Goal: Information Seeking & Learning: Learn about a topic

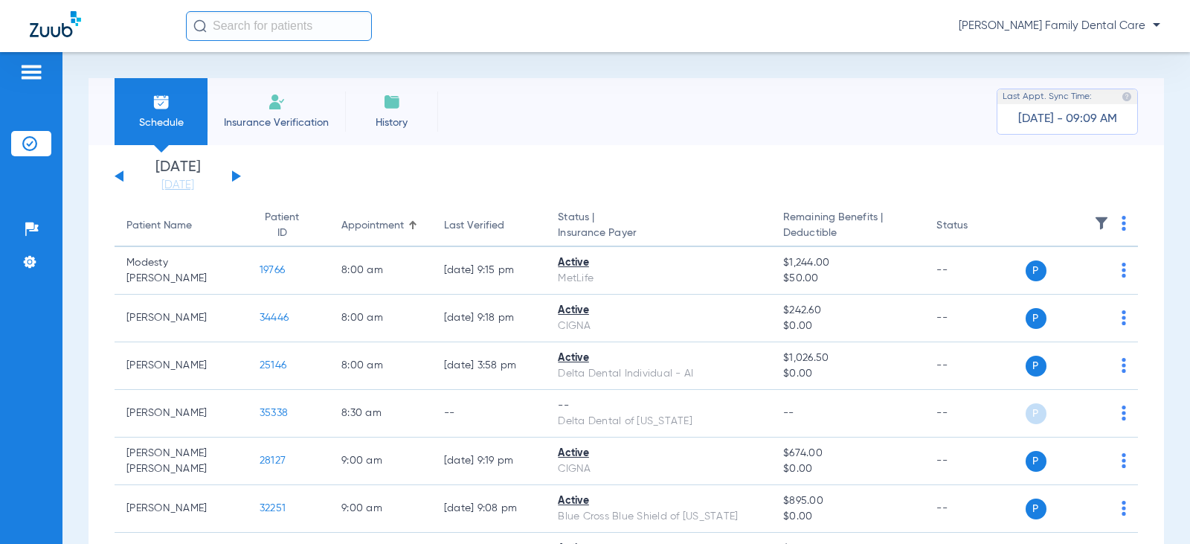
click at [235, 174] on button at bounding box center [236, 175] width 9 height 11
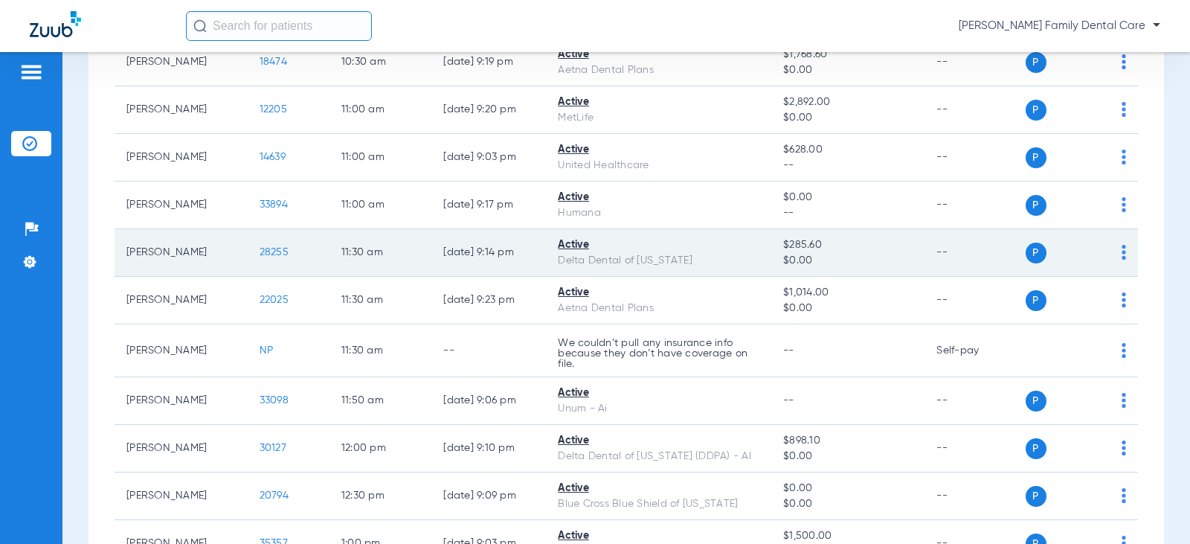
scroll to position [1190, 0]
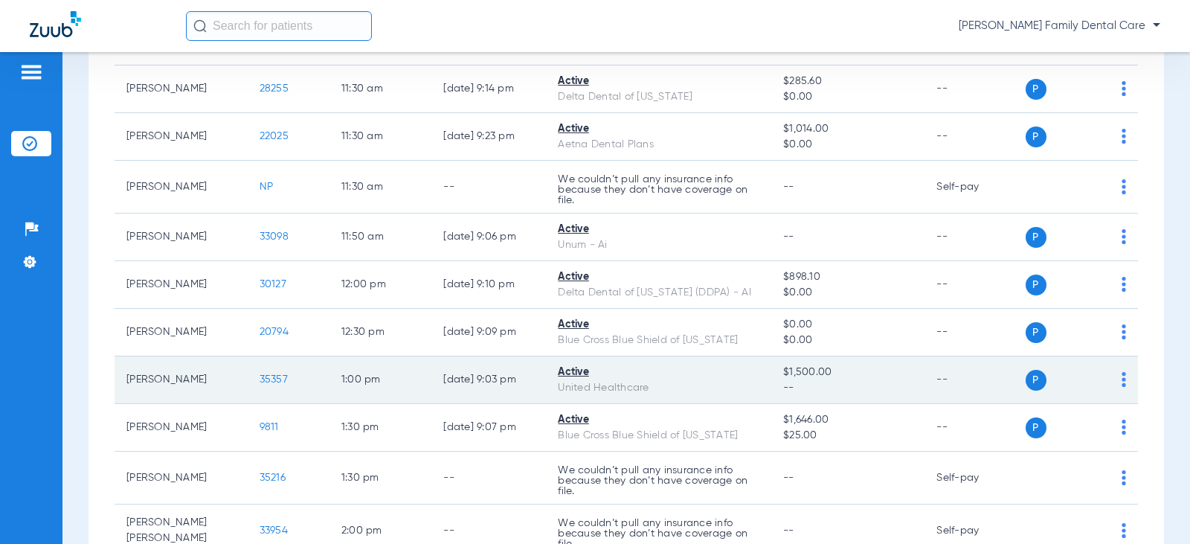
click at [260, 379] on span "35357" at bounding box center [274, 379] width 28 height 10
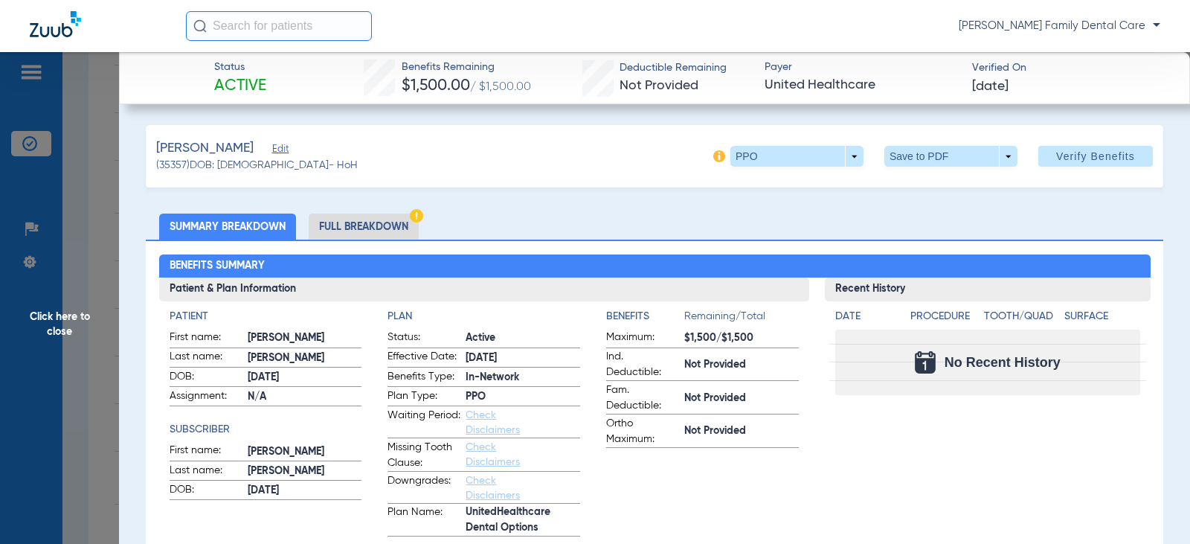
click at [390, 218] on li "Full Breakdown" at bounding box center [364, 226] width 110 height 26
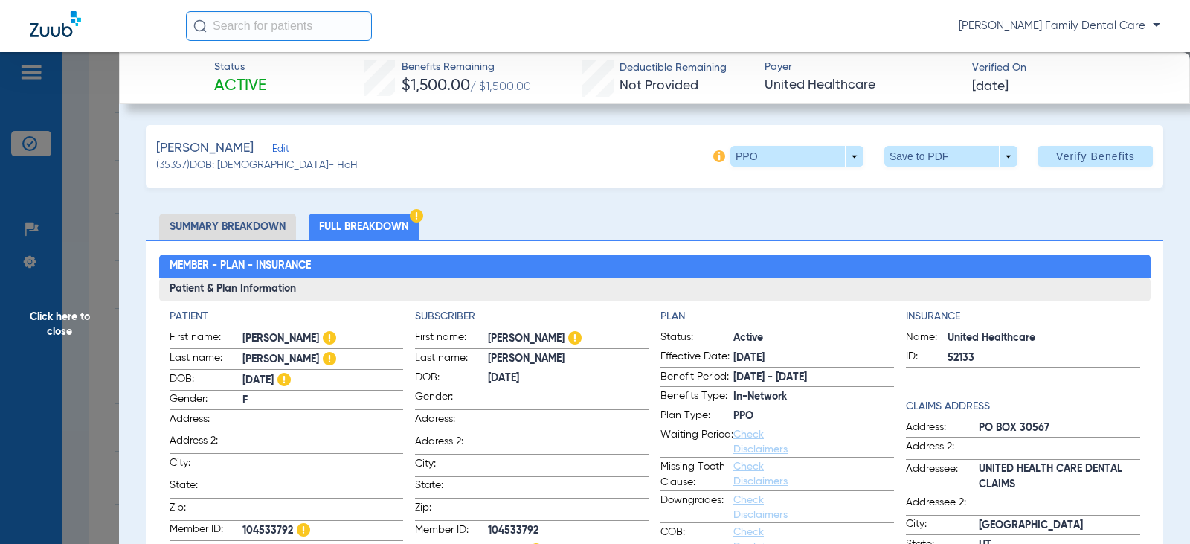
click at [50, 318] on span "Click here to close" at bounding box center [59, 324] width 119 height 544
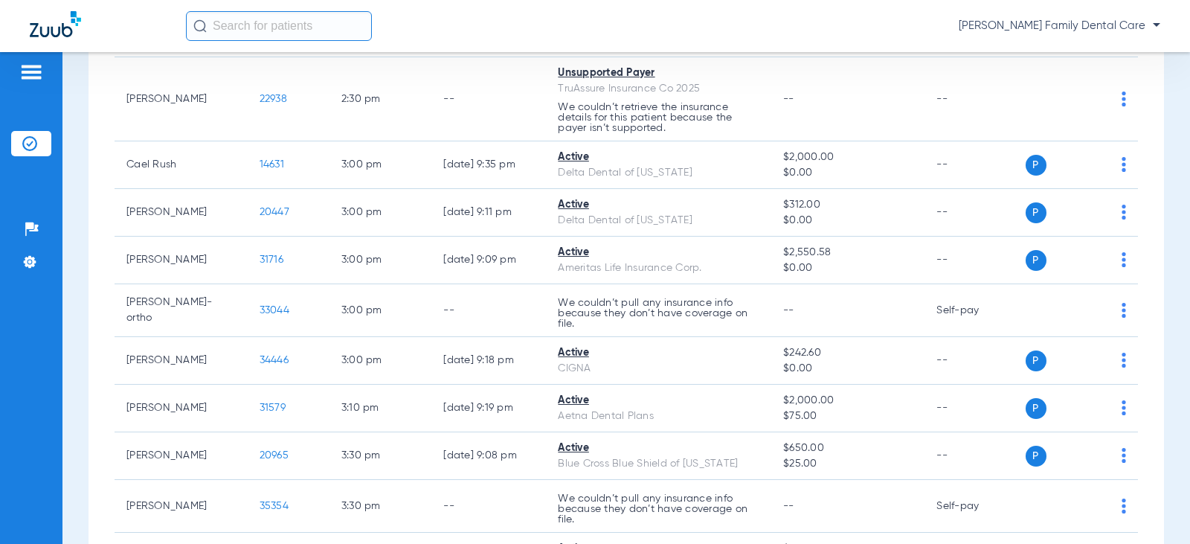
scroll to position [1934, 0]
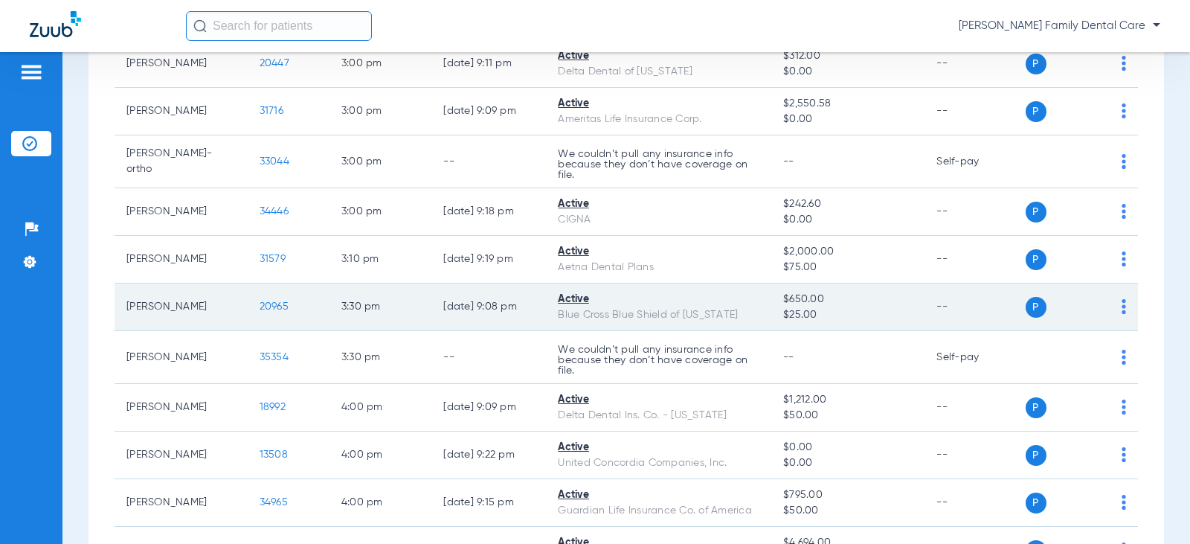
click at [260, 301] on span "20965" at bounding box center [274, 306] width 29 height 10
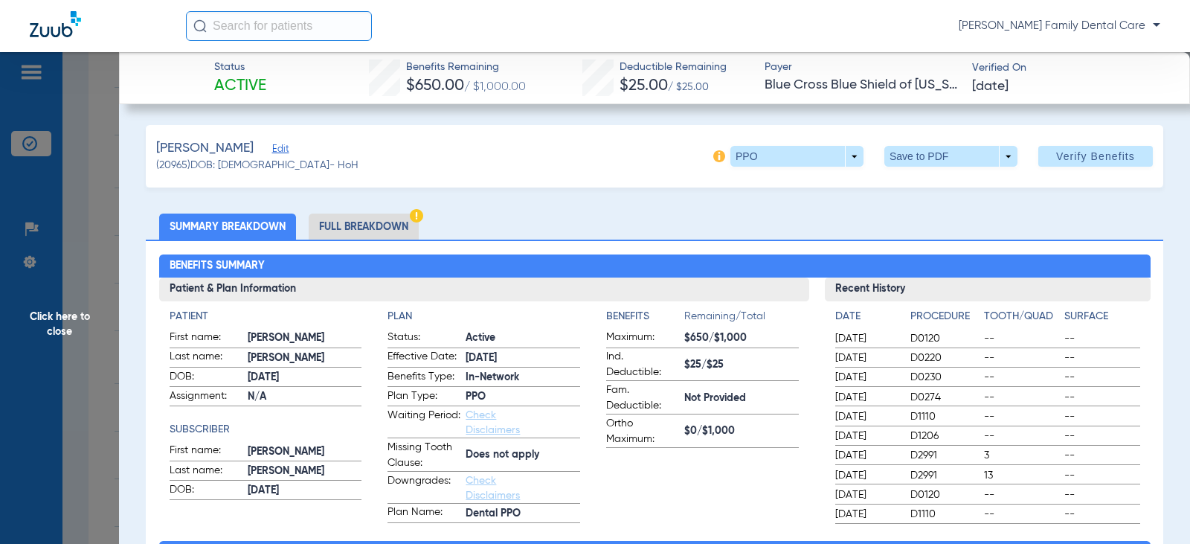
click at [347, 225] on li "Full Breakdown" at bounding box center [364, 226] width 110 height 26
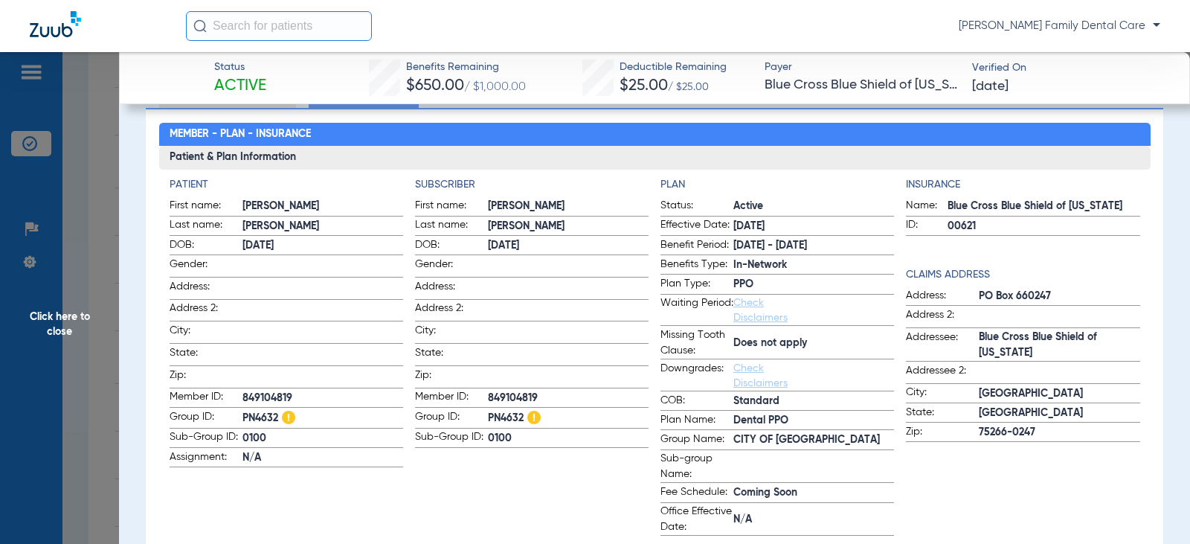
scroll to position [149, 0]
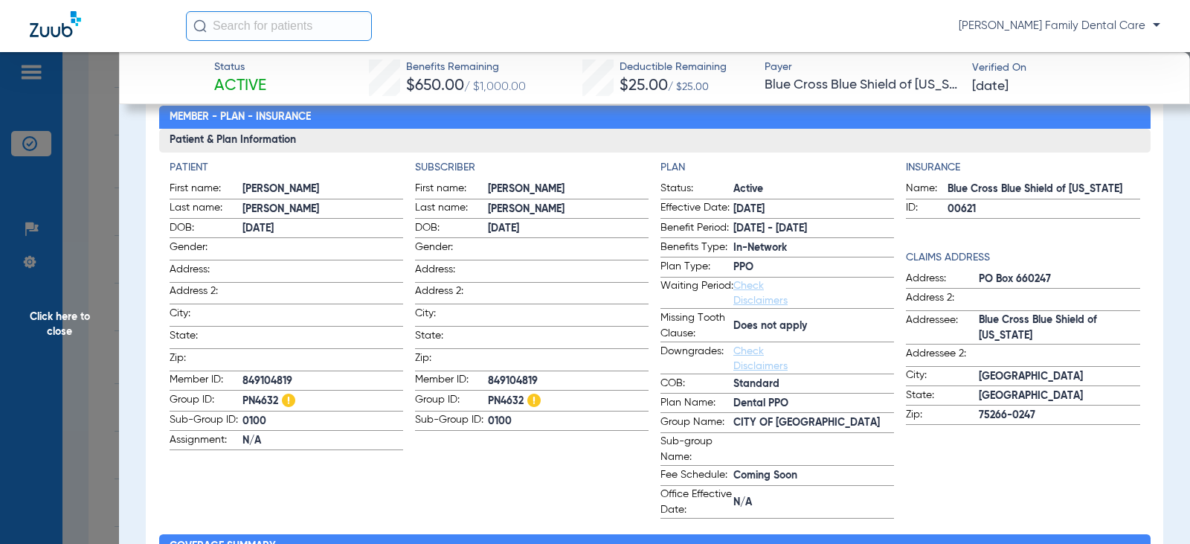
click at [58, 335] on span "Click here to close" at bounding box center [59, 324] width 119 height 544
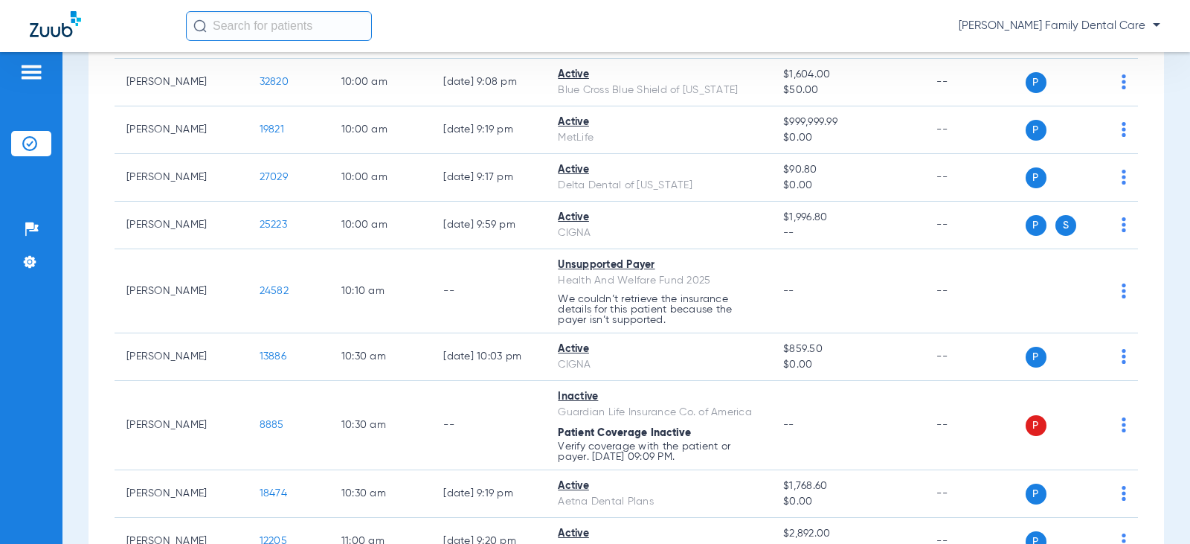
scroll to position [0, 0]
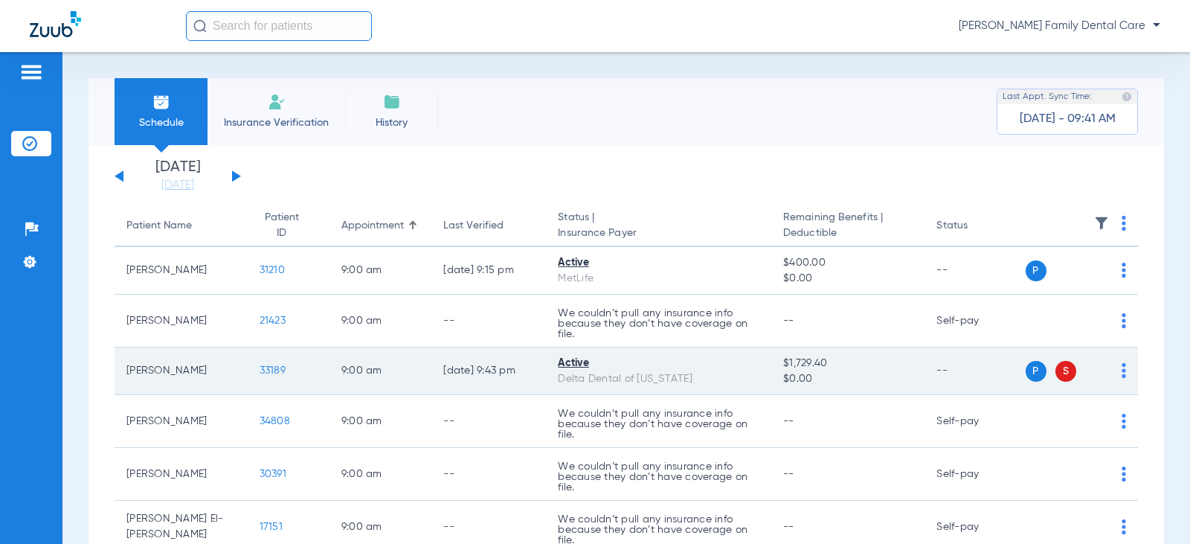
click at [271, 371] on span "33189" at bounding box center [273, 370] width 26 height 10
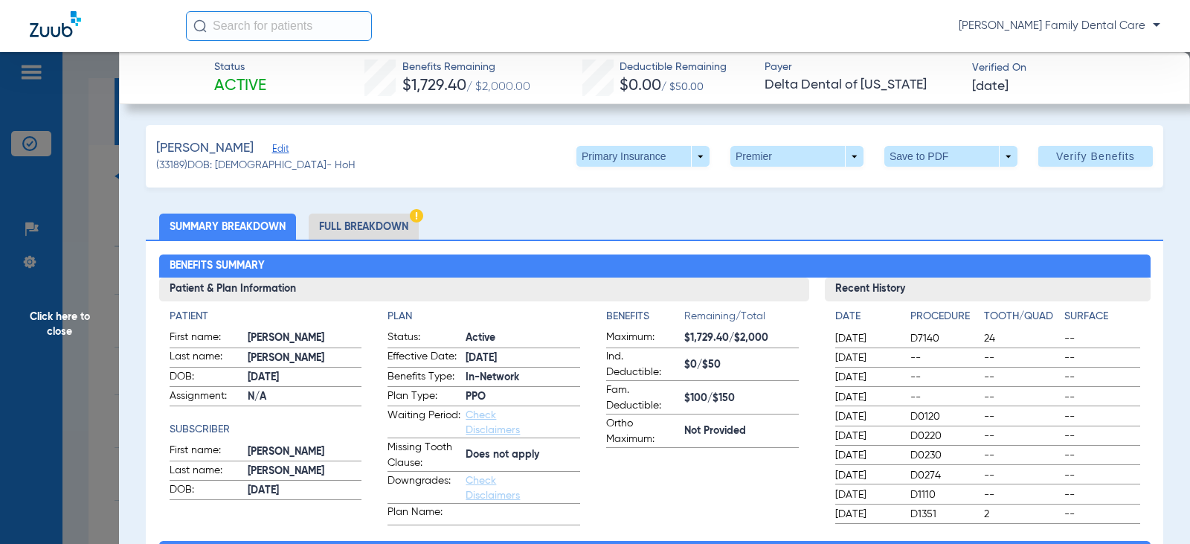
click at [353, 224] on li "Full Breakdown" at bounding box center [364, 226] width 110 height 26
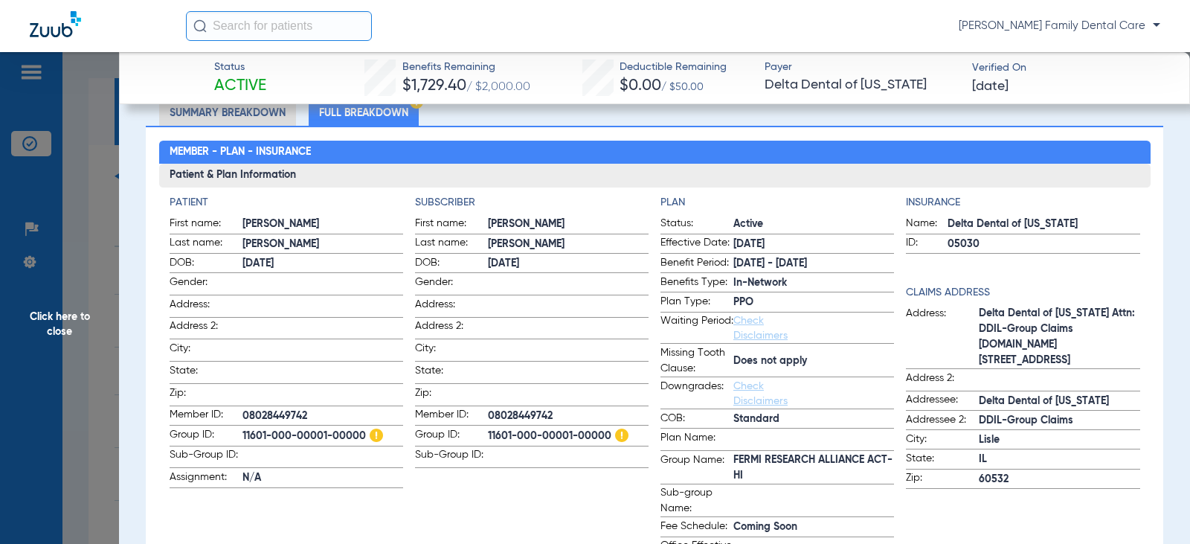
scroll to position [149, 0]
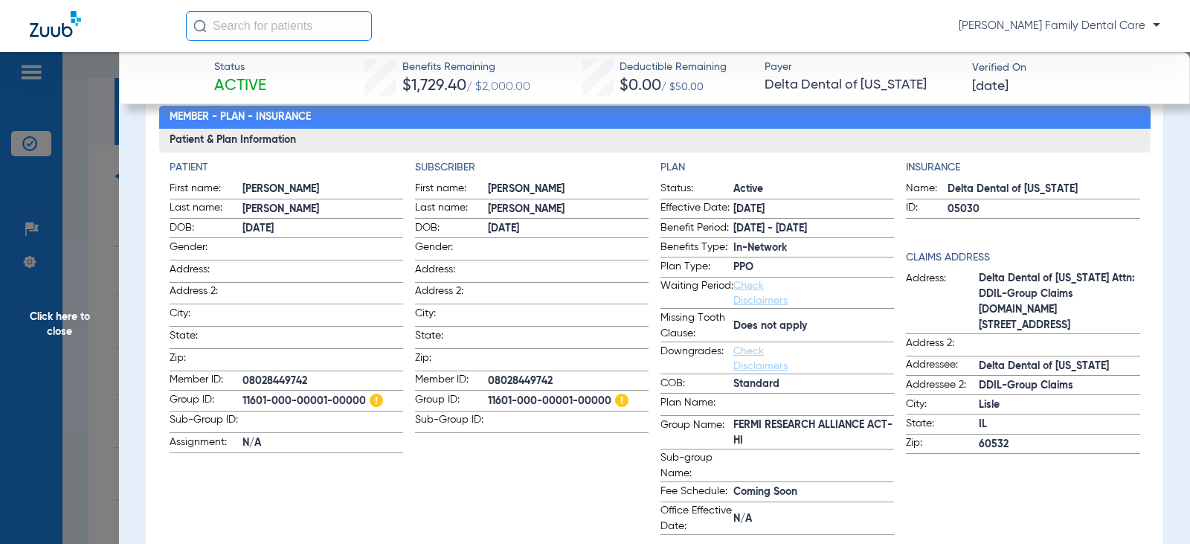
click at [59, 319] on span "Click here to close" at bounding box center [59, 324] width 119 height 544
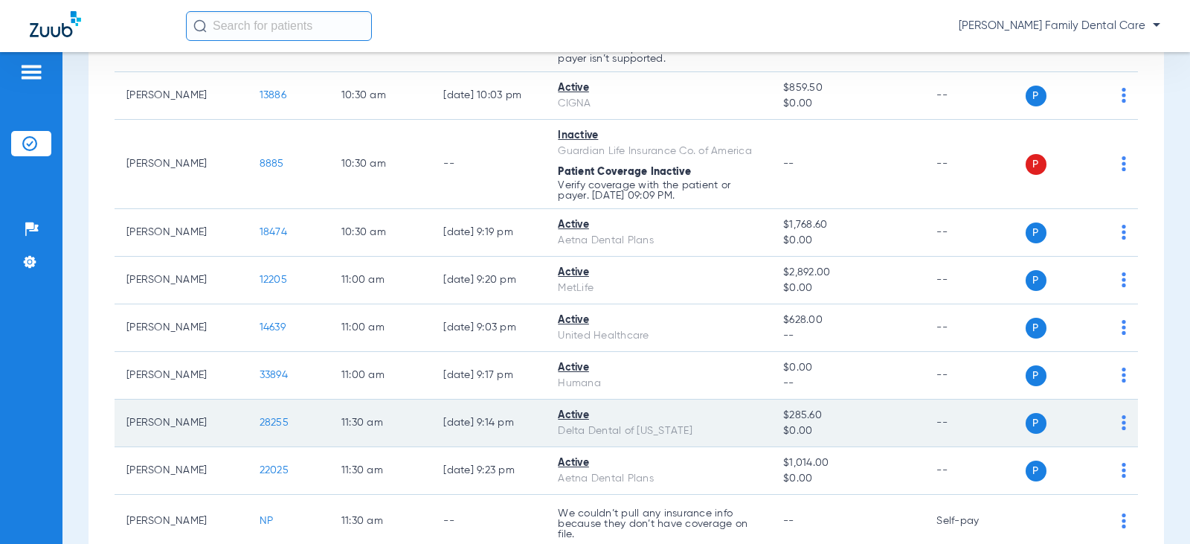
scroll to position [892, 0]
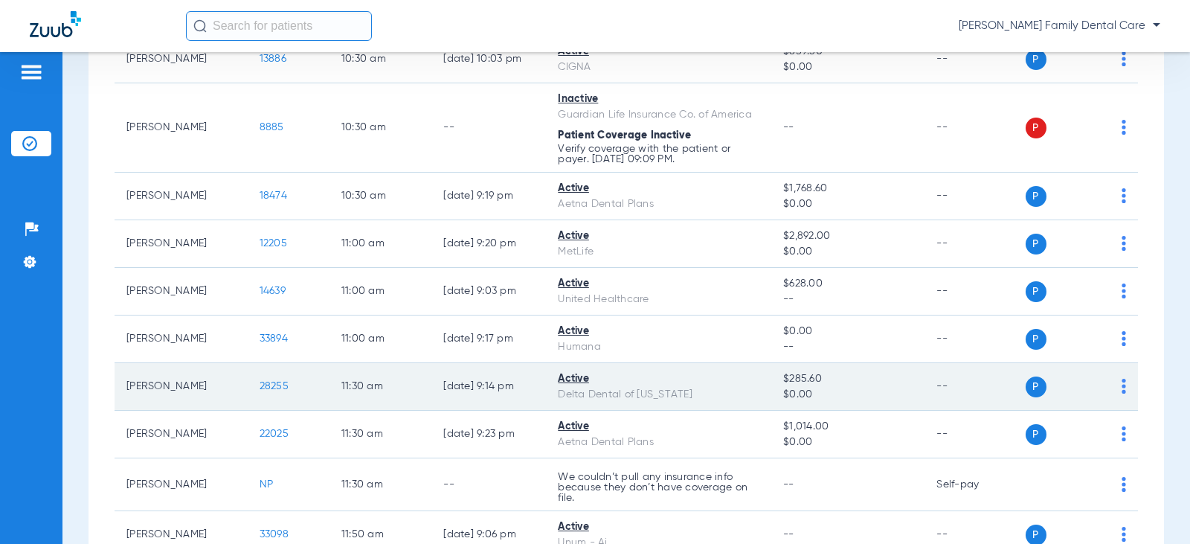
click at [263, 387] on span "28255" at bounding box center [274, 386] width 29 height 10
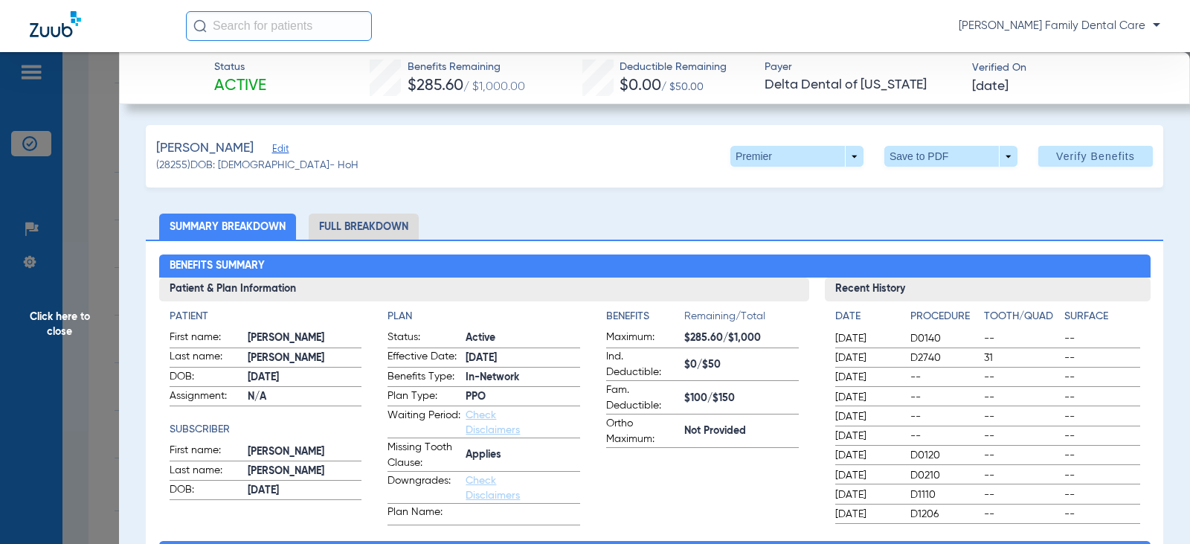
click at [360, 220] on li "Full Breakdown" at bounding box center [364, 226] width 110 height 26
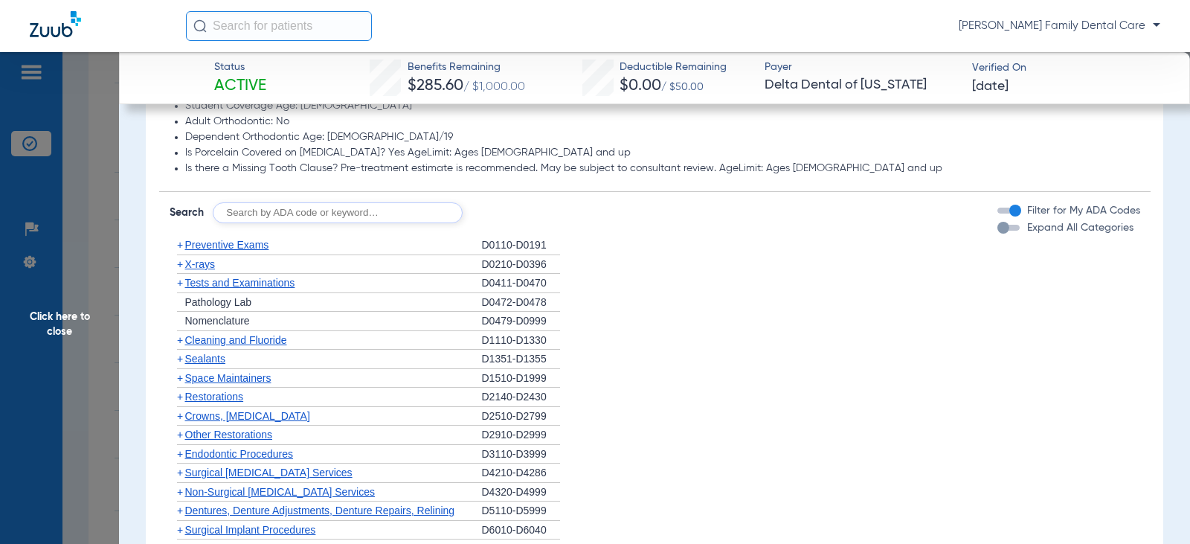
scroll to position [1339, 0]
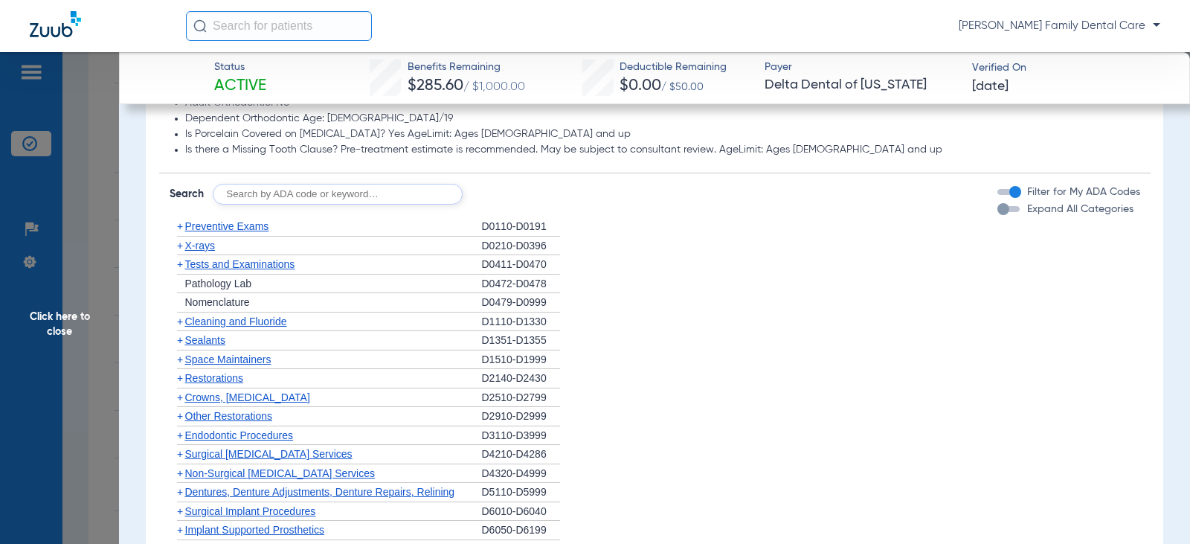
click at [180, 220] on span "+" at bounding box center [180, 226] width 6 height 12
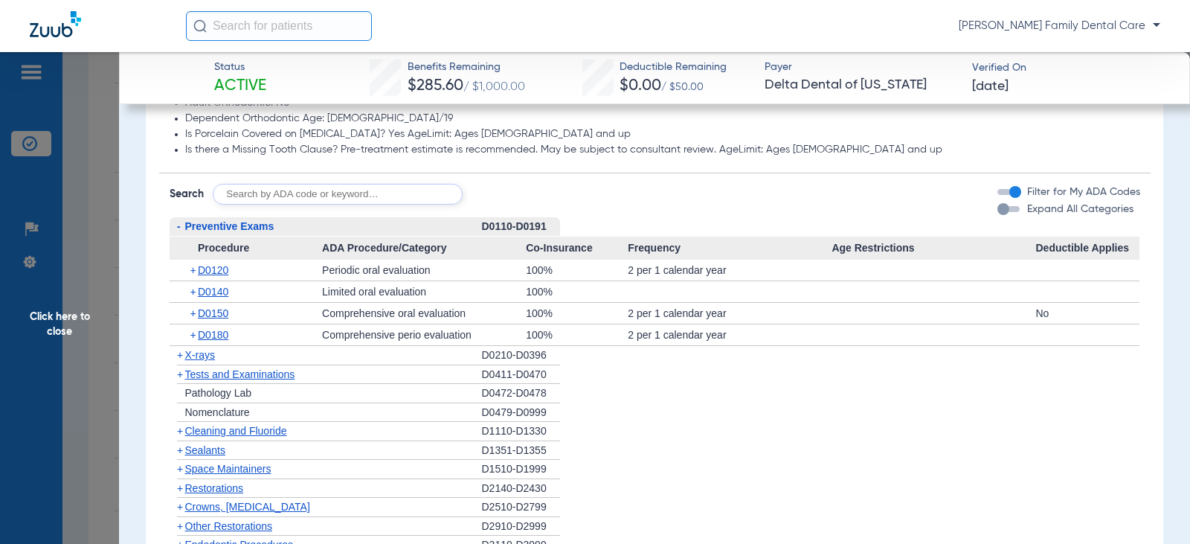
click at [177, 425] on span "+" at bounding box center [180, 431] width 6 height 12
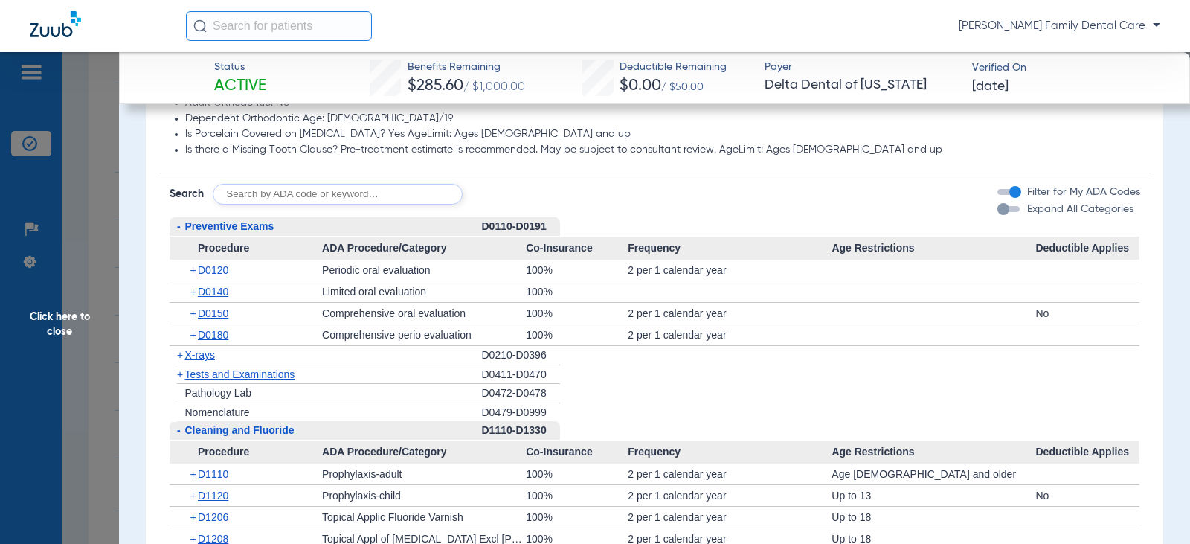
click at [181, 421] on span "-" at bounding box center [178, 430] width 16 height 19
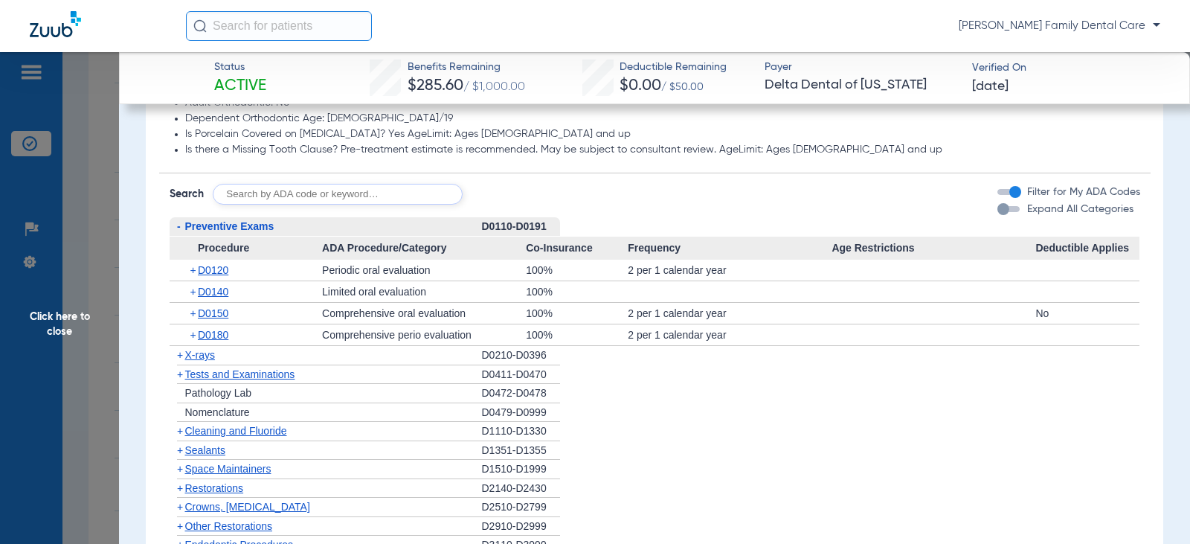
click at [179, 220] on span "-" at bounding box center [179, 226] width 4 height 12
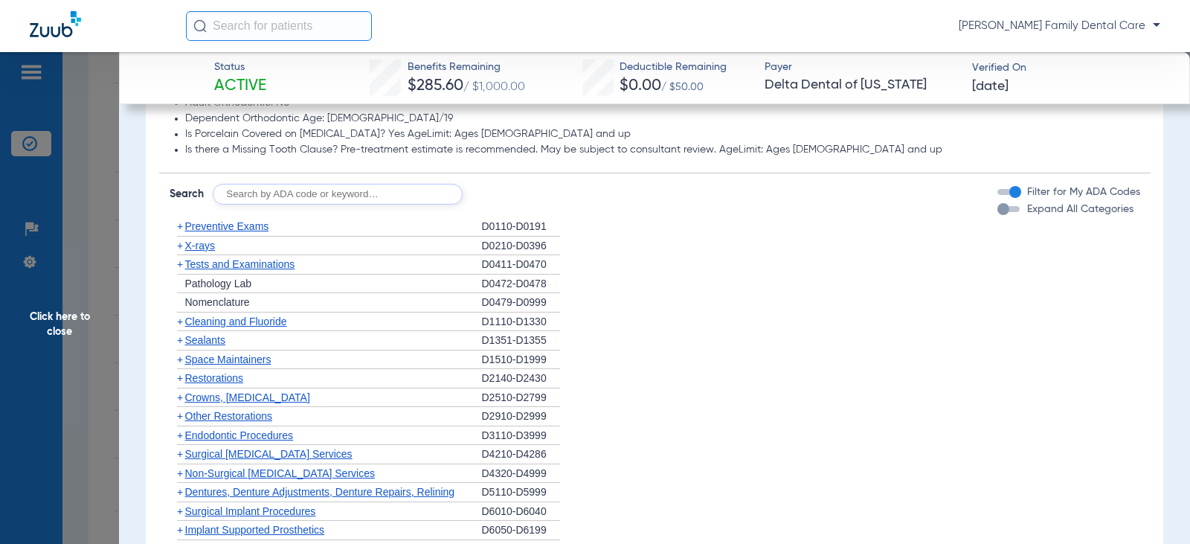
click at [180, 239] on span "+" at bounding box center [180, 245] width 6 height 12
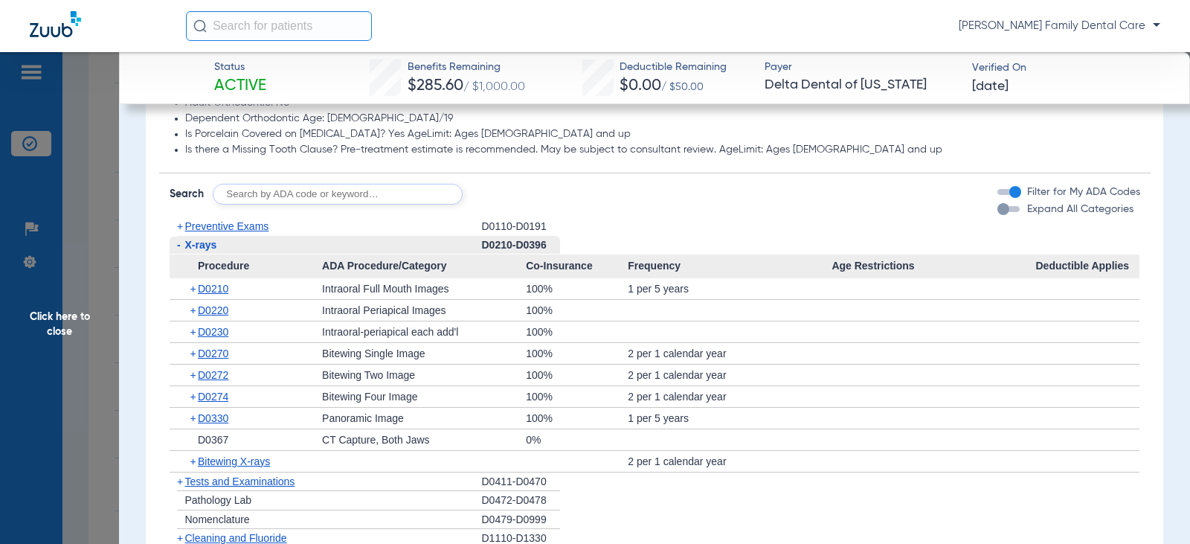
click at [177, 239] on span "-" at bounding box center [179, 245] width 4 height 12
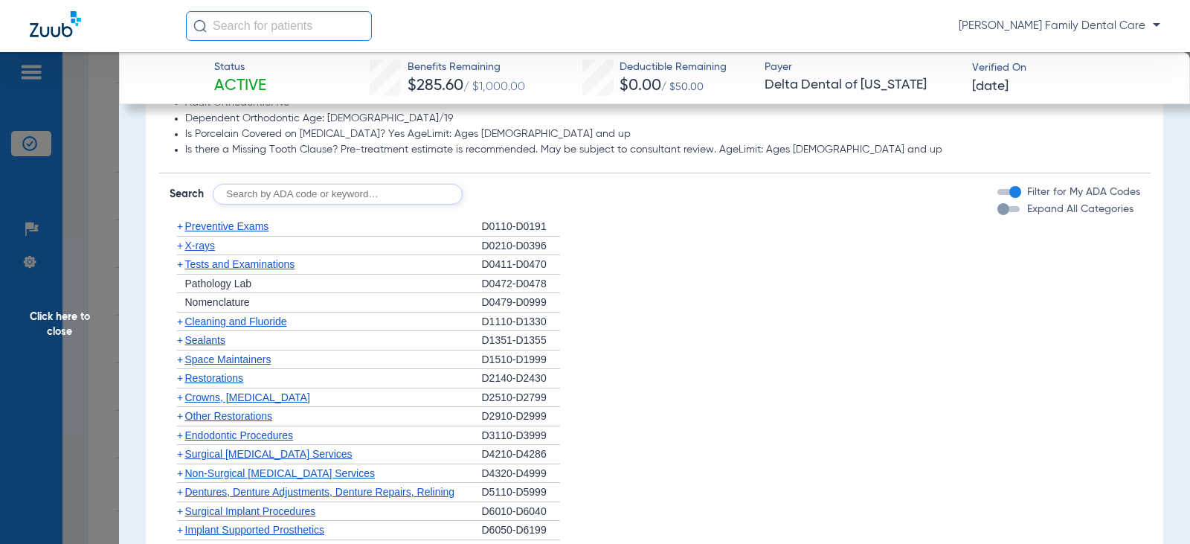
click at [182, 258] on span "+" at bounding box center [180, 264] width 6 height 12
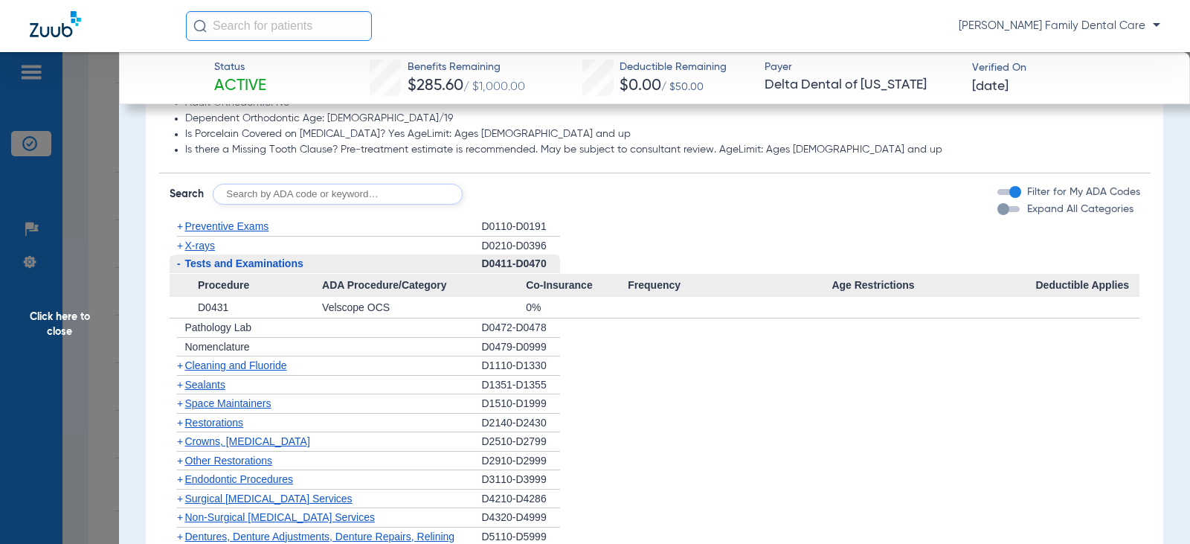
click at [182, 254] on span "-" at bounding box center [178, 263] width 16 height 19
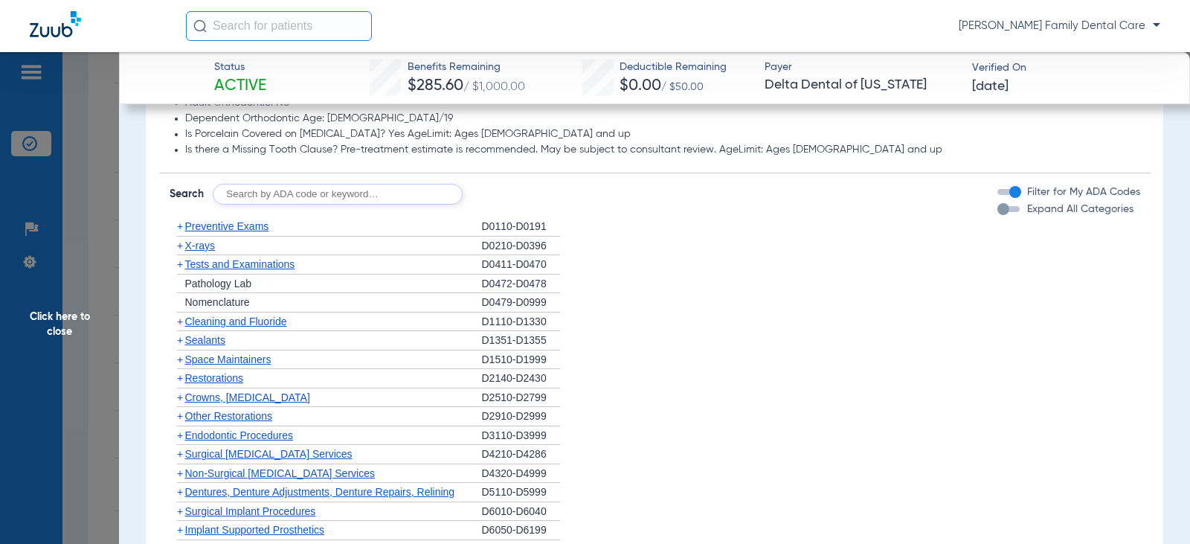
scroll to position [1487, 0]
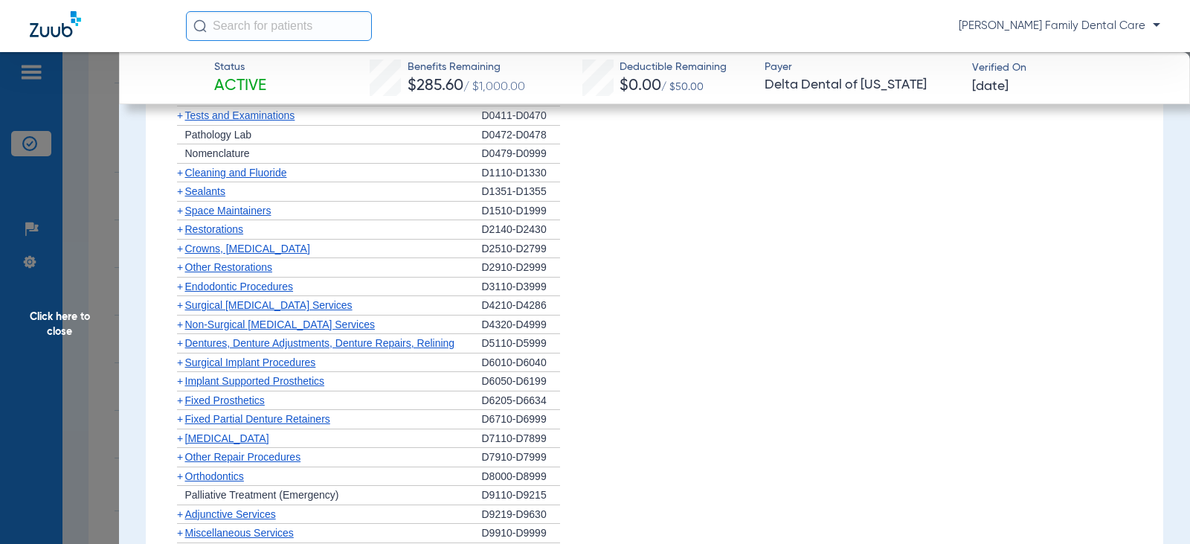
click at [220, 242] on span "Crowns, [MEDICAL_DATA]" at bounding box center [247, 248] width 125 height 12
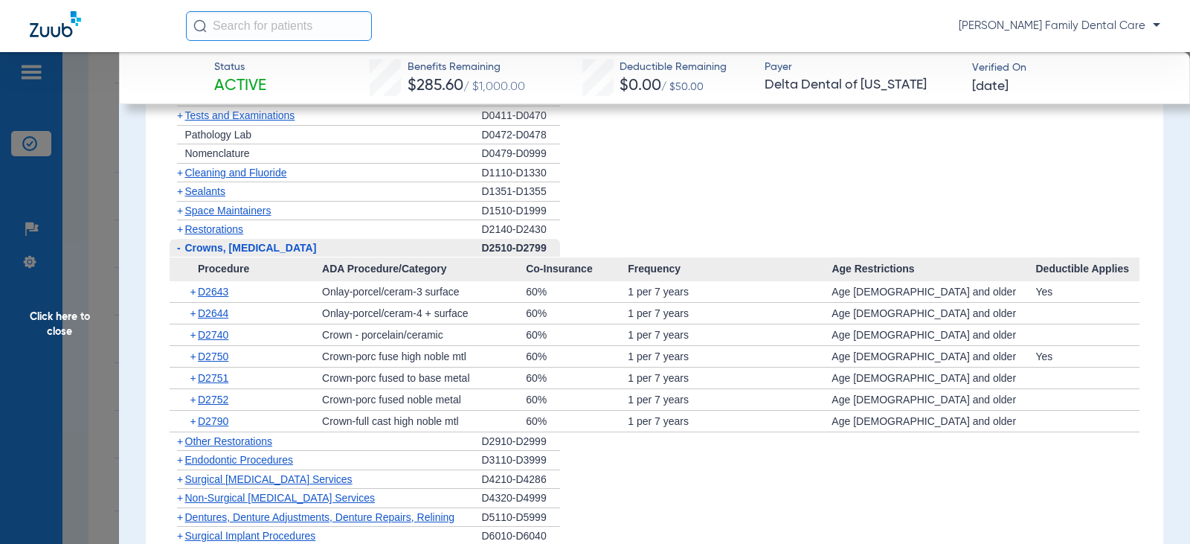
click at [220, 242] on span "Crowns, [MEDICAL_DATA]" at bounding box center [251, 248] width 132 height 12
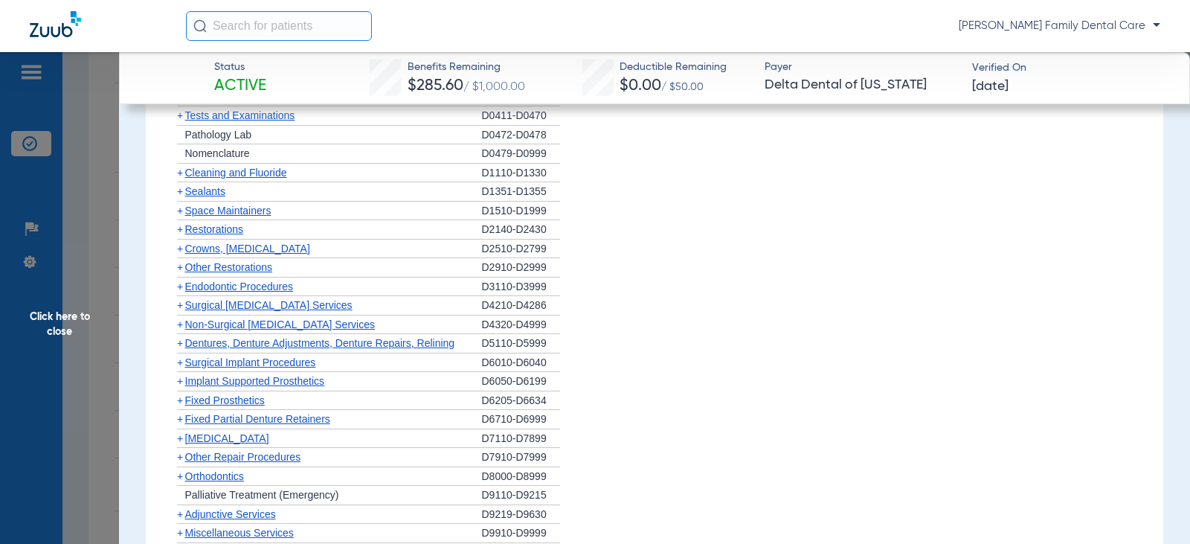
click at [220, 261] on span "Other Restorations" at bounding box center [229, 267] width 88 height 12
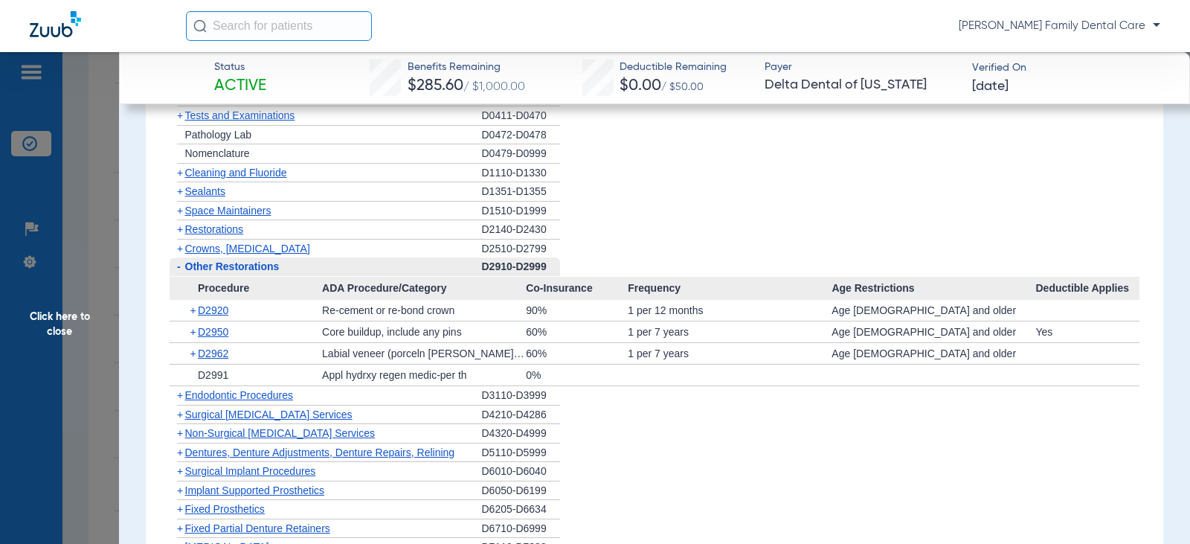
click at [177, 260] on span "-" at bounding box center [179, 266] width 4 height 12
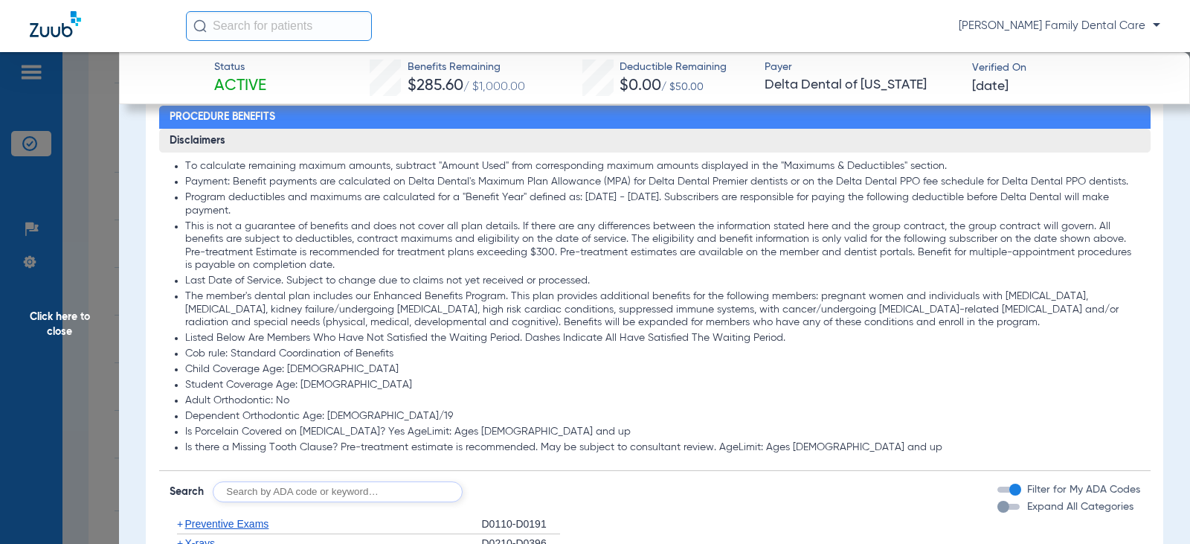
scroll to position [1339, 0]
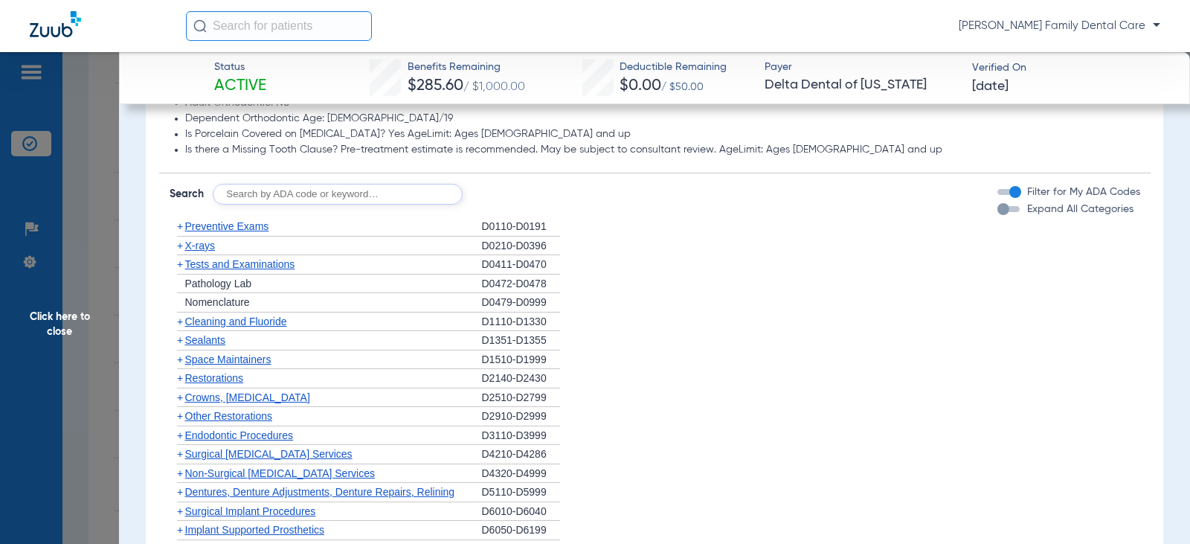
click at [181, 429] on span "+" at bounding box center [180, 435] width 6 height 12
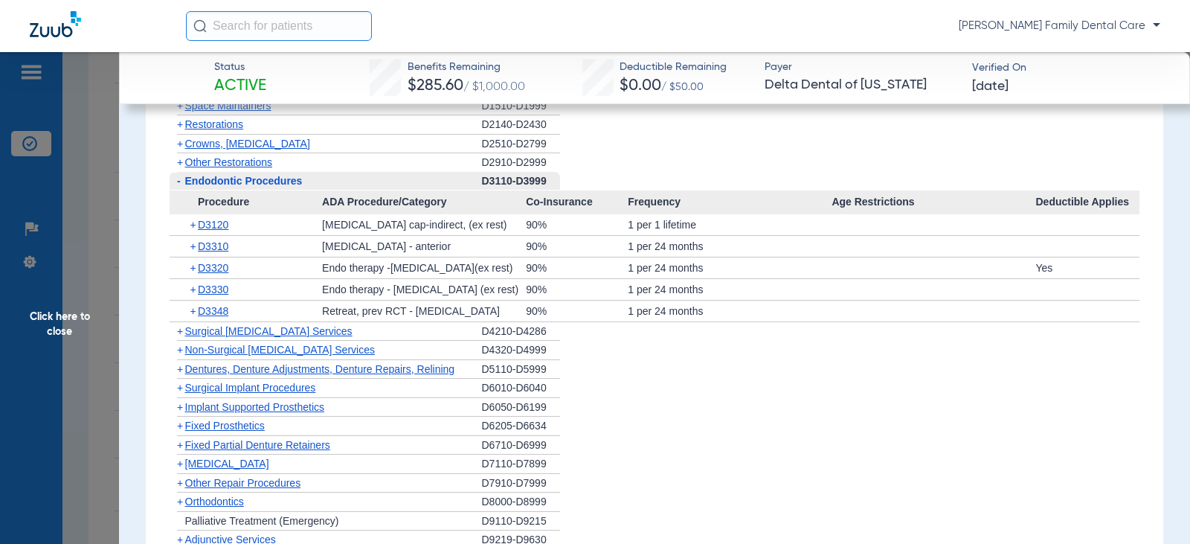
scroll to position [1636, 0]
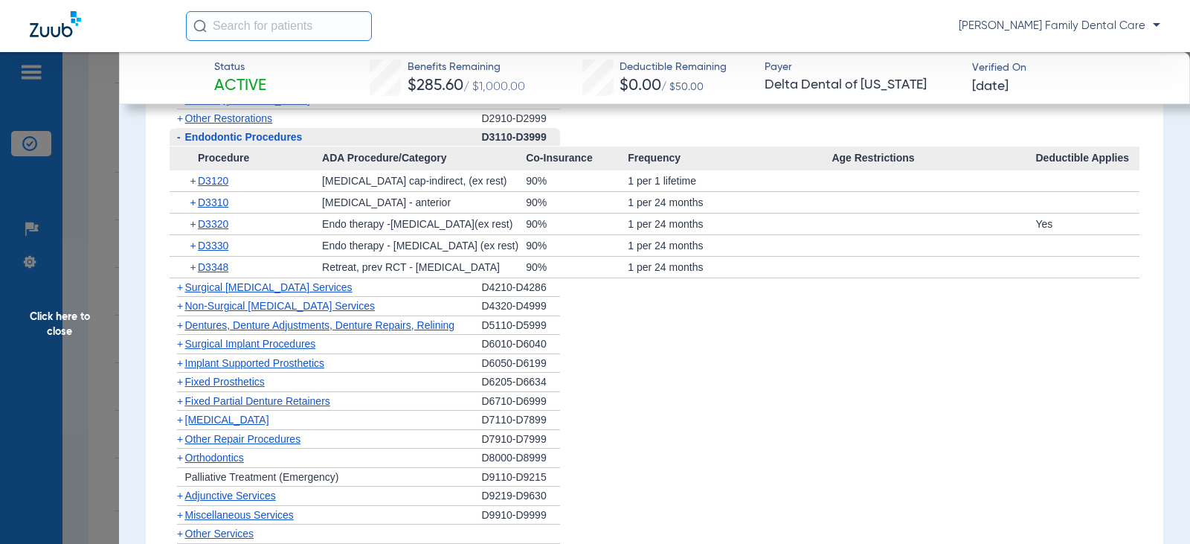
click at [178, 131] on span "-" at bounding box center [179, 137] width 4 height 12
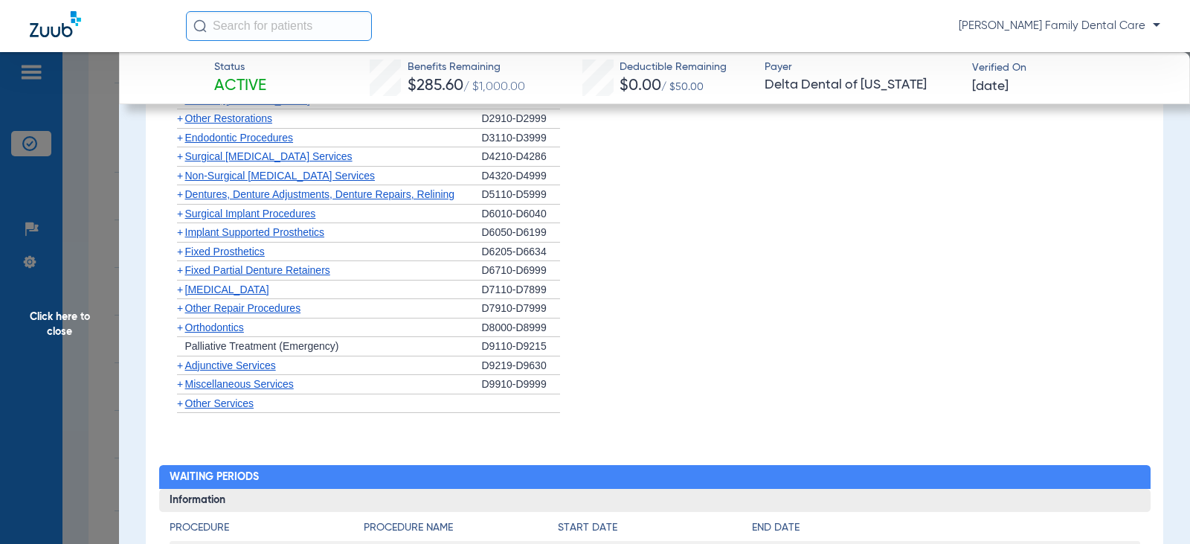
click at [179, 170] on span "+" at bounding box center [180, 176] width 6 height 12
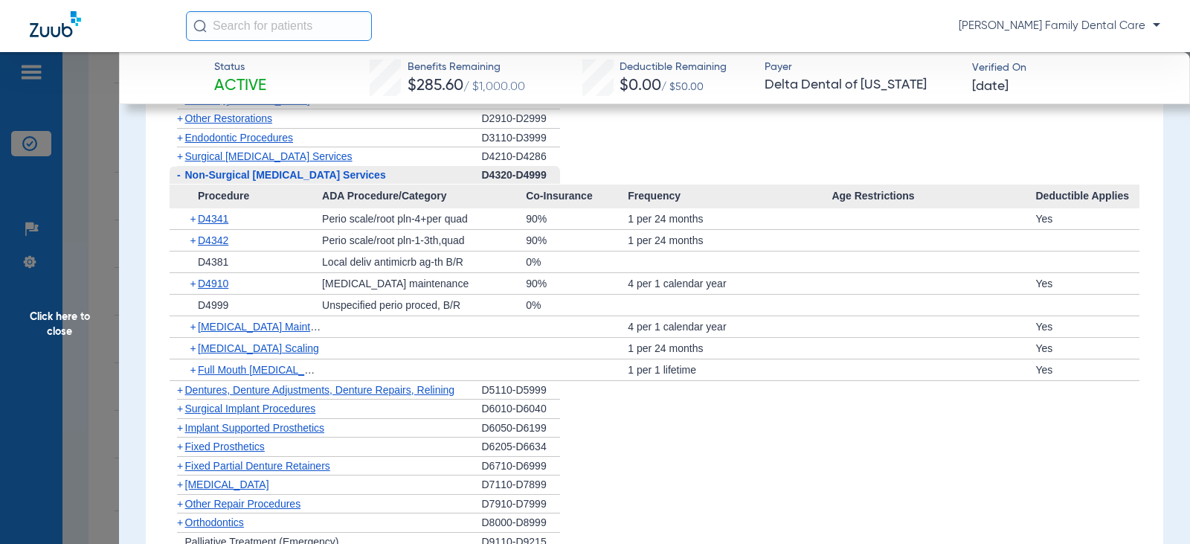
click at [178, 169] on span "-" at bounding box center [179, 175] width 4 height 12
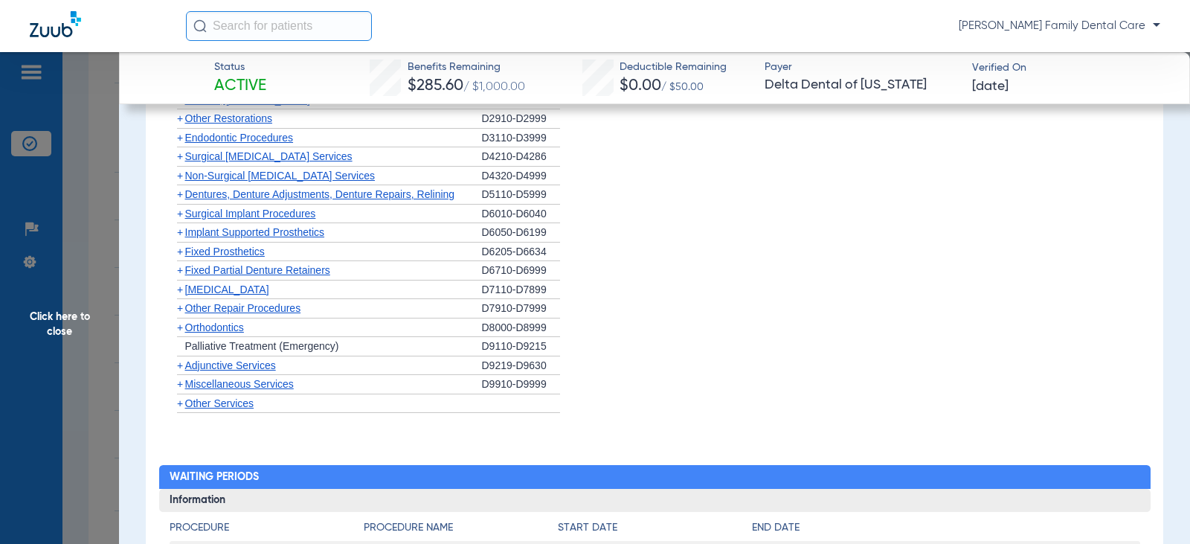
click at [182, 188] on span "+" at bounding box center [180, 194] width 6 height 12
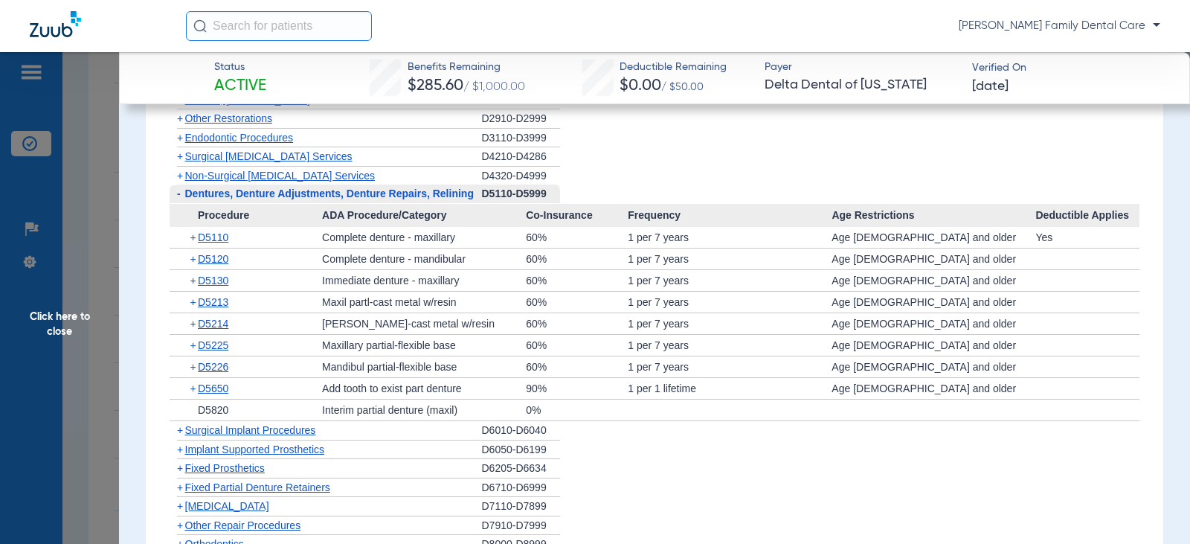
click at [182, 184] on span "-" at bounding box center [178, 193] width 16 height 19
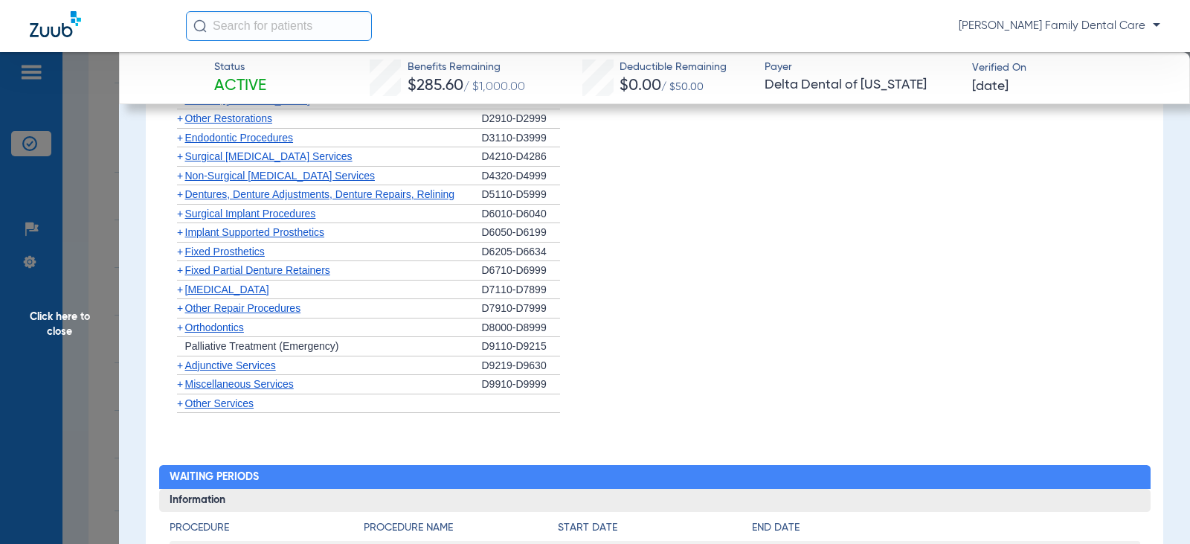
click at [181, 208] on span "+" at bounding box center [180, 214] width 6 height 12
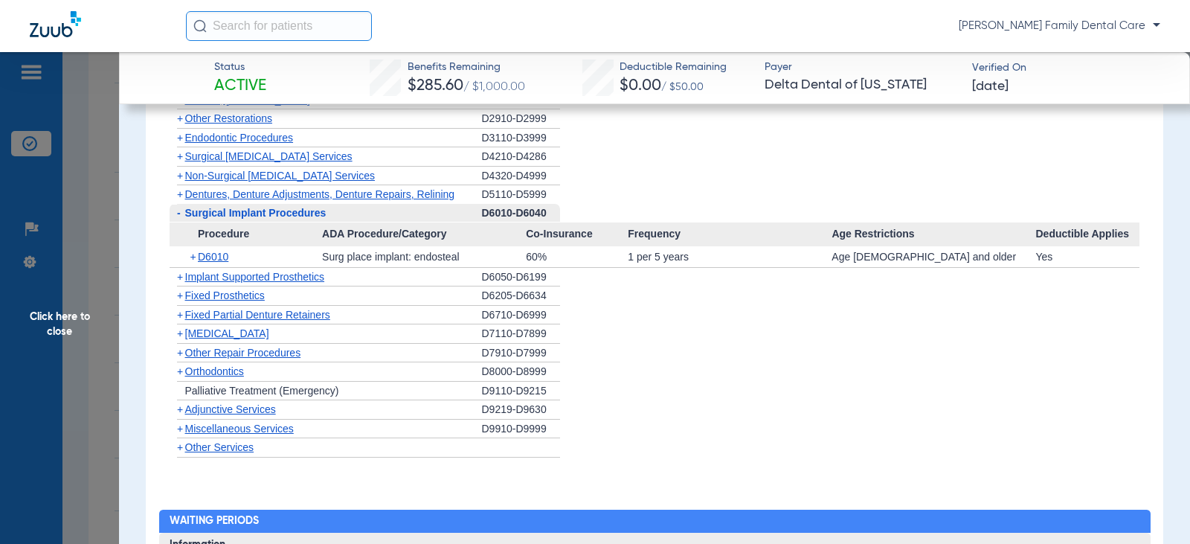
click at [181, 204] on span "-" at bounding box center [178, 213] width 16 height 19
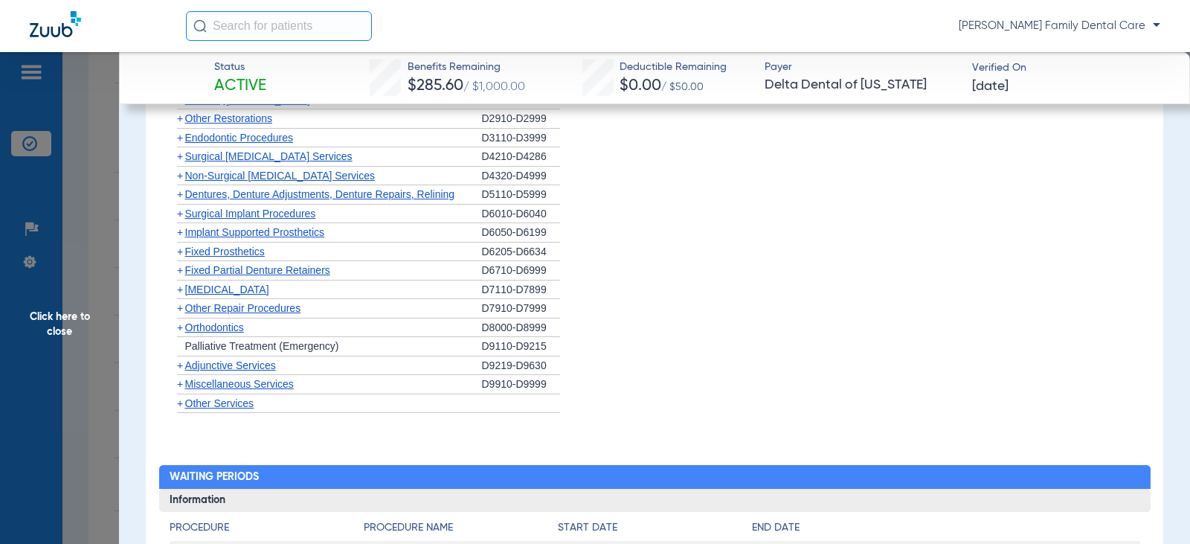
click at [181, 226] on span "+" at bounding box center [180, 232] width 6 height 12
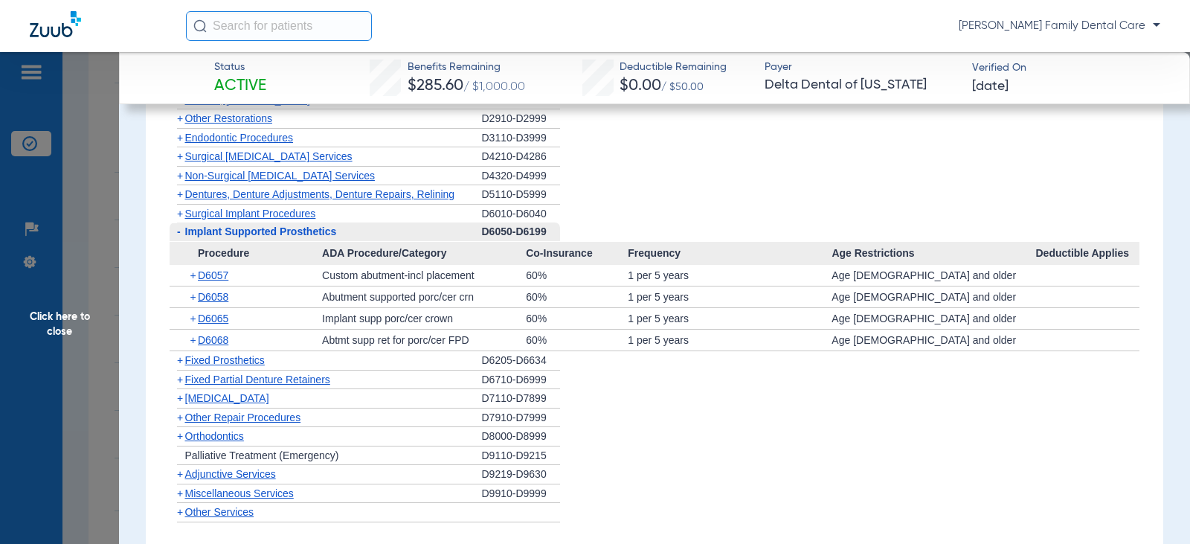
click at [185, 225] on span "Implant Supported Prosthetics" at bounding box center [261, 231] width 152 height 12
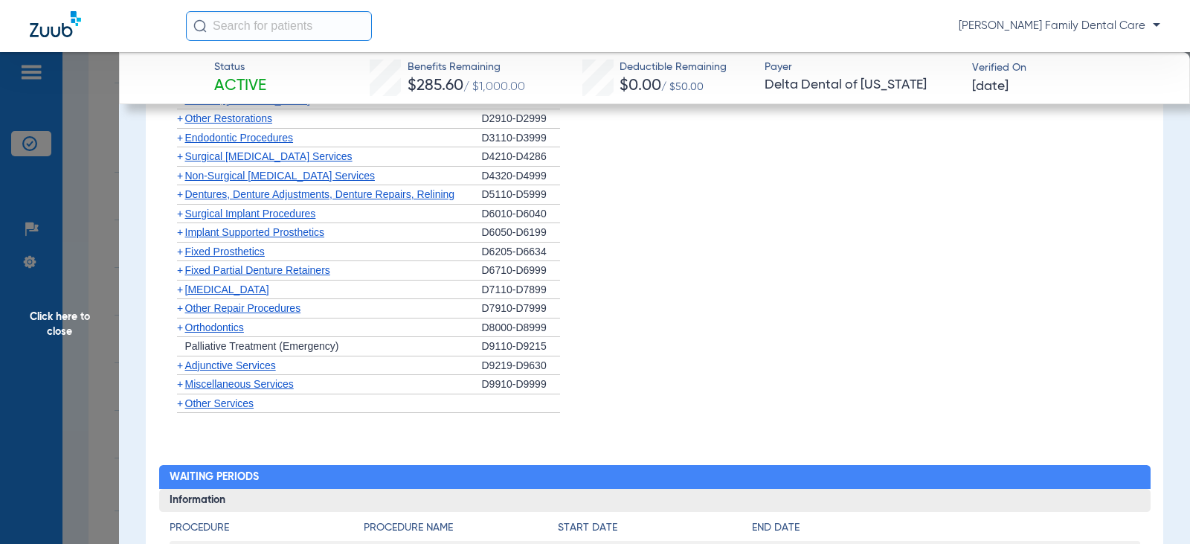
click at [179, 226] on span "+" at bounding box center [180, 232] width 6 height 12
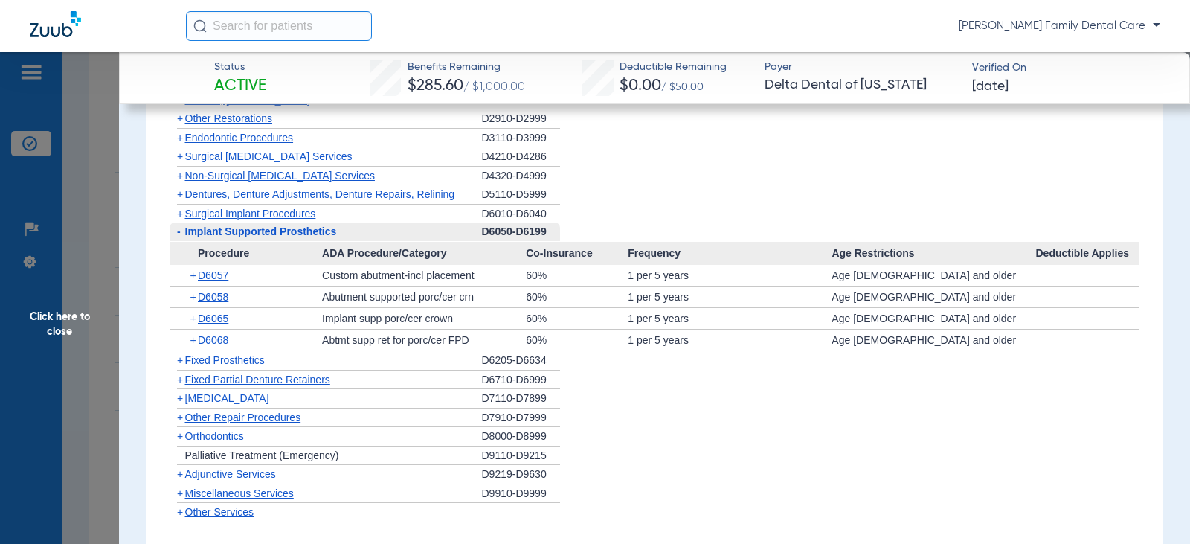
click at [178, 225] on span "-" at bounding box center [179, 231] width 4 height 12
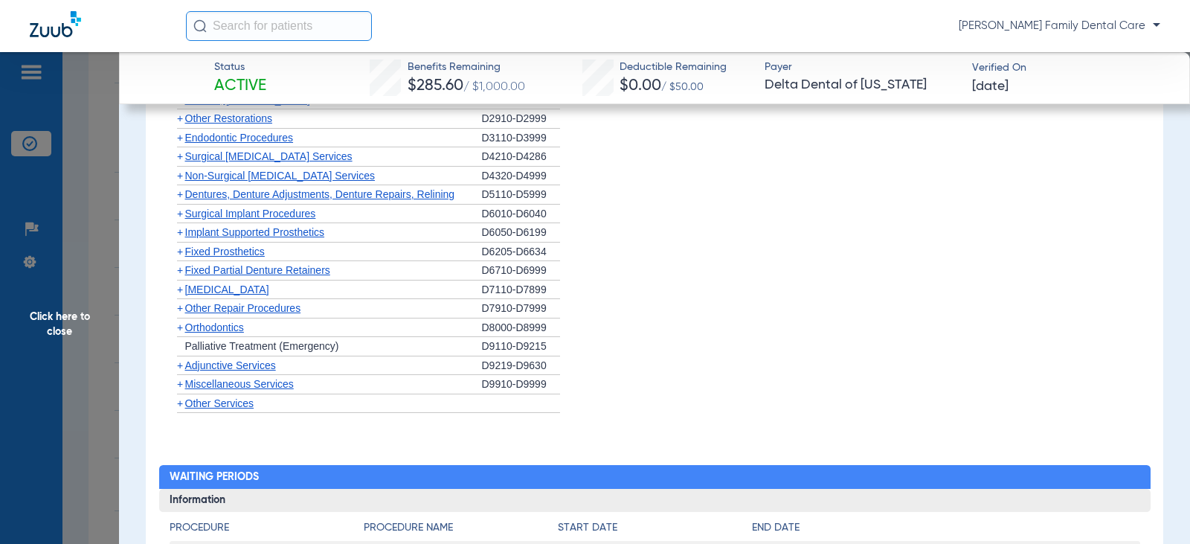
click at [179, 245] on span "+" at bounding box center [180, 251] width 6 height 12
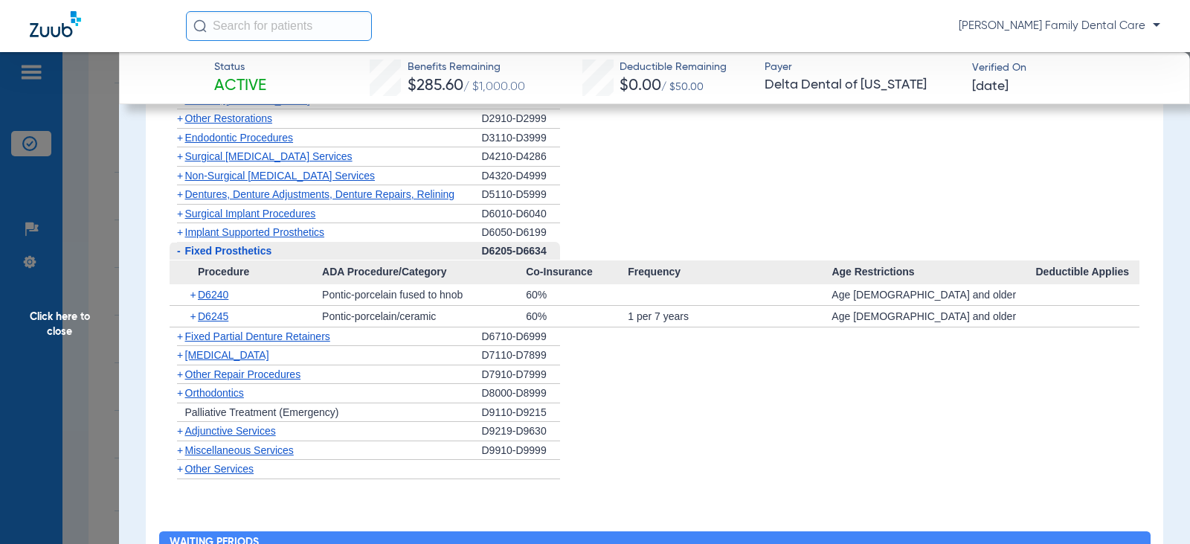
click at [179, 245] on span "-" at bounding box center [179, 251] width 4 height 12
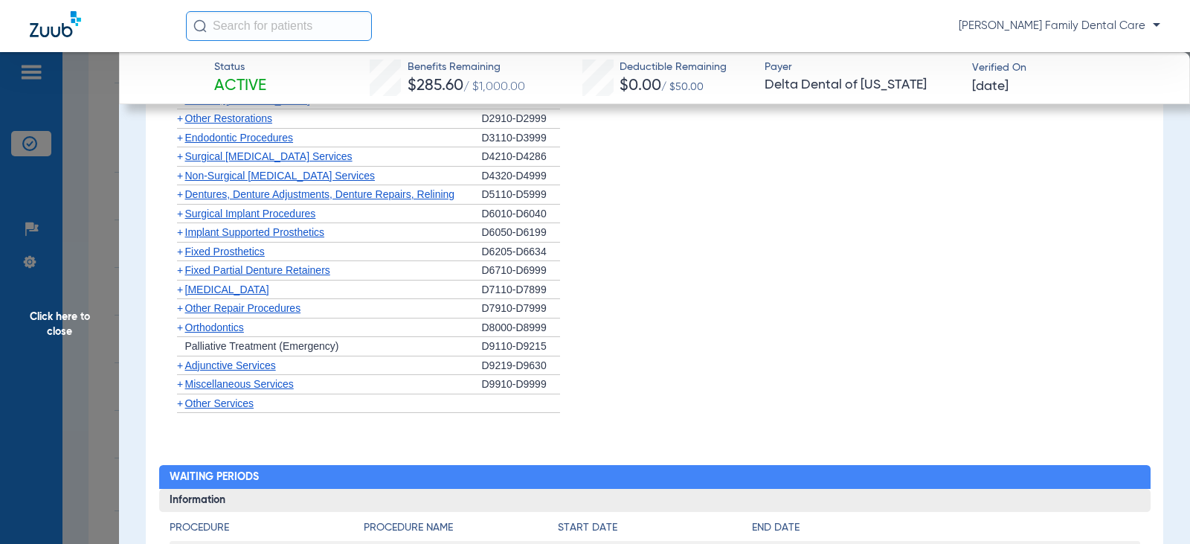
click at [177, 264] on span "+" at bounding box center [180, 270] width 6 height 12
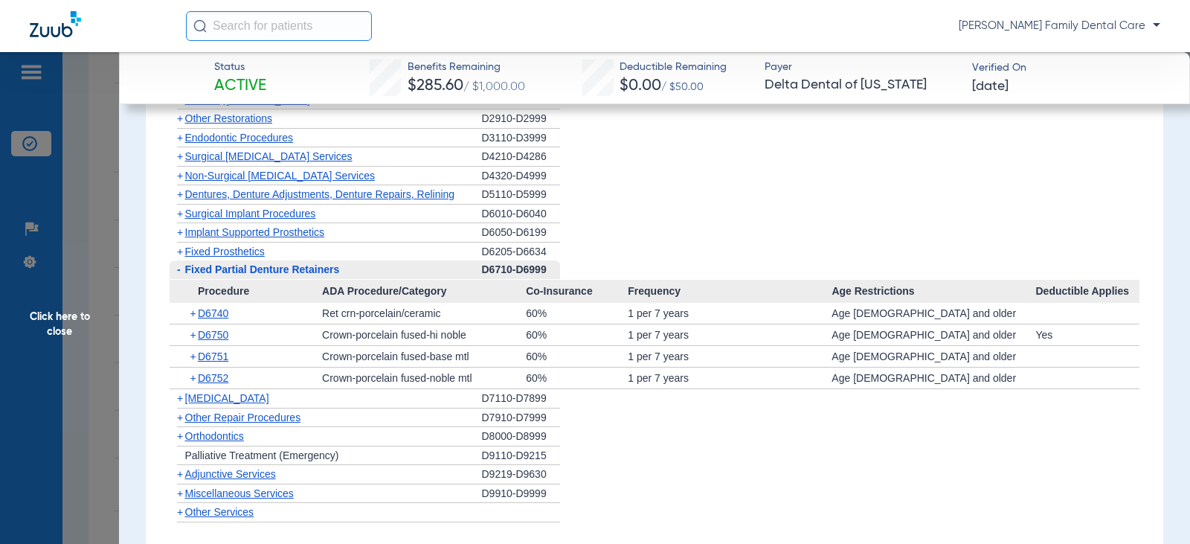
click at [177, 263] on span "-" at bounding box center [179, 269] width 4 height 12
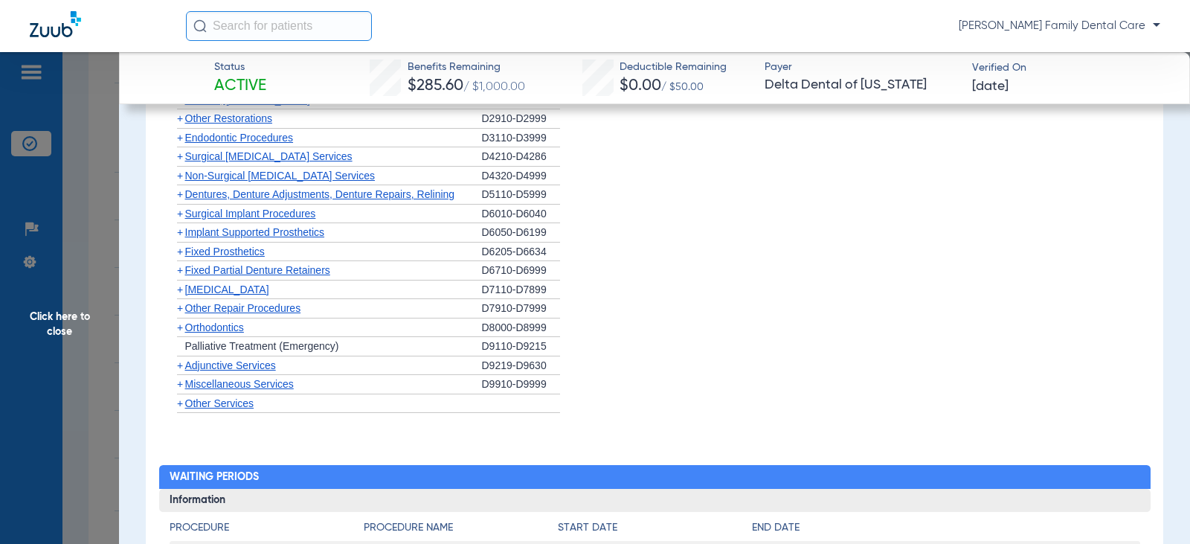
click at [179, 283] on span "+" at bounding box center [180, 289] width 6 height 12
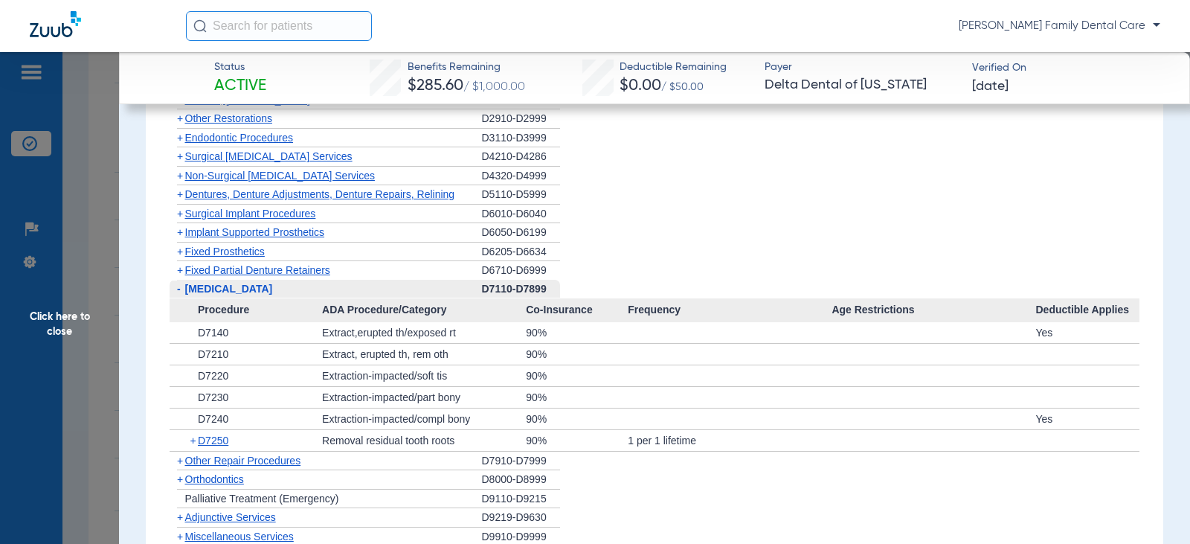
click at [182, 280] on span "-" at bounding box center [178, 289] width 16 height 19
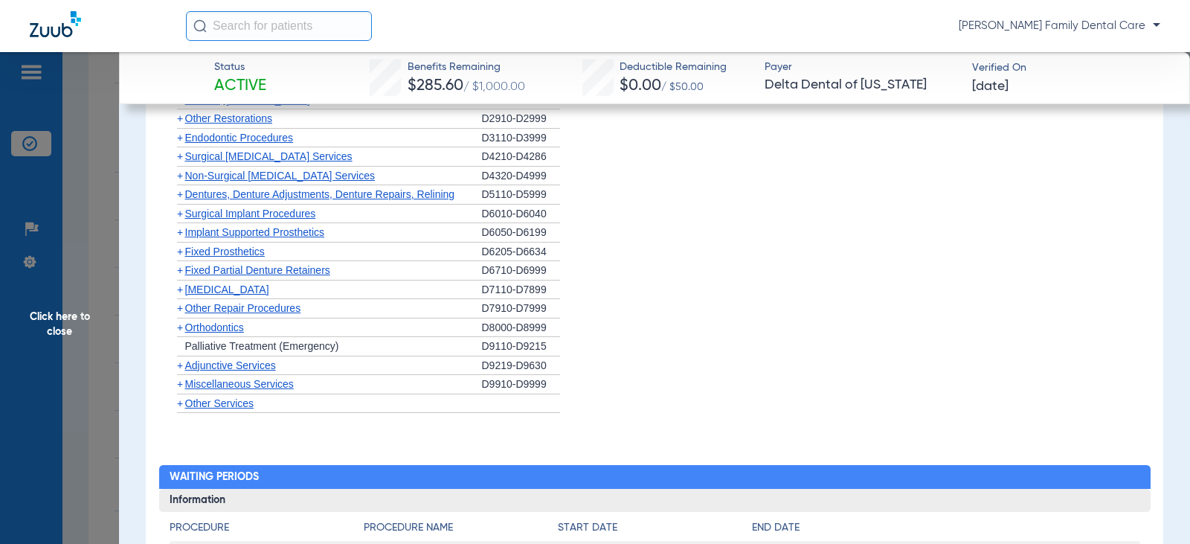
click at [181, 321] on span "+" at bounding box center [180, 327] width 6 height 12
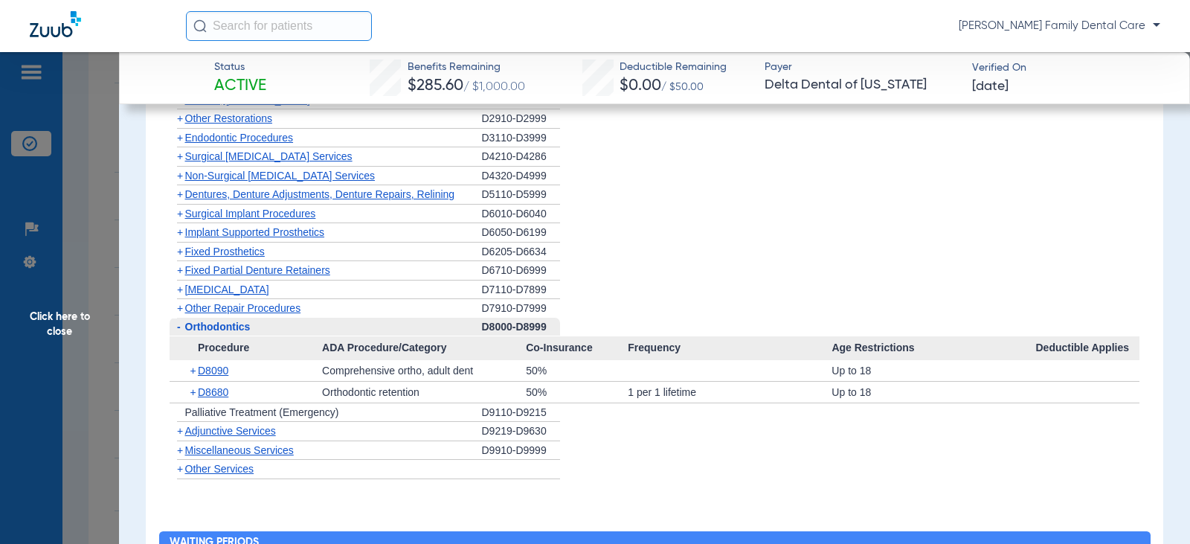
click at [178, 321] on span "-" at bounding box center [179, 327] width 4 height 12
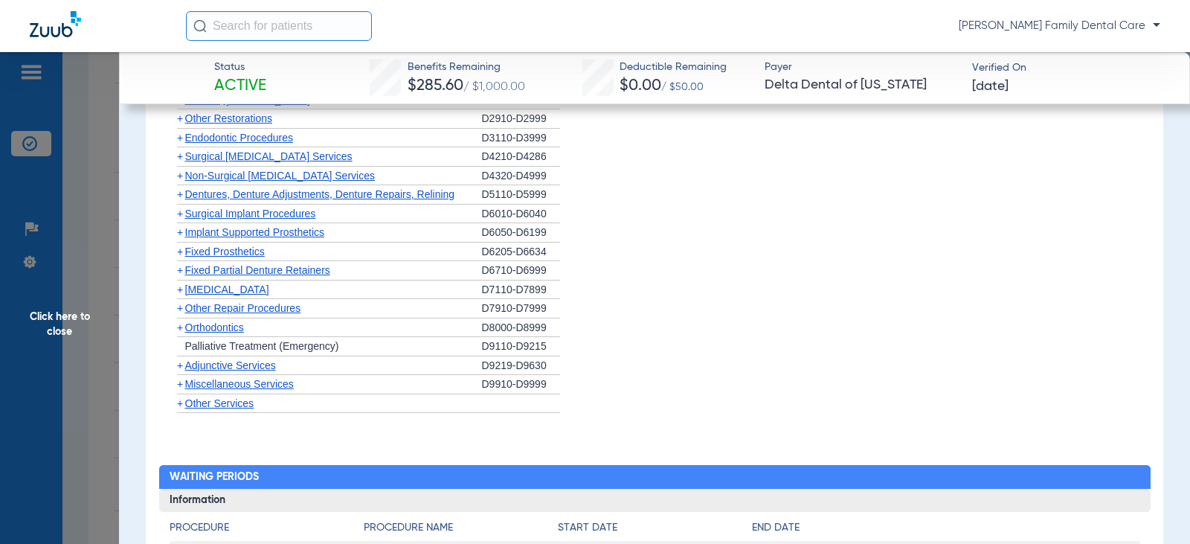
click at [181, 359] on span "+" at bounding box center [180, 365] width 6 height 12
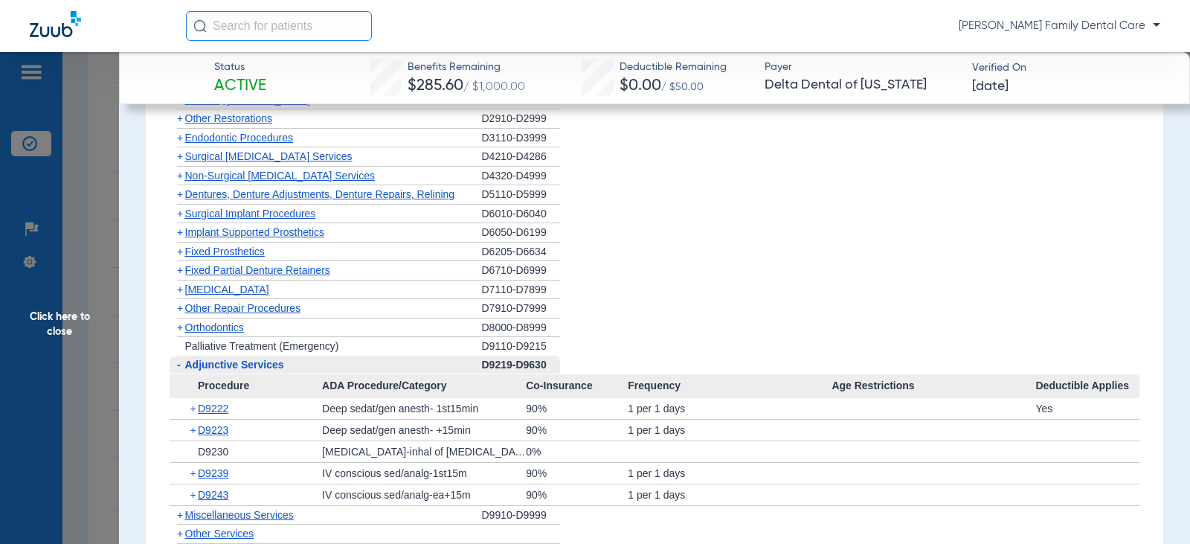
click at [179, 358] on span "-" at bounding box center [179, 364] width 4 height 12
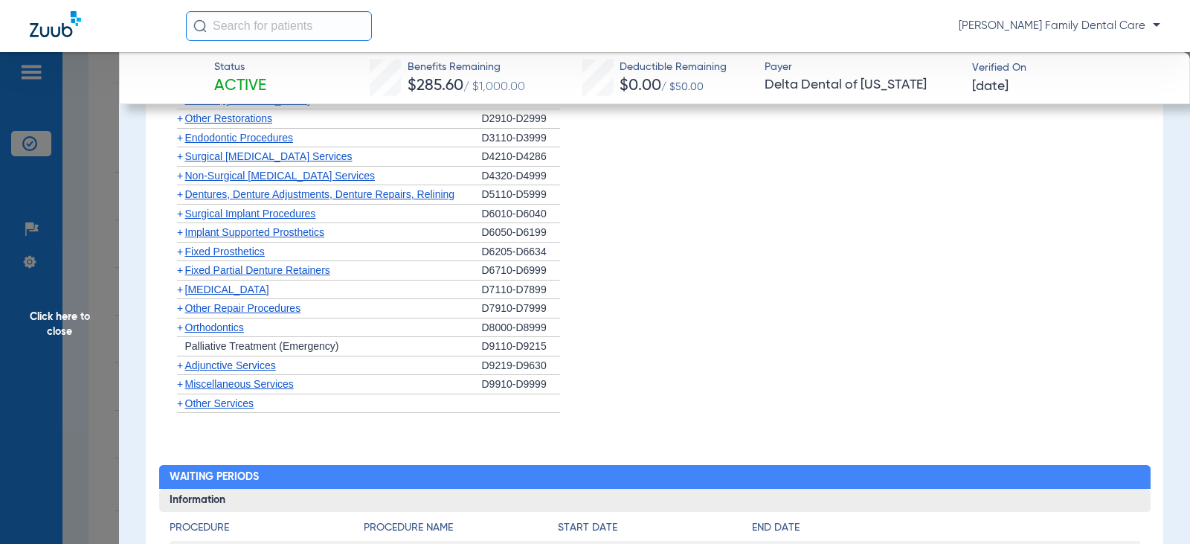
click at [179, 378] on span "+" at bounding box center [180, 384] width 6 height 12
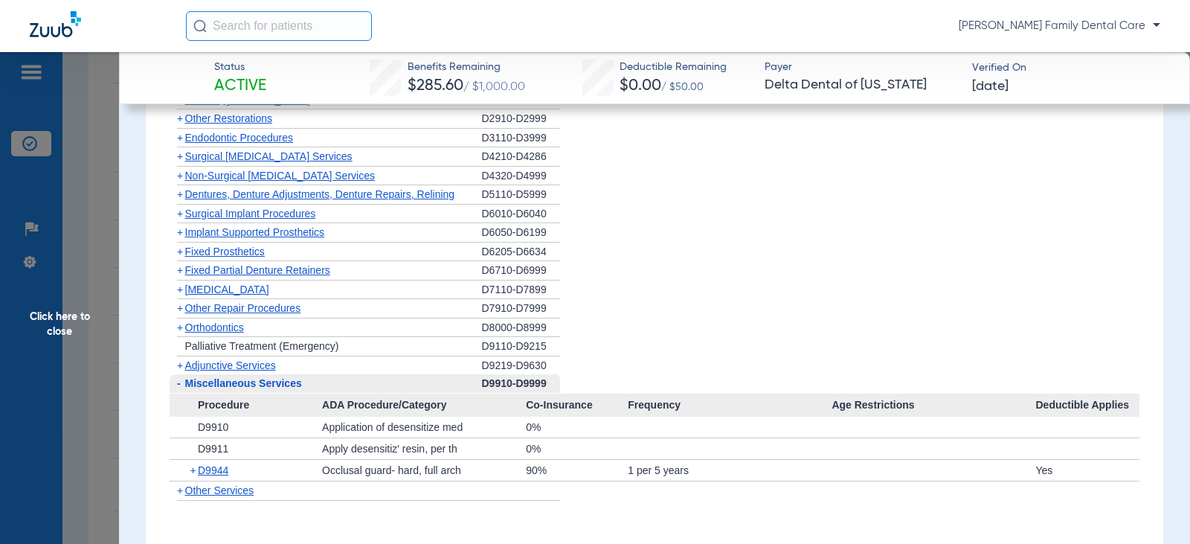
click at [185, 170] on span "Non-Surgical [MEDICAL_DATA] Services" at bounding box center [280, 176] width 190 height 12
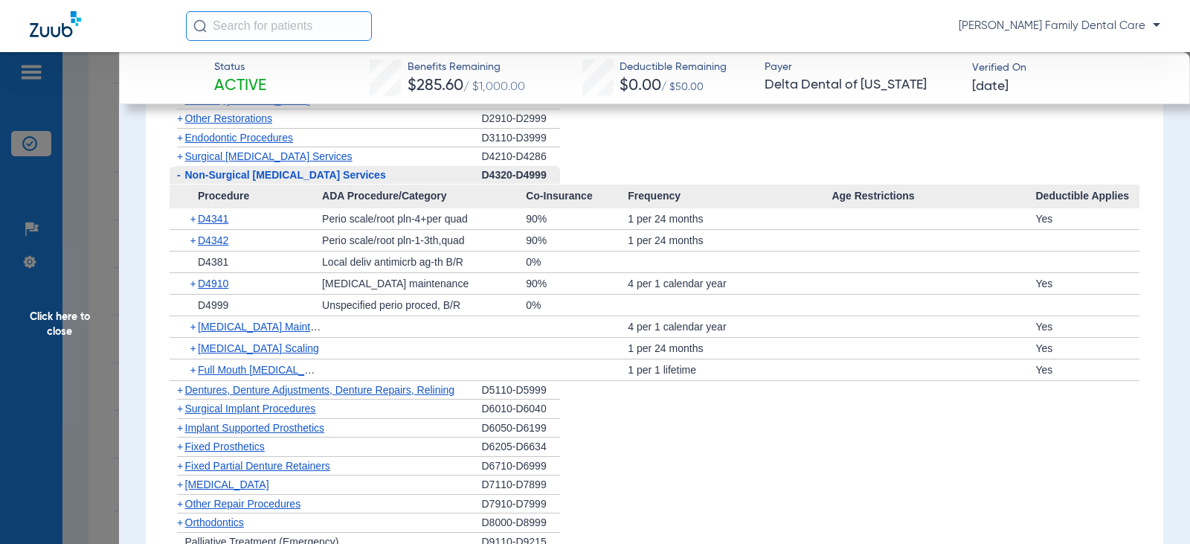
click at [185, 169] on span "Non-Surgical [MEDICAL_DATA] Services" at bounding box center [285, 175] width 201 height 12
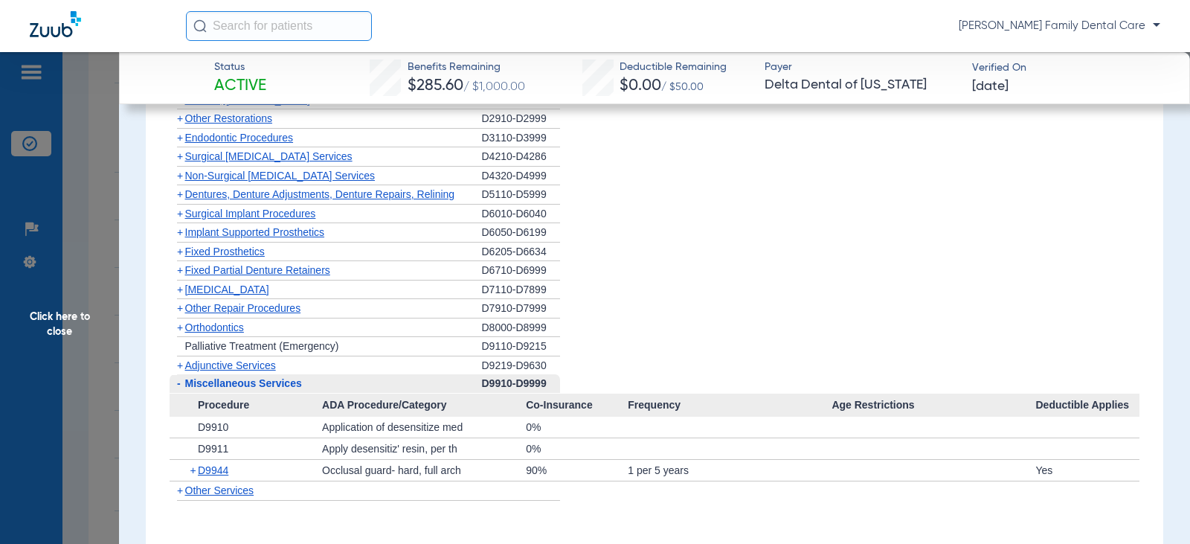
click at [67, 311] on span "Click here to close" at bounding box center [59, 324] width 119 height 544
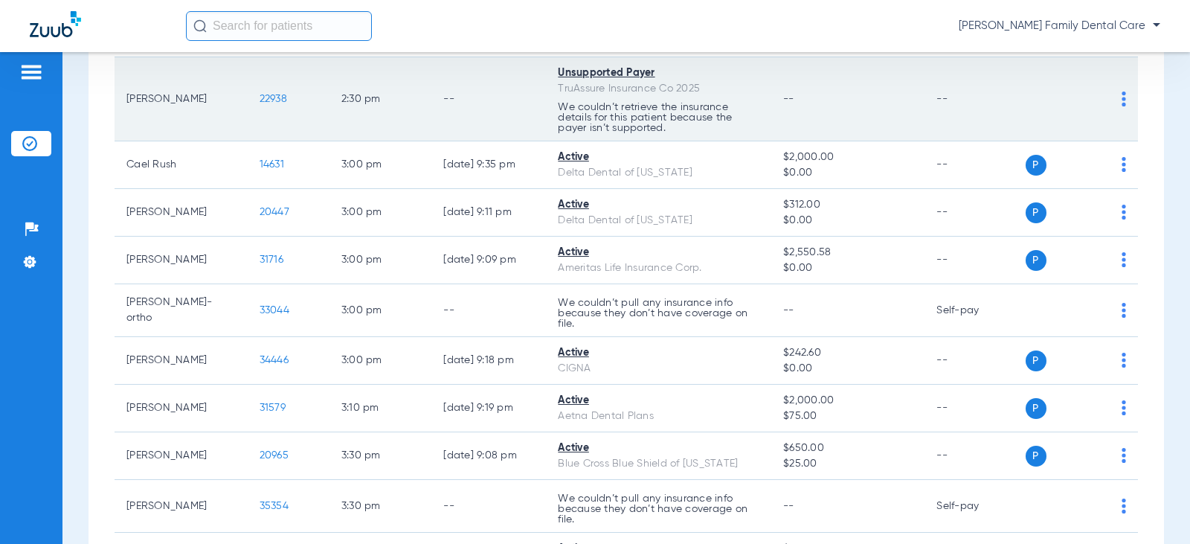
scroll to position [1934, 0]
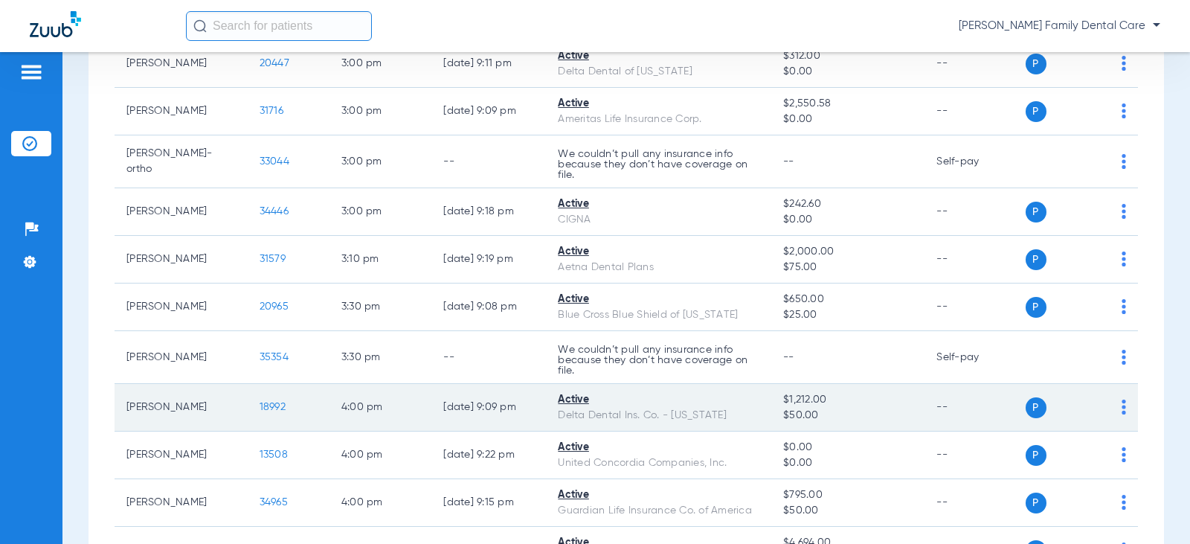
click at [265, 407] on span "18992" at bounding box center [273, 407] width 26 height 10
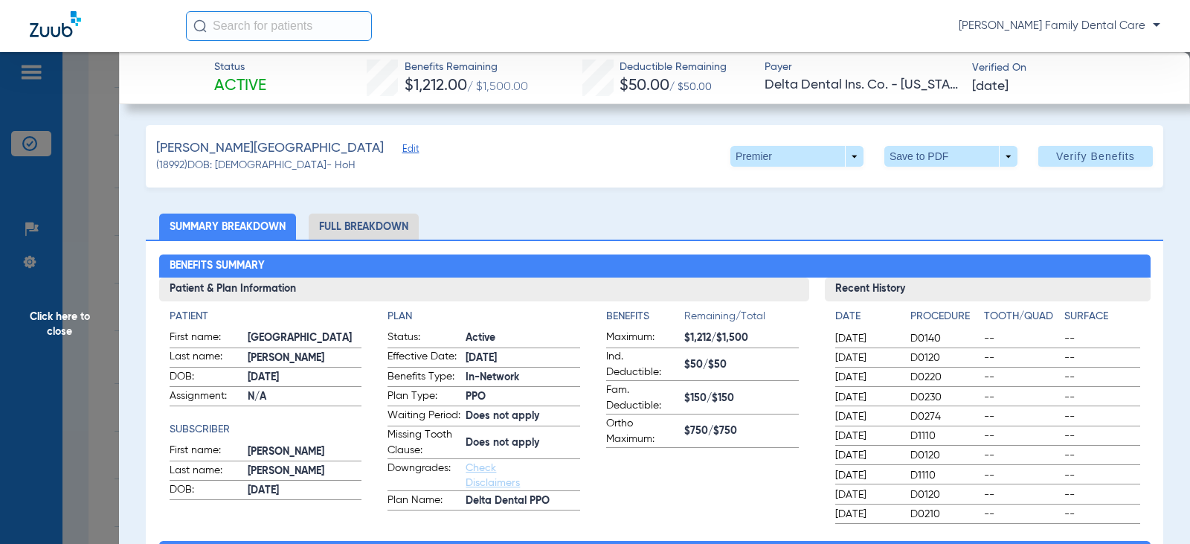
click at [381, 220] on li "Full Breakdown" at bounding box center [364, 226] width 110 height 26
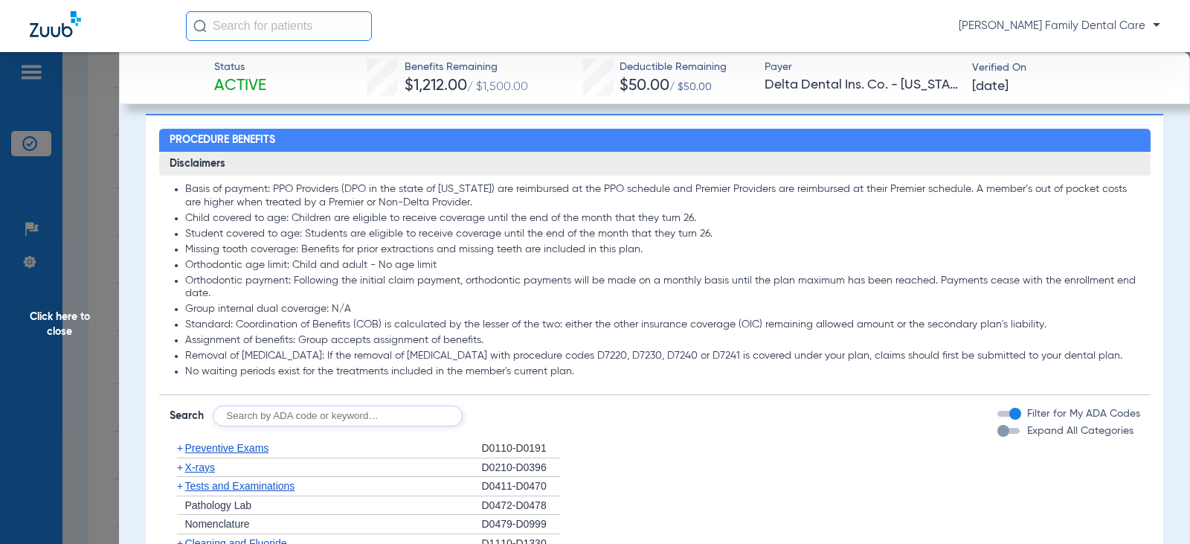
scroll to position [1339, 0]
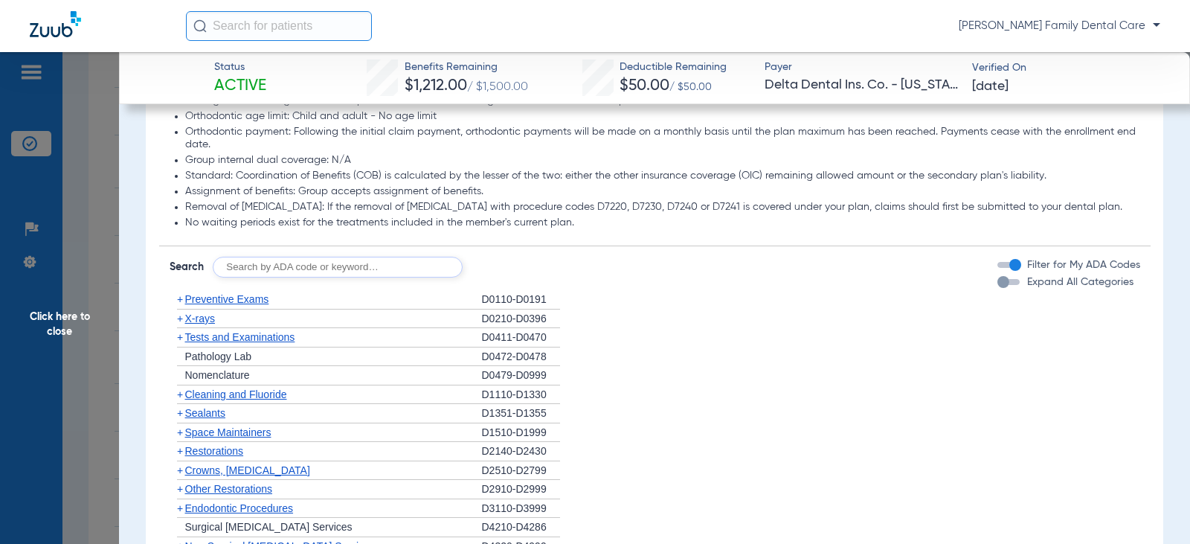
click at [181, 305] on span "+" at bounding box center [180, 299] width 6 height 12
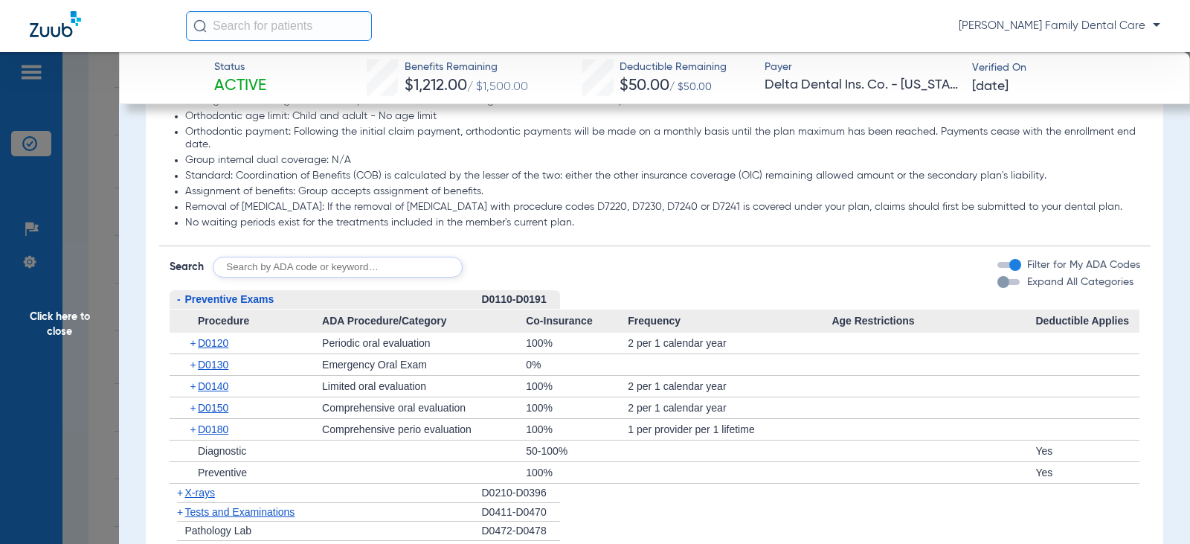
click at [181, 309] on span "-" at bounding box center [178, 299] width 16 height 19
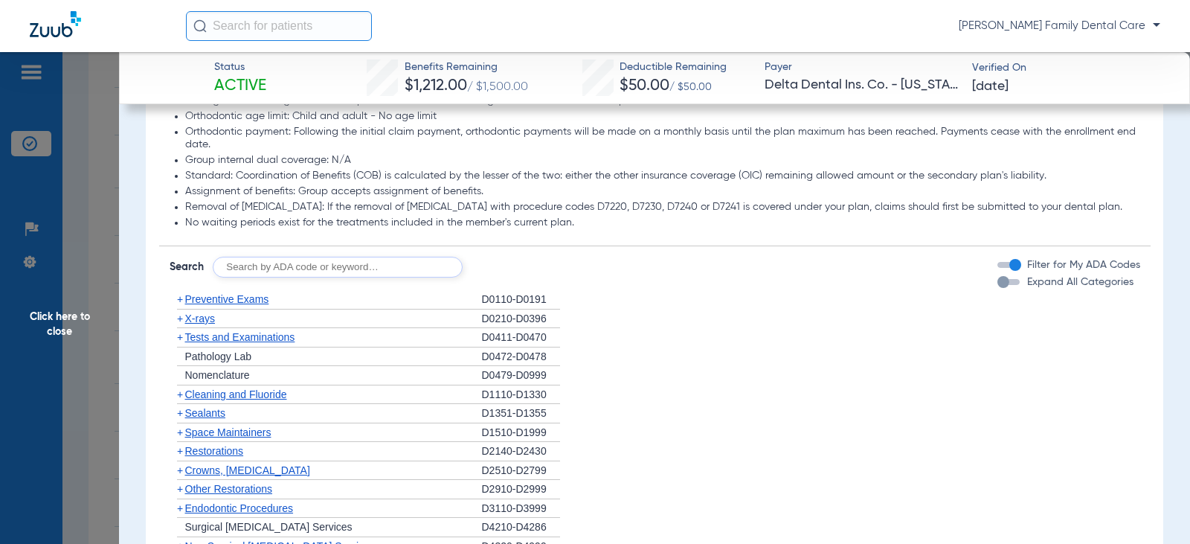
click at [181, 400] on span "+" at bounding box center [180, 394] width 6 height 12
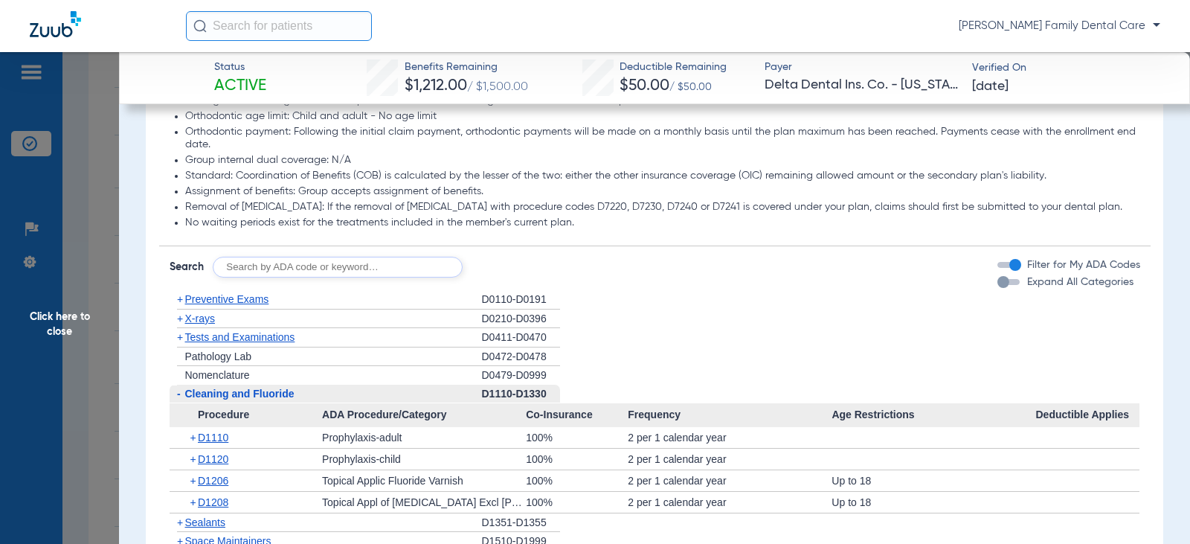
click at [178, 399] on span "-" at bounding box center [179, 393] width 4 height 12
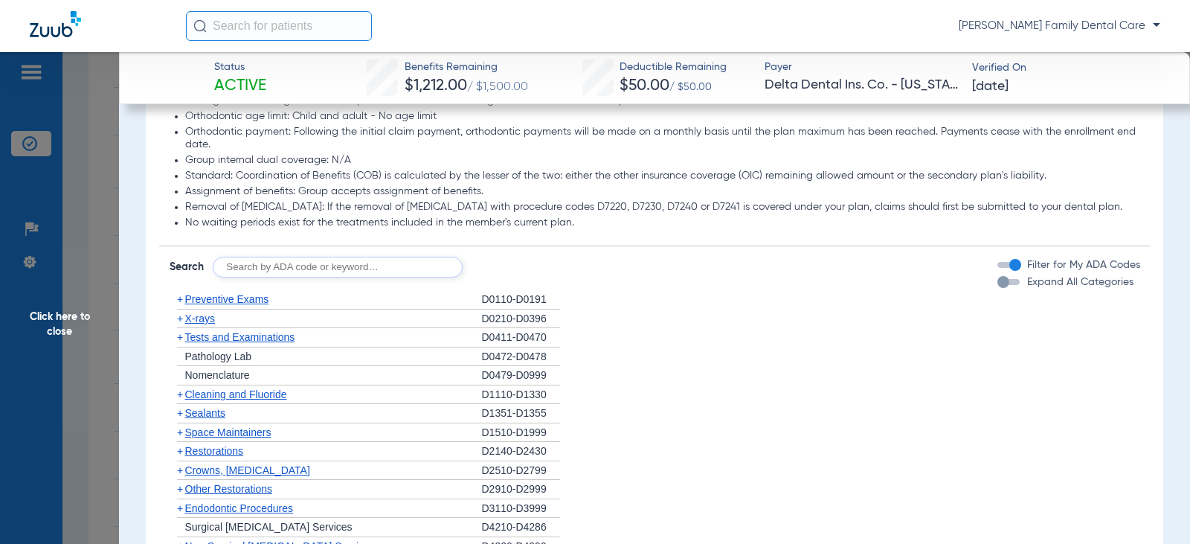
click at [178, 324] on span "+" at bounding box center [180, 318] width 6 height 12
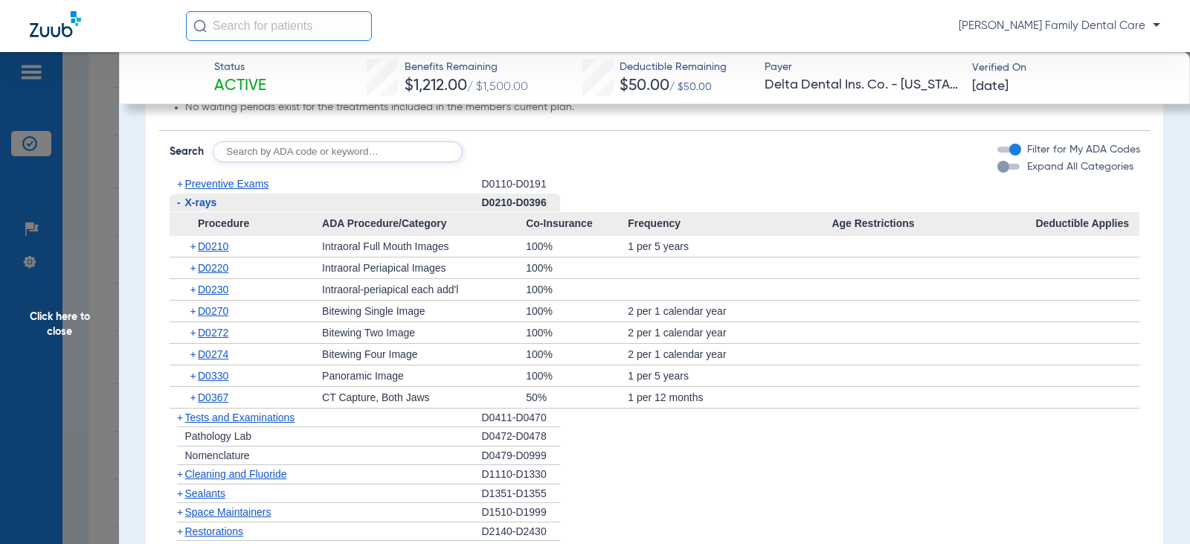
scroll to position [1487, 0]
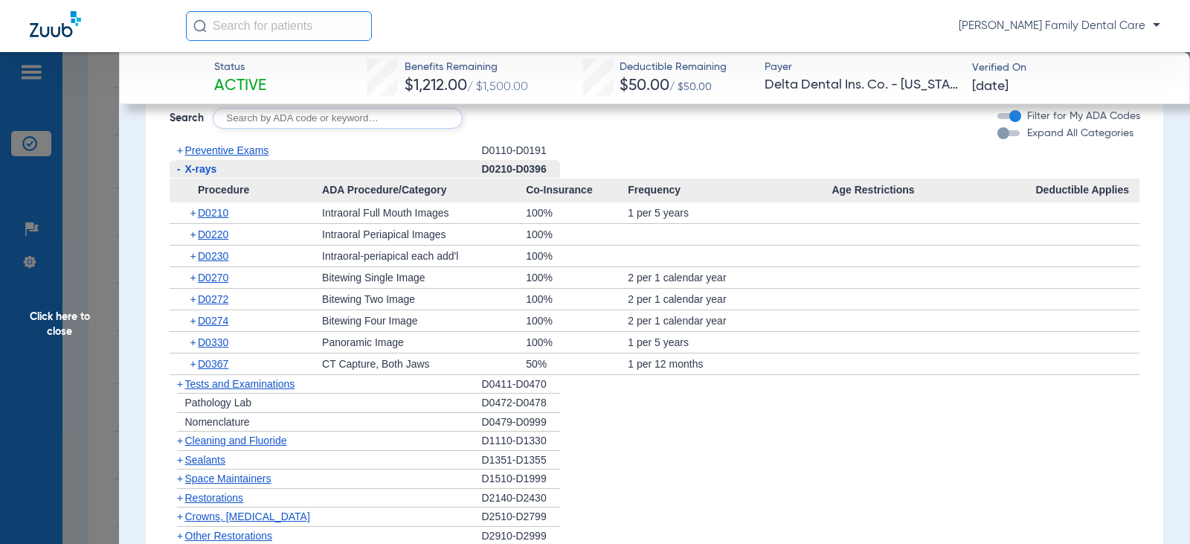
click at [176, 178] on span "-" at bounding box center [178, 169] width 16 height 19
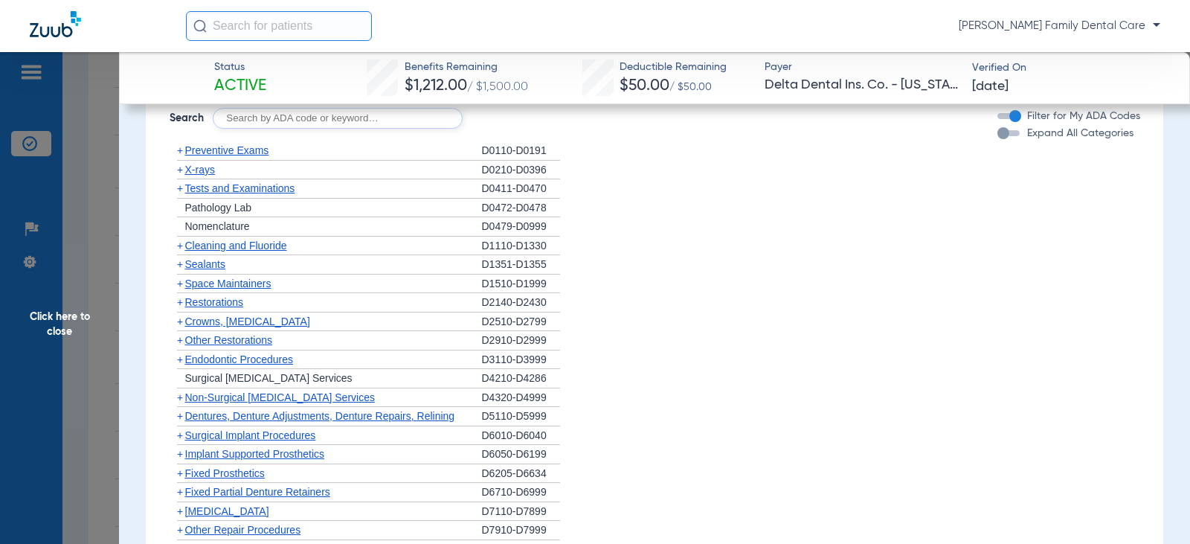
click at [183, 198] on span "+" at bounding box center [178, 188] width 16 height 19
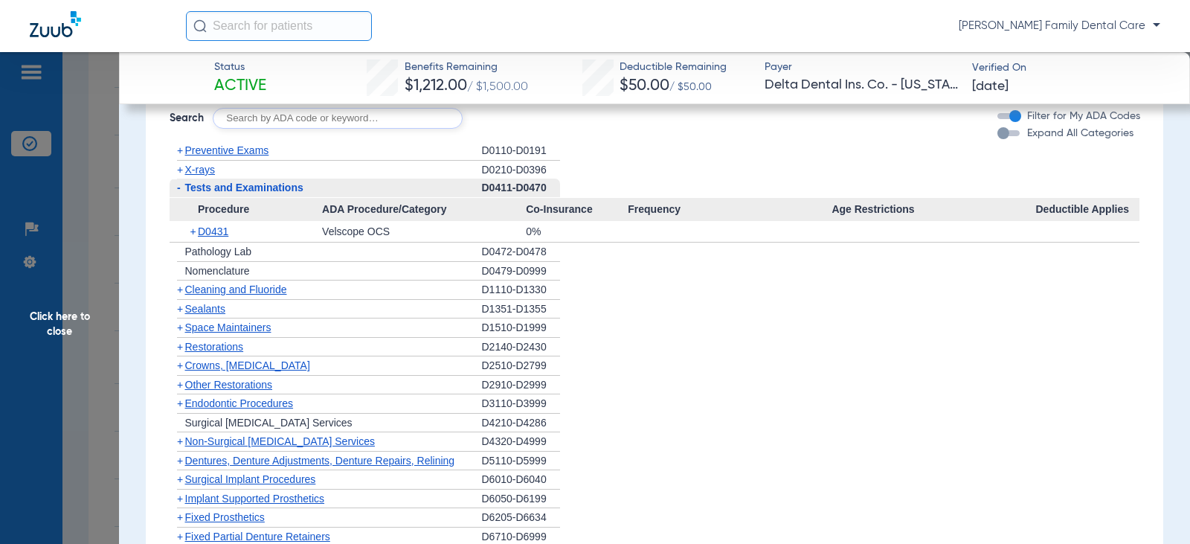
click at [180, 315] on span "+" at bounding box center [180, 309] width 6 height 12
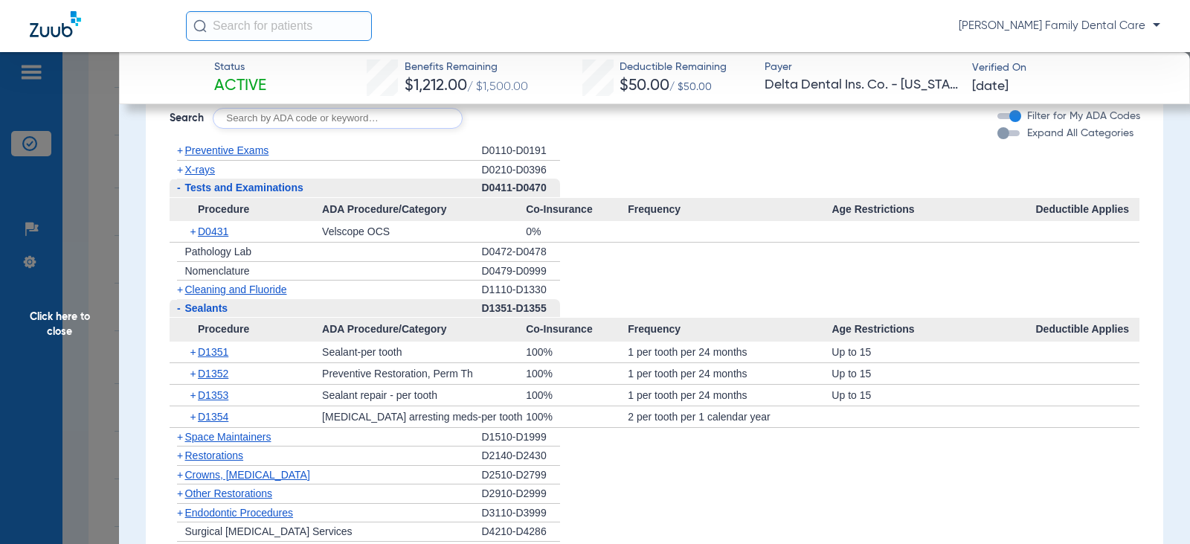
click at [181, 197] on span "-" at bounding box center [178, 187] width 16 height 19
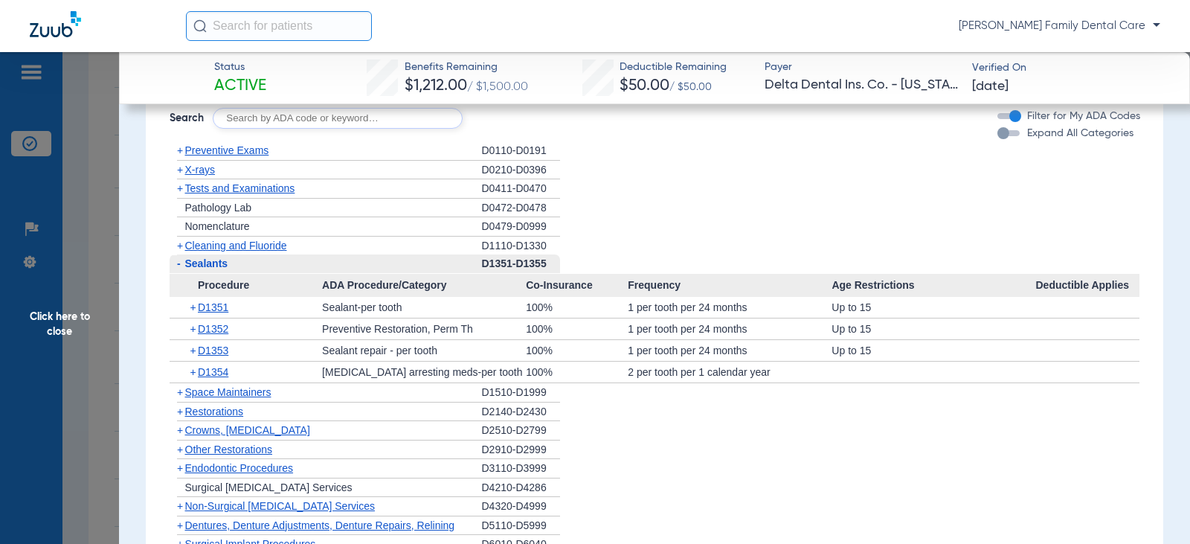
click at [179, 269] on span "-" at bounding box center [179, 263] width 4 height 12
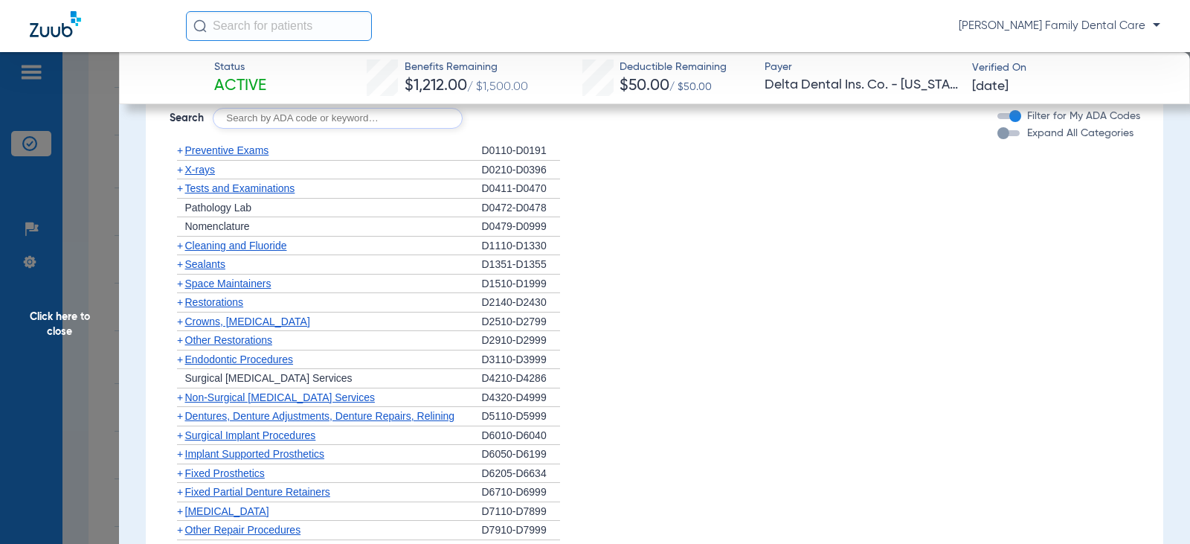
click at [179, 327] on span "+" at bounding box center [180, 321] width 6 height 12
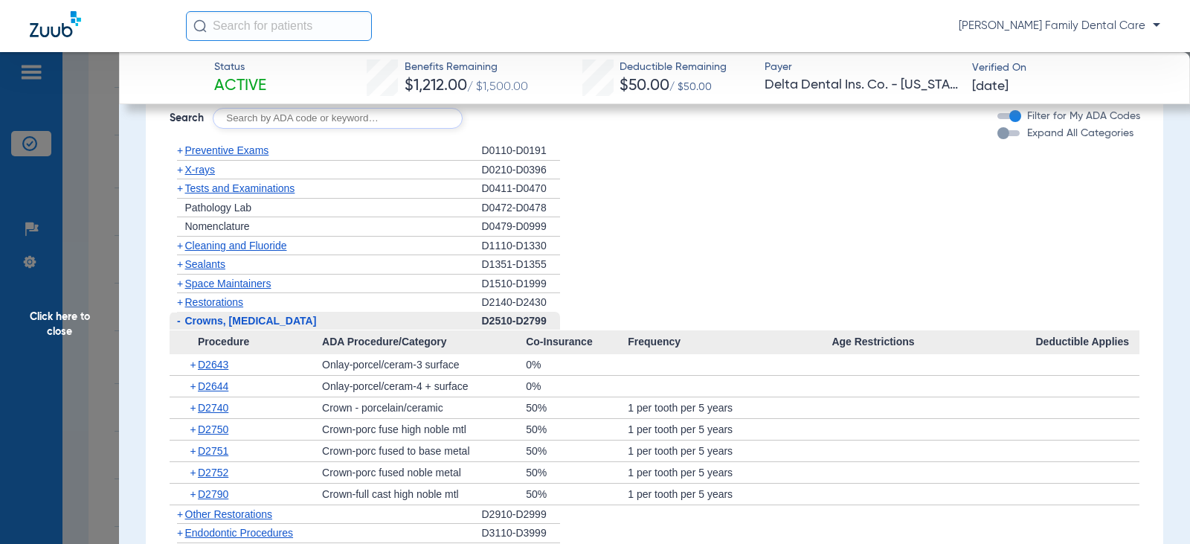
click at [179, 327] on span "-" at bounding box center [179, 321] width 4 height 12
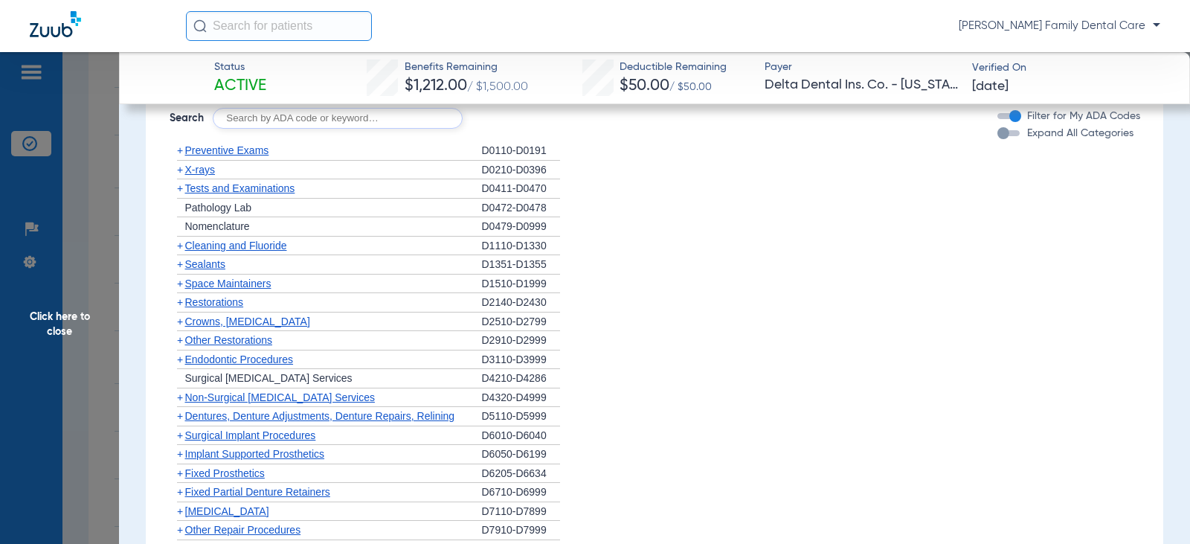
click at [180, 346] on span "+" at bounding box center [180, 340] width 6 height 12
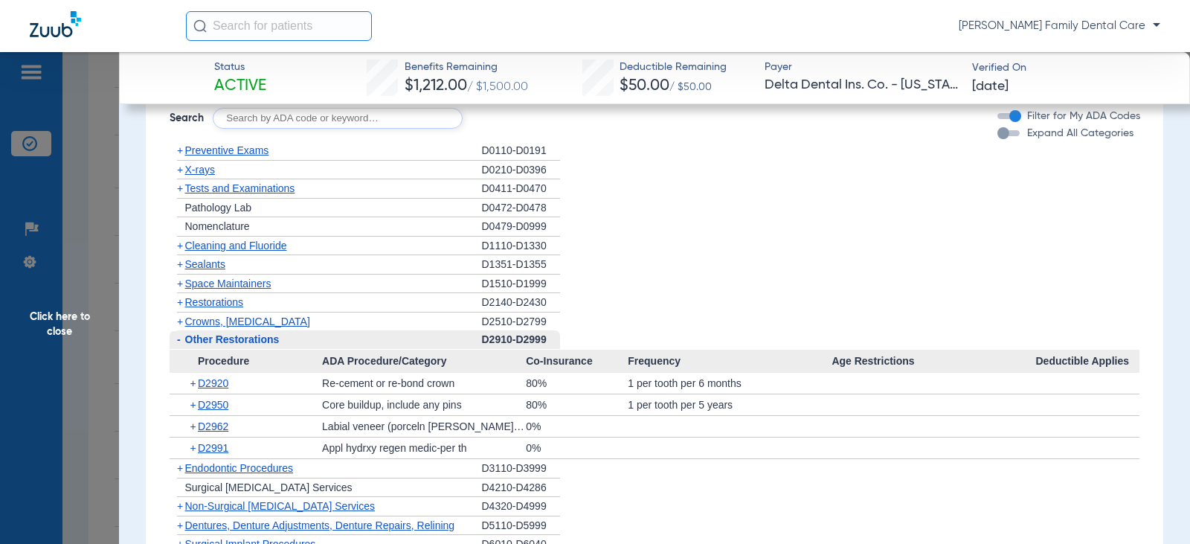
click at [178, 345] on span "-" at bounding box center [179, 339] width 4 height 12
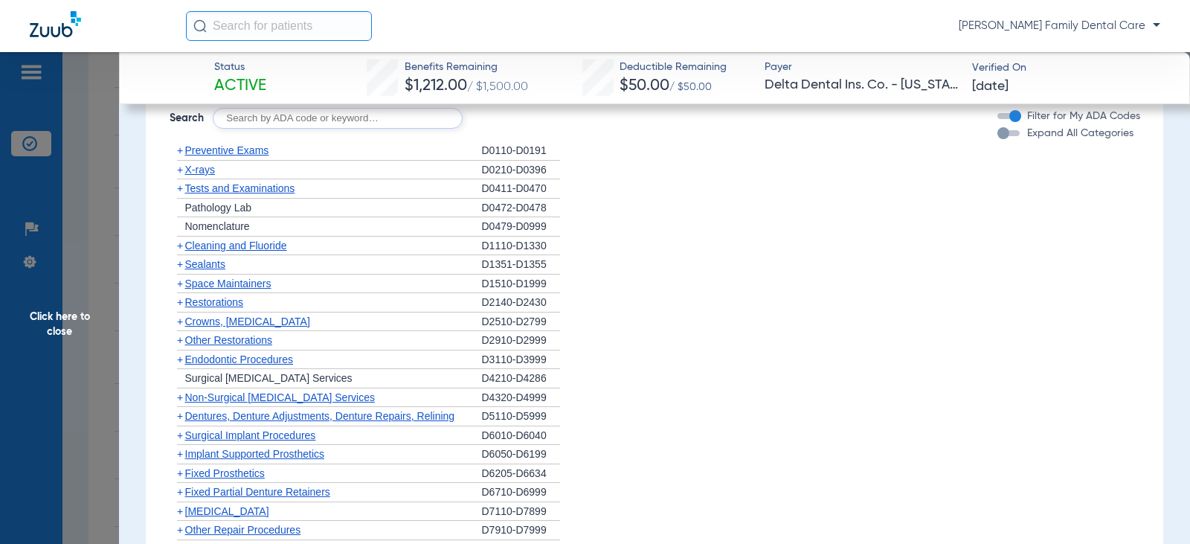
click at [185, 365] on span "Endodontic Procedures" at bounding box center [239, 359] width 109 height 12
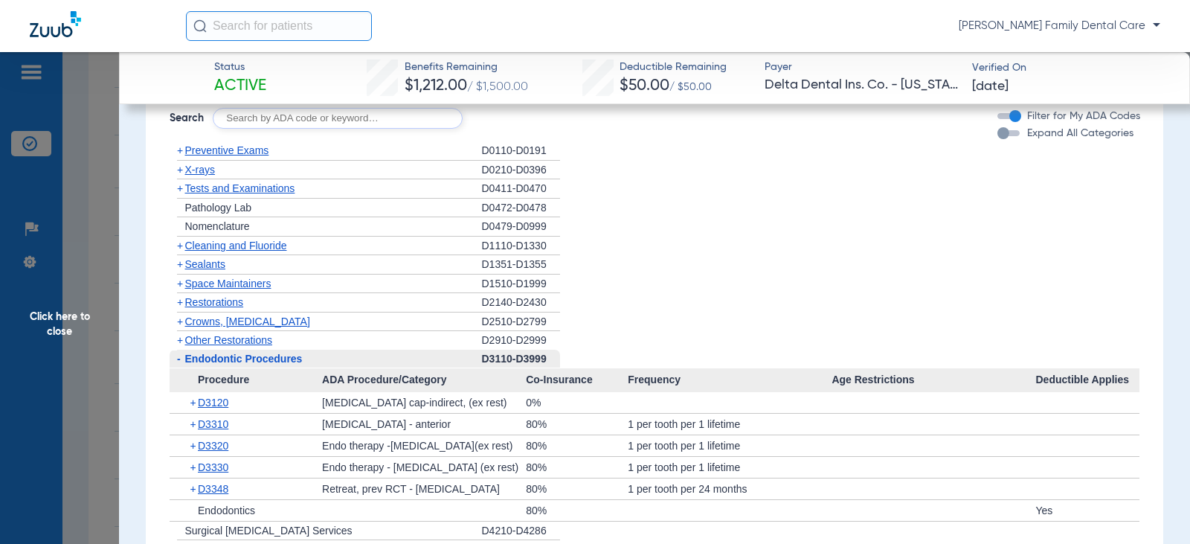
click at [185, 364] on span "Endodontic Procedures" at bounding box center [244, 359] width 118 height 12
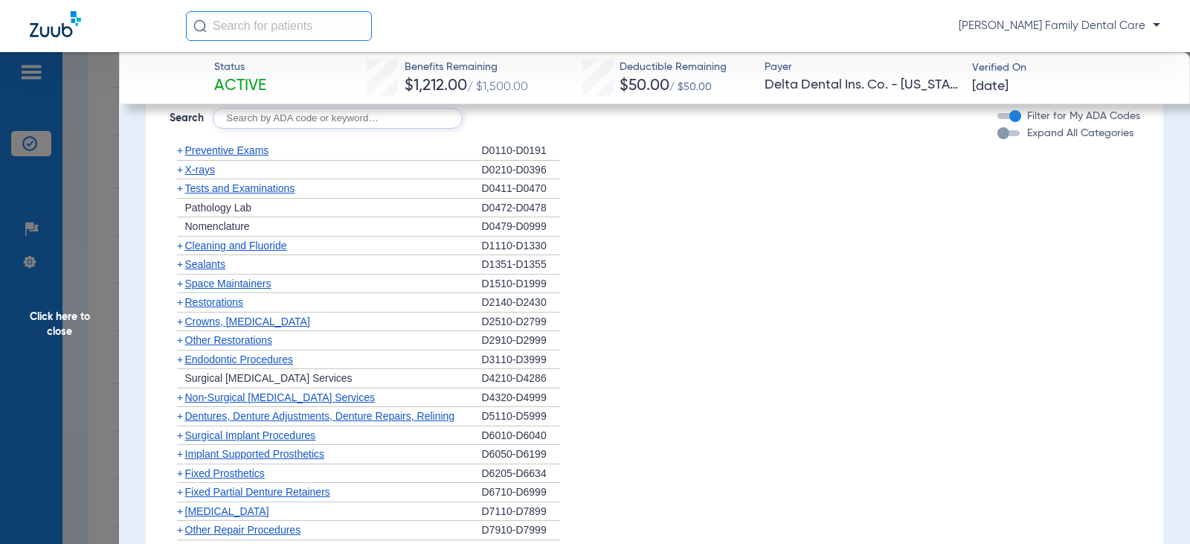
click at [178, 403] on span "+" at bounding box center [180, 397] width 6 height 12
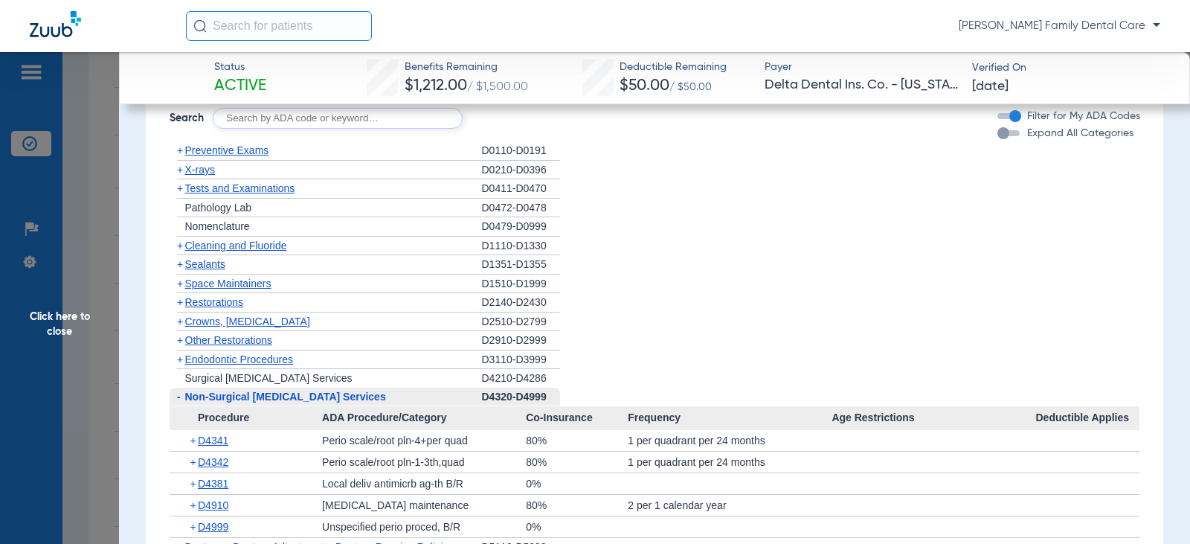
scroll to position [1636, 0]
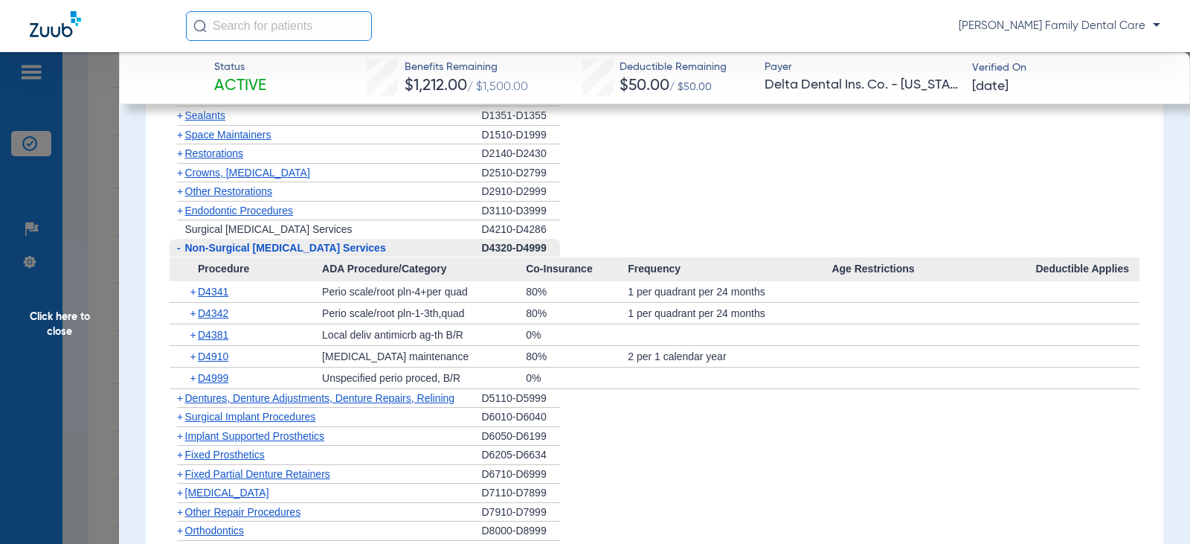
click at [177, 254] on span "-" at bounding box center [179, 248] width 4 height 12
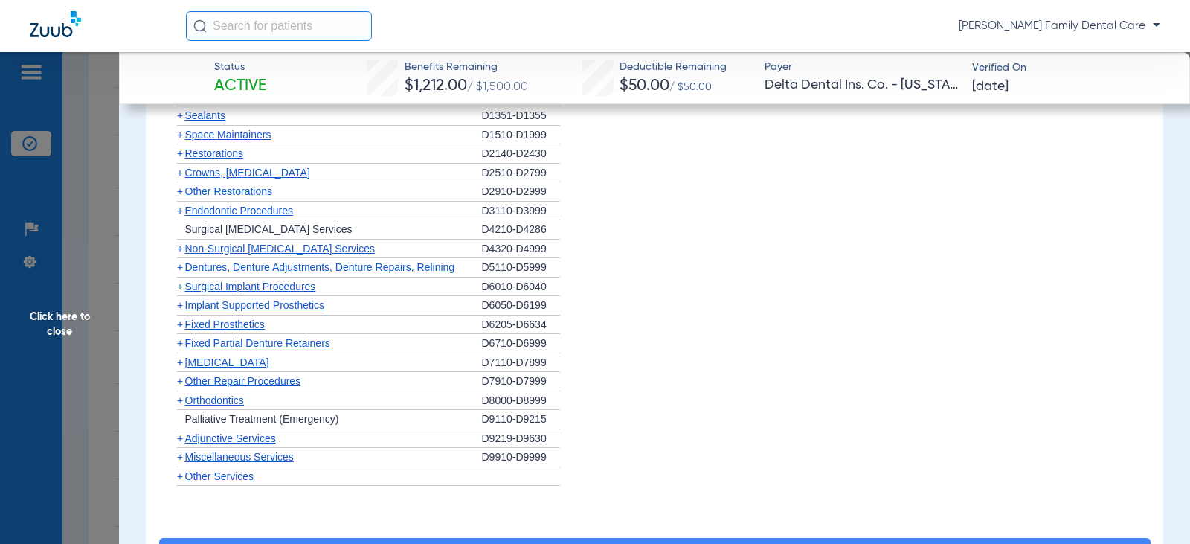
click at [177, 273] on span "+" at bounding box center [180, 267] width 6 height 12
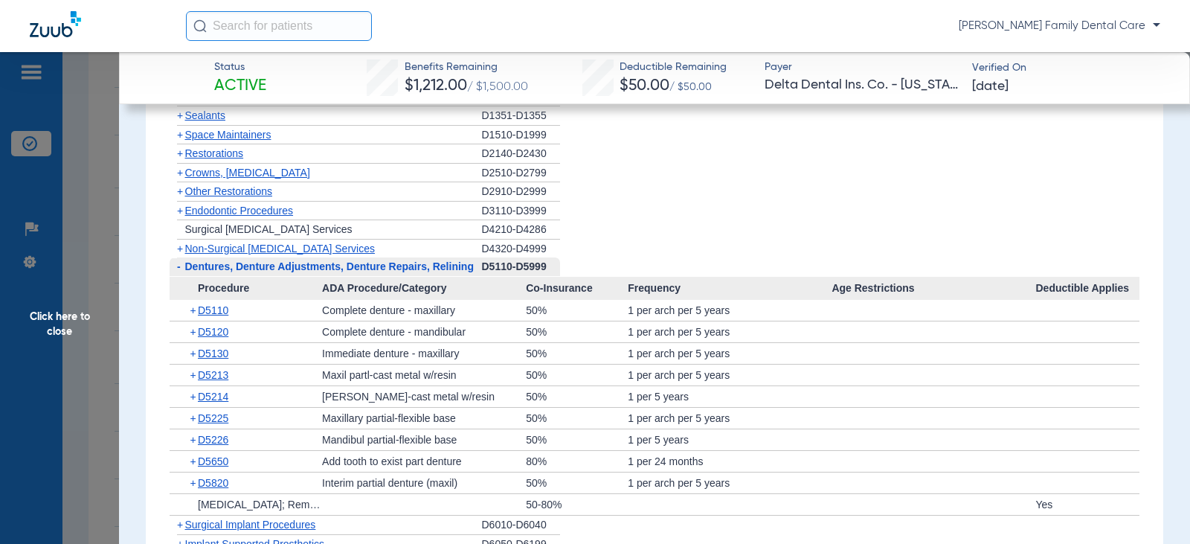
click at [177, 272] on span "-" at bounding box center [179, 266] width 4 height 12
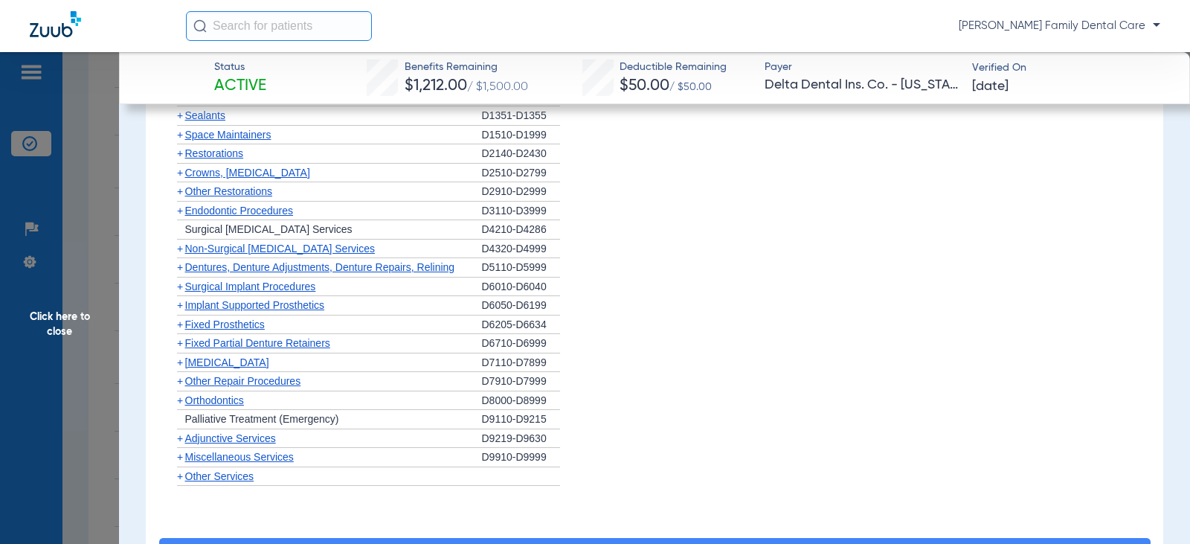
click at [176, 296] on span "+" at bounding box center [178, 286] width 16 height 19
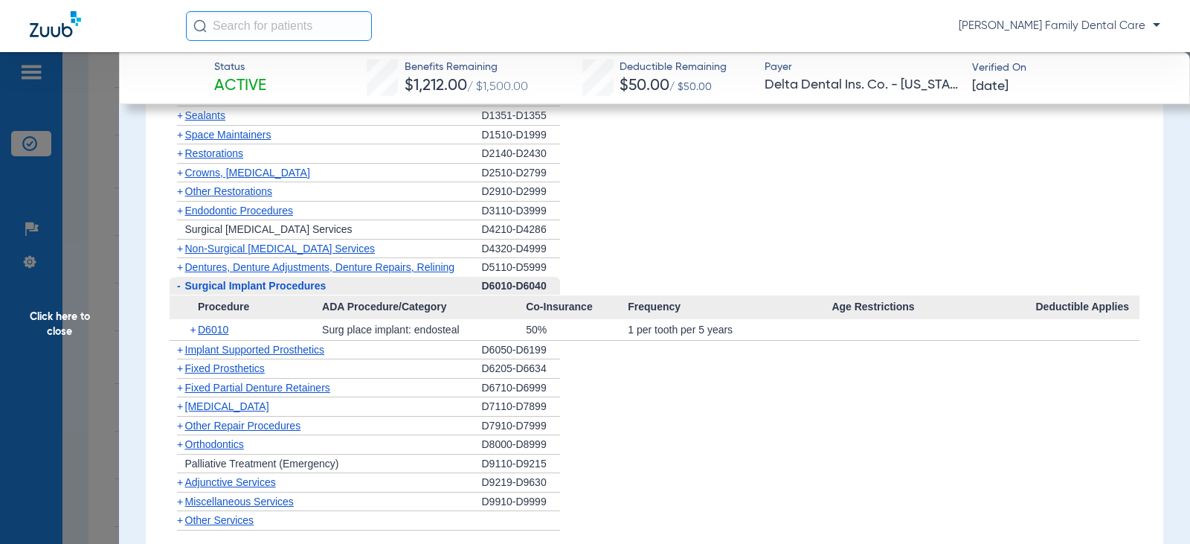
click at [176, 295] on span "-" at bounding box center [178, 286] width 16 height 19
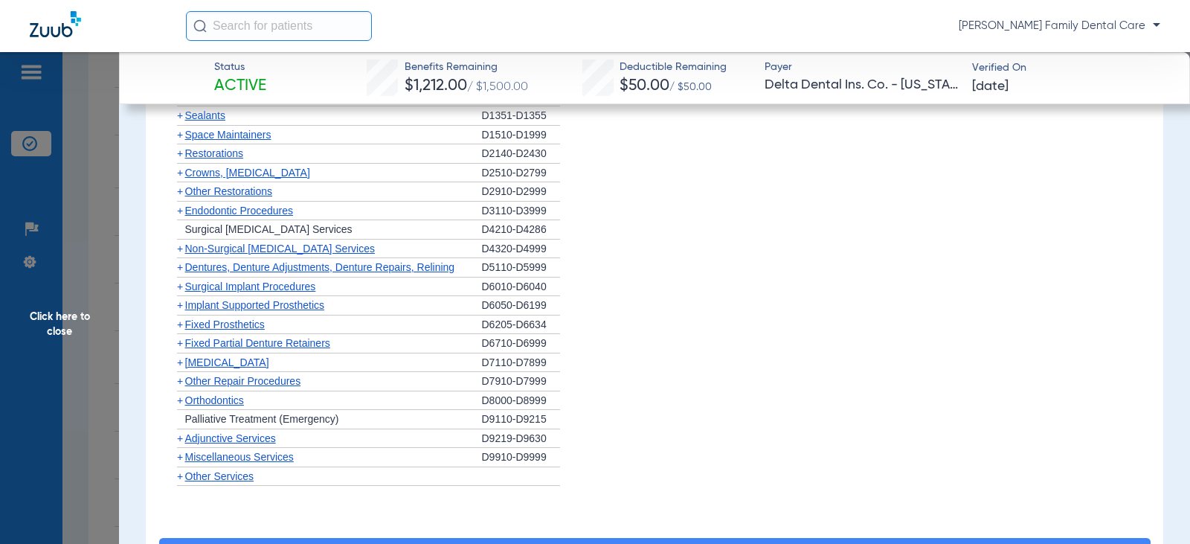
click at [178, 311] on span "+" at bounding box center [180, 305] width 6 height 12
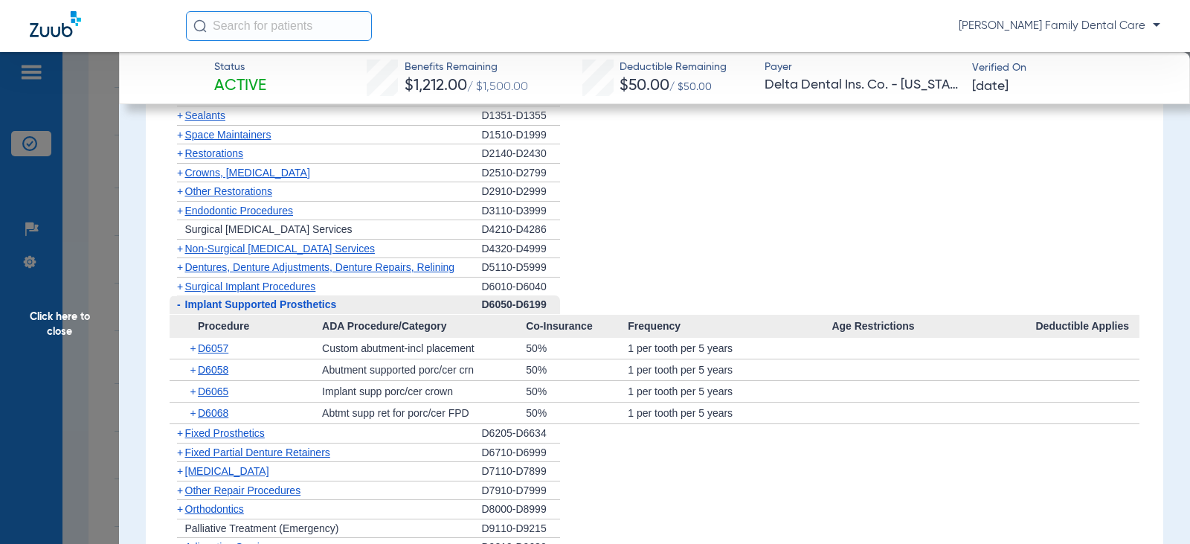
click at [178, 310] on span "-" at bounding box center [179, 304] width 4 height 12
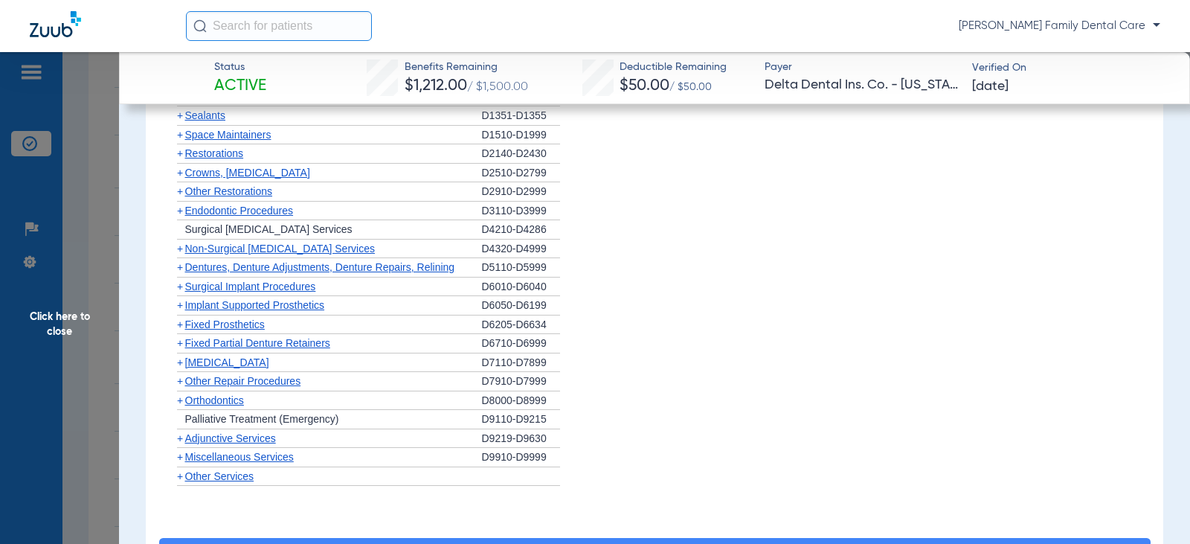
click at [181, 330] on span "+" at bounding box center [180, 324] width 6 height 12
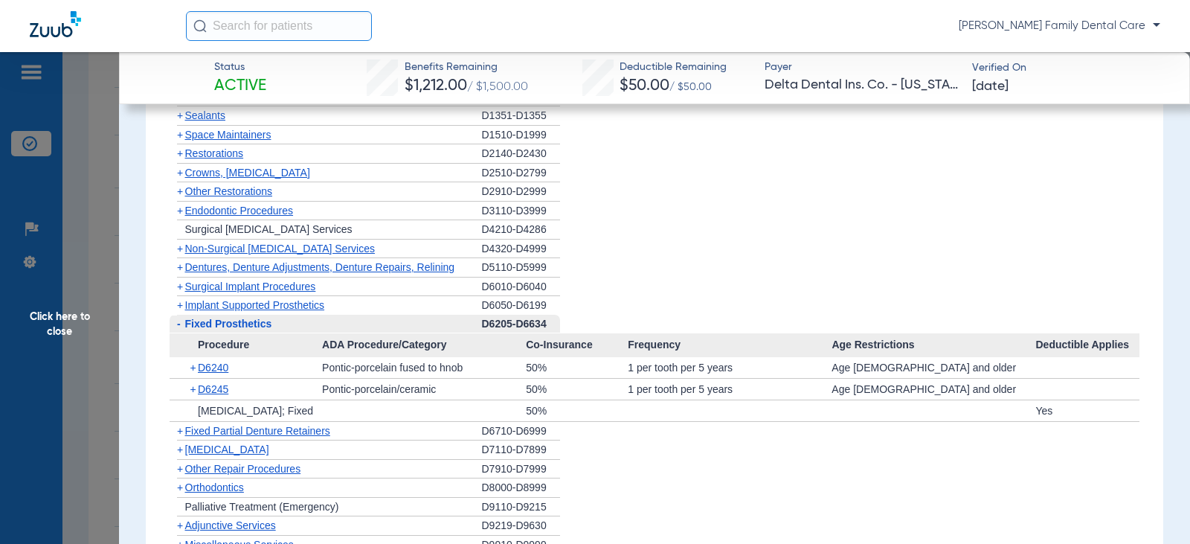
click at [181, 333] on span "-" at bounding box center [178, 324] width 16 height 19
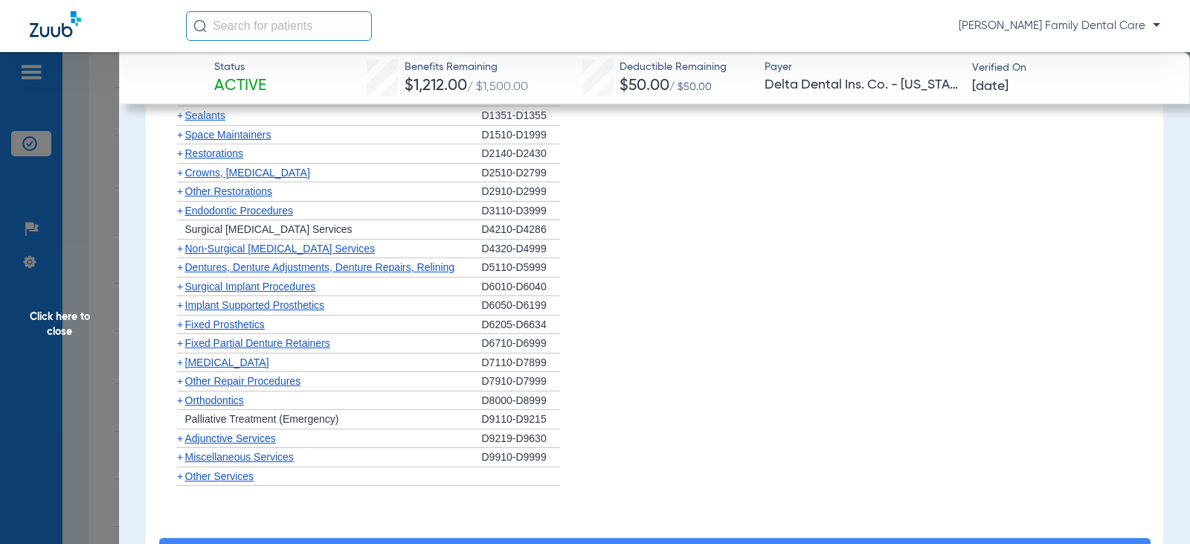
click at [182, 349] on span "+" at bounding box center [180, 343] width 6 height 12
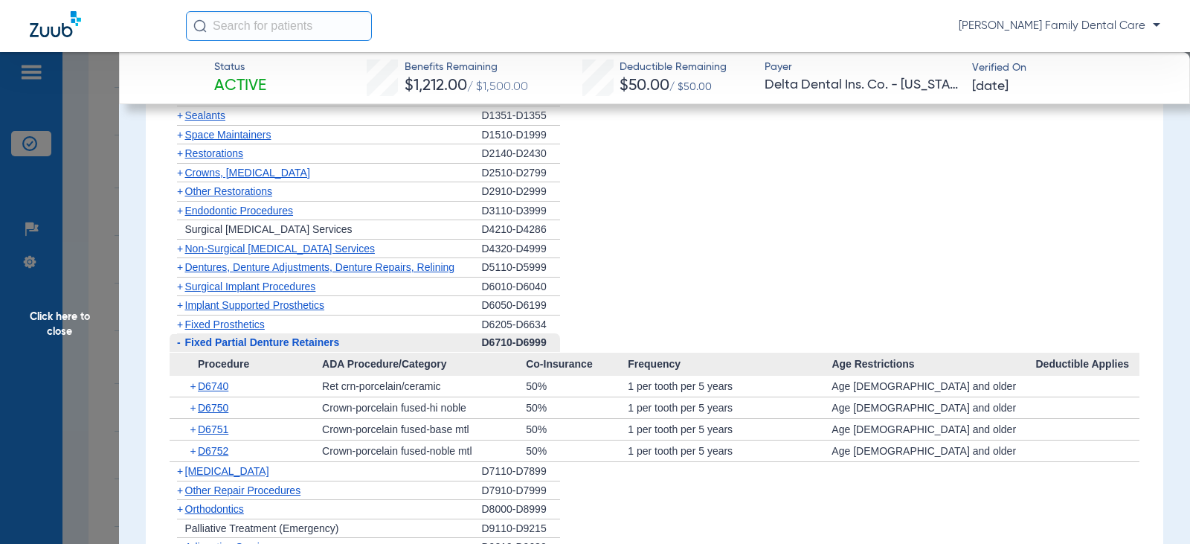
click at [183, 352] on span "-" at bounding box center [178, 342] width 16 height 19
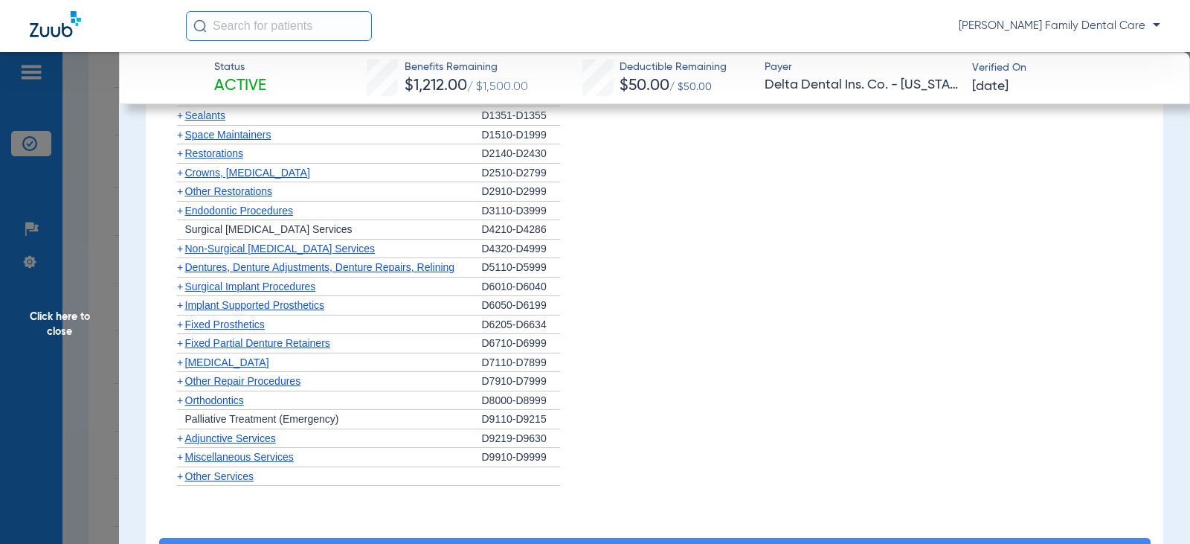
click at [181, 368] on span "+" at bounding box center [180, 362] width 6 height 12
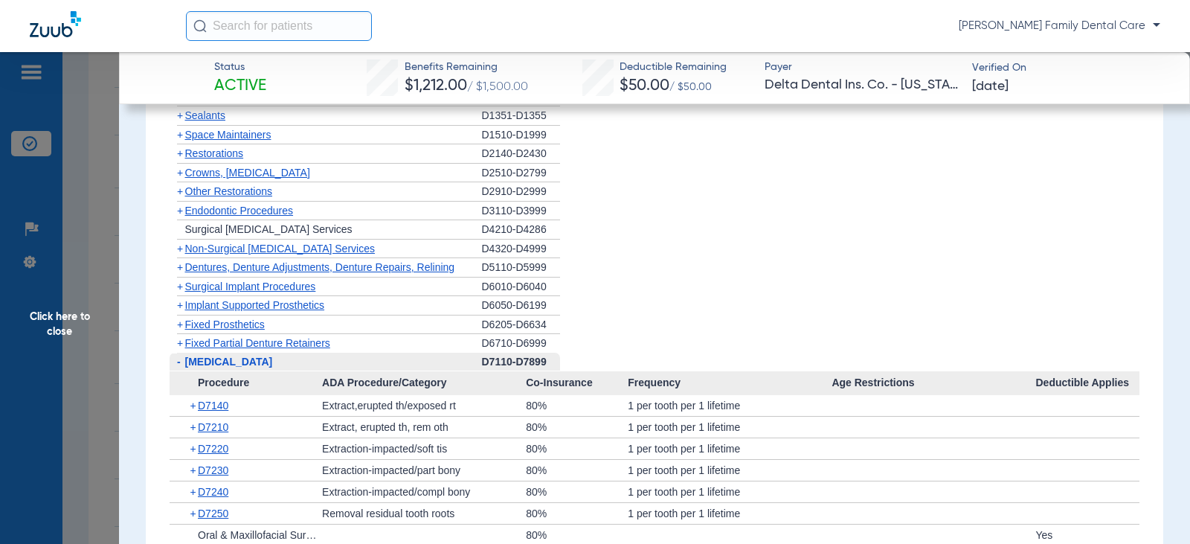
click at [181, 371] on span "-" at bounding box center [178, 362] width 16 height 19
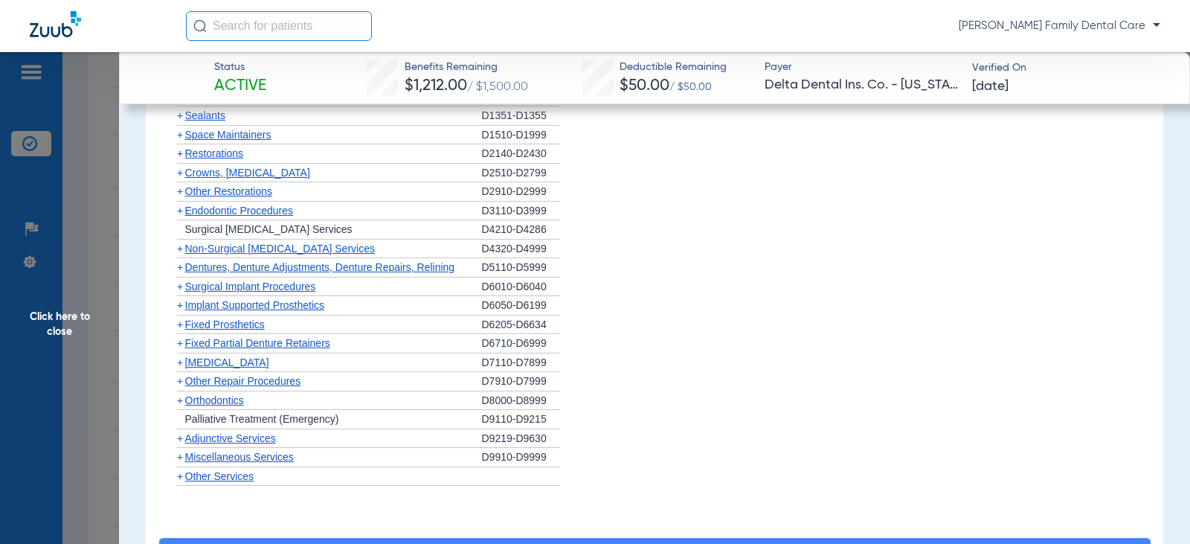
scroll to position [1785, 0]
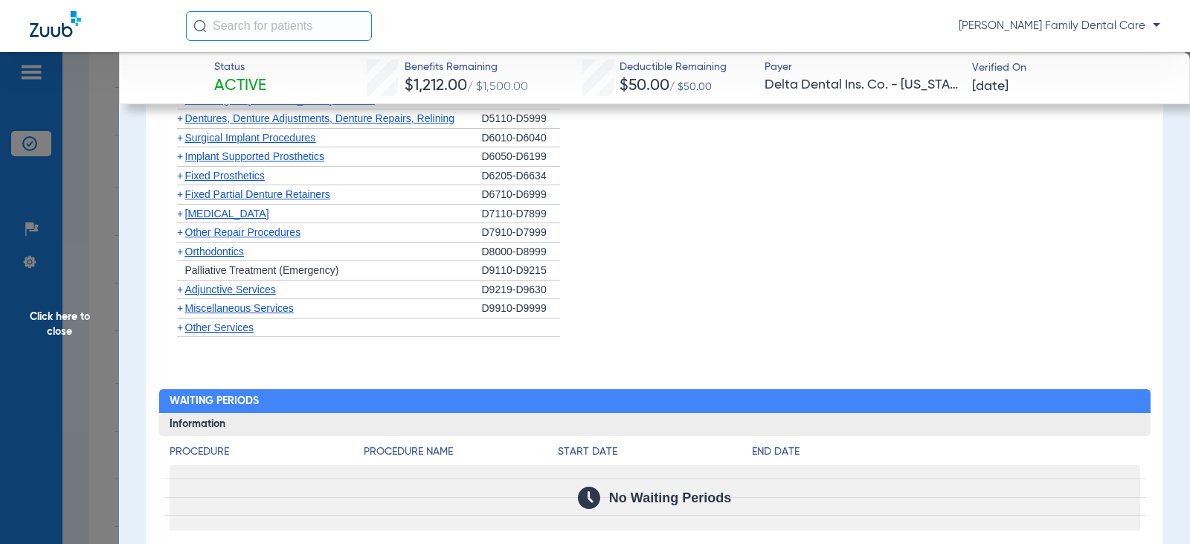
click at [181, 257] on span "+" at bounding box center [180, 251] width 6 height 12
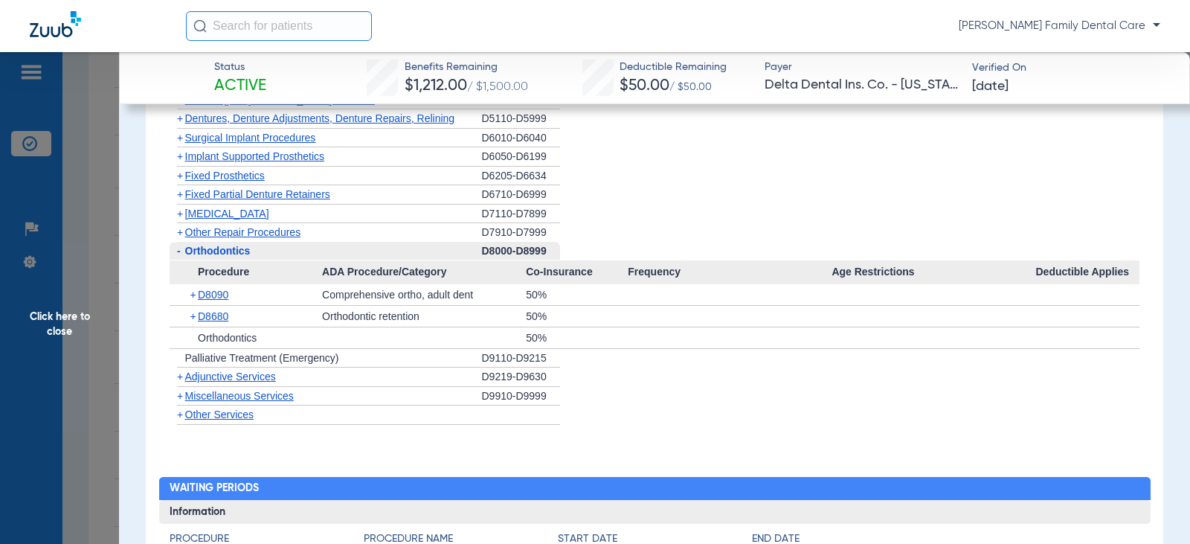
click at [182, 260] on span "-" at bounding box center [178, 251] width 16 height 19
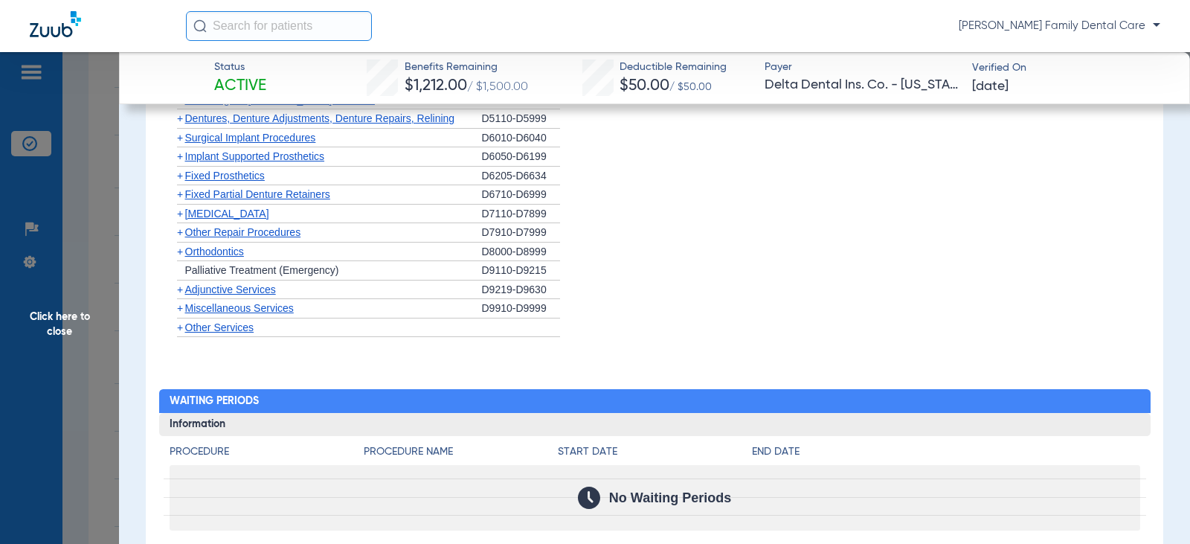
click at [180, 295] on span "+" at bounding box center [180, 289] width 6 height 12
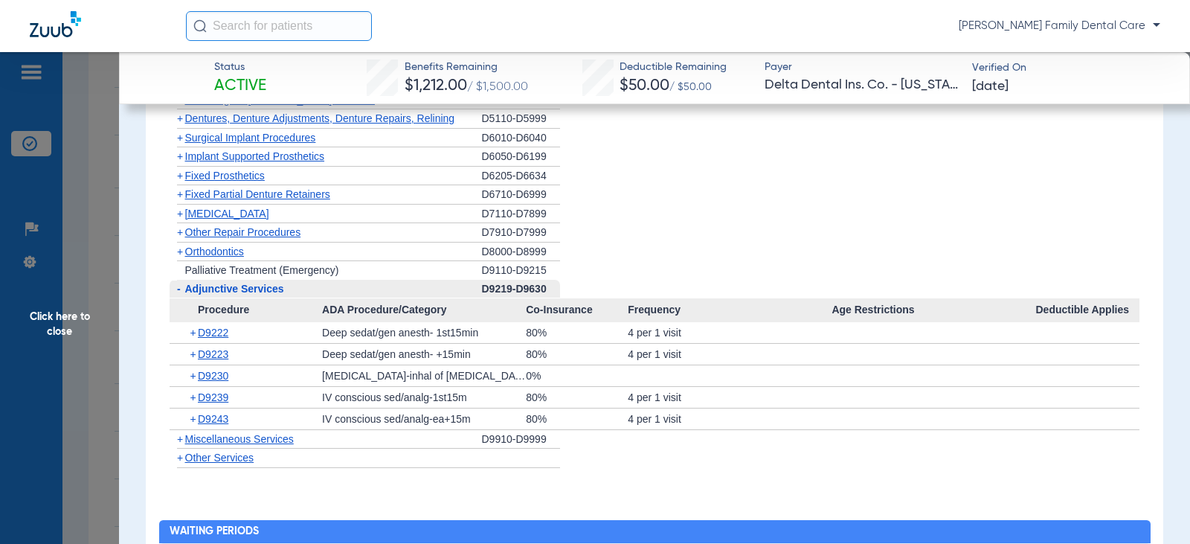
click at [184, 312] on span "Procedure" at bounding box center [246, 310] width 153 height 24
click at [179, 295] on span "-" at bounding box center [179, 289] width 4 height 12
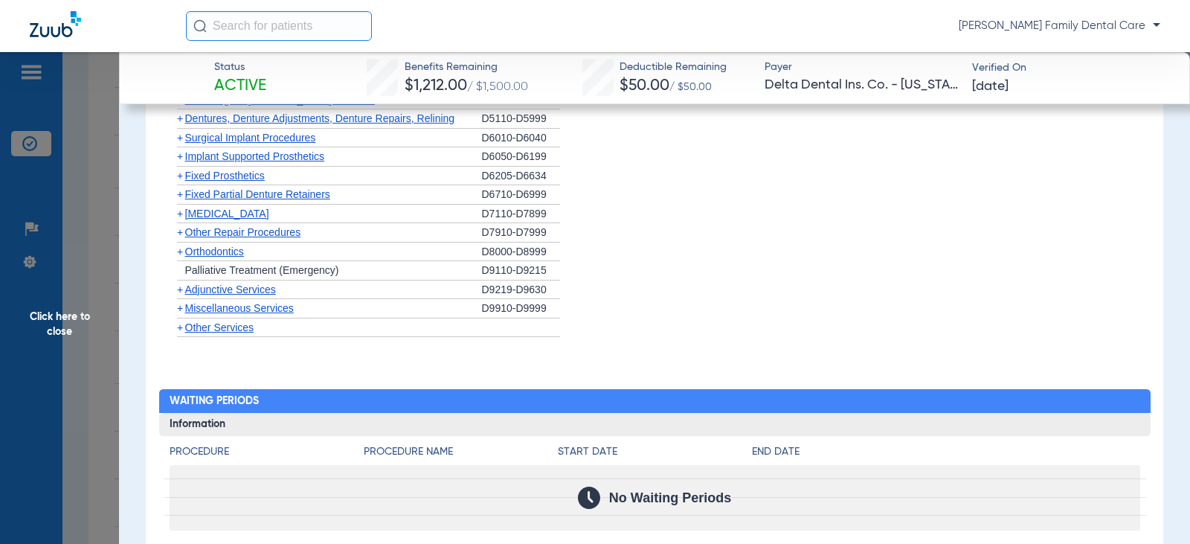
click at [177, 314] on span "+" at bounding box center [180, 308] width 6 height 12
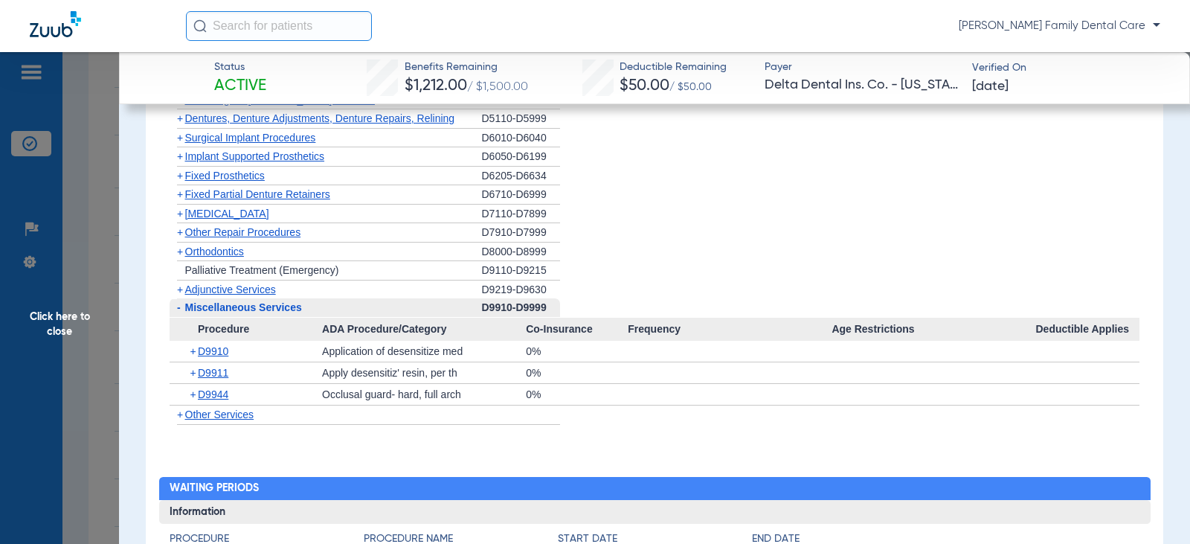
click at [181, 295] on span "+" at bounding box center [180, 289] width 6 height 12
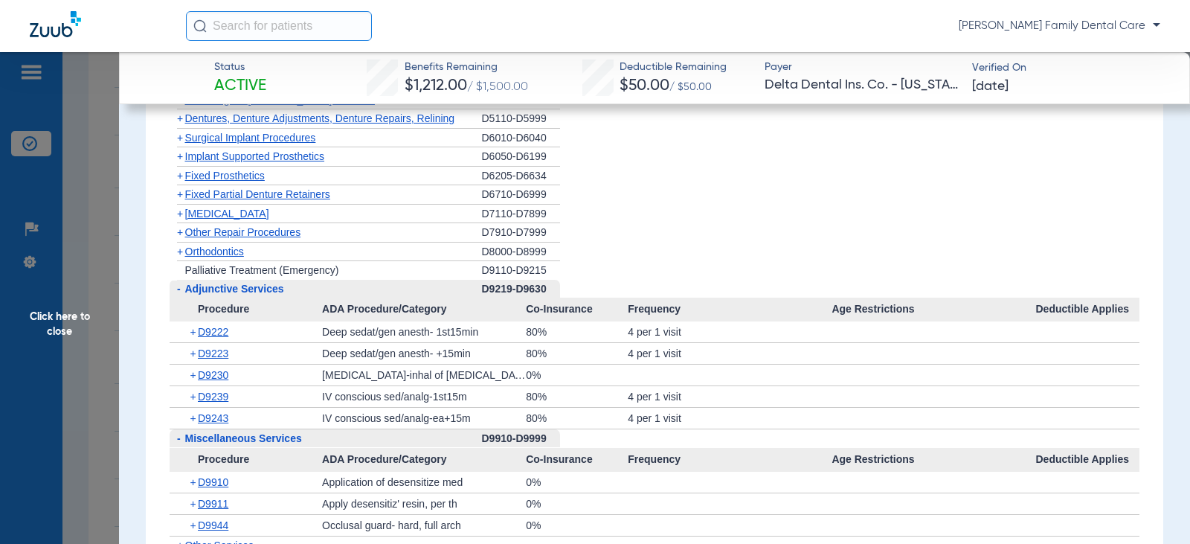
click at [68, 325] on span "Click here to close" at bounding box center [59, 324] width 119 height 544
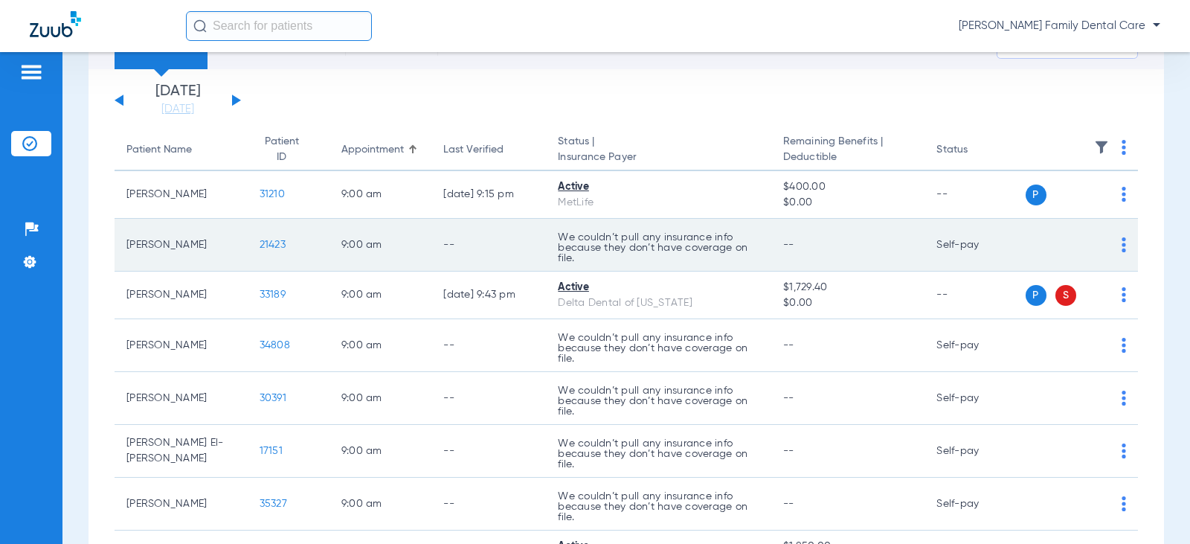
scroll to position [0, 0]
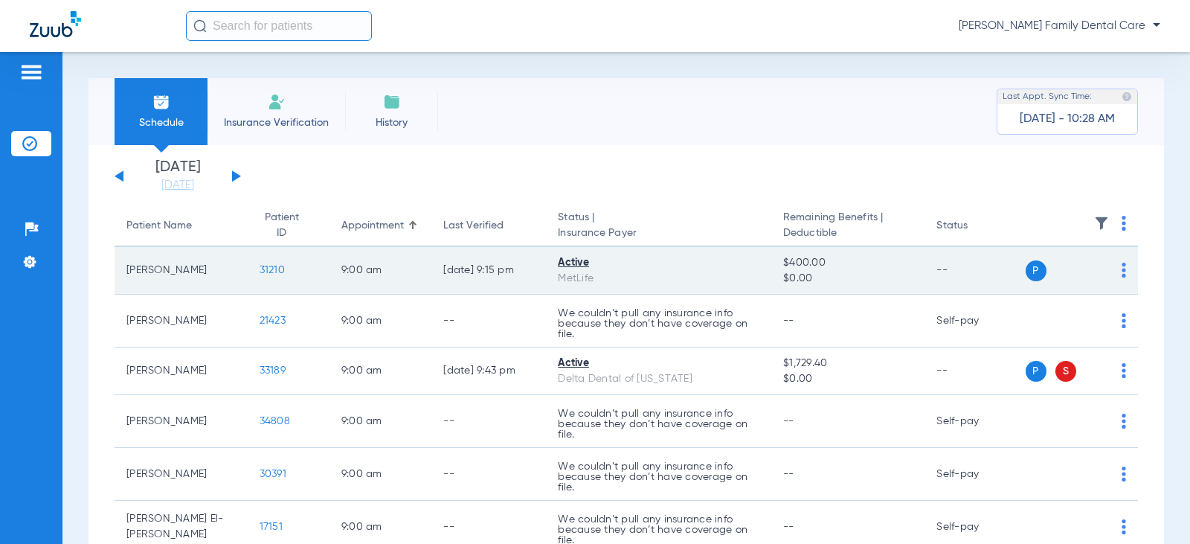
click at [260, 270] on span "31210" at bounding box center [272, 270] width 25 height 10
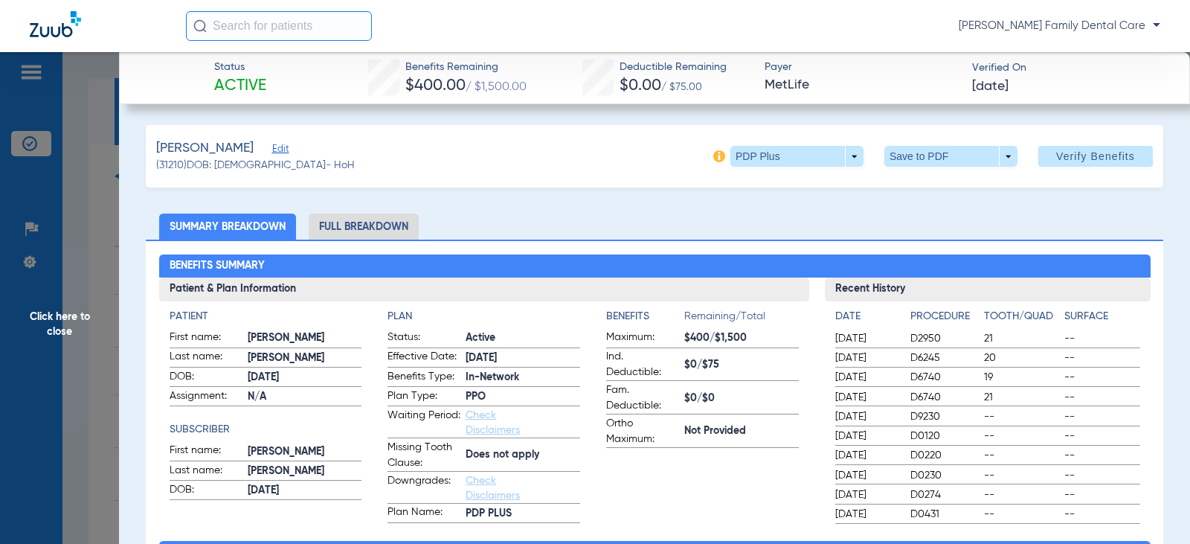
click at [356, 227] on li "Full Breakdown" at bounding box center [364, 226] width 110 height 26
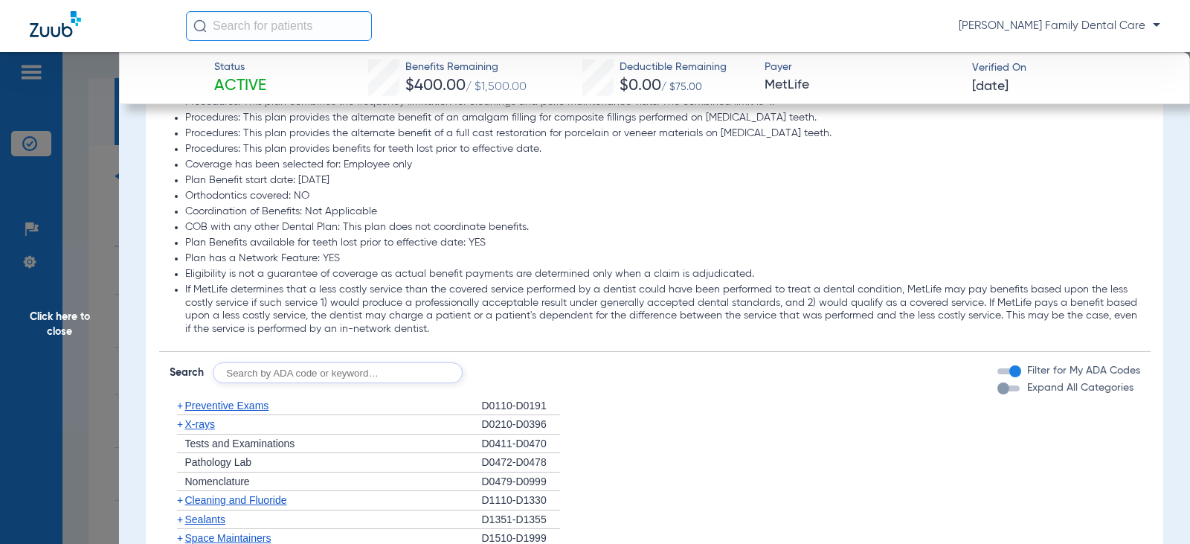
scroll to position [1934, 0]
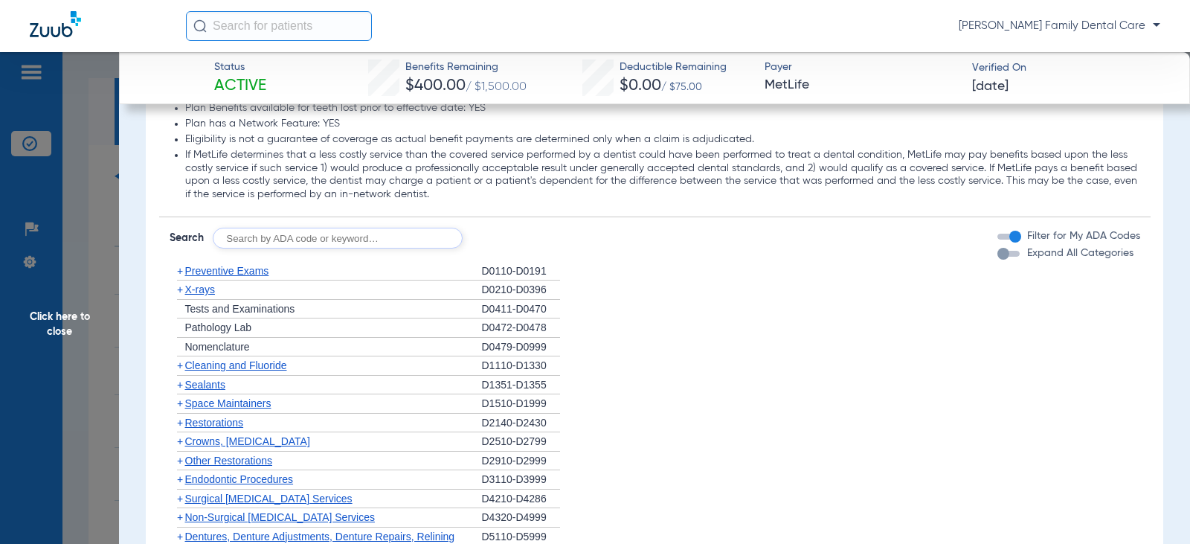
click at [177, 274] on span "+" at bounding box center [180, 271] width 6 height 12
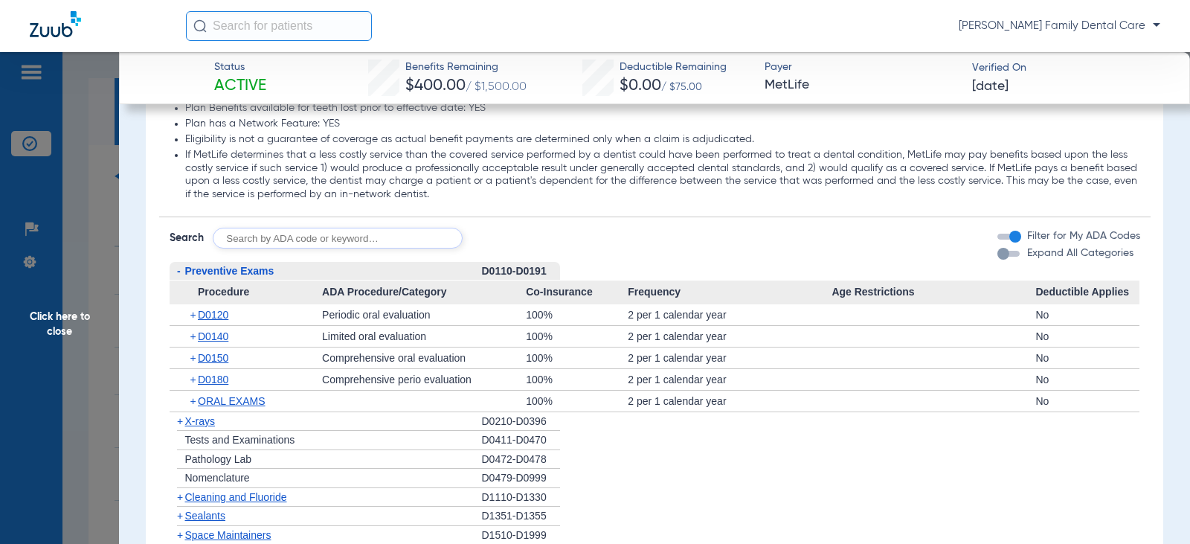
click at [177, 274] on span "-" at bounding box center [179, 271] width 4 height 12
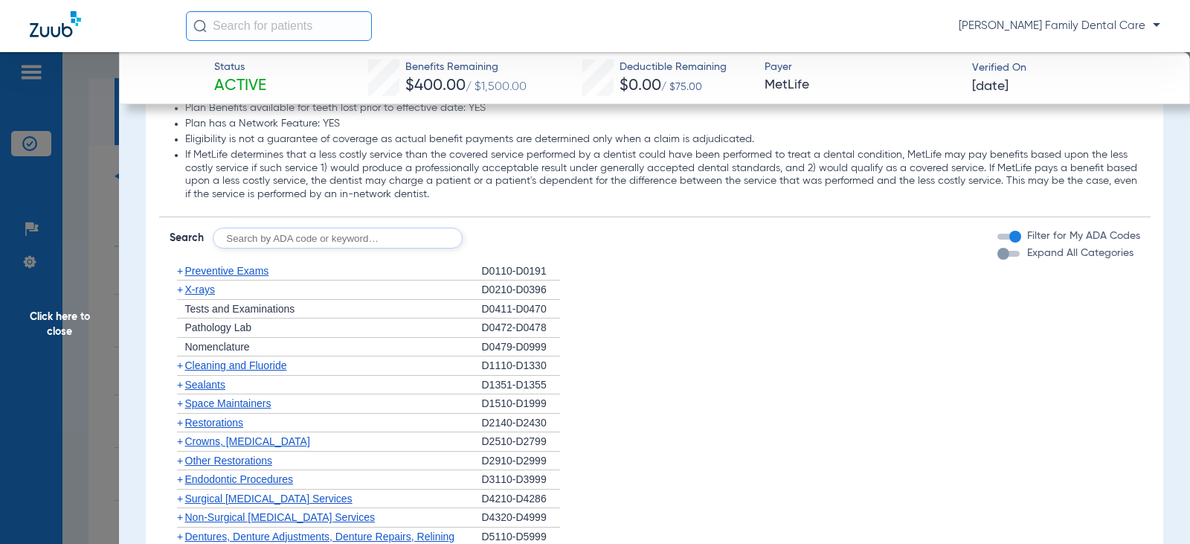
click at [181, 370] on span "+" at bounding box center [180, 365] width 6 height 12
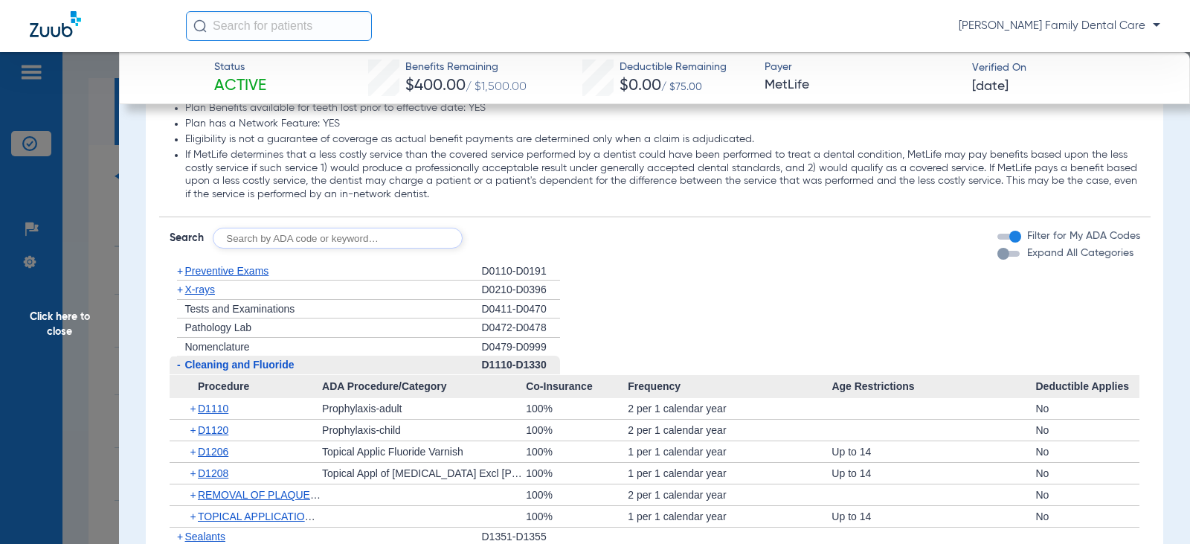
click at [181, 370] on span "-" at bounding box center [178, 365] width 16 height 19
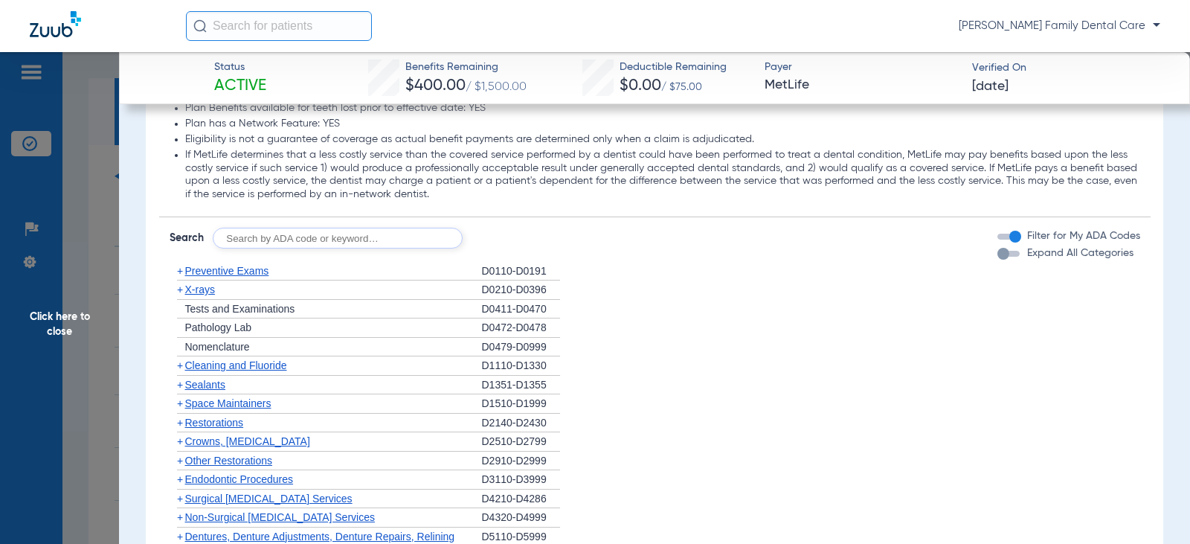
click at [179, 294] on span "+" at bounding box center [180, 289] width 6 height 12
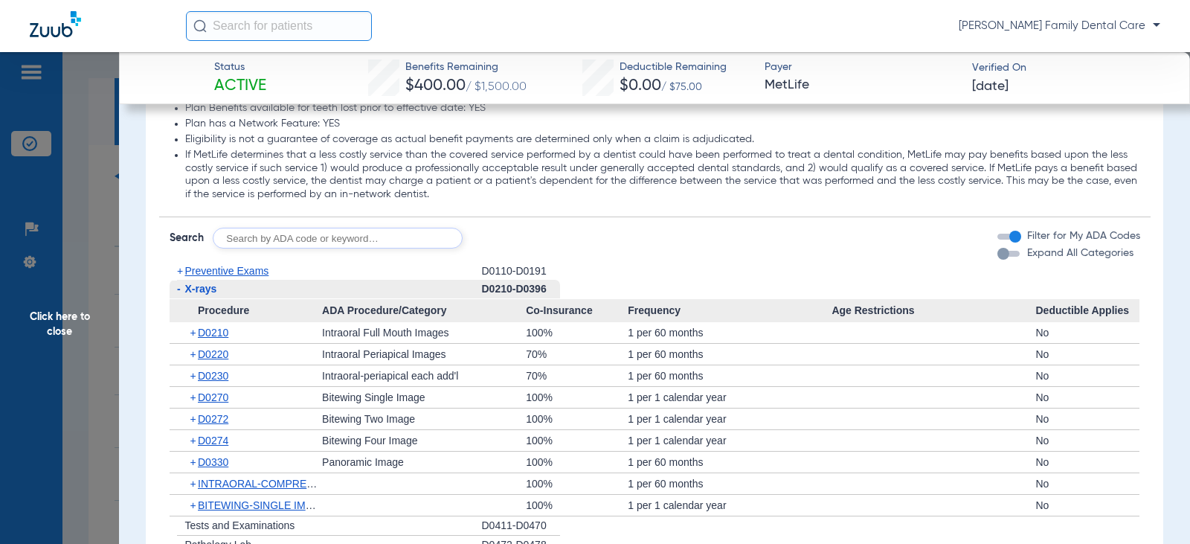
click at [176, 291] on span "-" at bounding box center [178, 289] width 16 height 19
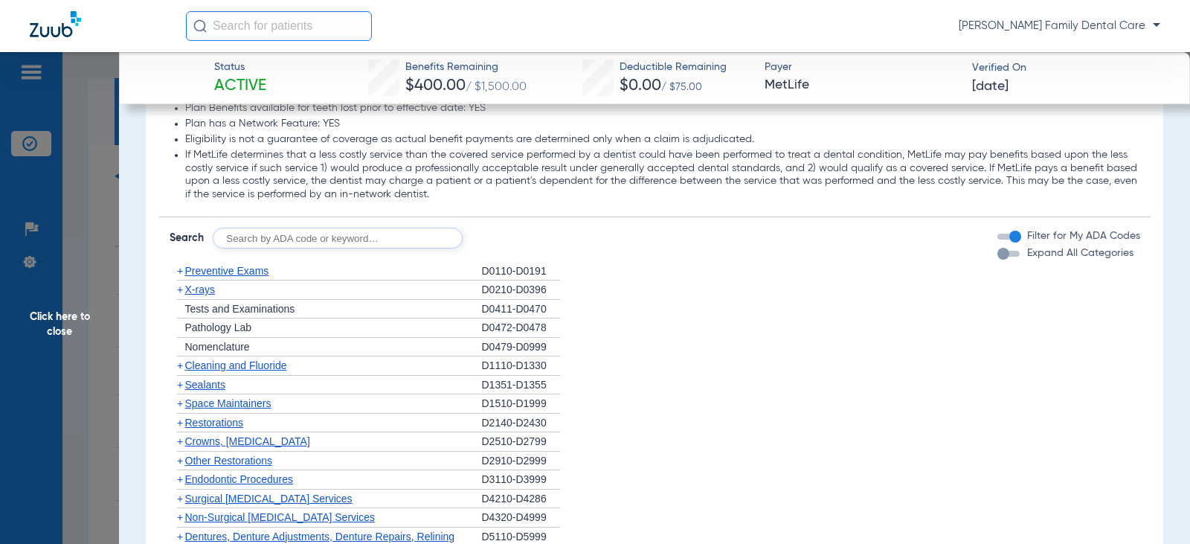
click at [181, 387] on span "+" at bounding box center [180, 385] width 6 height 12
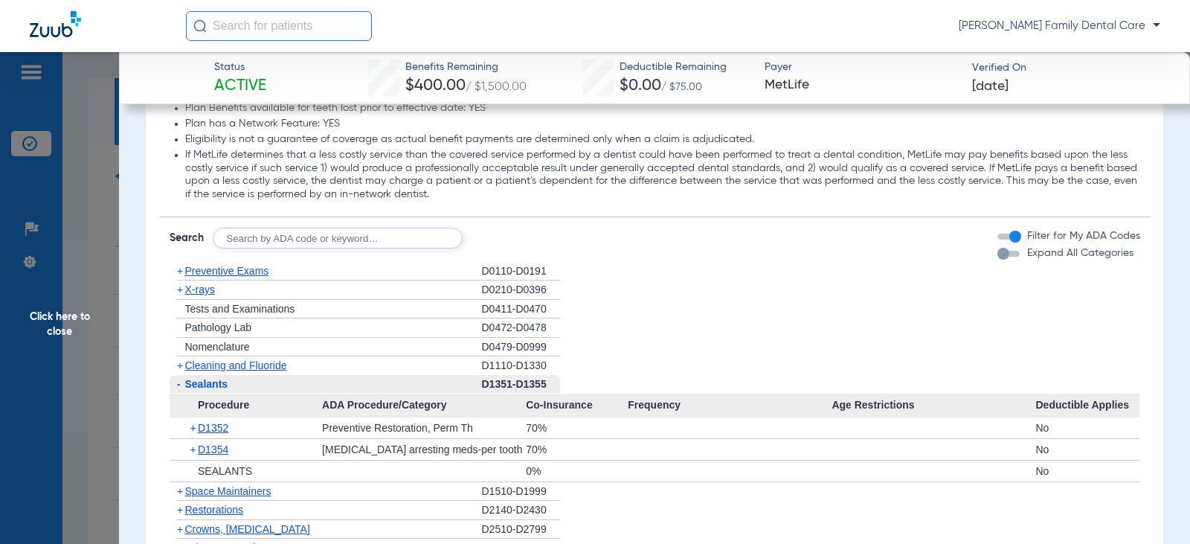
click at [180, 385] on span "-" at bounding box center [179, 384] width 4 height 12
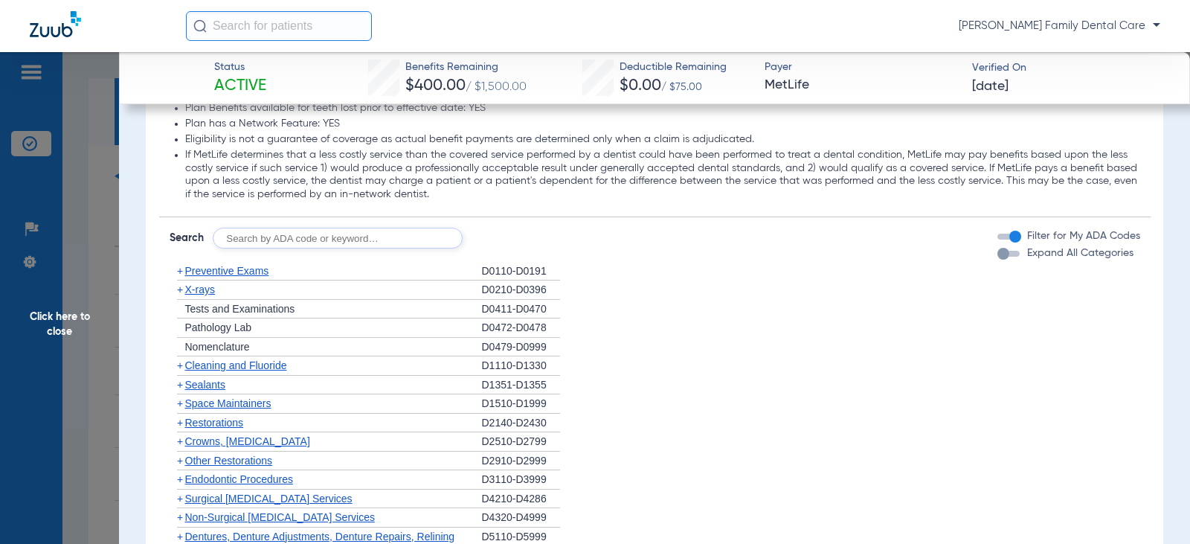
click at [179, 445] on span "+" at bounding box center [180, 441] width 6 height 12
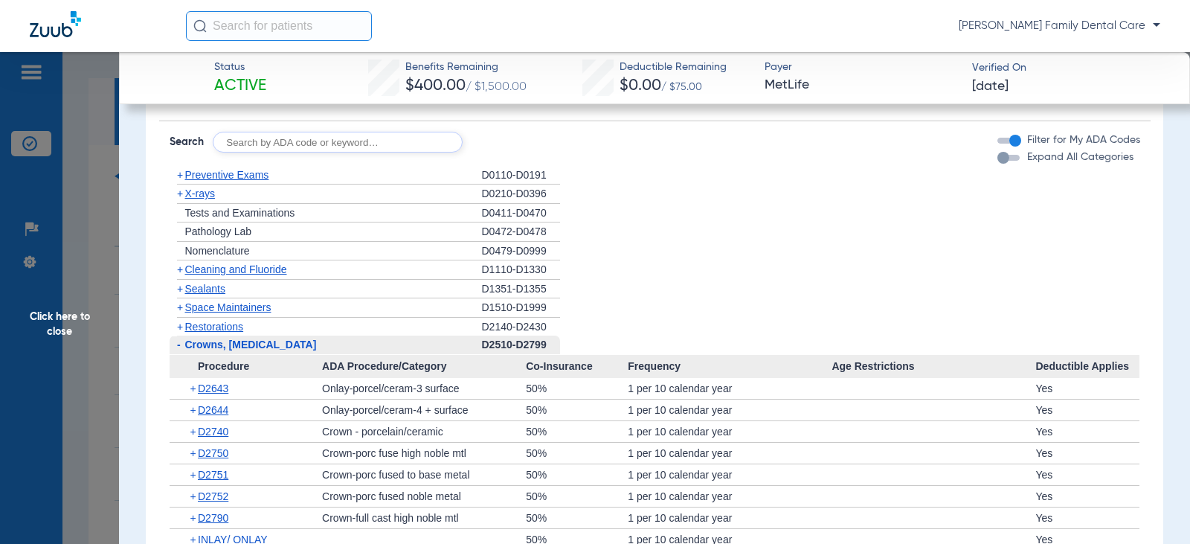
scroll to position [2082, 0]
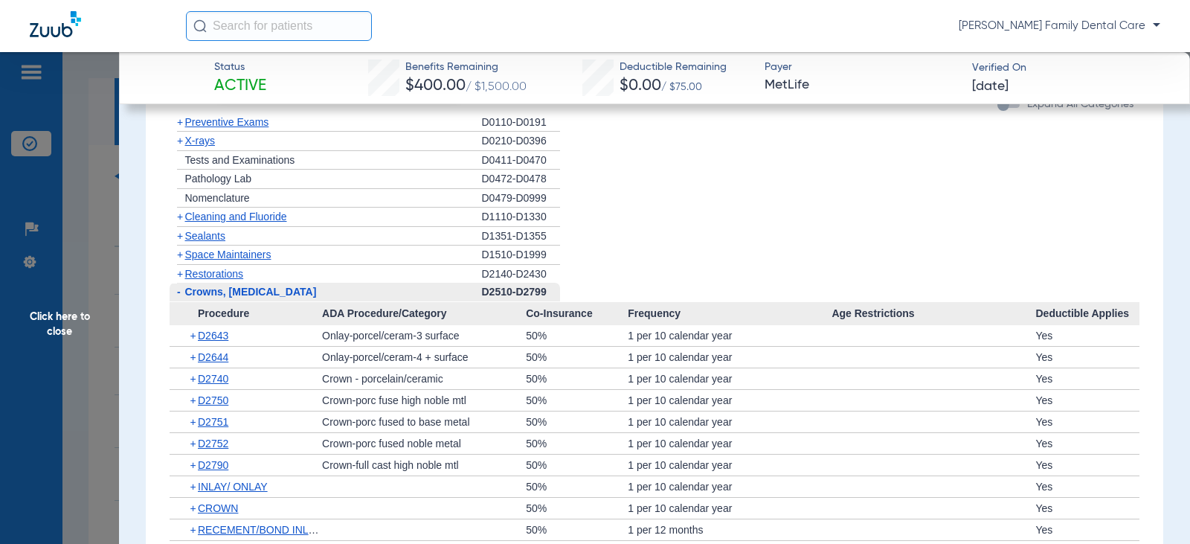
click at [177, 293] on span "-" at bounding box center [179, 292] width 4 height 12
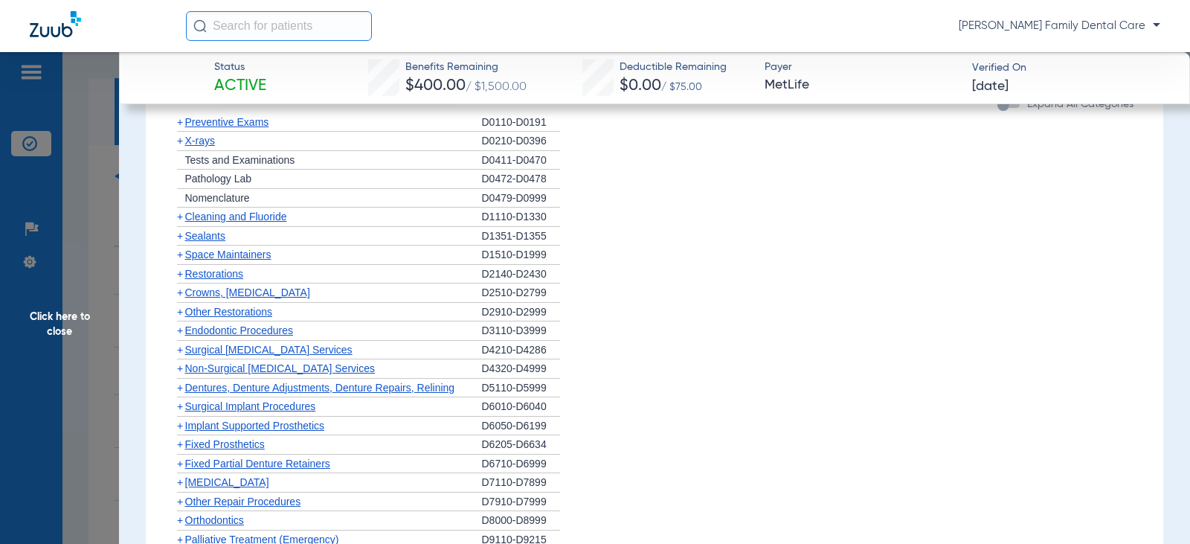
click at [197, 315] on span "Other Restorations" at bounding box center [229, 312] width 88 height 12
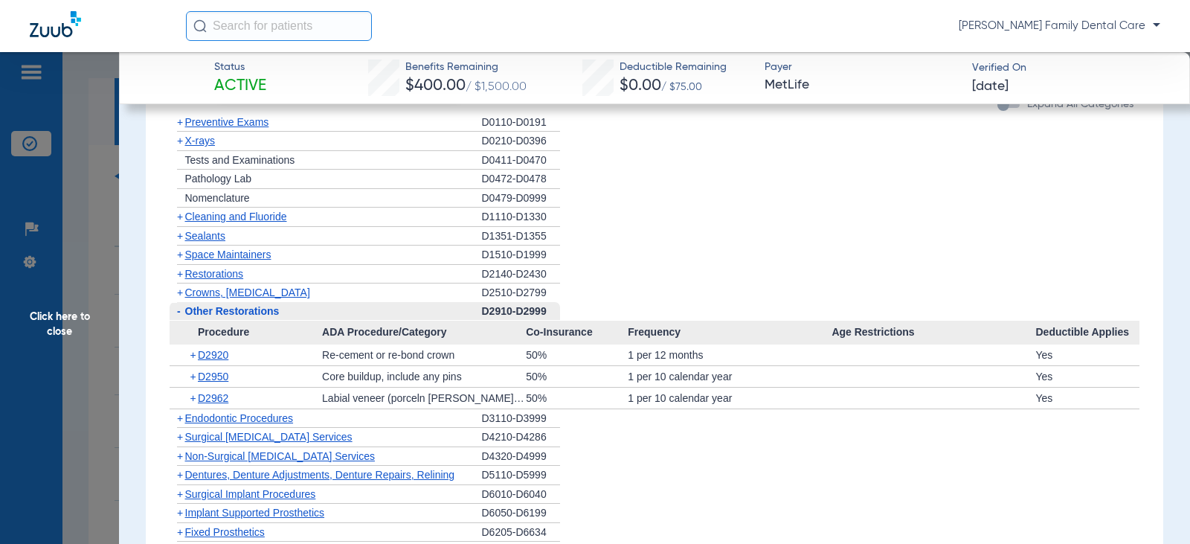
click at [198, 315] on span "Other Restorations" at bounding box center [232, 311] width 94 height 12
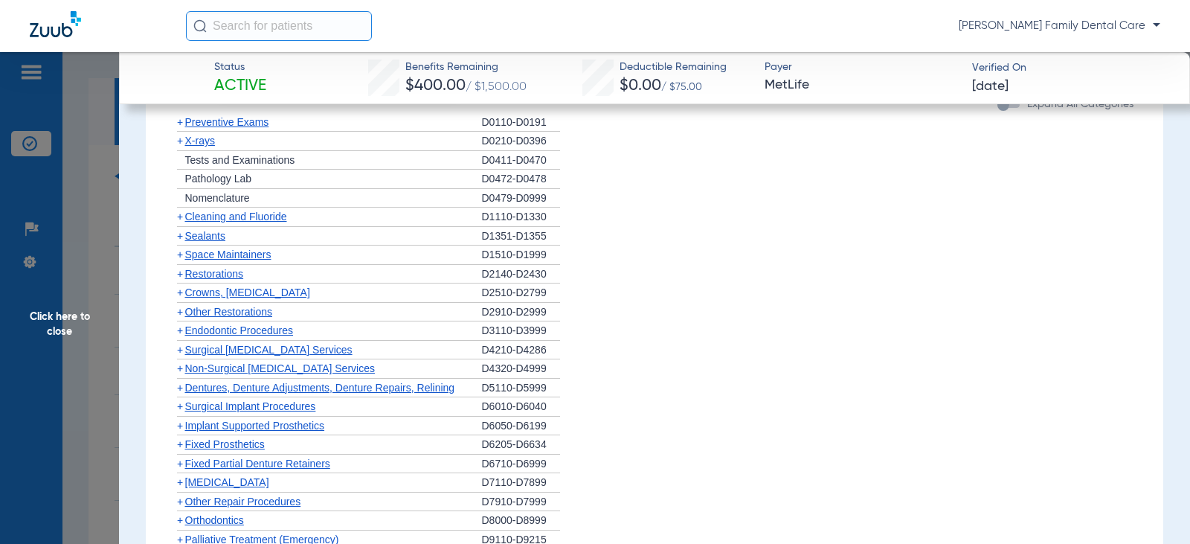
click at [198, 332] on span "Endodontic Procedures" at bounding box center [239, 330] width 109 height 12
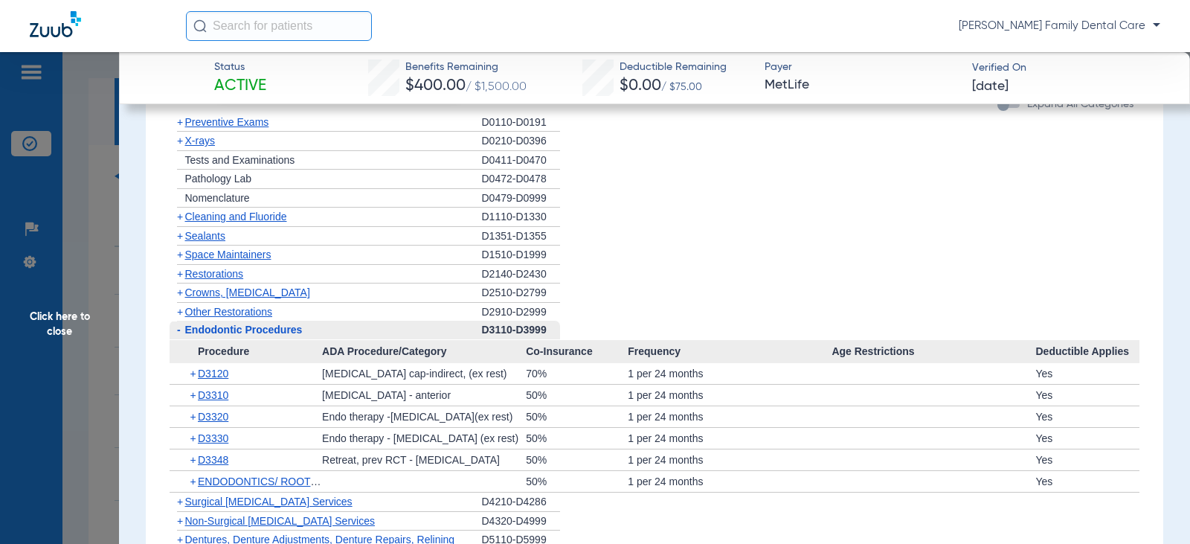
click at [176, 332] on span "-" at bounding box center [178, 330] width 16 height 19
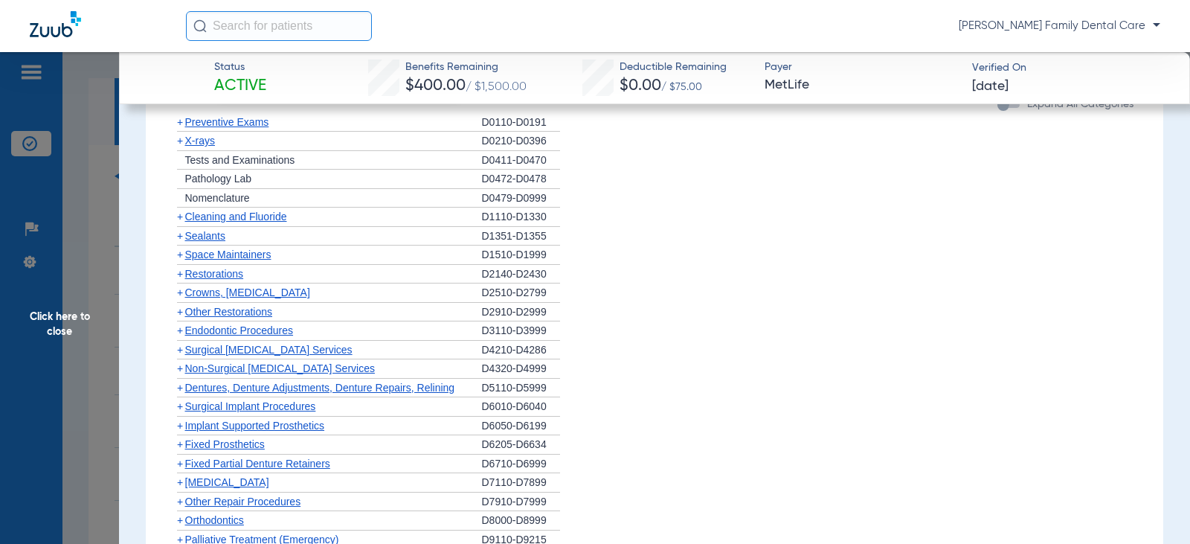
click at [177, 367] on span "+" at bounding box center [180, 368] width 6 height 12
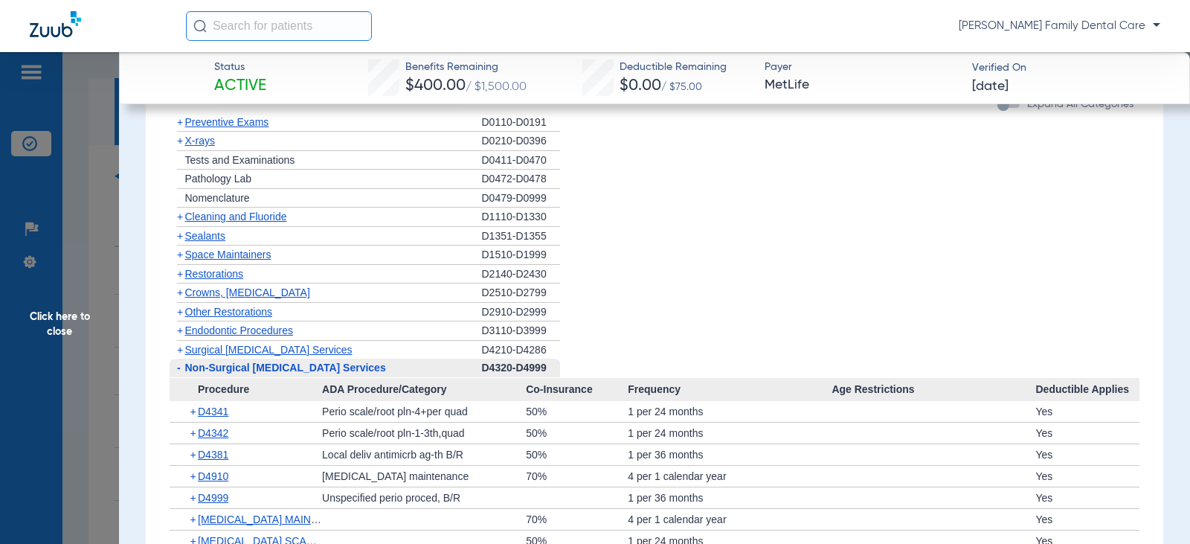
click at [179, 370] on span "-" at bounding box center [179, 367] width 4 height 12
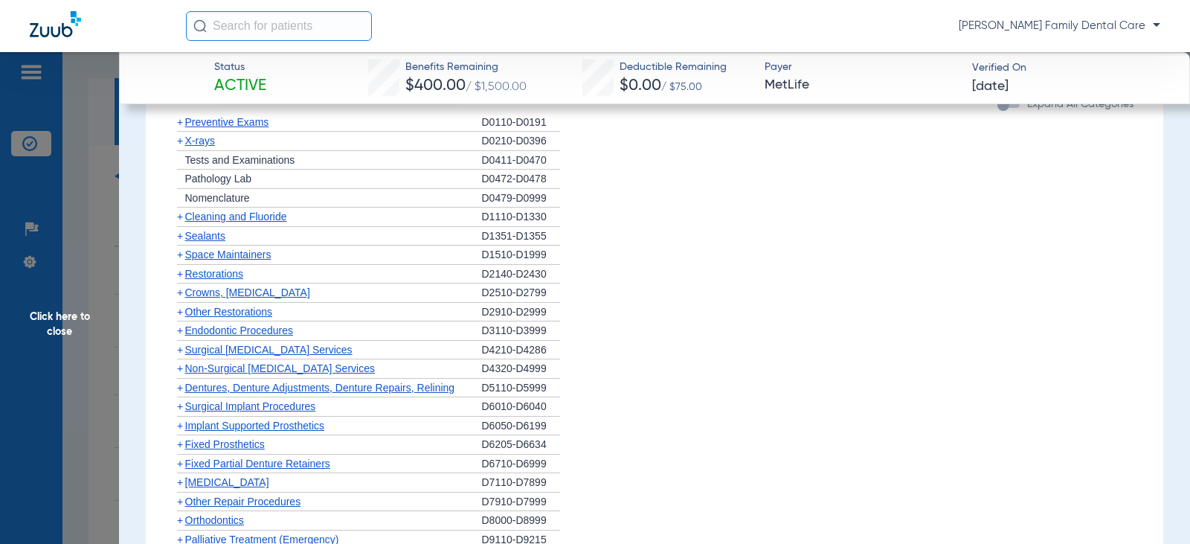
click at [181, 388] on span "+" at bounding box center [180, 388] width 6 height 12
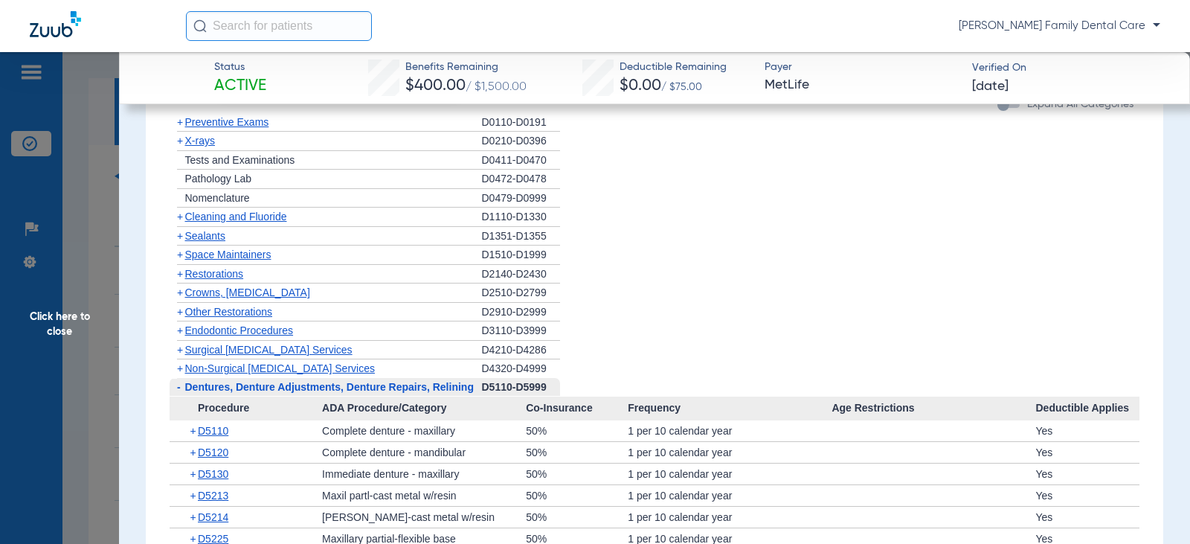
click at [181, 388] on span "-" at bounding box center [178, 387] width 16 height 19
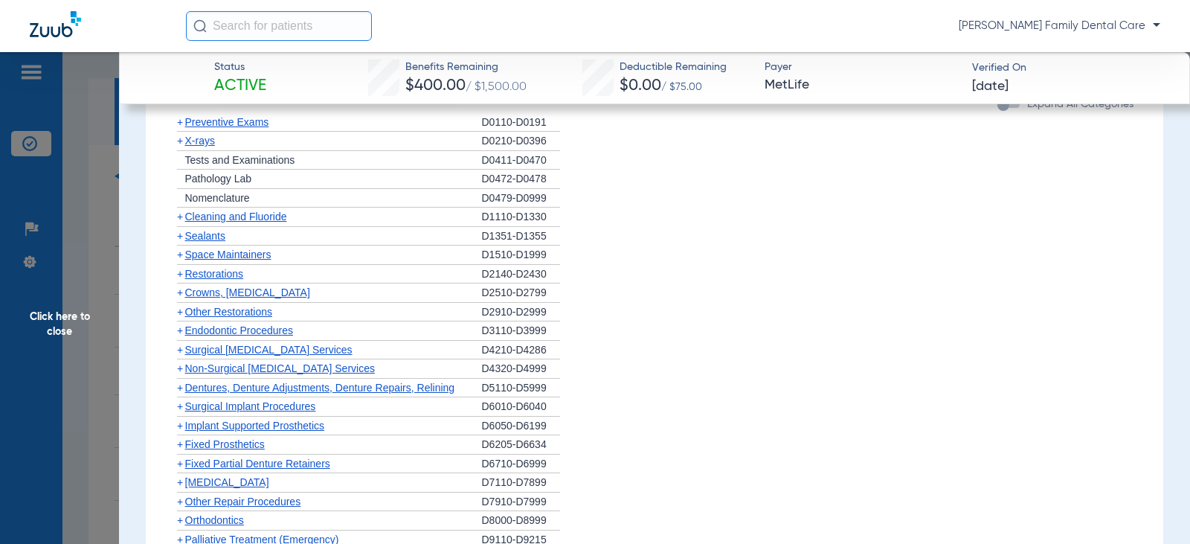
click at [181, 409] on span "+" at bounding box center [180, 406] width 6 height 12
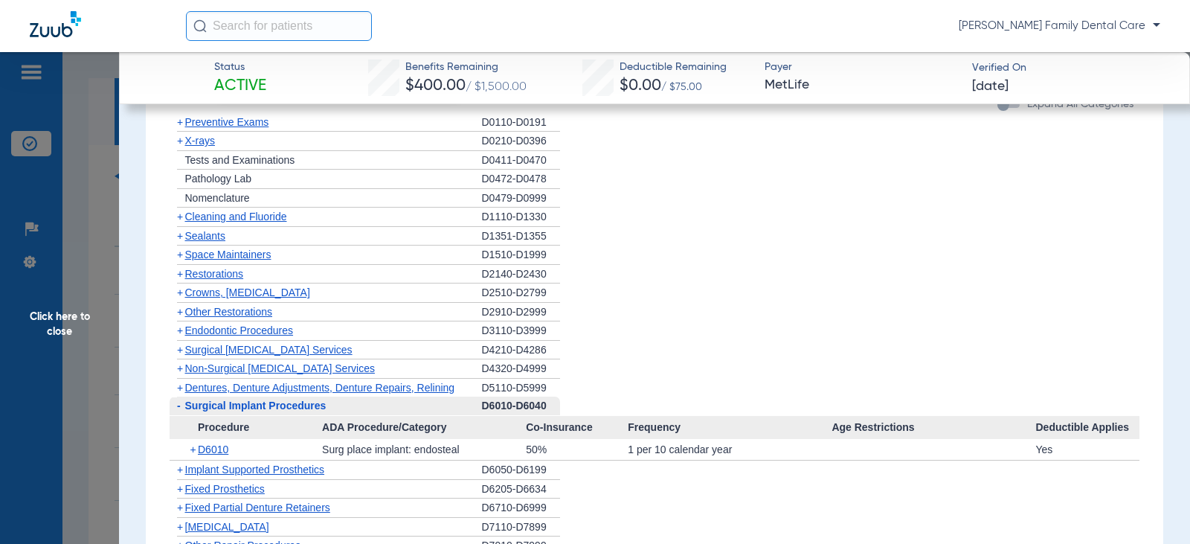
click at [181, 409] on span "-" at bounding box center [178, 405] width 16 height 19
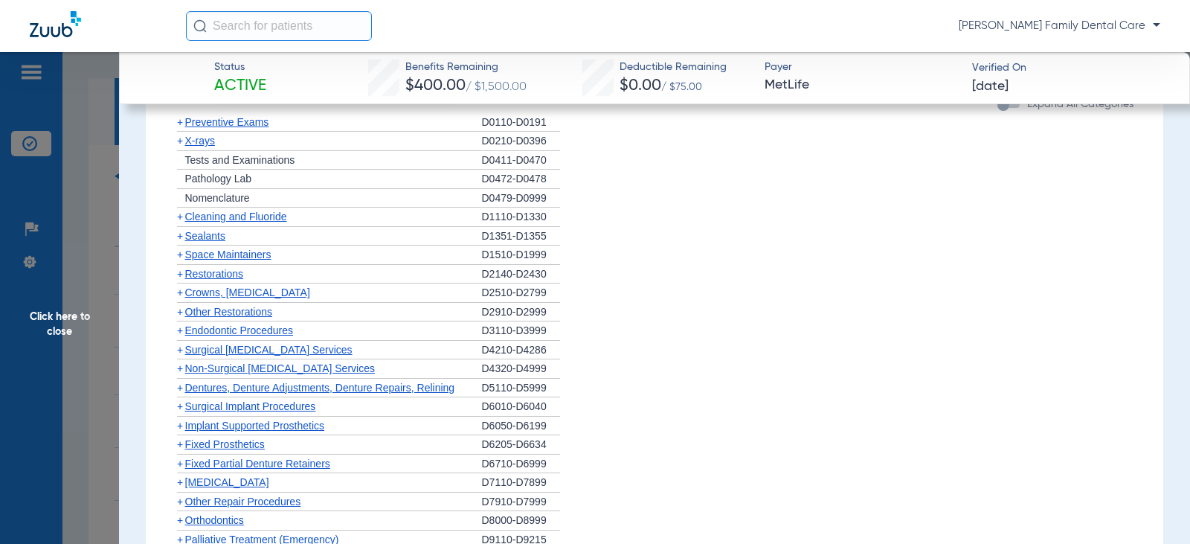
scroll to position [2231, 0]
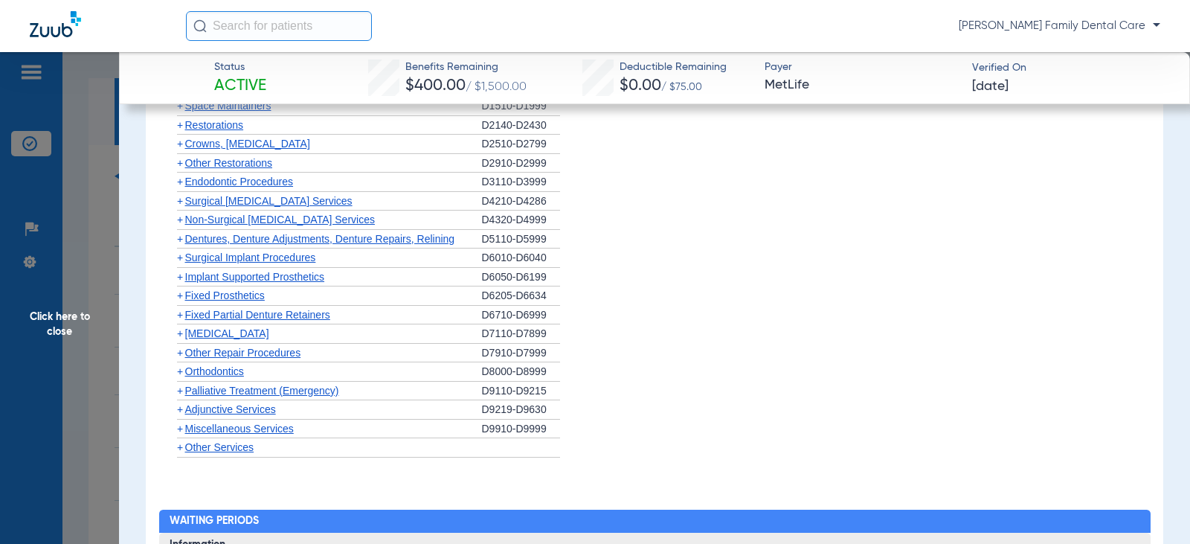
click at [181, 278] on span "+" at bounding box center [180, 277] width 6 height 12
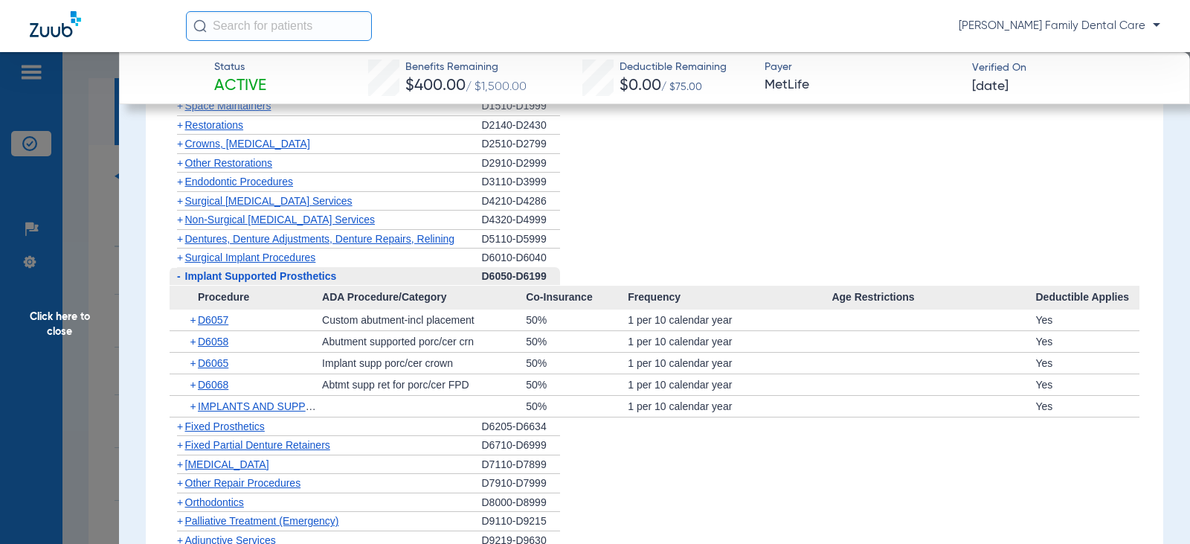
click at [181, 278] on span "-" at bounding box center [178, 276] width 16 height 19
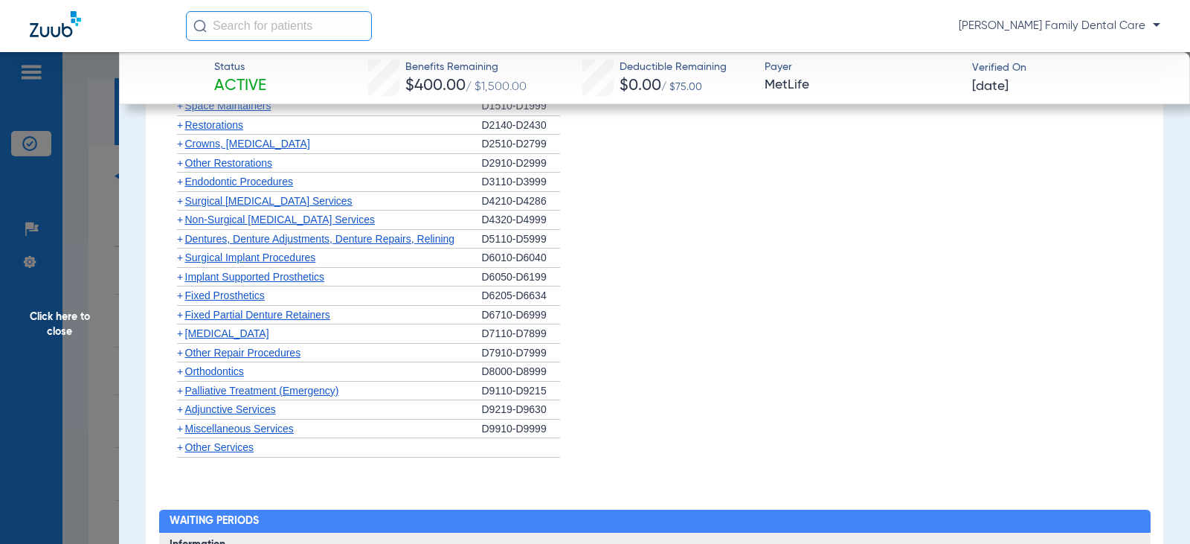
click at [180, 296] on span "+" at bounding box center [180, 295] width 6 height 12
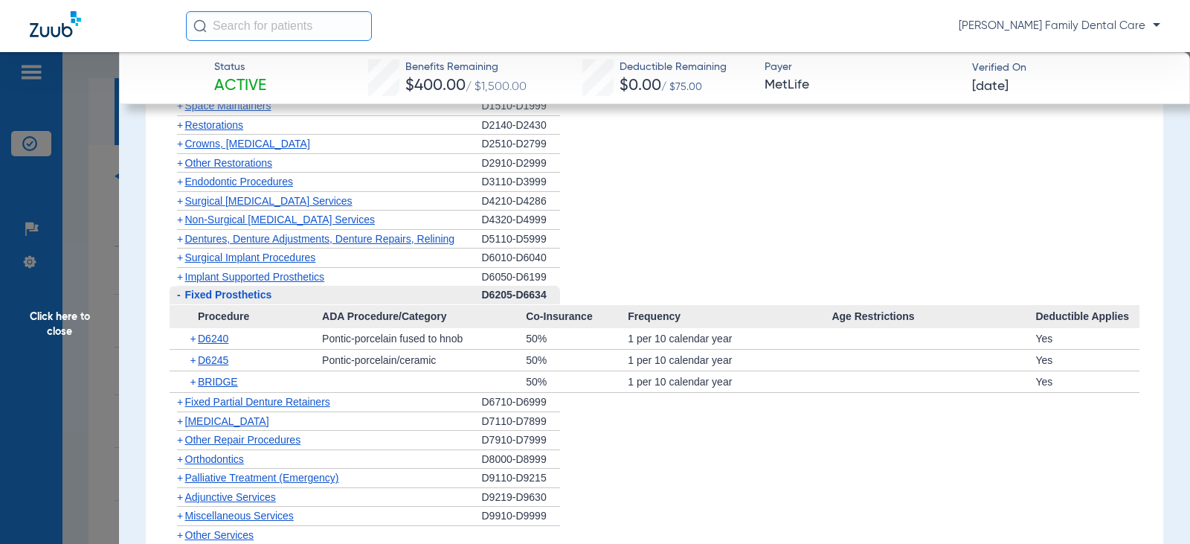
click at [180, 296] on span "-" at bounding box center [179, 295] width 4 height 12
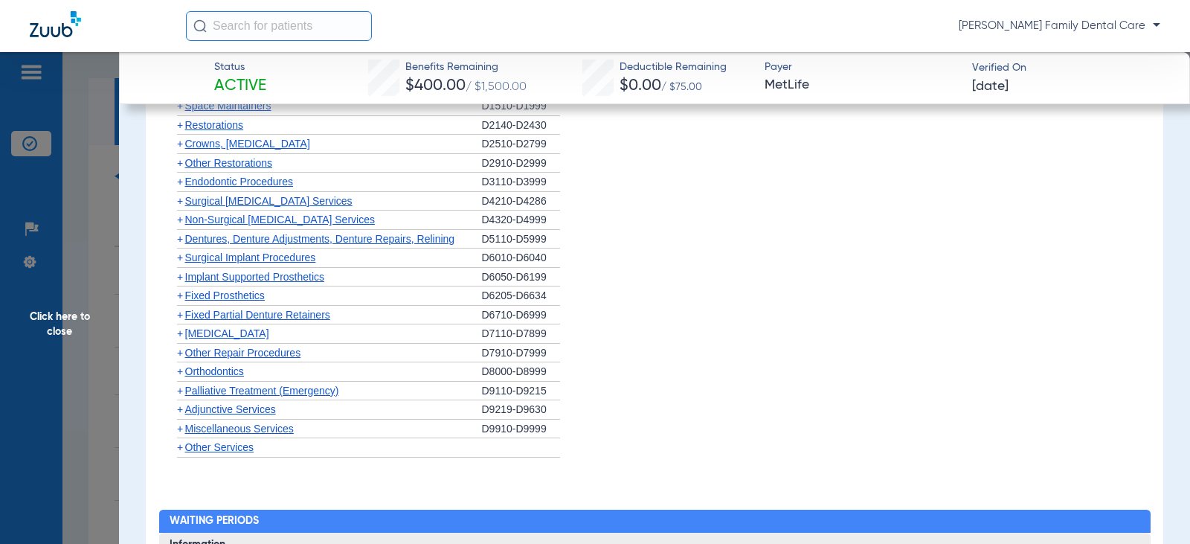
click at [180, 312] on span "+" at bounding box center [180, 315] width 6 height 12
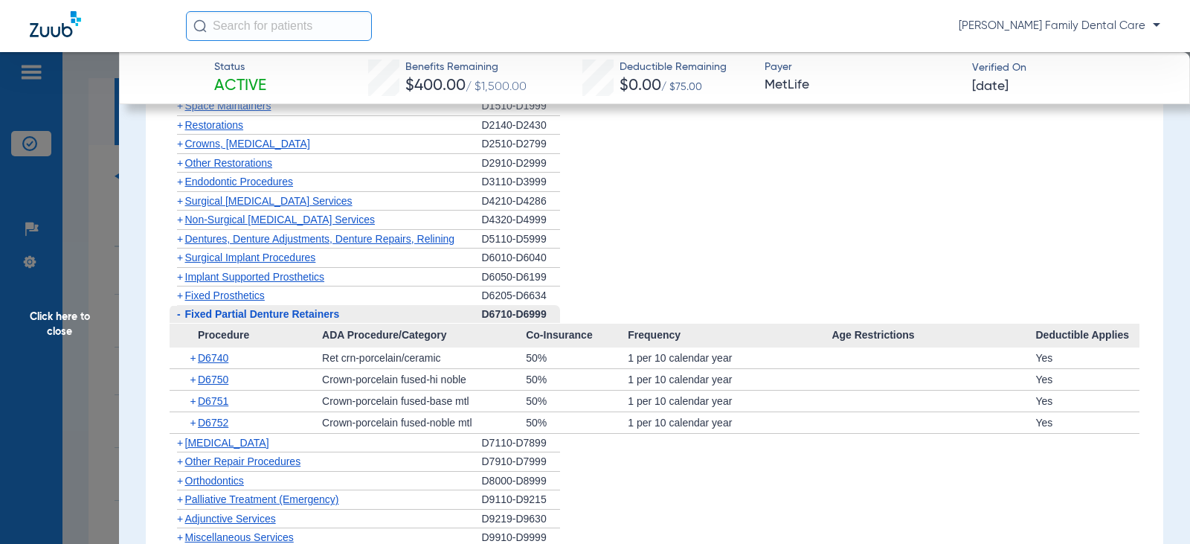
click at [180, 312] on span "-" at bounding box center [179, 314] width 4 height 12
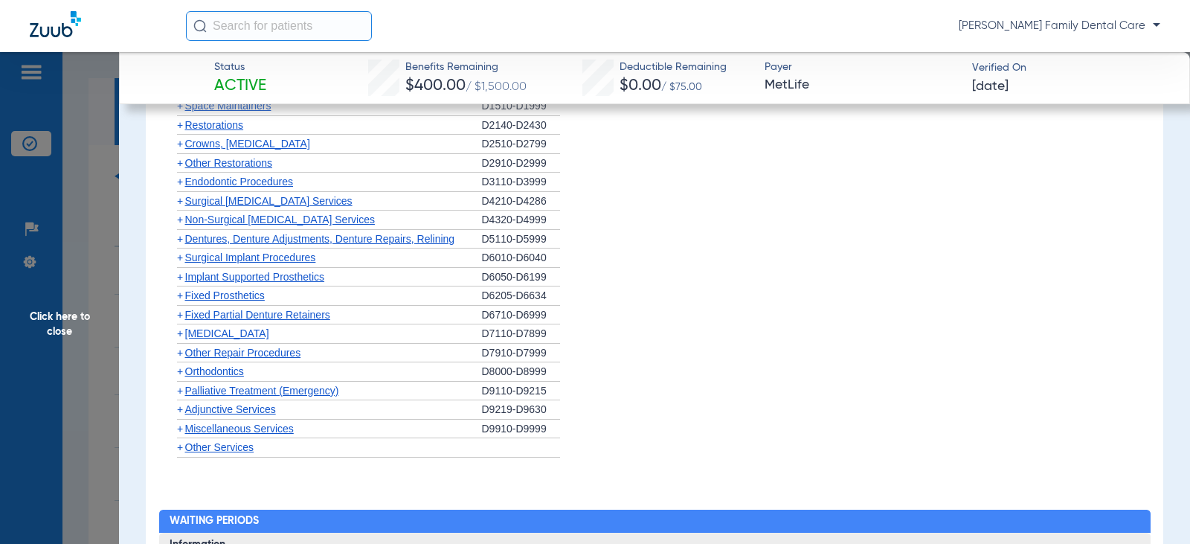
click at [180, 331] on span "+" at bounding box center [180, 333] width 6 height 12
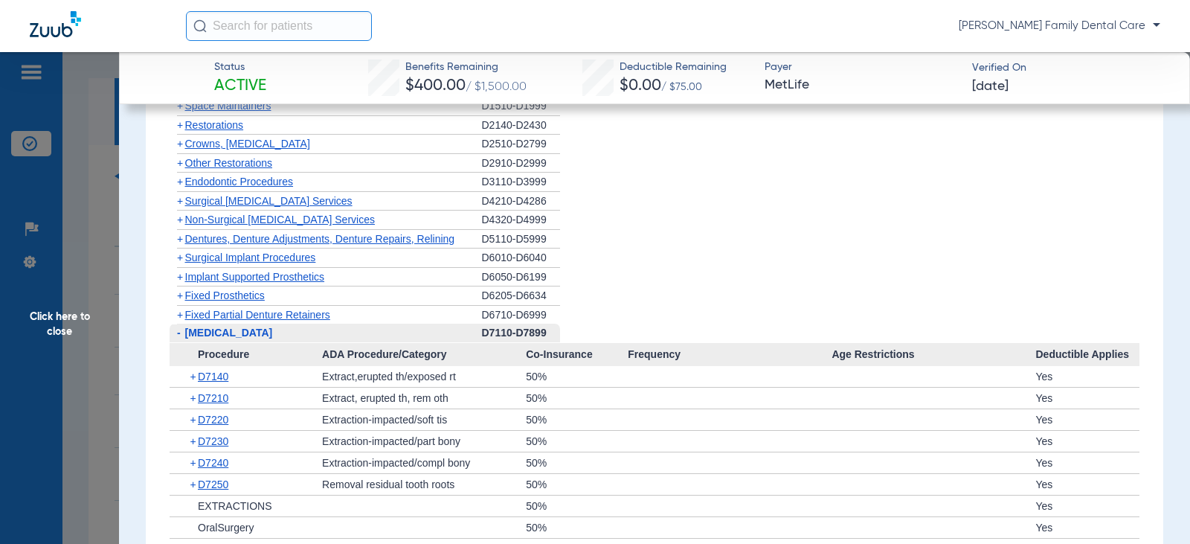
click at [181, 332] on span "-" at bounding box center [178, 333] width 16 height 19
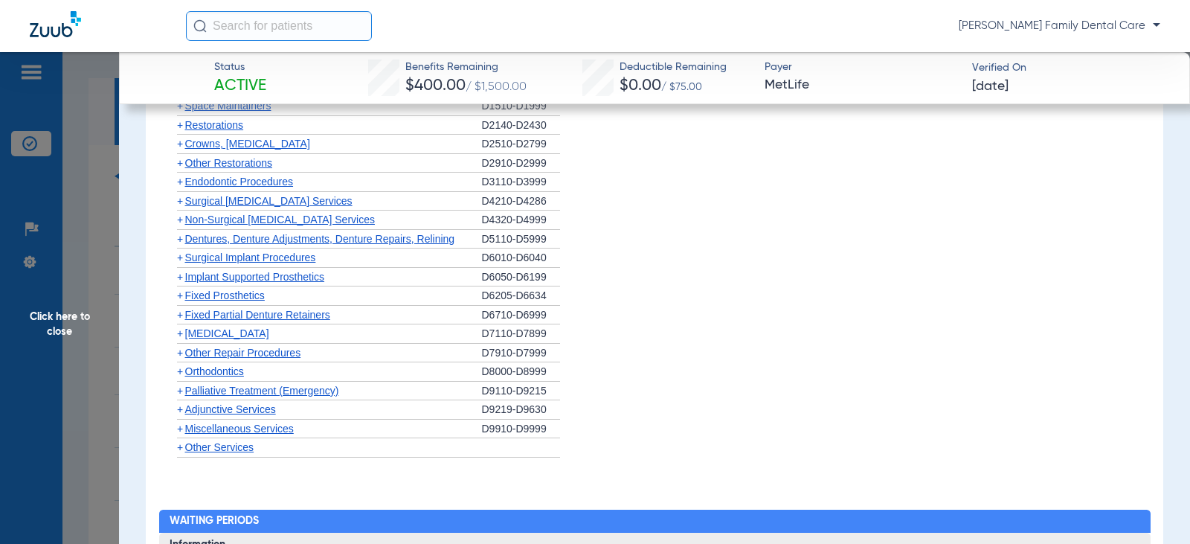
click at [179, 373] on span "+" at bounding box center [180, 371] width 6 height 12
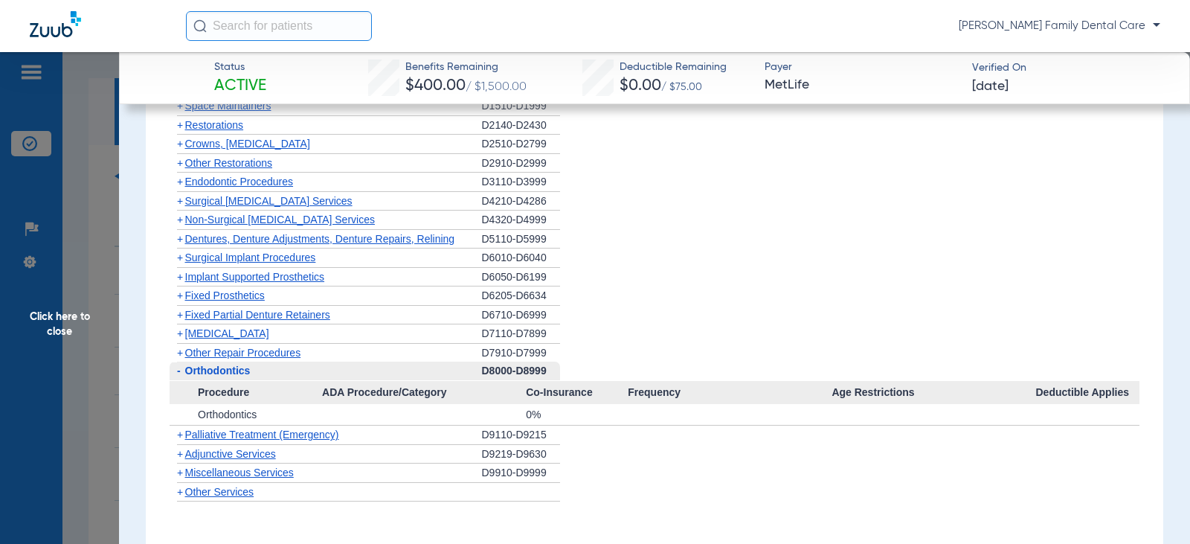
click at [179, 373] on span "-" at bounding box center [179, 370] width 4 height 12
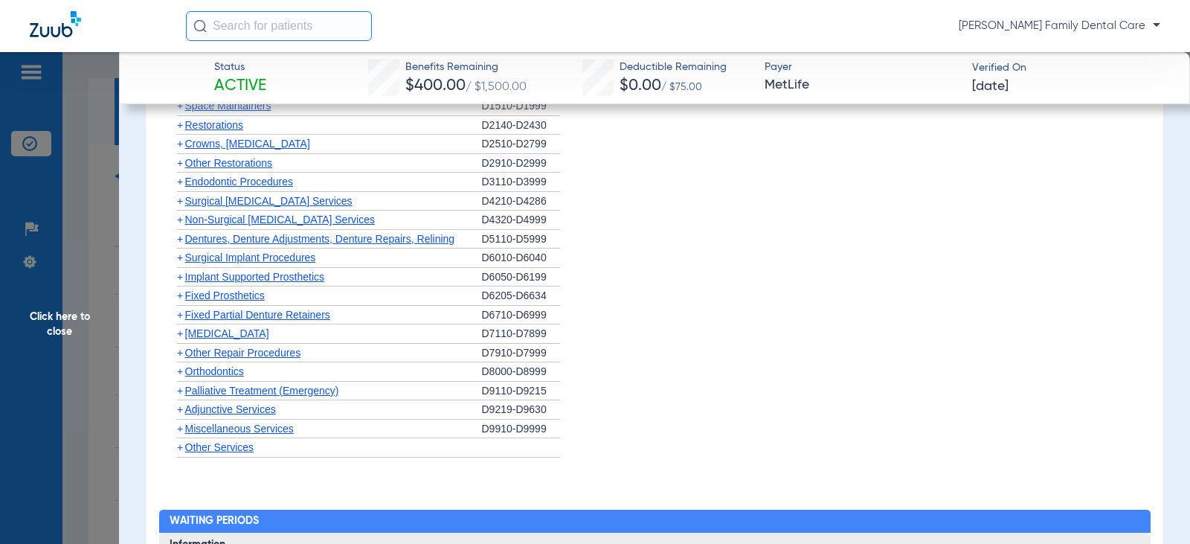
click at [178, 405] on span "+" at bounding box center [180, 409] width 6 height 12
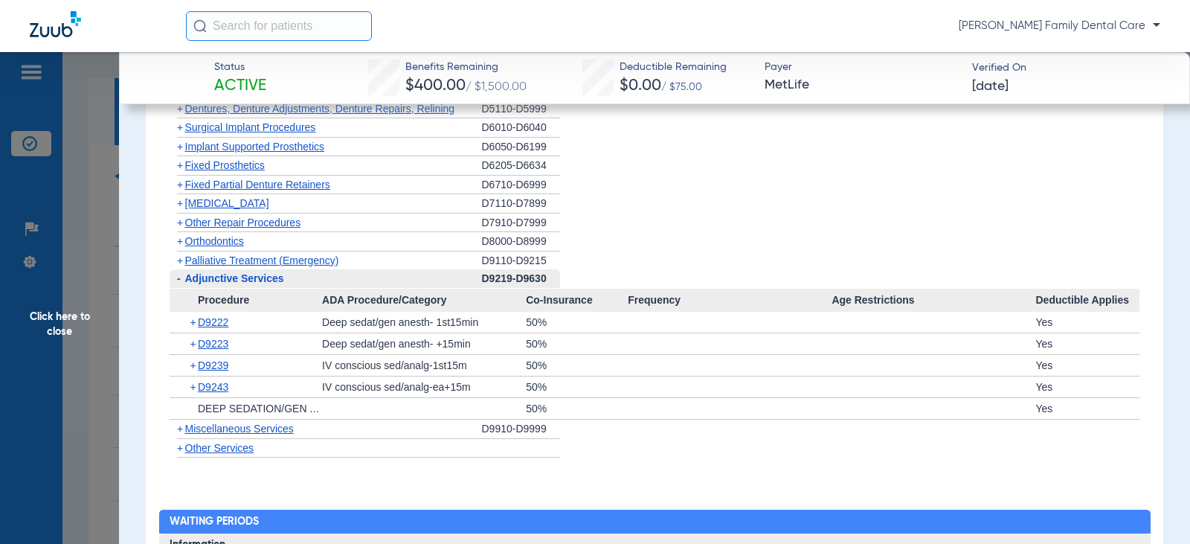
scroll to position [2380, 0]
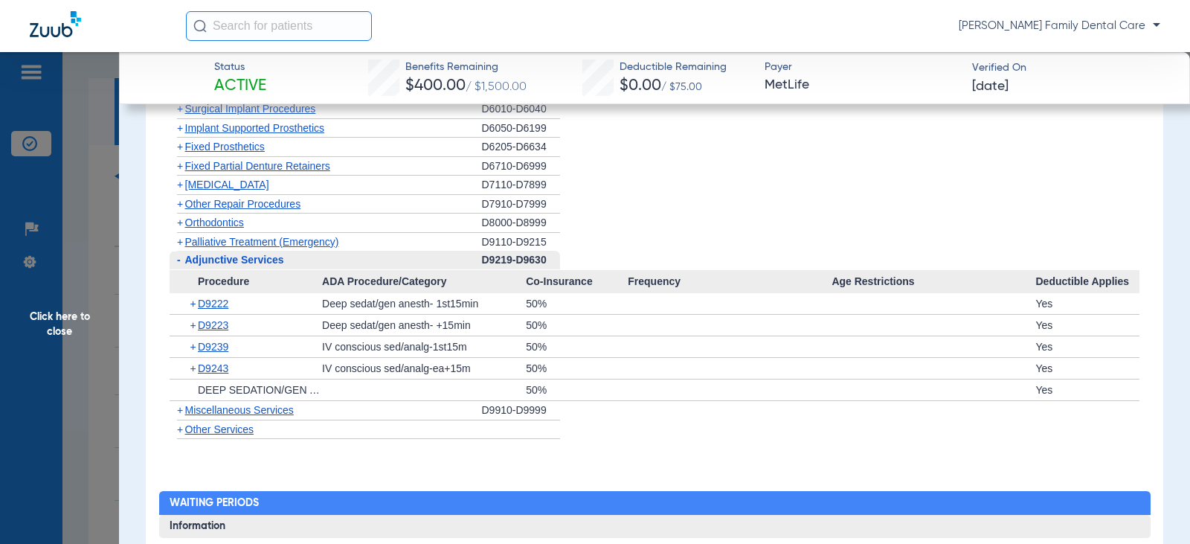
click at [178, 262] on span "-" at bounding box center [179, 260] width 4 height 12
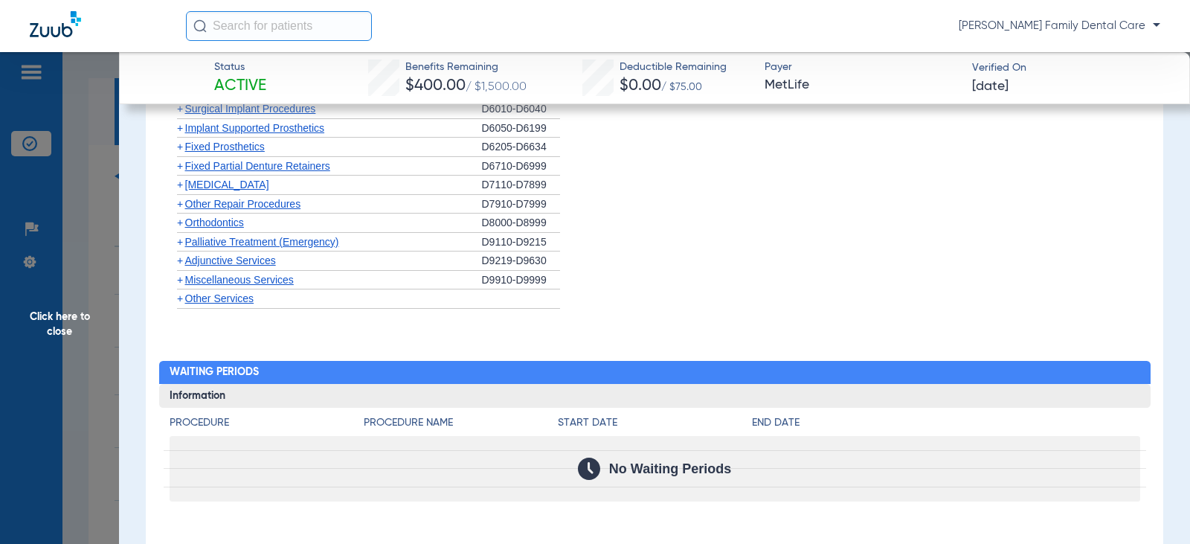
click at [182, 281] on span "+" at bounding box center [180, 280] width 6 height 12
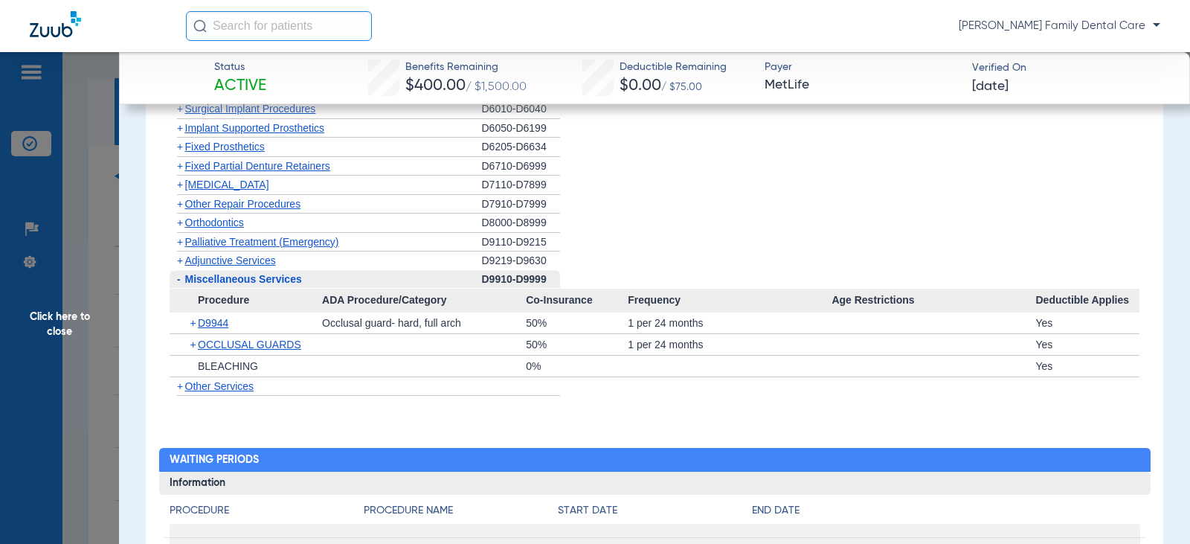
click at [56, 322] on span "Click here to close" at bounding box center [59, 324] width 119 height 544
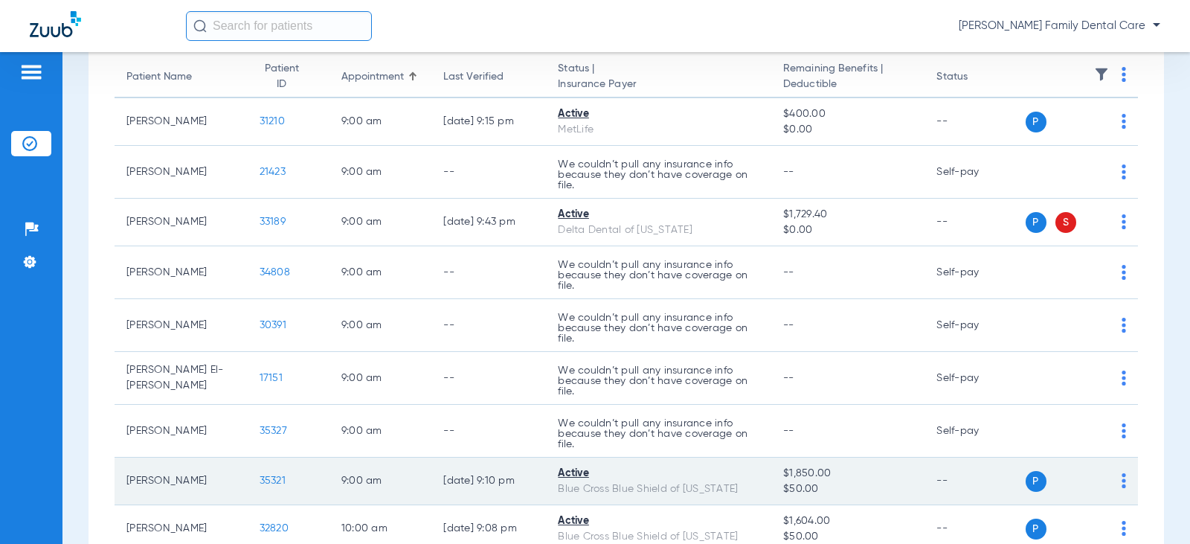
scroll to position [297, 0]
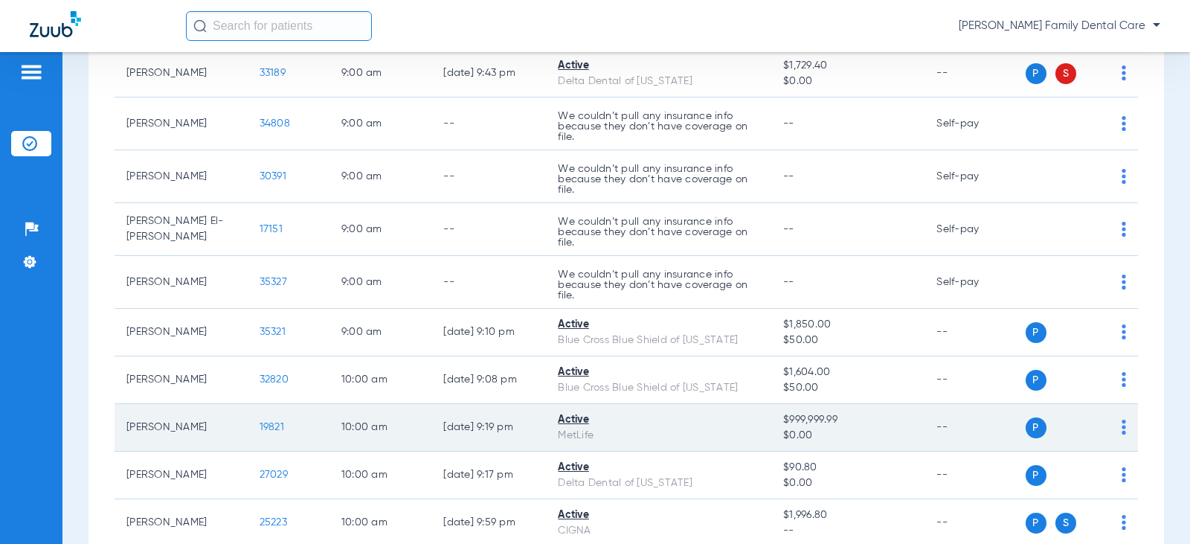
click at [260, 428] on span "19821" at bounding box center [272, 427] width 25 height 10
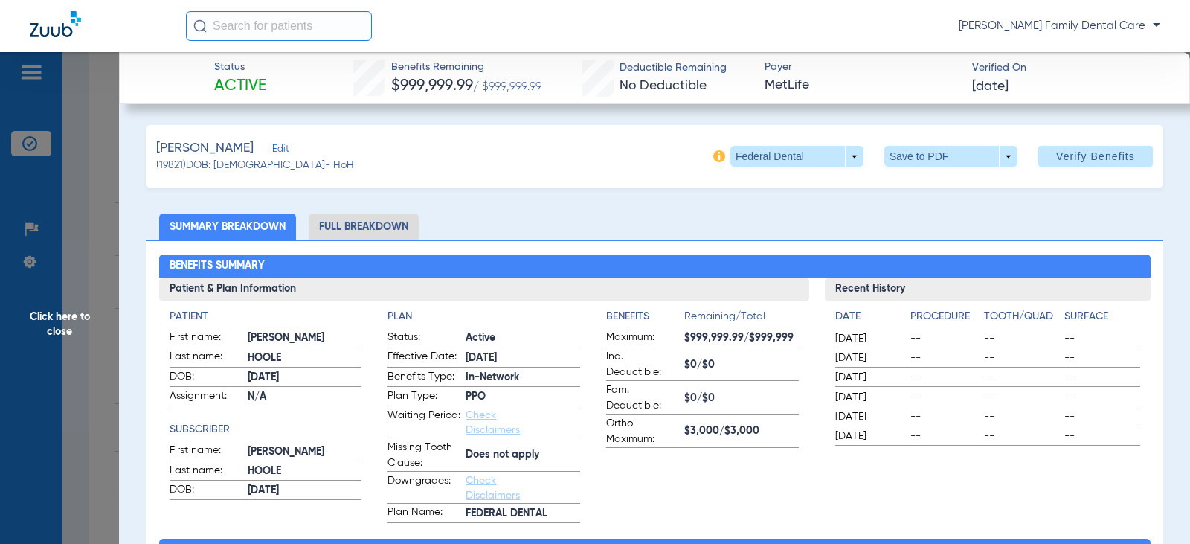
click at [363, 218] on li "Full Breakdown" at bounding box center [364, 226] width 110 height 26
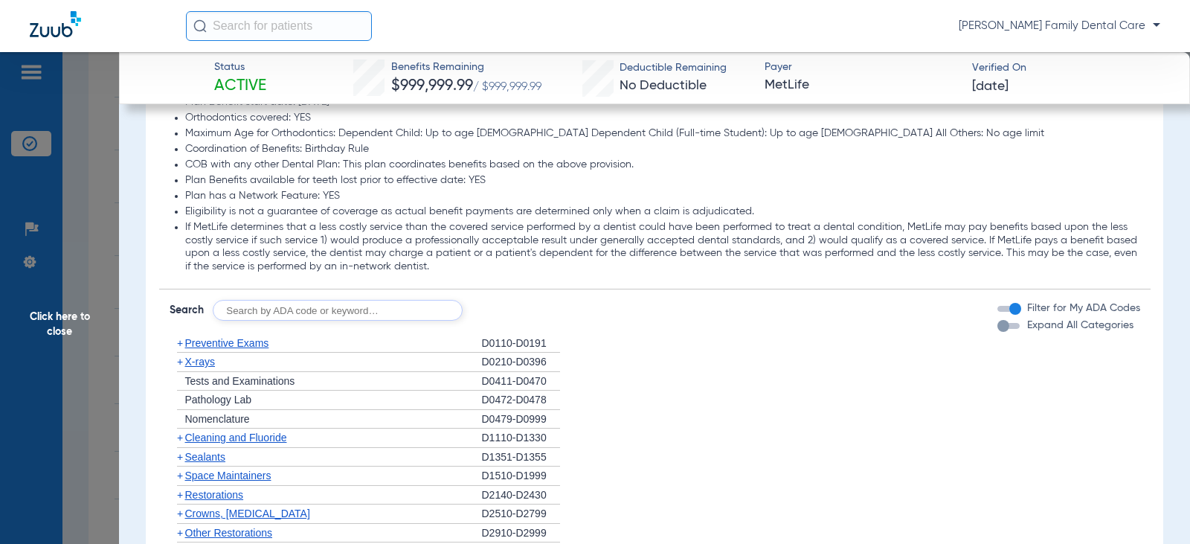
scroll to position [1934, 0]
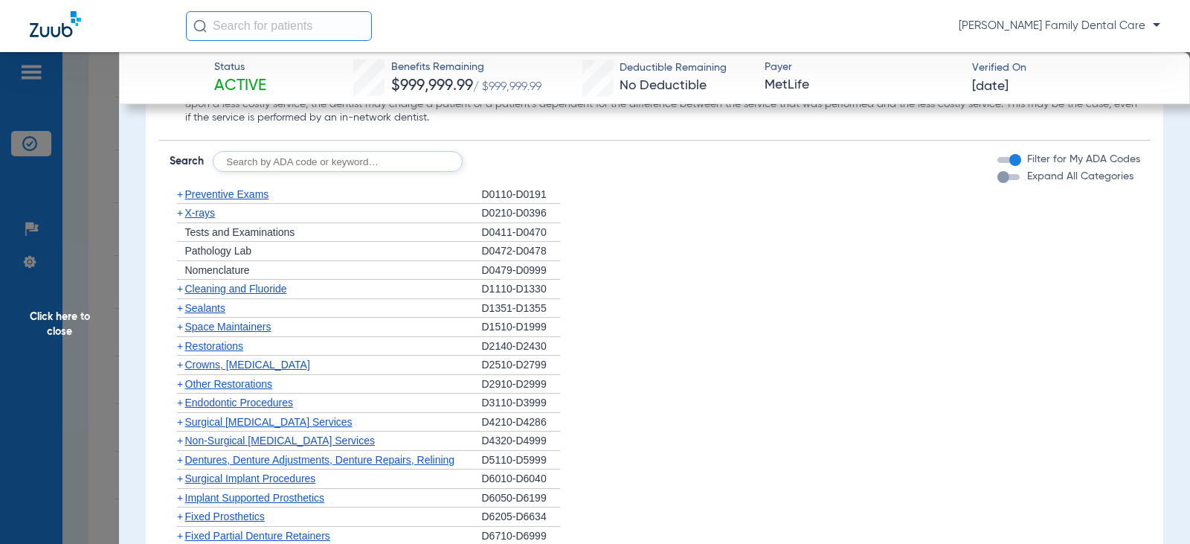
click at [177, 193] on span "+" at bounding box center [180, 194] width 6 height 12
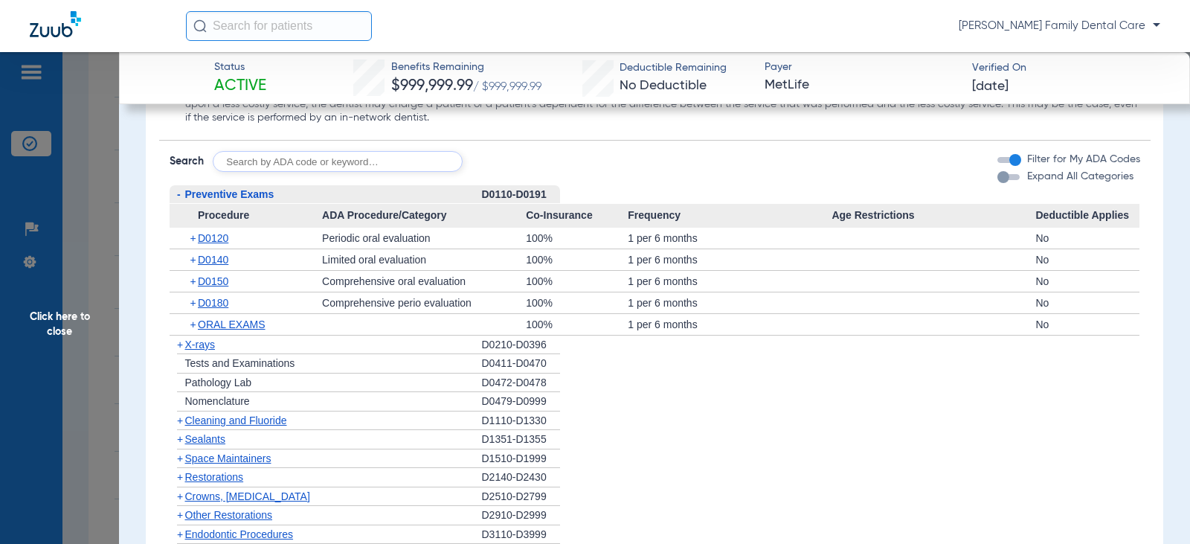
click at [176, 195] on span "-" at bounding box center [178, 194] width 16 height 19
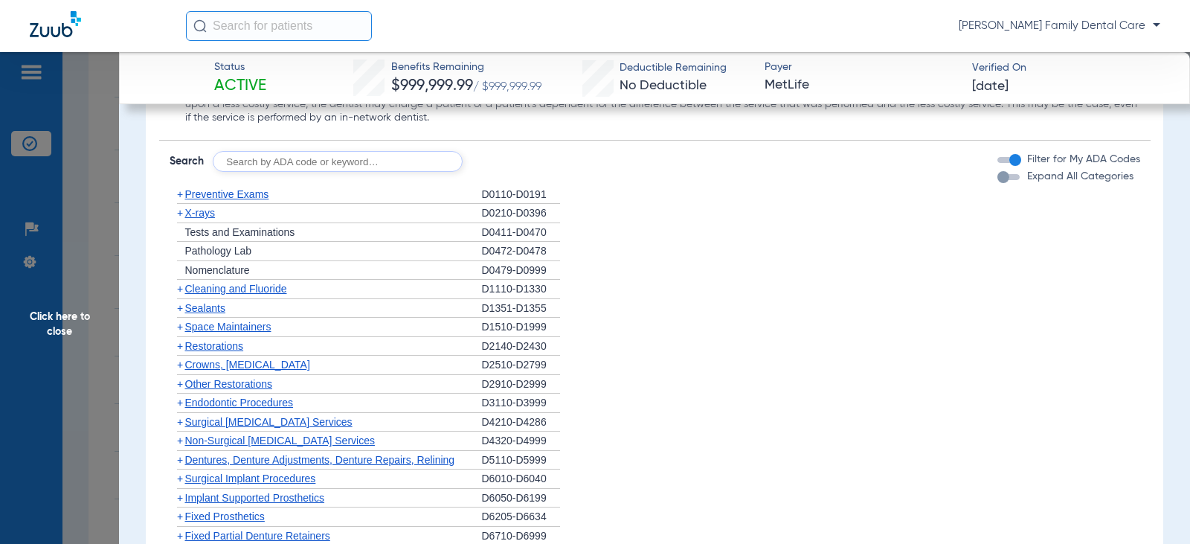
click at [185, 289] on span "Cleaning and Fluoride" at bounding box center [236, 289] width 102 height 12
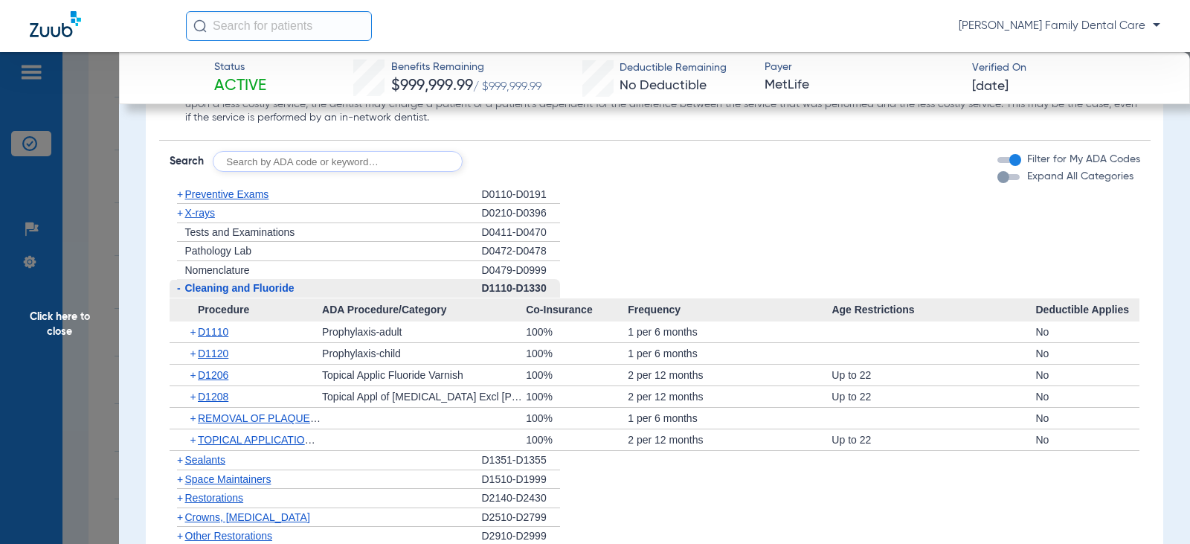
click at [181, 289] on span "-" at bounding box center [178, 288] width 16 height 19
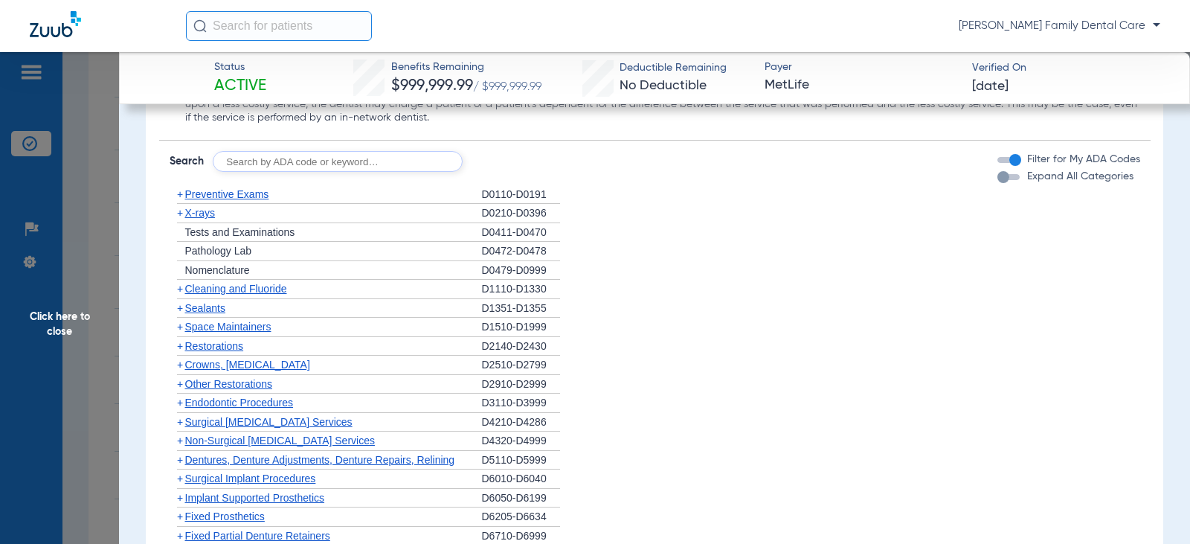
click at [177, 213] on span "+" at bounding box center [180, 213] width 6 height 12
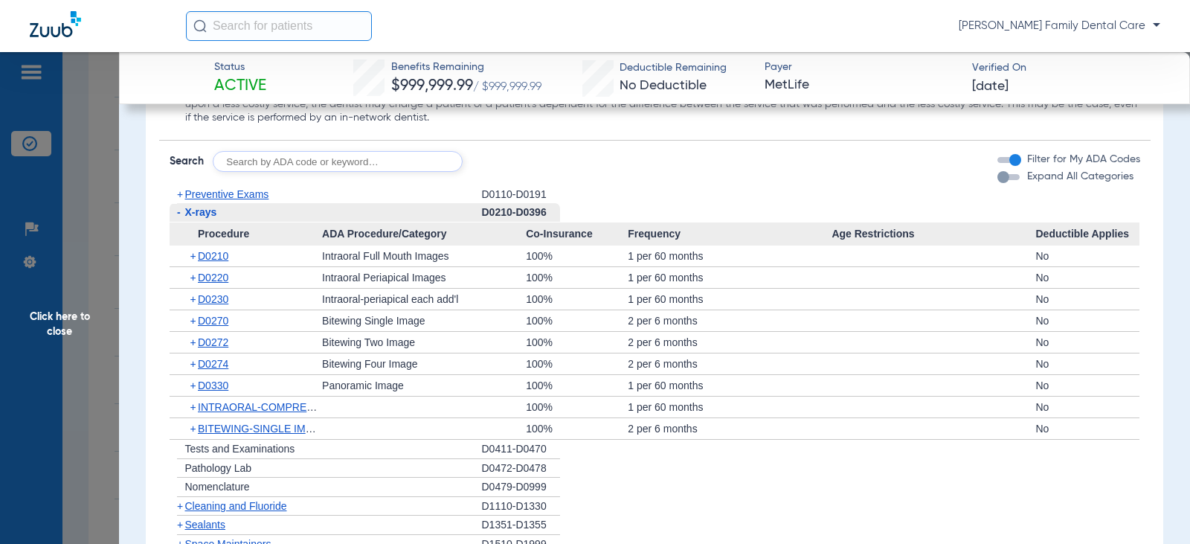
click at [179, 213] on span "-" at bounding box center [179, 212] width 4 height 12
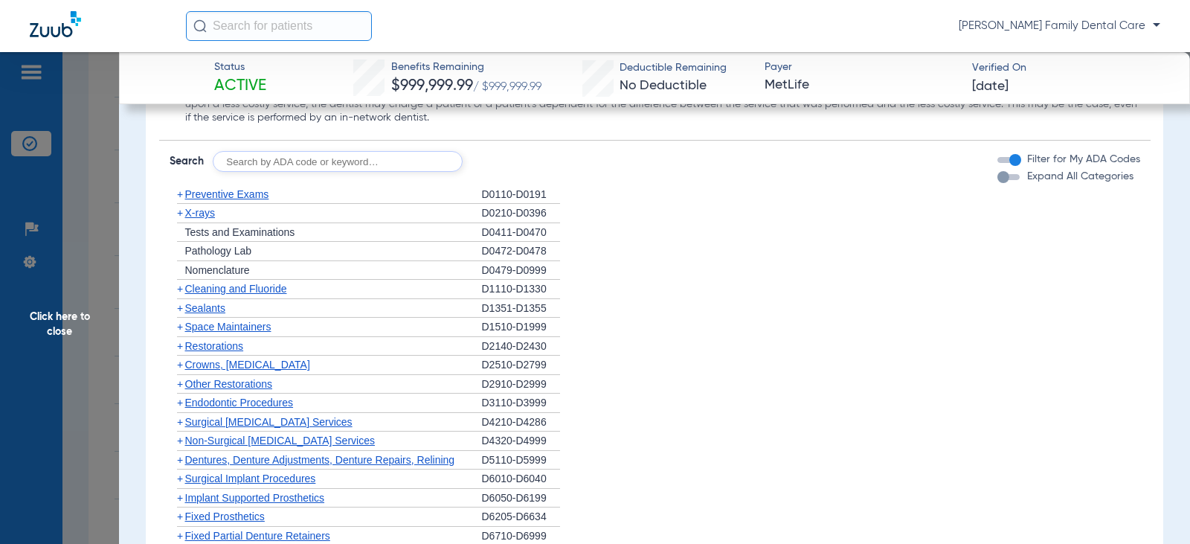
click at [178, 308] on span "+" at bounding box center [180, 308] width 6 height 12
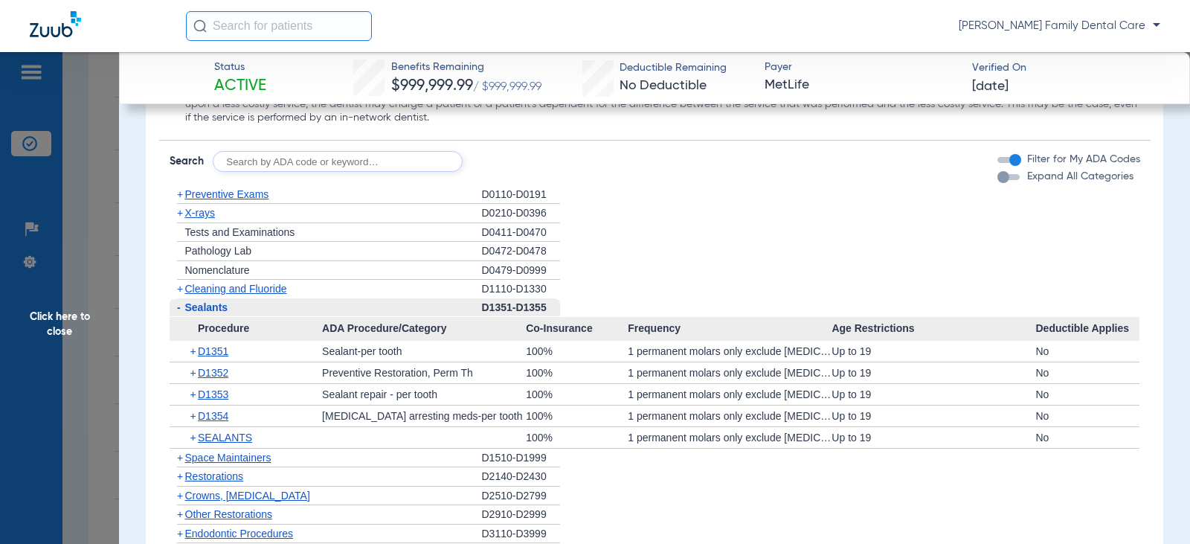
click at [178, 308] on span "-" at bounding box center [179, 307] width 4 height 12
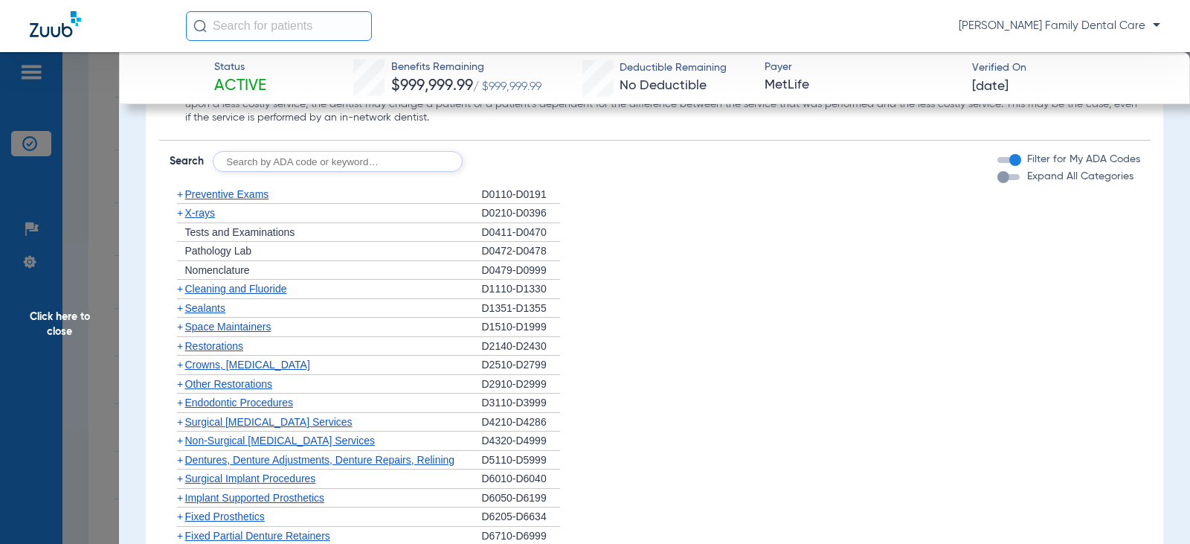
click at [179, 368] on span "+" at bounding box center [180, 364] width 6 height 12
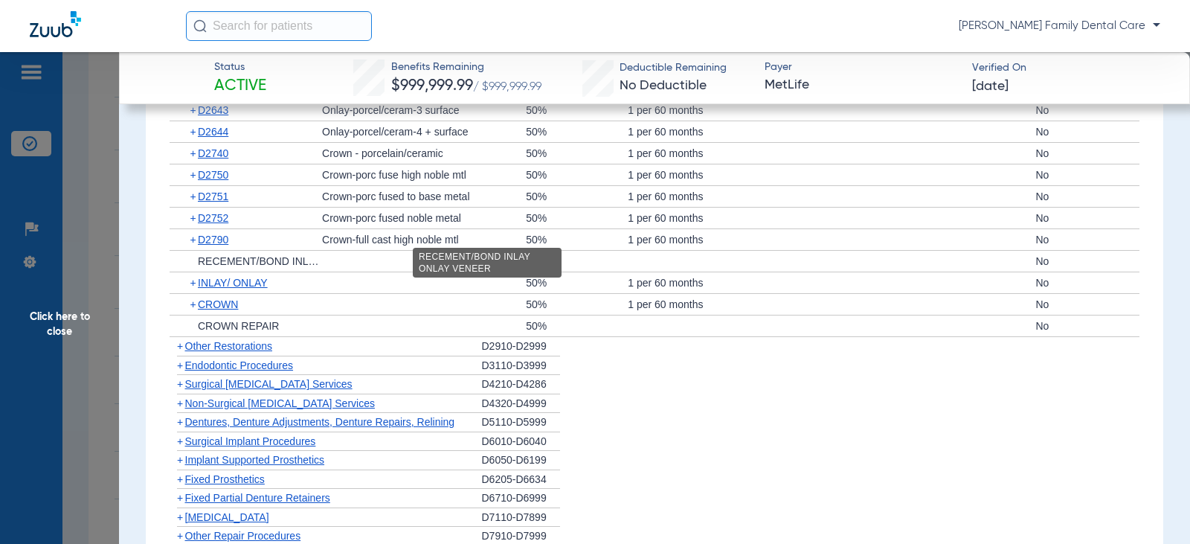
scroll to position [2082, 0]
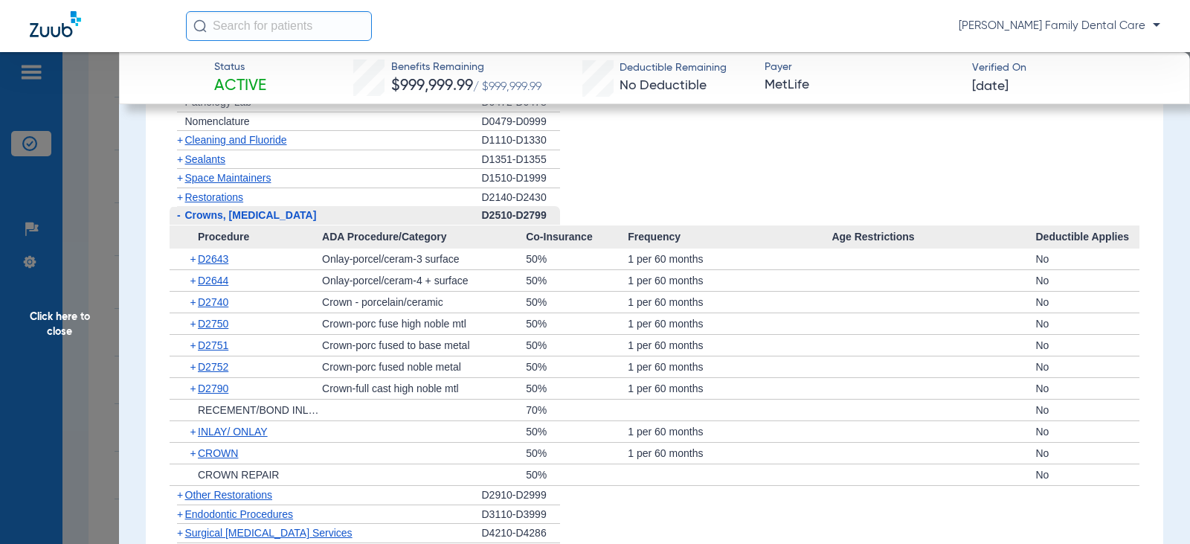
click at [178, 219] on span "-" at bounding box center [179, 215] width 4 height 12
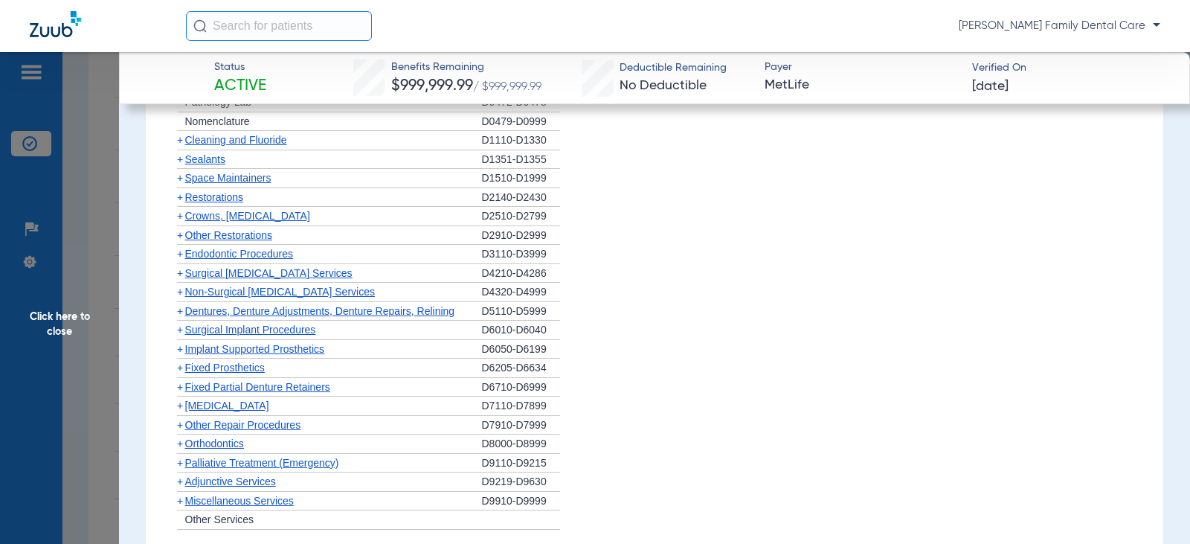
click at [181, 239] on span "+" at bounding box center [180, 235] width 6 height 12
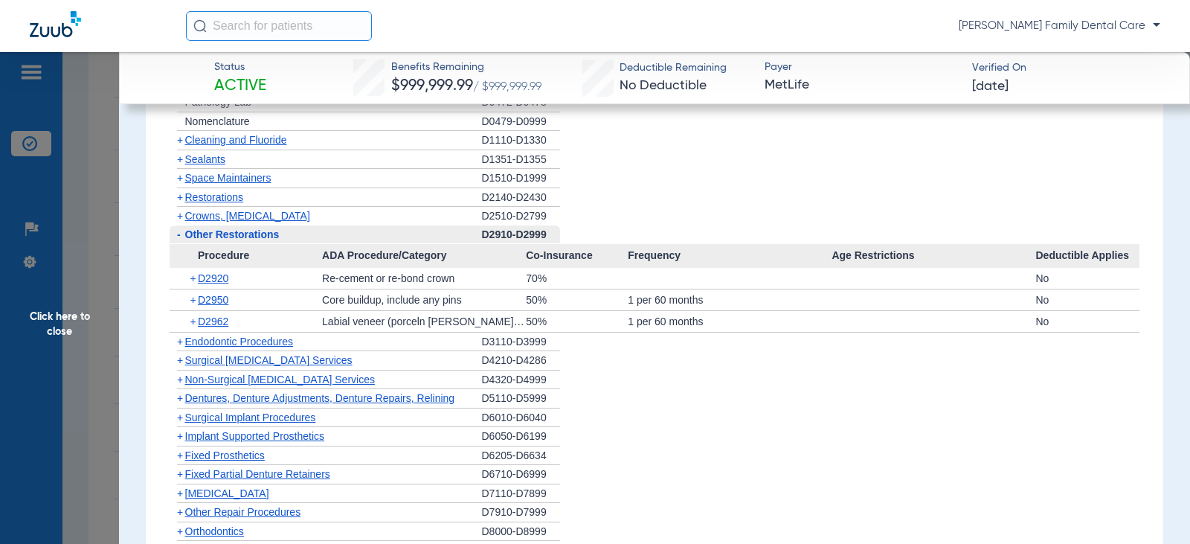
click at [179, 237] on span "-" at bounding box center [179, 234] width 4 height 12
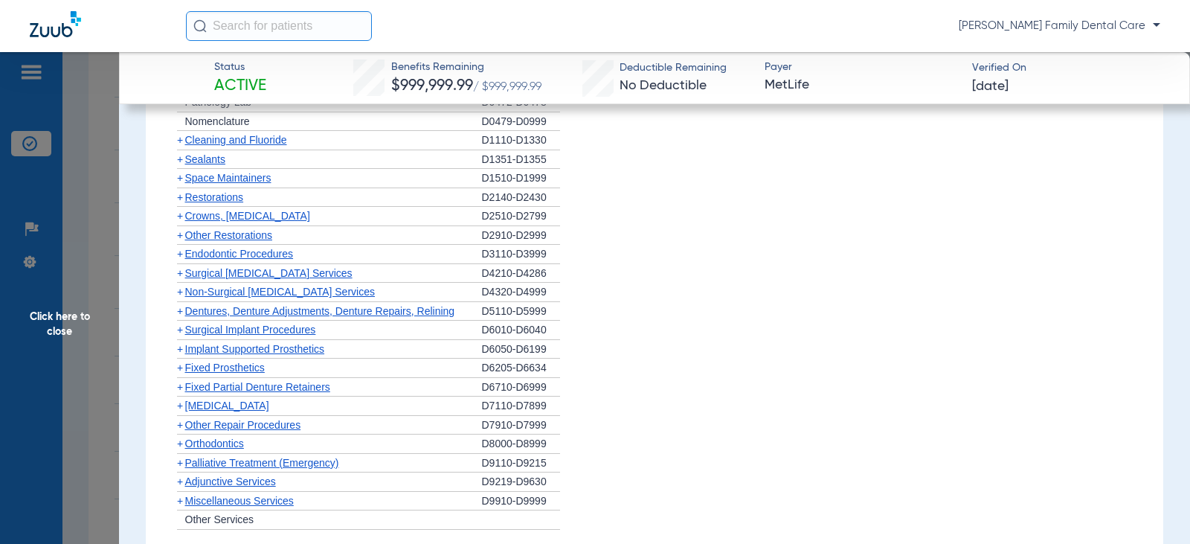
click at [177, 256] on span "+" at bounding box center [180, 254] width 6 height 12
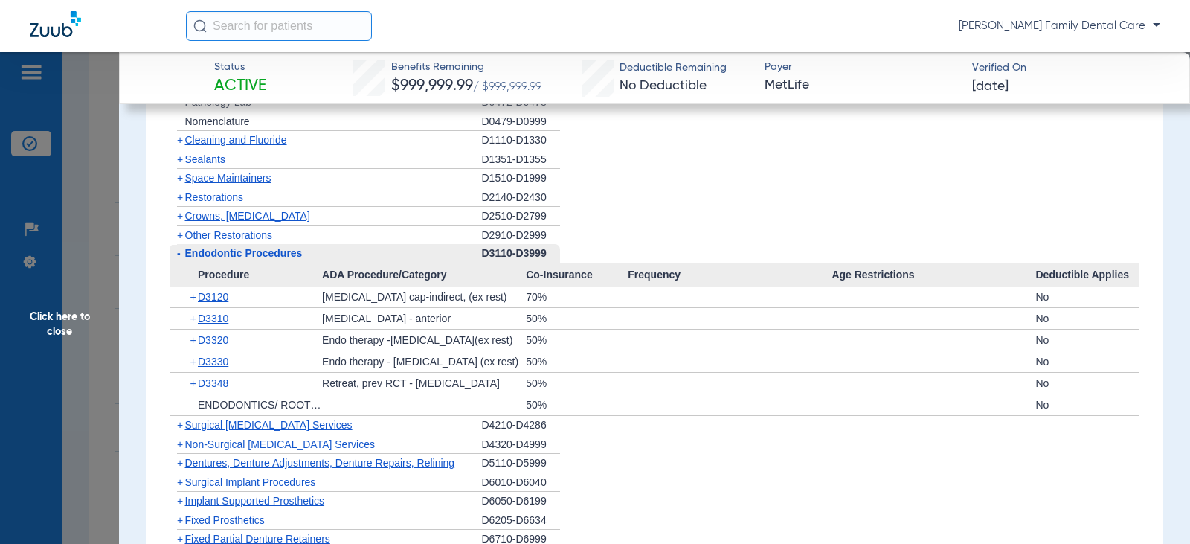
click at [182, 264] on span "Procedure" at bounding box center [246, 275] width 153 height 24
click at [178, 255] on span "-" at bounding box center [179, 253] width 4 height 12
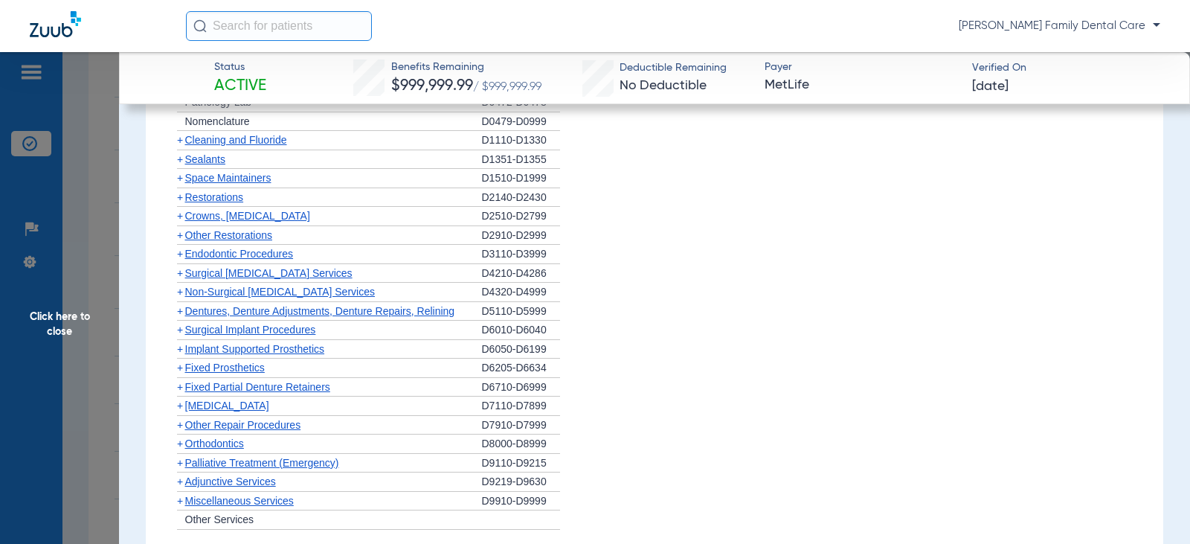
click at [182, 295] on span "+" at bounding box center [180, 292] width 6 height 12
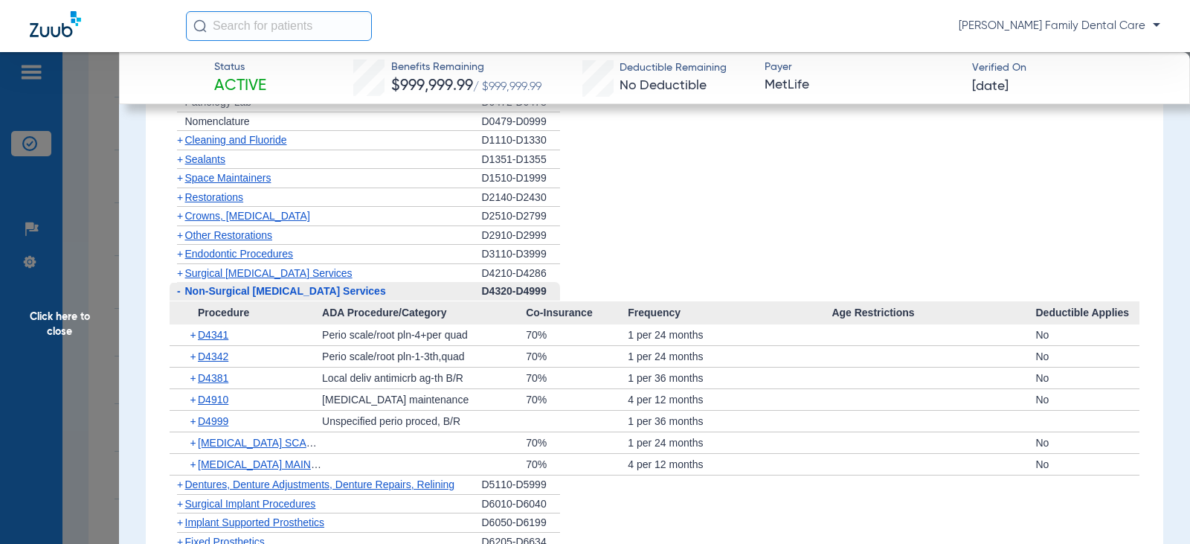
click at [181, 290] on span "-" at bounding box center [178, 291] width 16 height 19
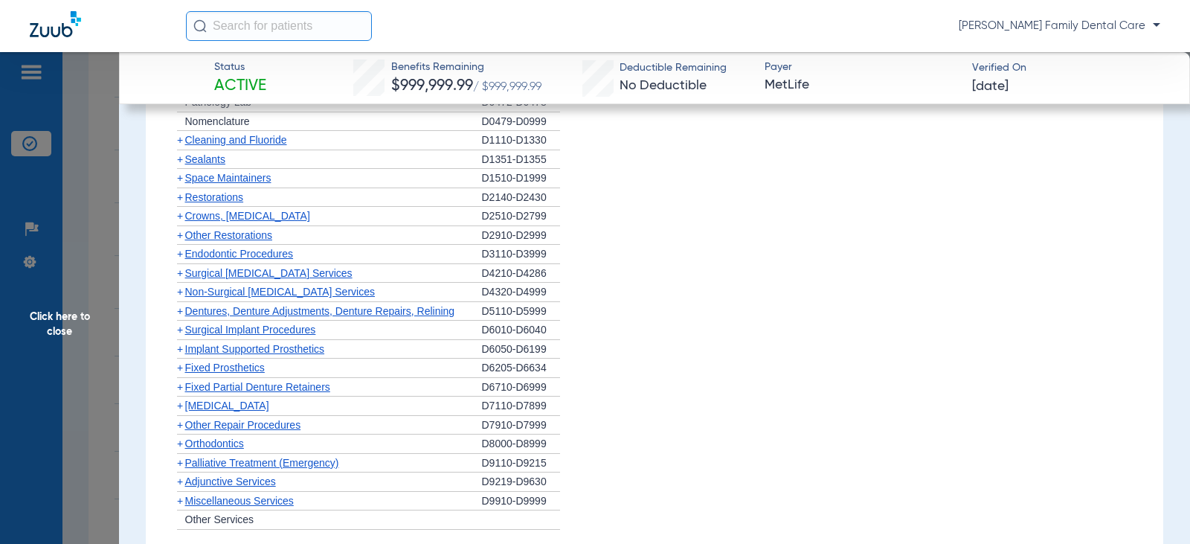
click at [181, 317] on span "+" at bounding box center [180, 311] width 6 height 12
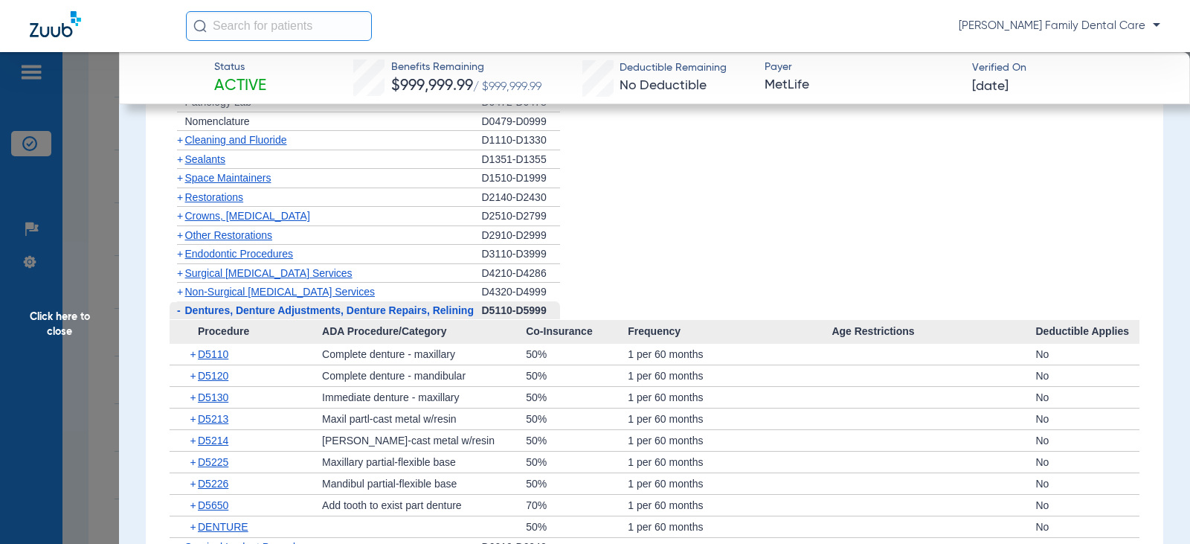
click at [183, 317] on span "-" at bounding box center [178, 310] width 16 height 19
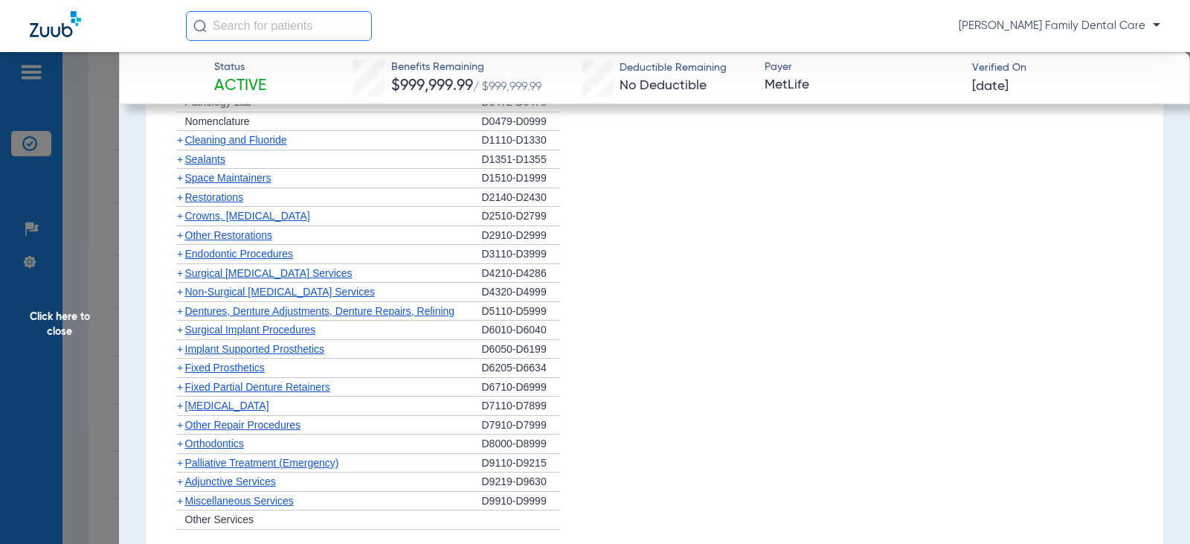
click at [179, 334] on span "+" at bounding box center [180, 330] width 6 height 12
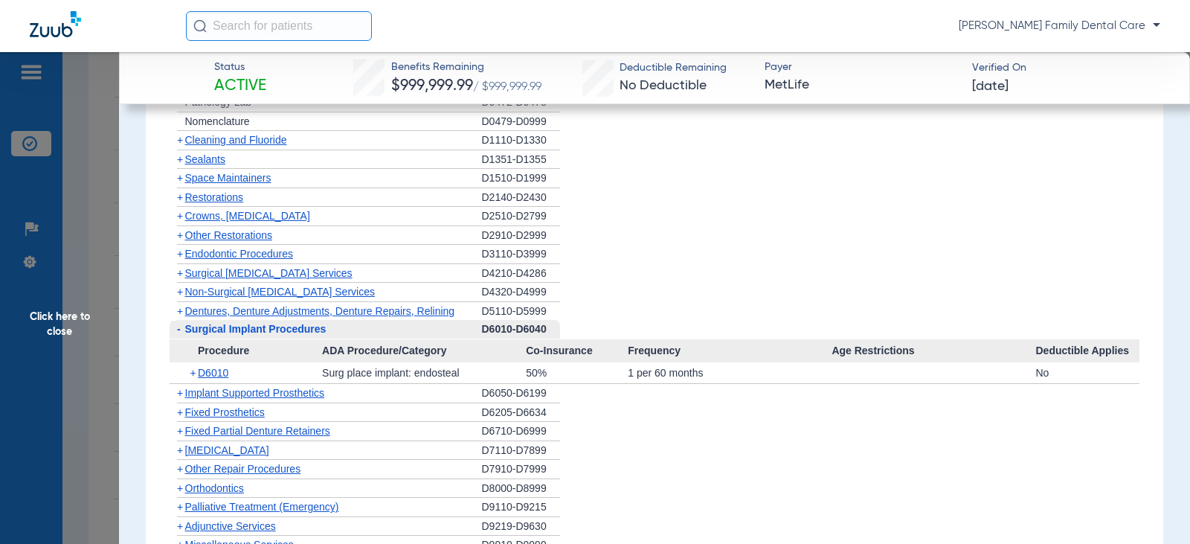
click at [180, 333] on span "-" at bounding box center [179, 329] width 4 height 12
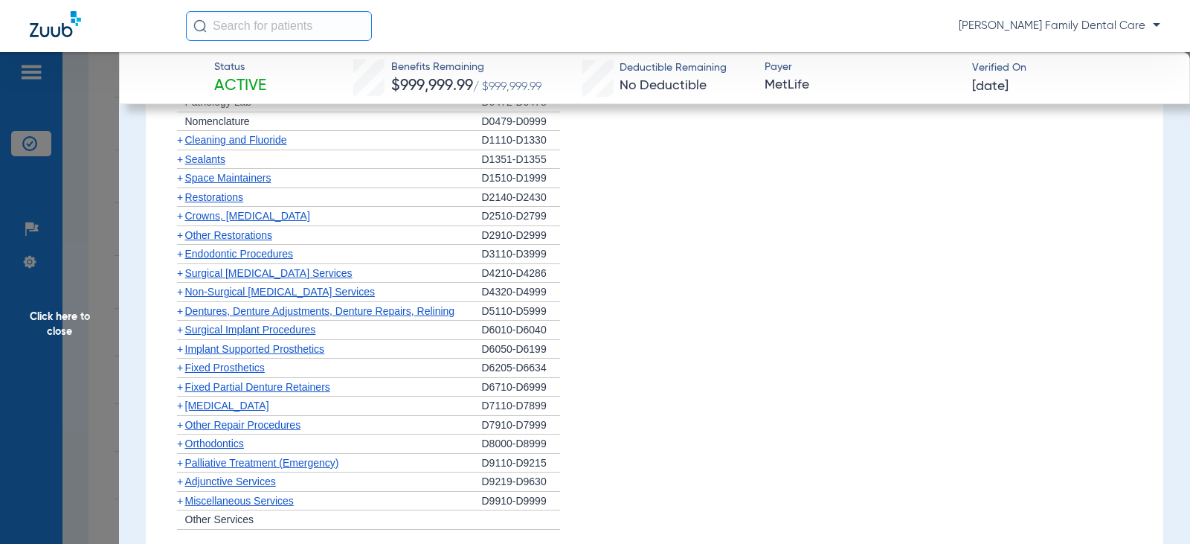
click at [178, 349] on span "+" at bounding box center [180, 349] width 6 height 12
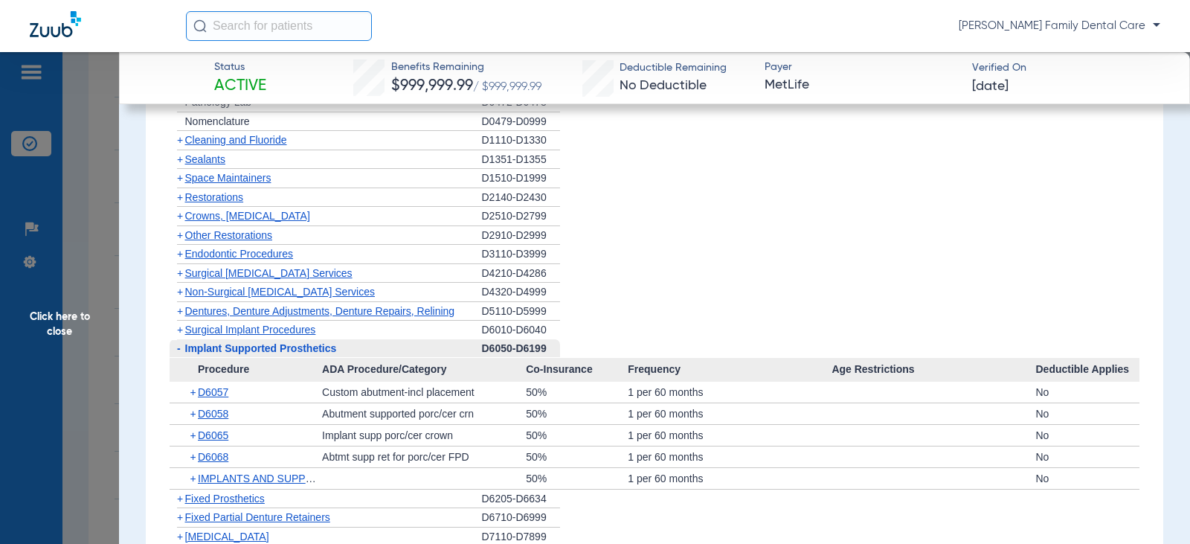
click at [178, 349] on span "-" at bounding box center [179, 348] width 4 height 12
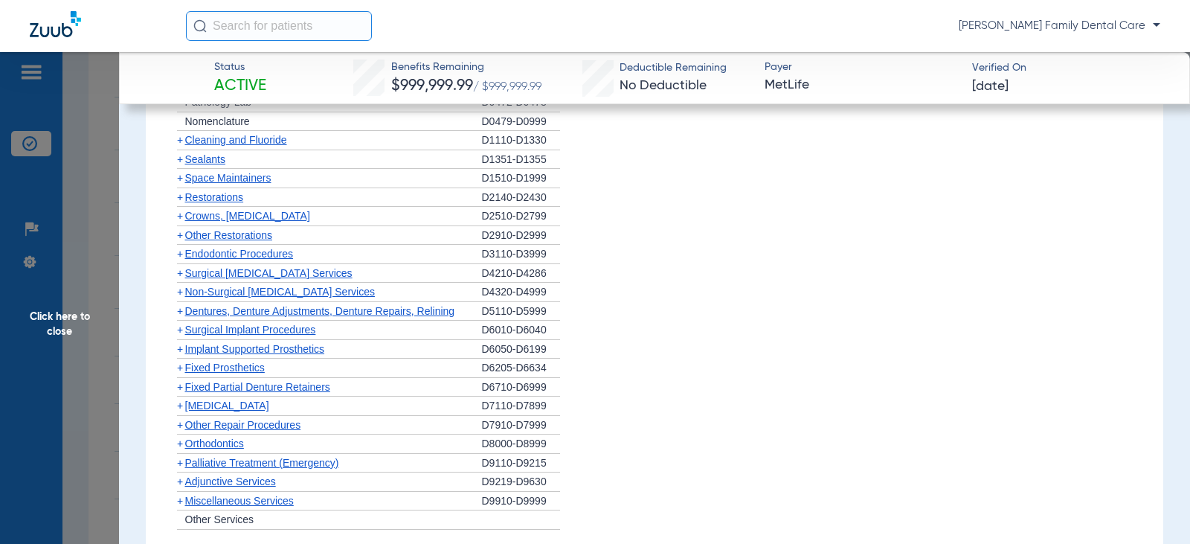
click at [178, 368] on span "+" at bounding box center [180, 367] width 6 height 12
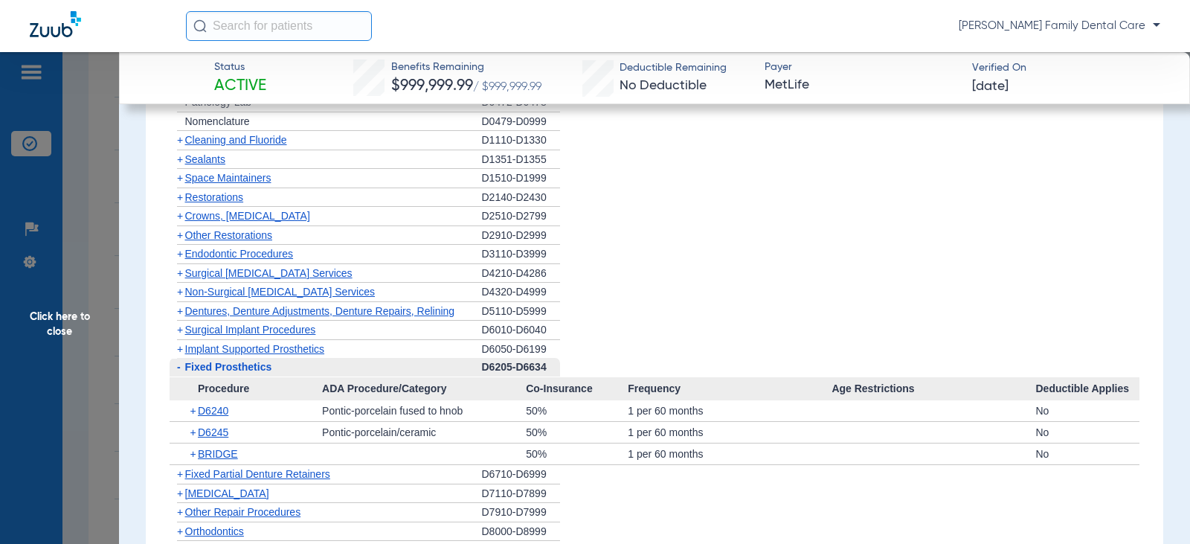
click at [178, 368] on span "-" at bounding box center [179, 367] width 4 height 12
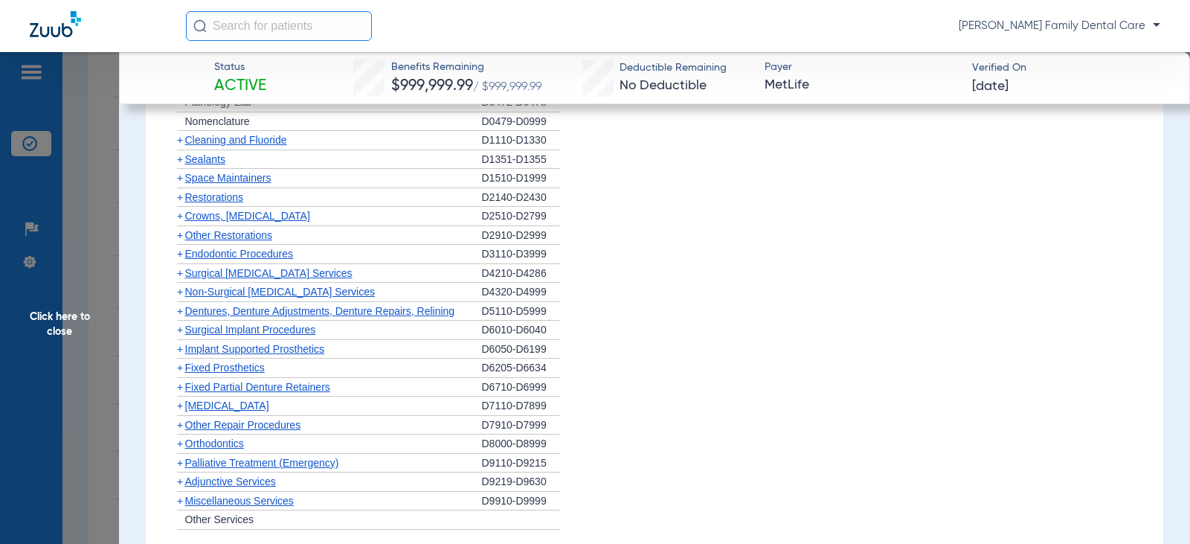
click at [179, 391] on span "+" at bounding box center [180, 387] width 6 height 12
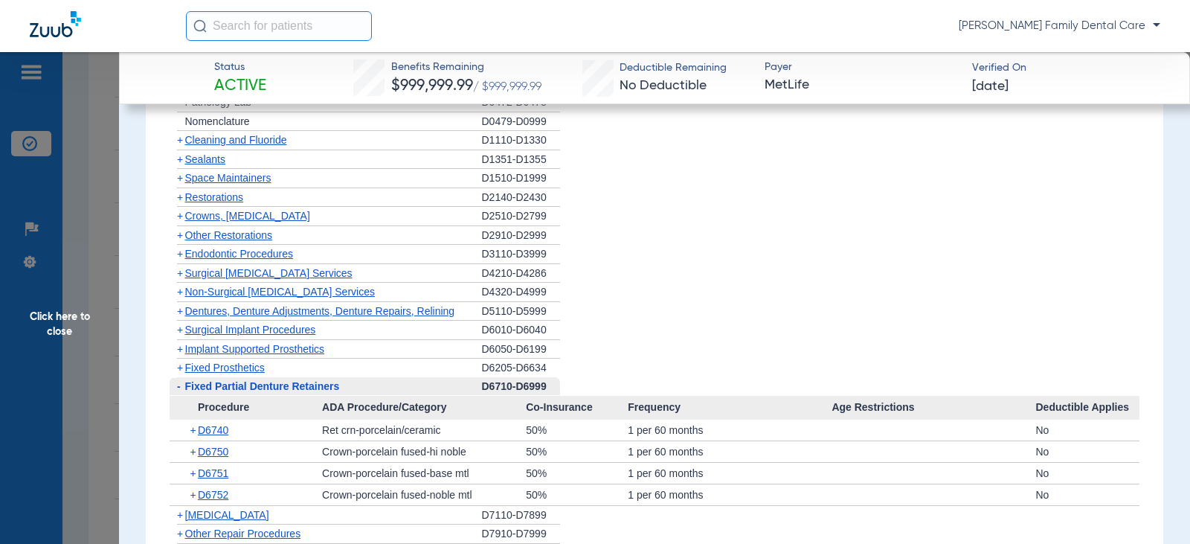
click at [179, 391] on span "-" at bounding box center [179, 386] width 4 height 12
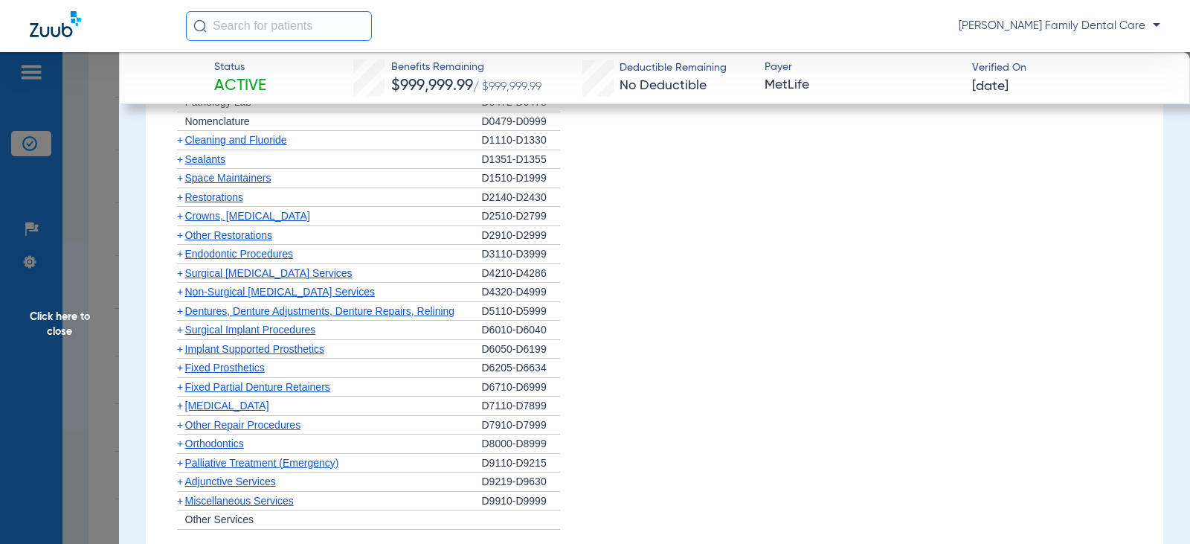
scroll to position [2231, 0]
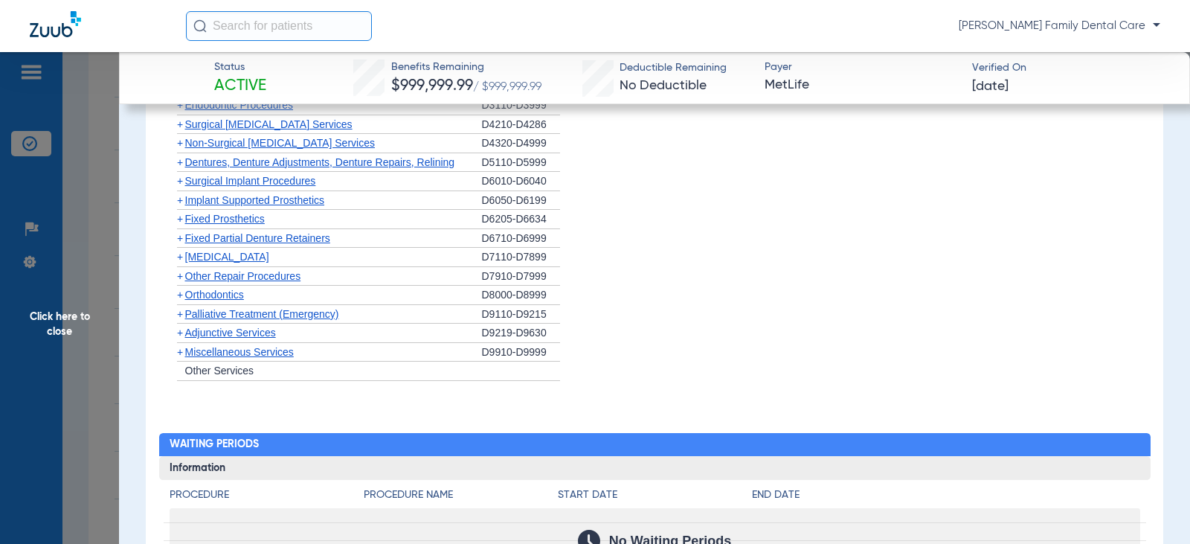
click at [179, 259] on span "+" at bounding box center [180, 257] width 6 height 12
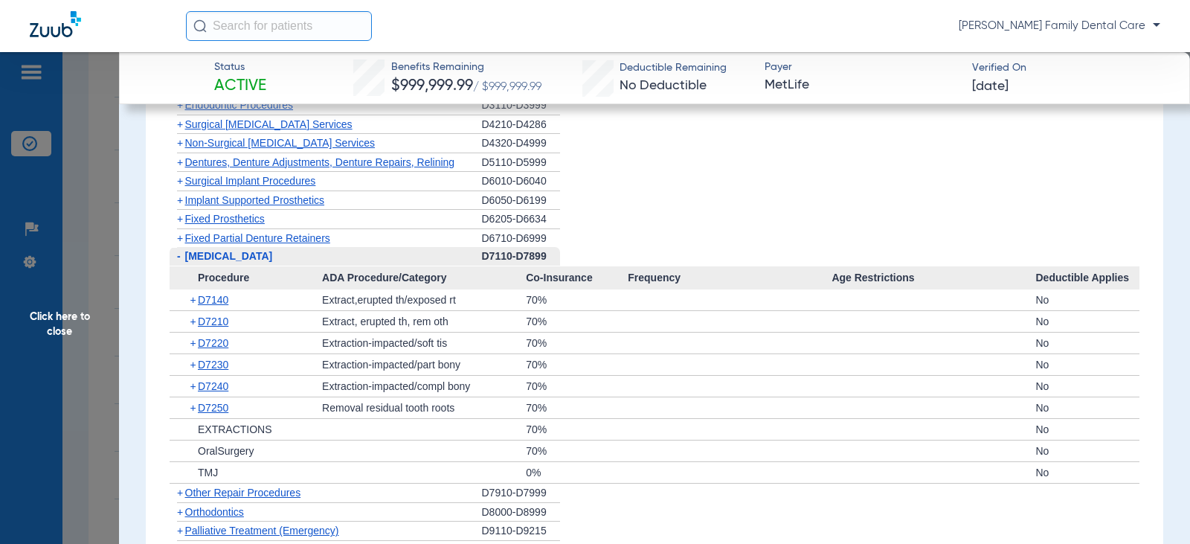
click at [179, 259] on span "-" at bounding box center [179, 256] width 4 height 12
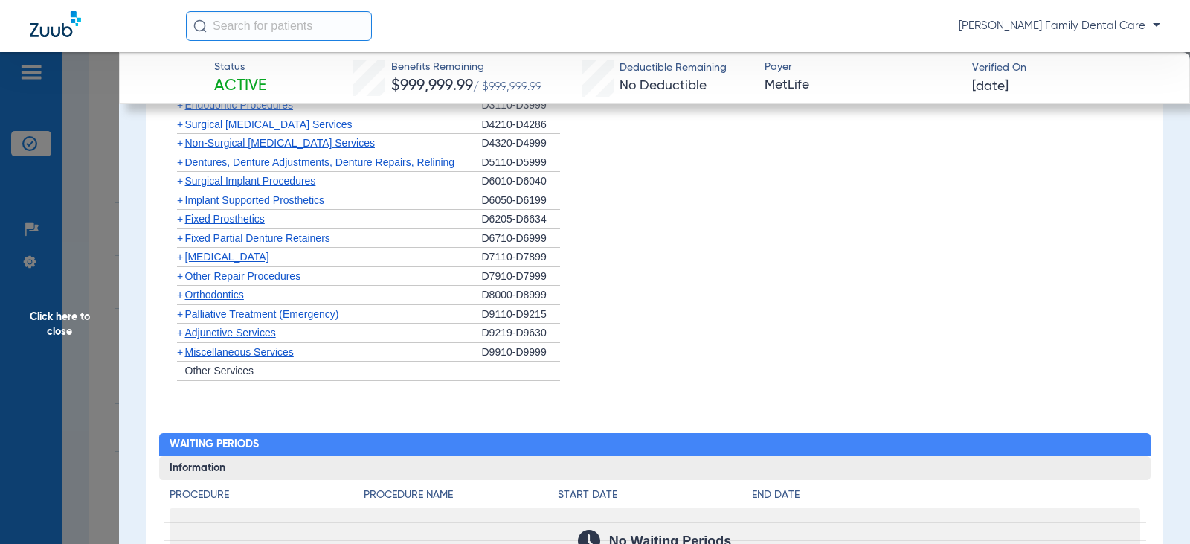
click at [180, 295] on span "+" at bounding box center [180, 295] width 6 height 12
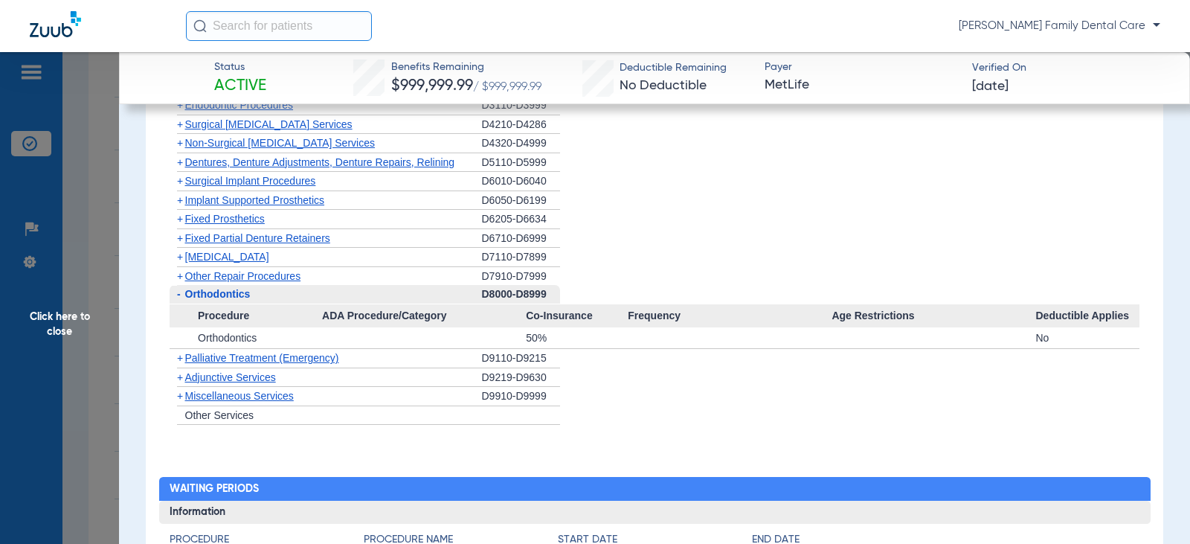
click at [181, 295] on span "-" at bounding box center [178, 294] width 16 height 19
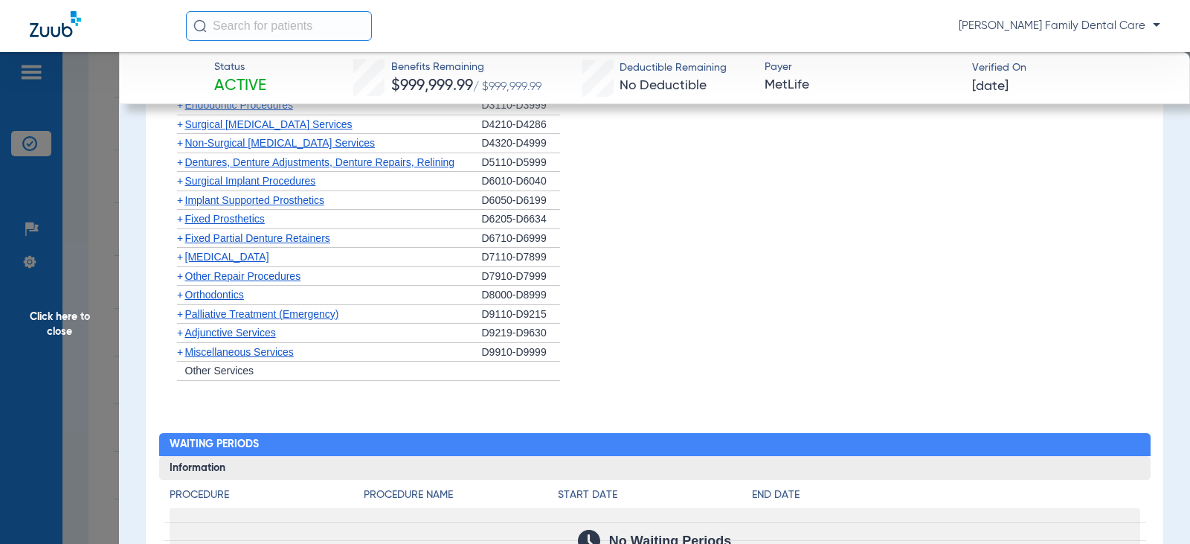
click at [180, 332] on span "+" at bounding box center [180, 333] width 6 height 12
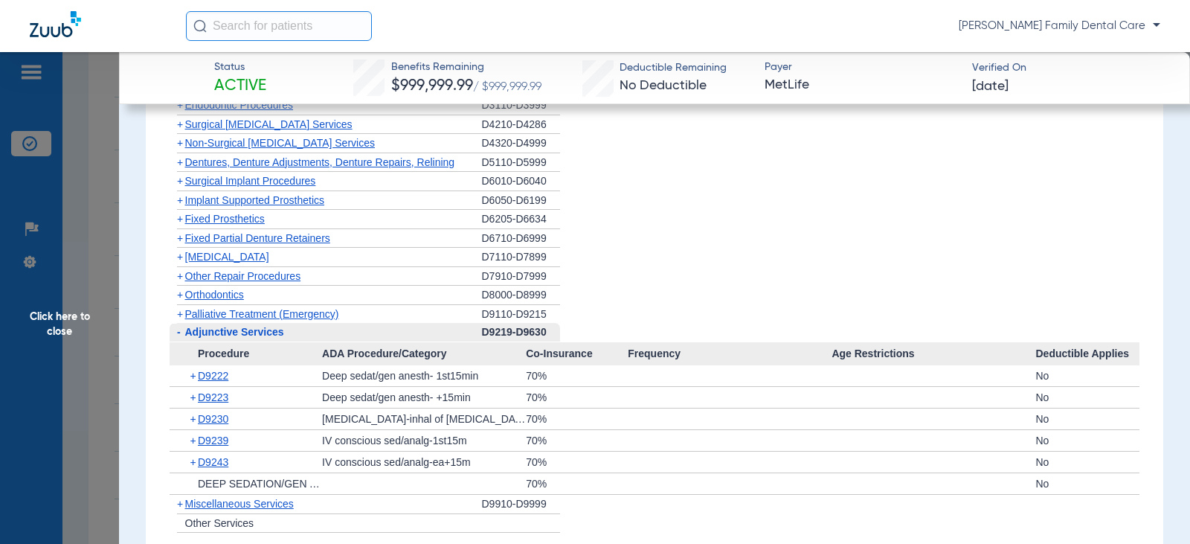
click at [178, 330] on span "-" at bounding box center [179, 332] width 4 height 12
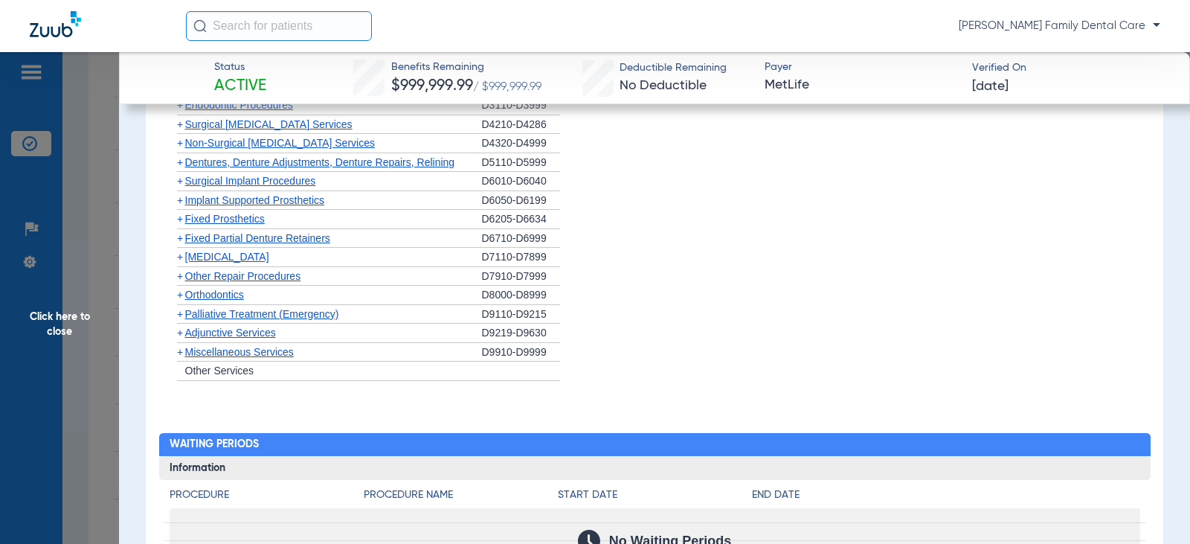
click at [181, 352] on span "+" at bounding box center [180, 352] width 6 height 12
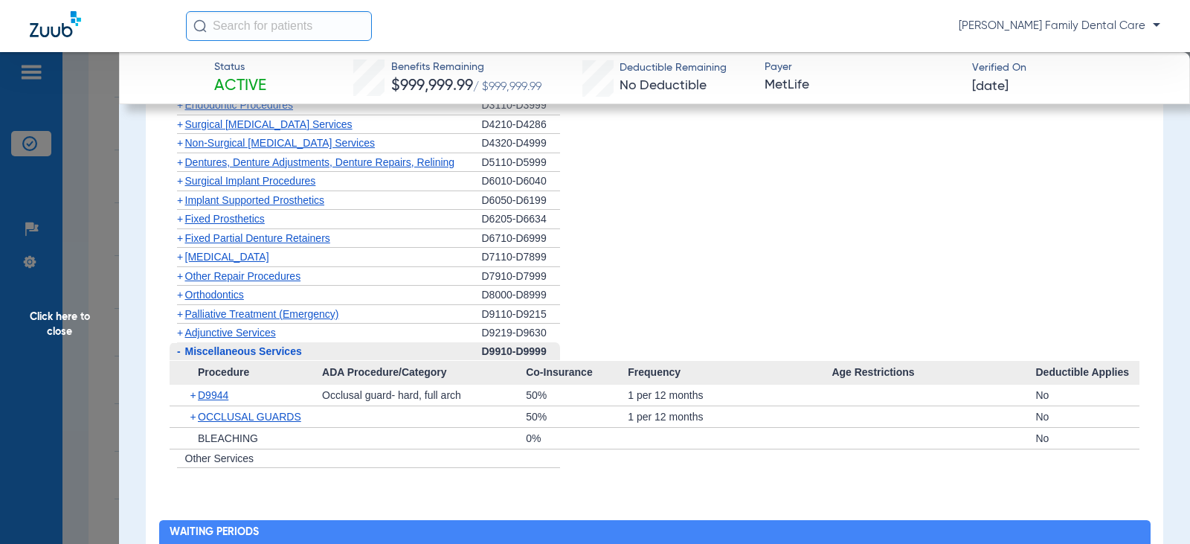
click at [177, 296] on span "+" at bounding box center [180, 295] width 6 height 12
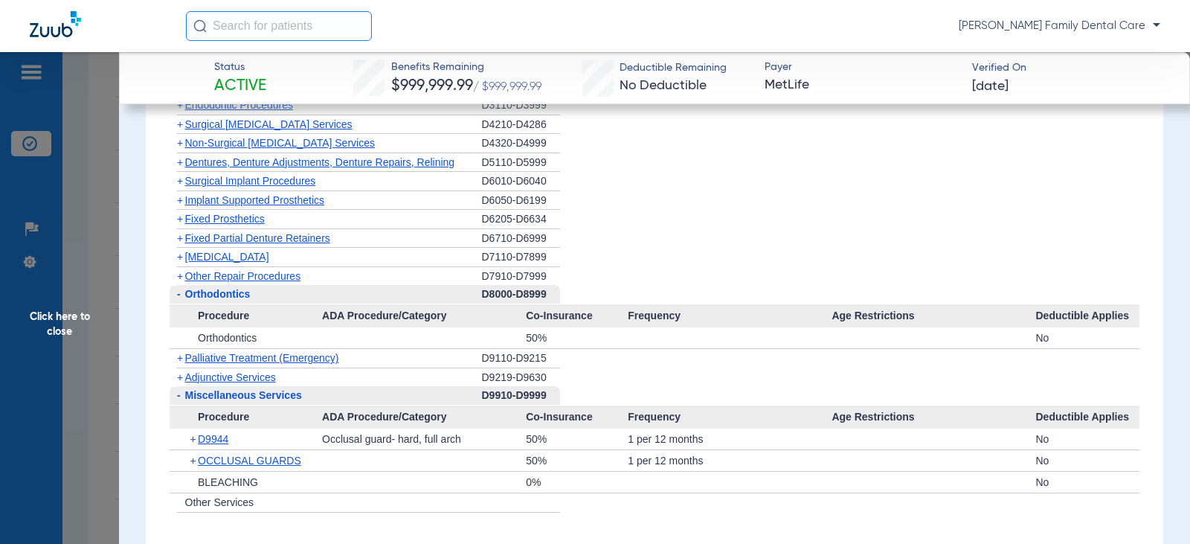
click at [177, 296] on span "-" at bounding box center [179, 294] width 4 height 12
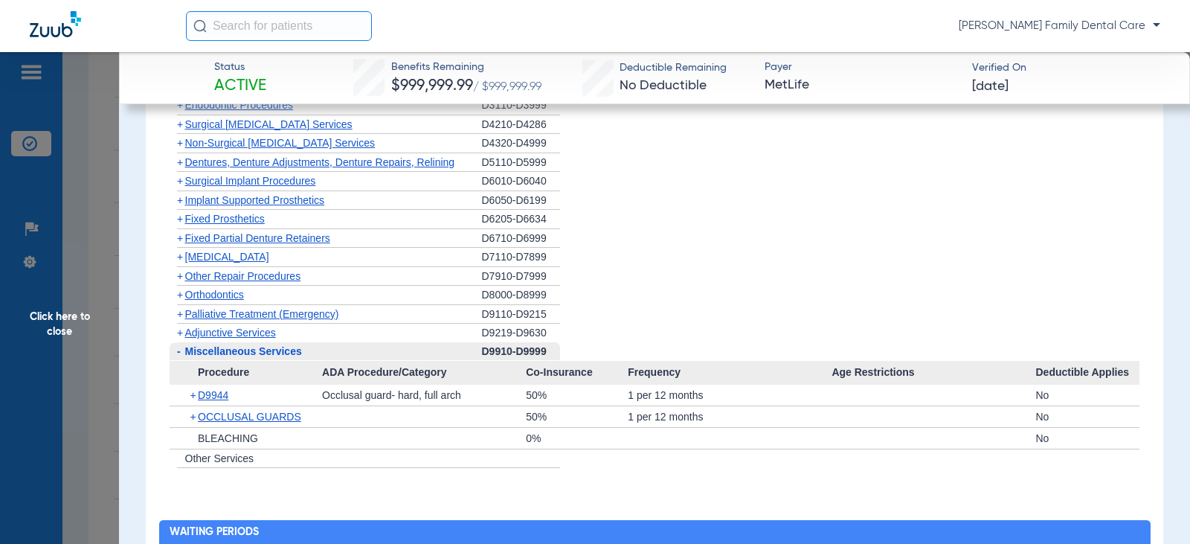
click at [178, 353] on span "-" at bounding box center [179, 351] width 4 height 12
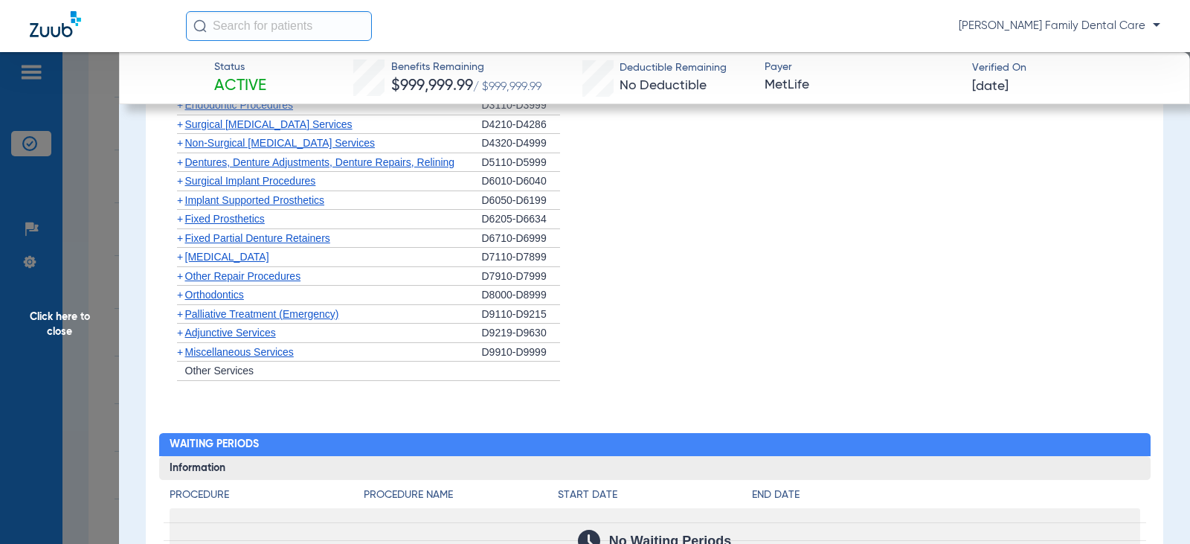
click at [65, 328] on span "Click here to close" at bounding box center [59, 324] width 119 height 544
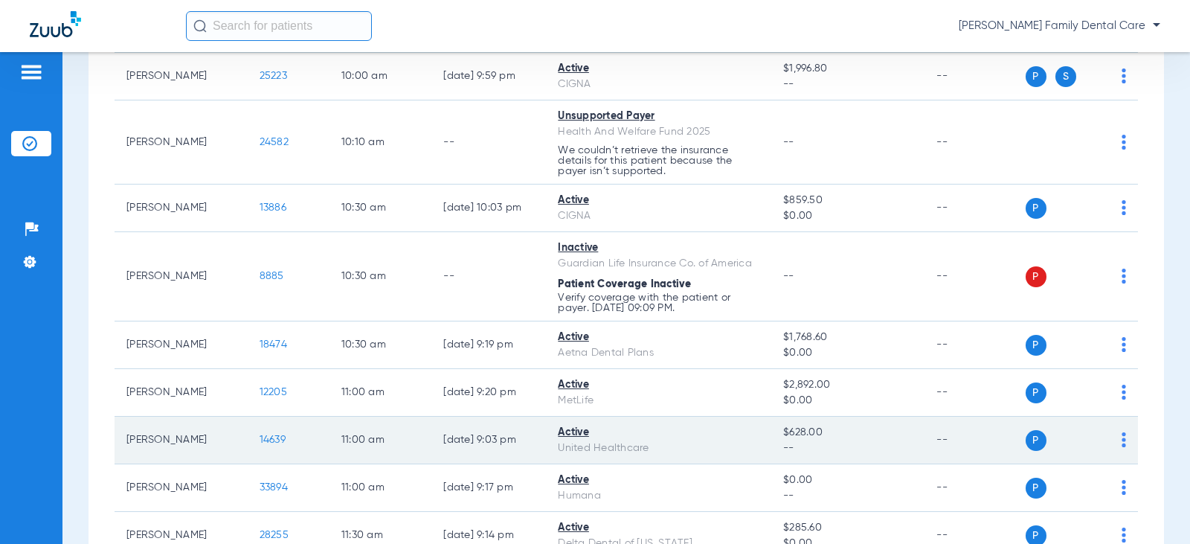
scroll to position [892, 0]
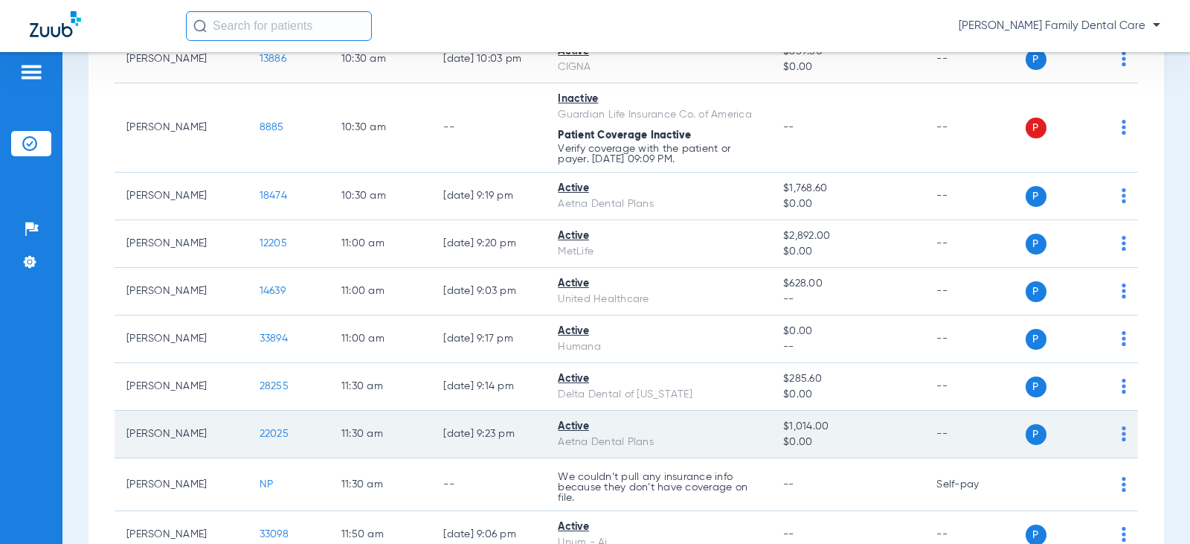
click at [261, 434] on span "22025" at bounding box center [274, 433] width 29 height 10
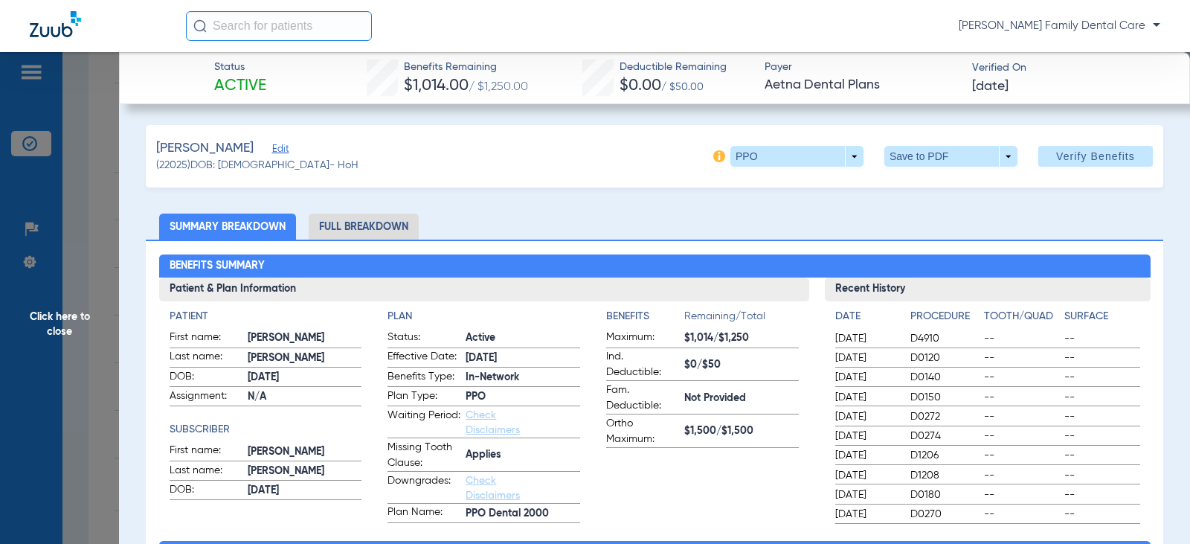
click at [362, 214] on li "Full Breakdown" at bounding box center [364, 226] width 110 height 26
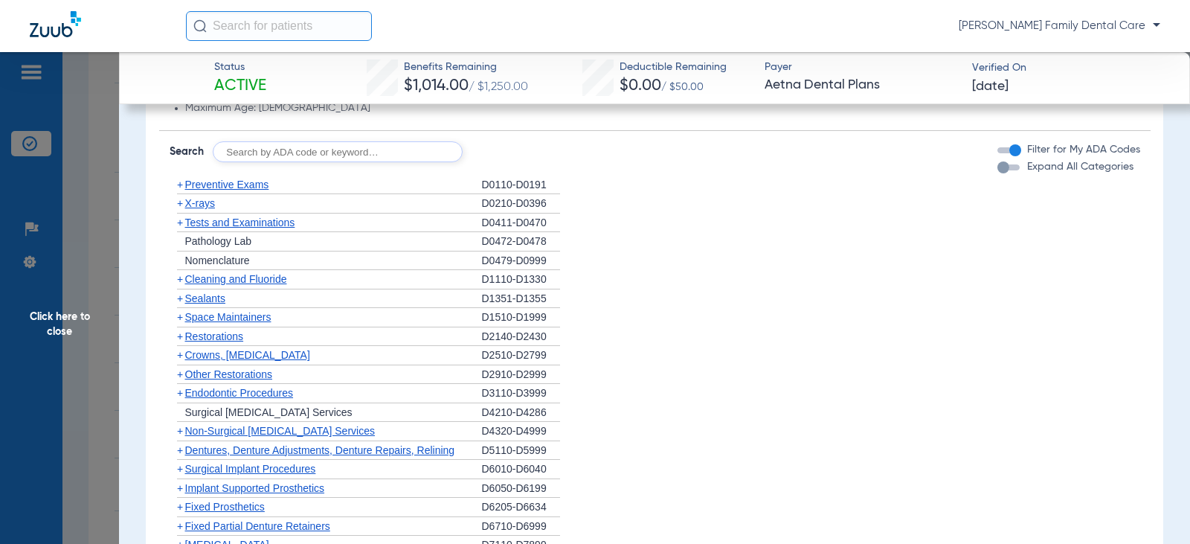
scroll to position [1190, 0]
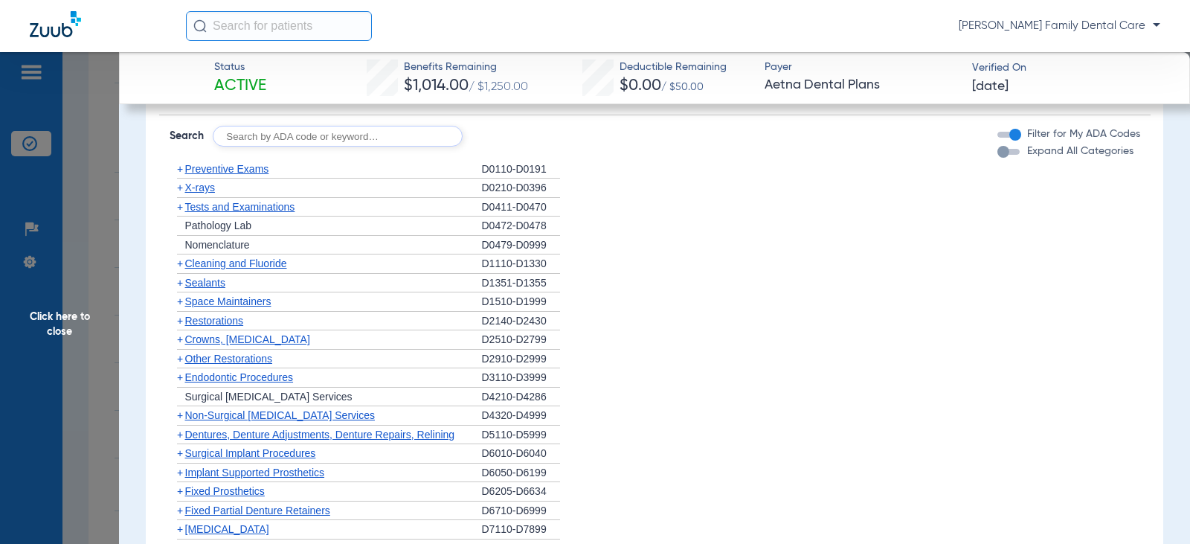
click at [178, 171] on span "+" at bounding box center [180, 169] width 6 height 12
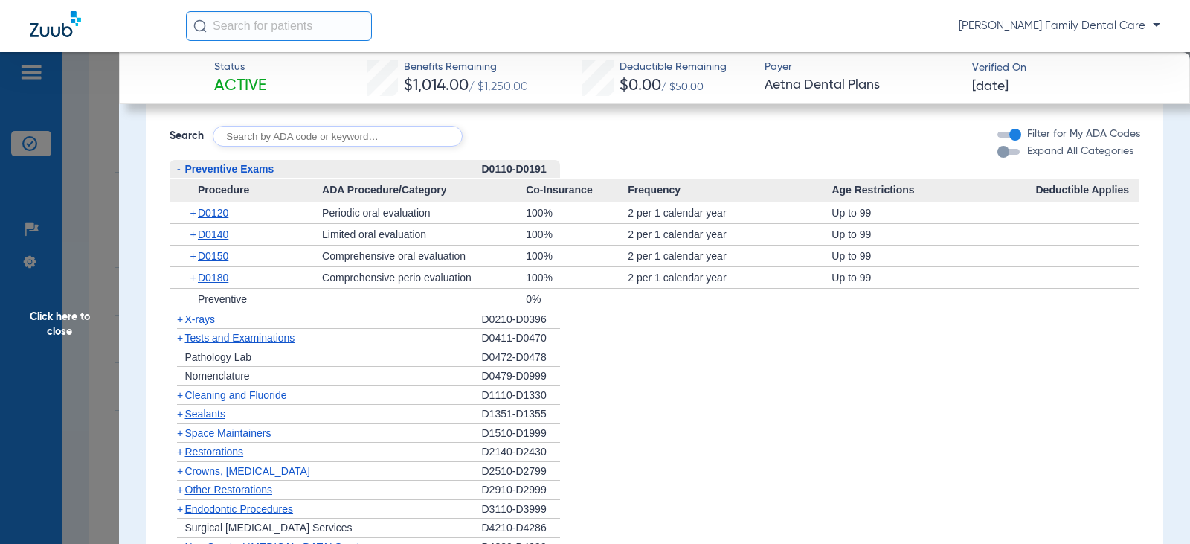
click at [178, 169] on span "-" at bounding box center [179, 169] width 4 height 12
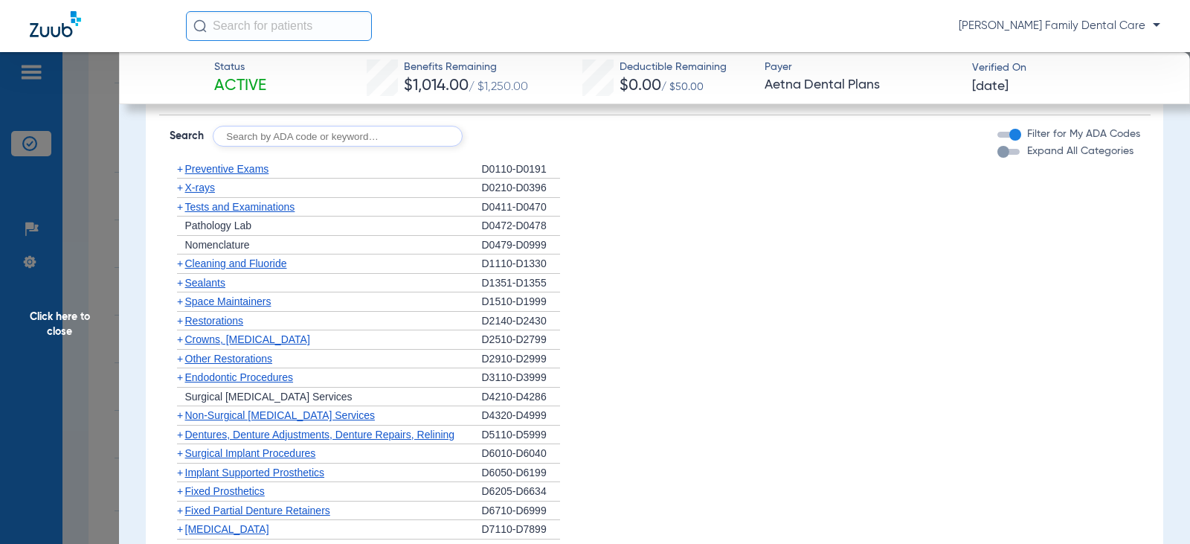
click at [179, 268] on span "+" at bounding box center [180, 263] width 6 height 12
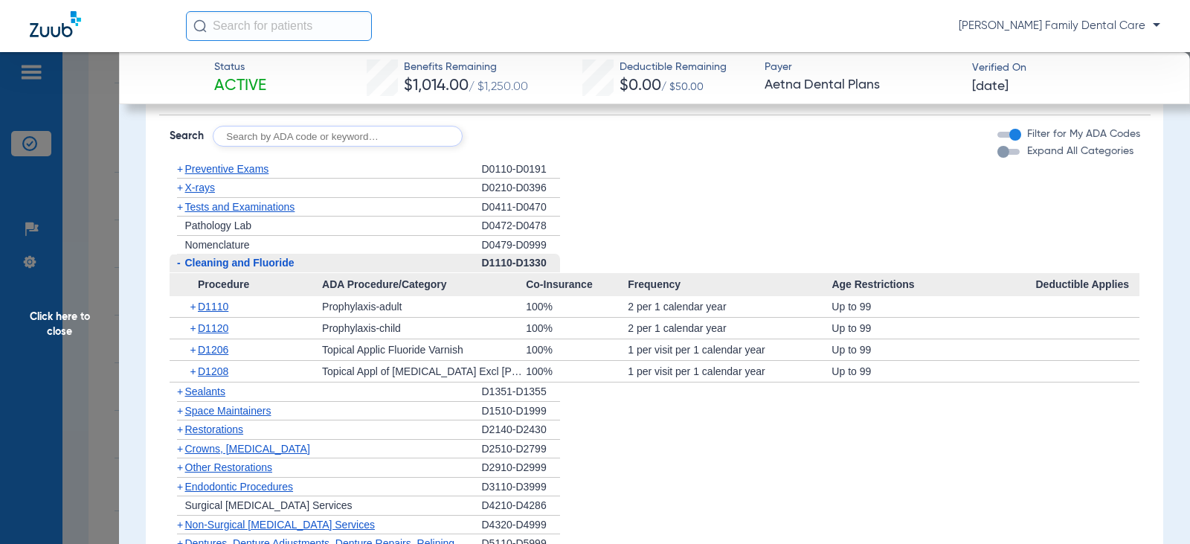
click at [180, 268] on span "-" at bounding box center [179, 263] width 4 height 12
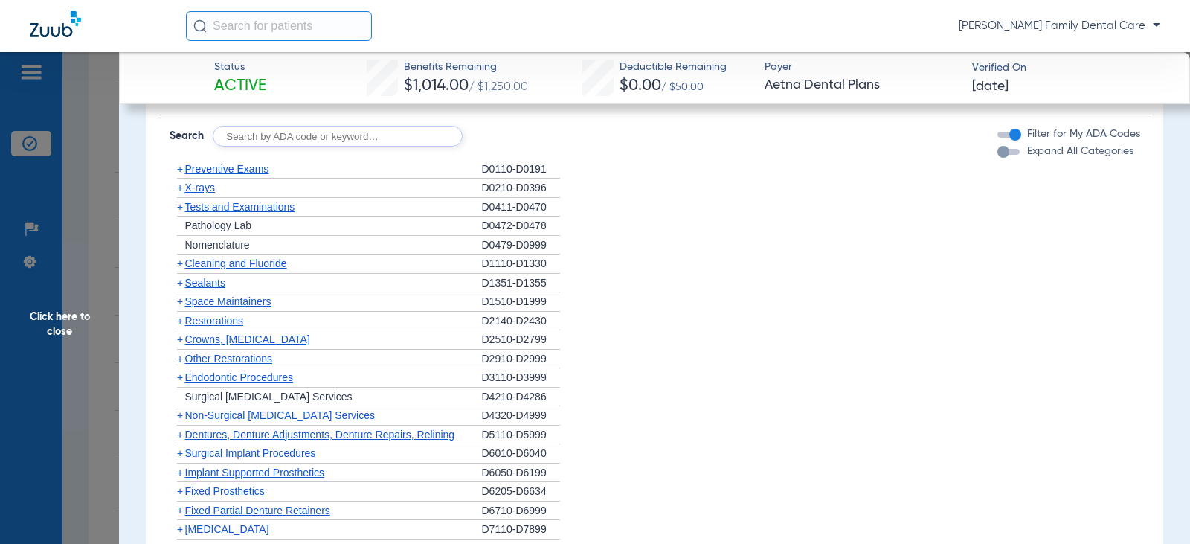
click at [181, 286] on span "+" at bounding box center [180, 283] width 6 height 12
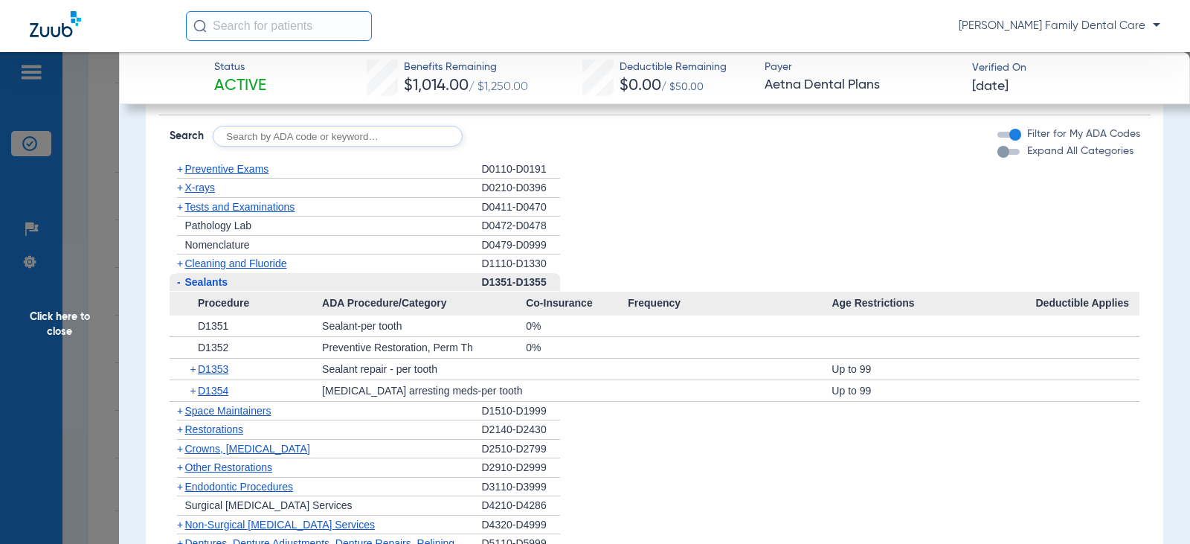
click at [179, 283] on span "-" at bounding box center [179, 282] width 4 height 12
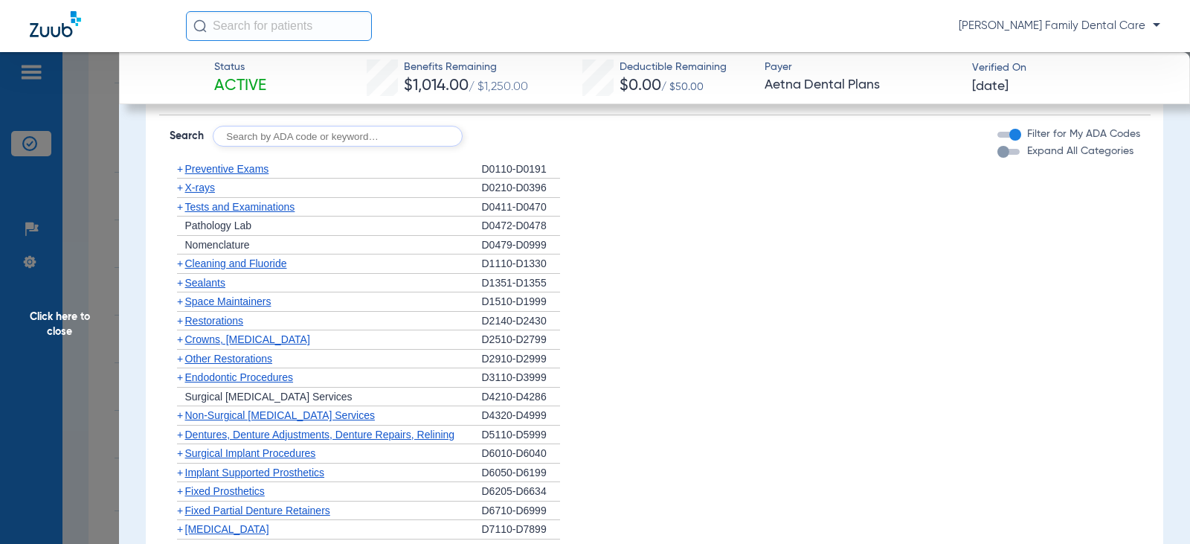
click at [178, 190] on span "+" at bounding box center [180, 187] width 6 height 12
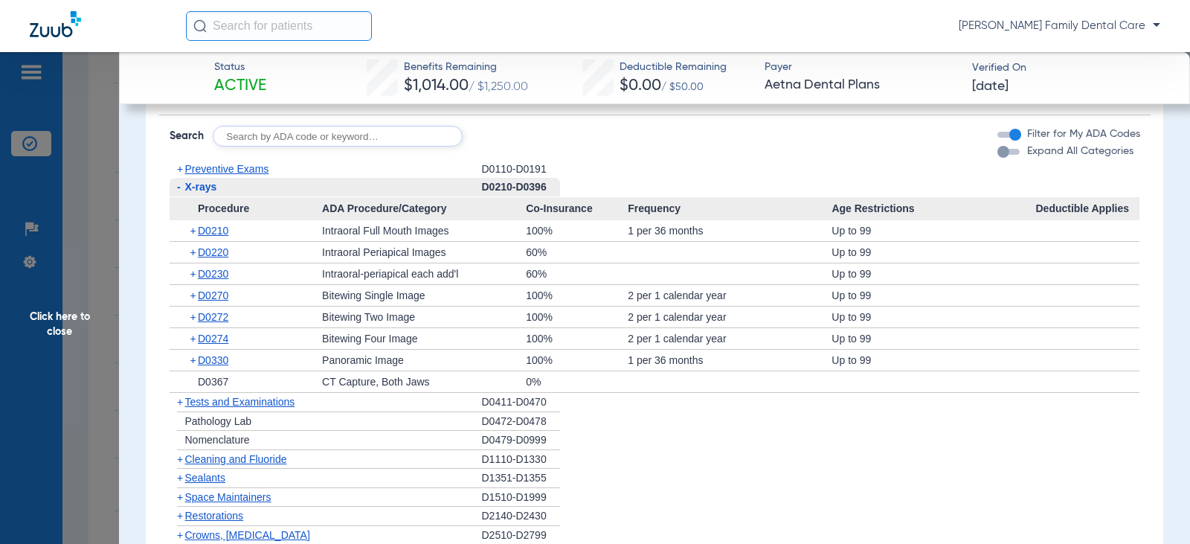
click at [173, 190] on span "-" at bounding box center [178, 187] width 16 height 19
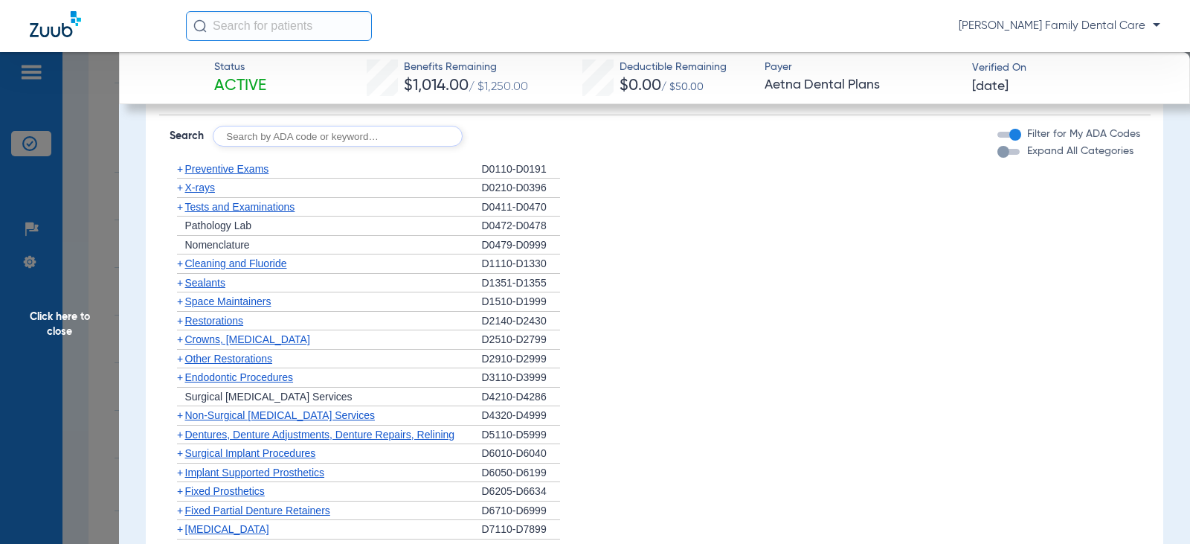
click at [185, 189] on span "X-rays" at bounding box center [200, 187] width 30 height 12
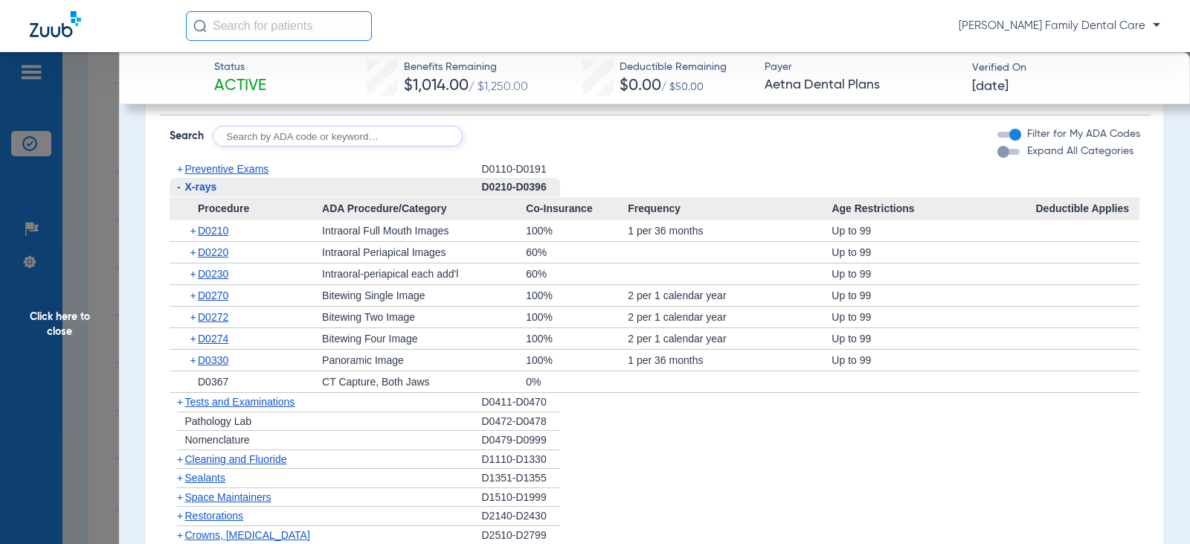
click at [183, 188] on span "-" at bounding box center [178, 187] width 16 height 19
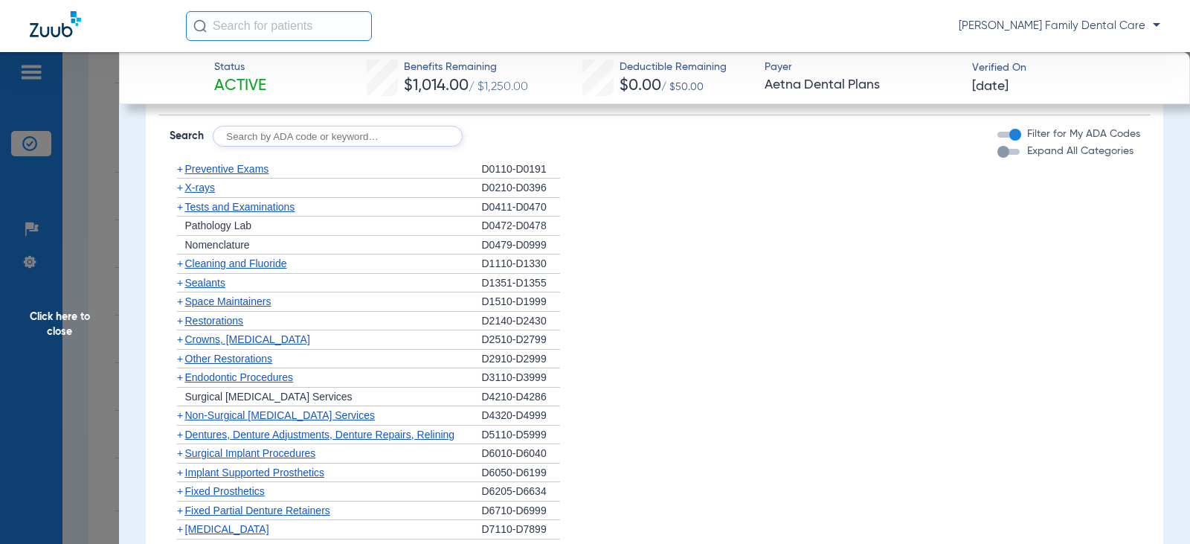
click at [187, 340] on span "Crowns, [MEDICAL_DATA]" at bounding box center [247, 339] width 125 height 12
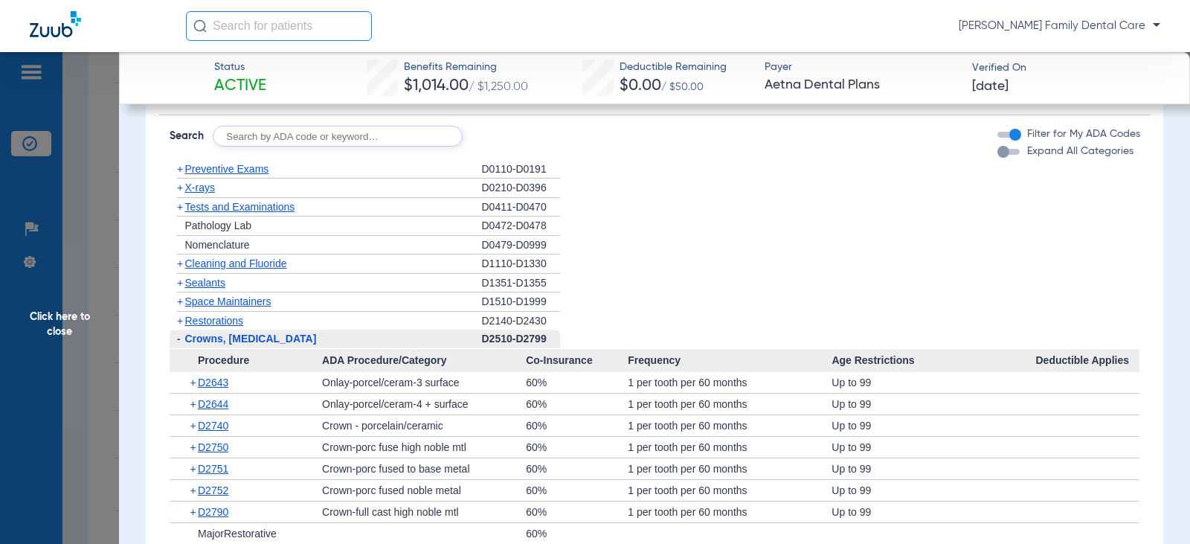
click at [187, 340] on span "Crowns, [MEDICAL_DATA]" at bounding box center [251, 338] width 132 height 12
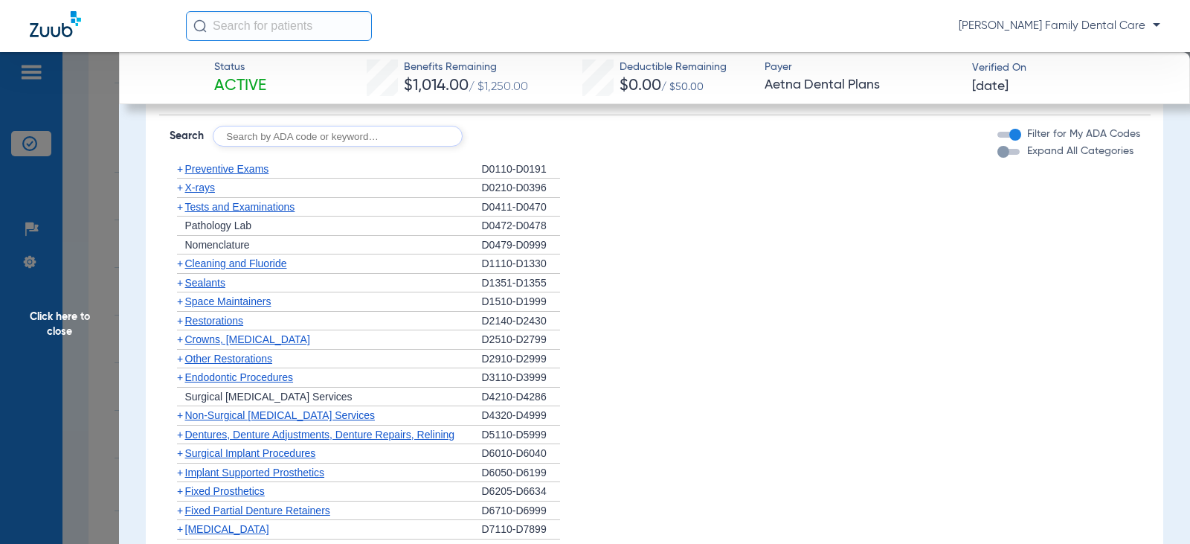
click at [179, 360] on span "+" at bounding box center [180, 359] width 6 height 12
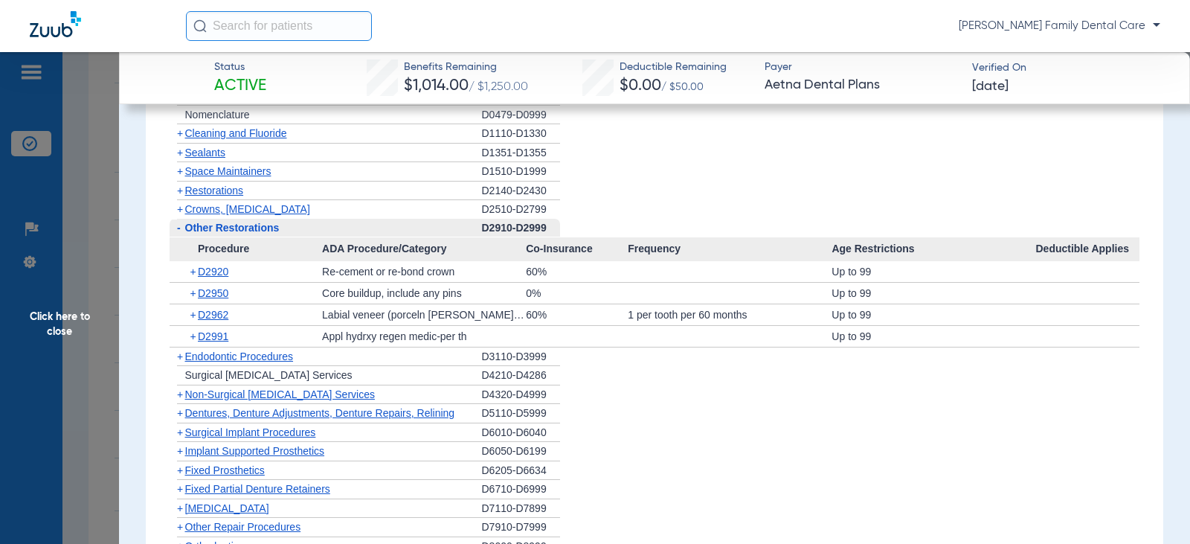
scroll to position [1339, 0]
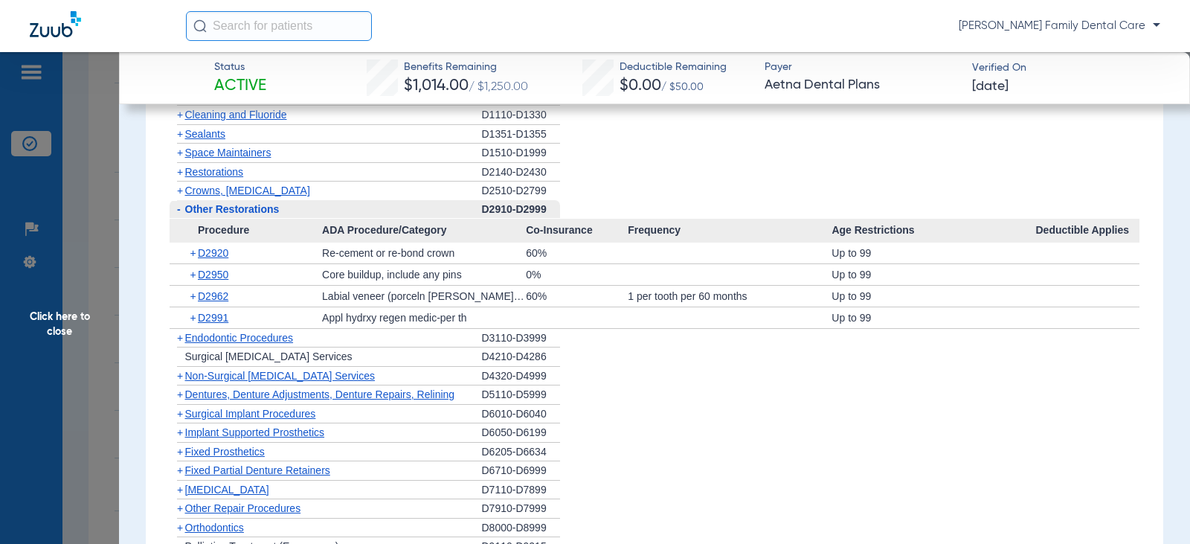
click at [178, 211] on span "-" at bounding box center [179, 209] width 4 height 12
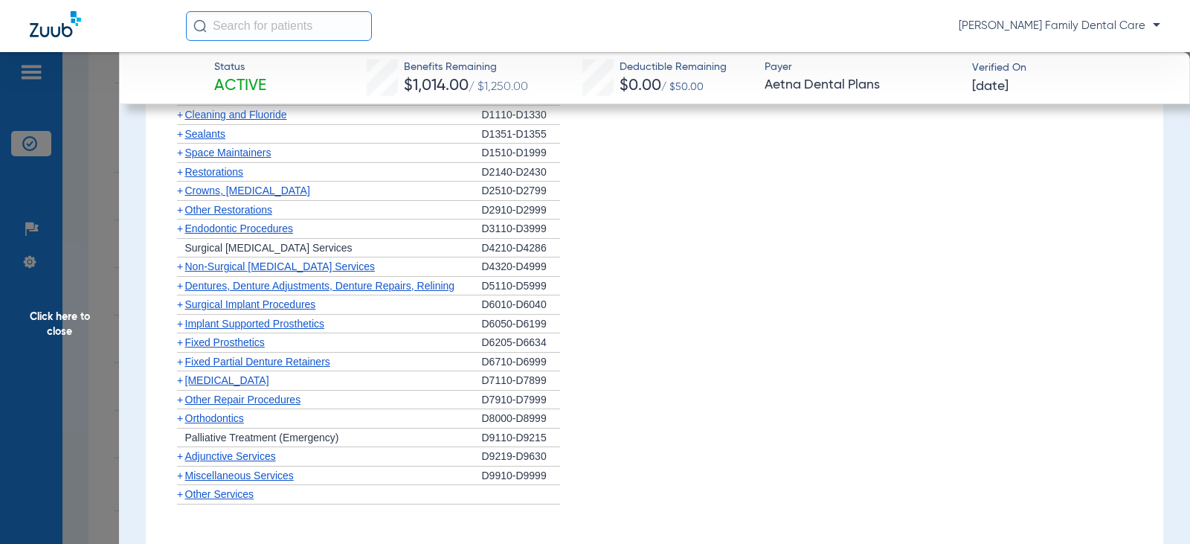
click at [178, 231] on span "+" at bounding box center [180, 228] width 6 height 12
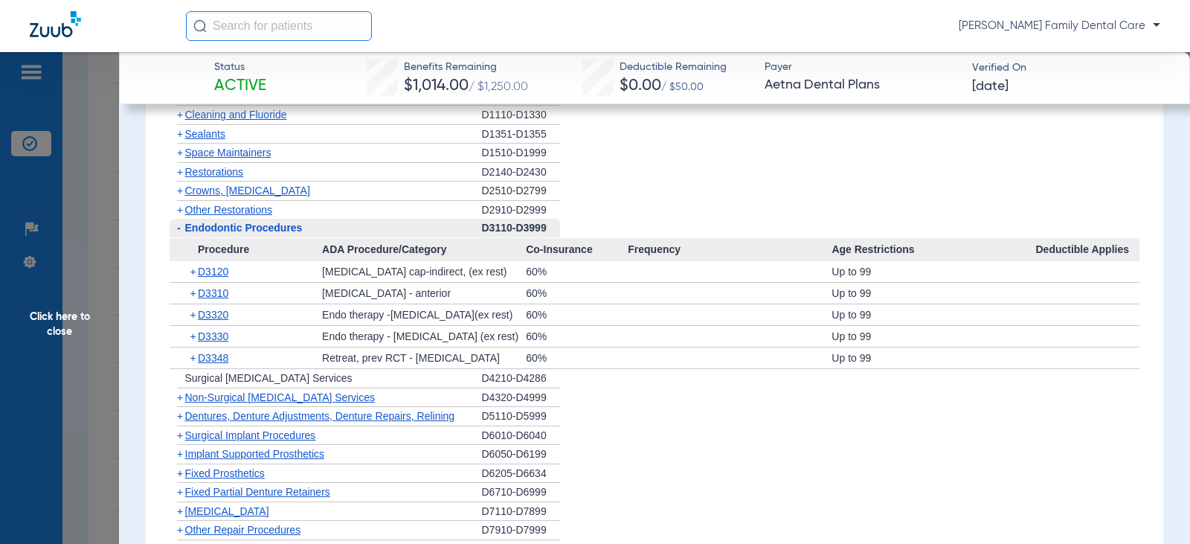
click at [181, 231] on span "-" at bounding box center [178, 228] width 16 height 19
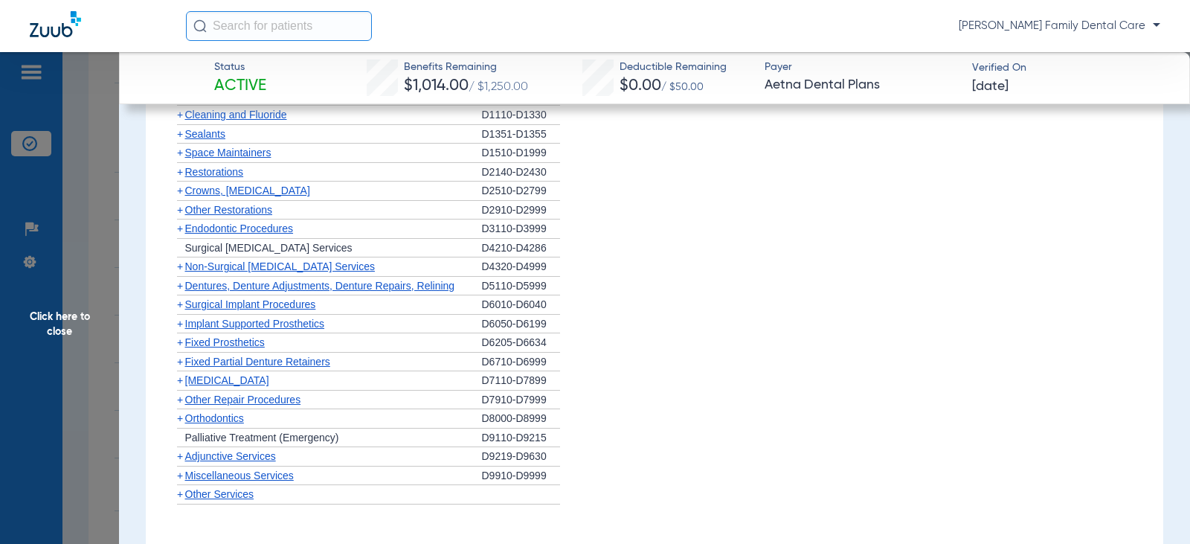
click at [181, 268] on span "+" at bounding box center [180, 266] width 6 height 12
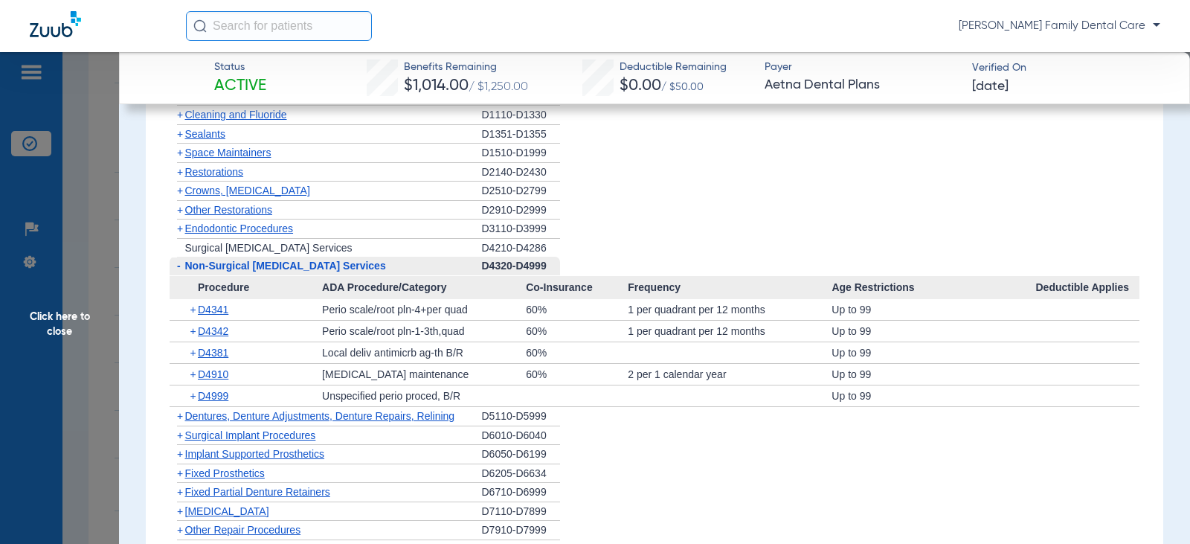
click at [181, 265] on span "-" at bounding box center [178, 266] width 16 height 19
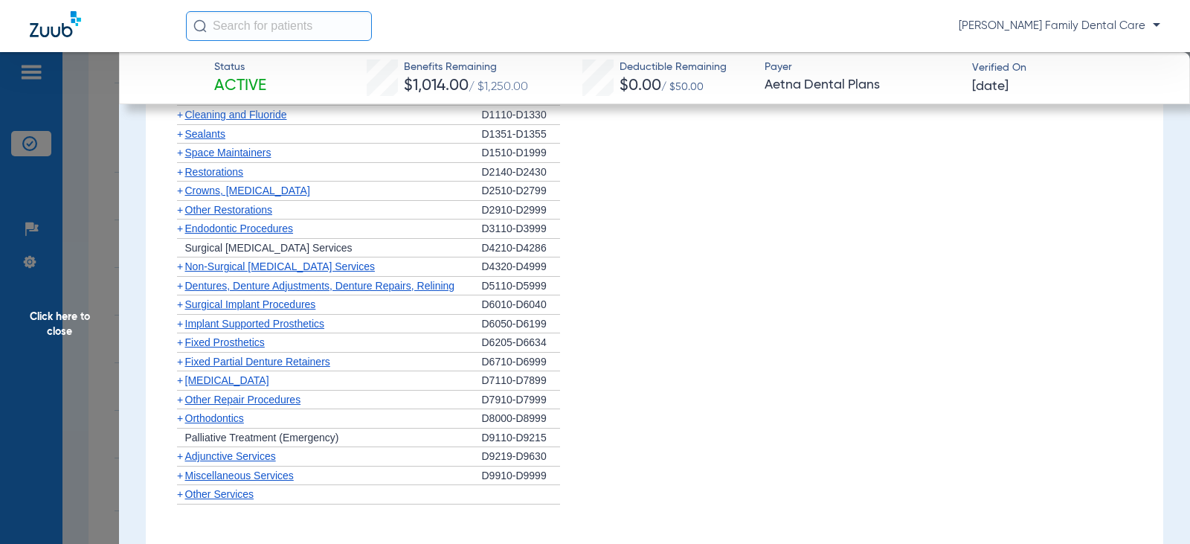
click at [182, 291] on span "+" at bounding box center [180, 286] width 6 height 12
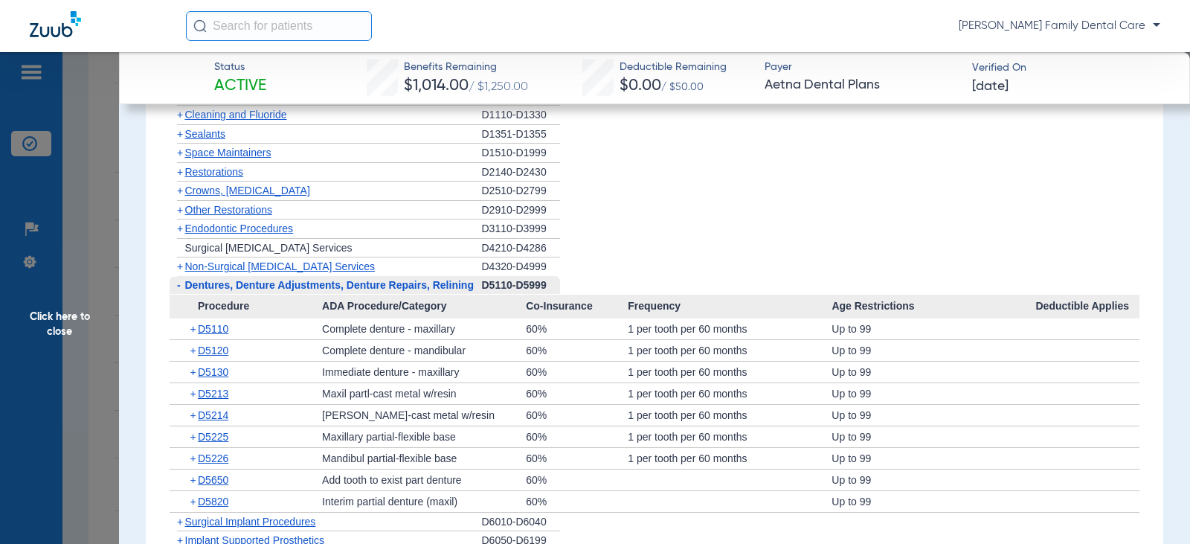
click at [182, 291] on span "-" at bounding box center [178, 285] width 16 height 19
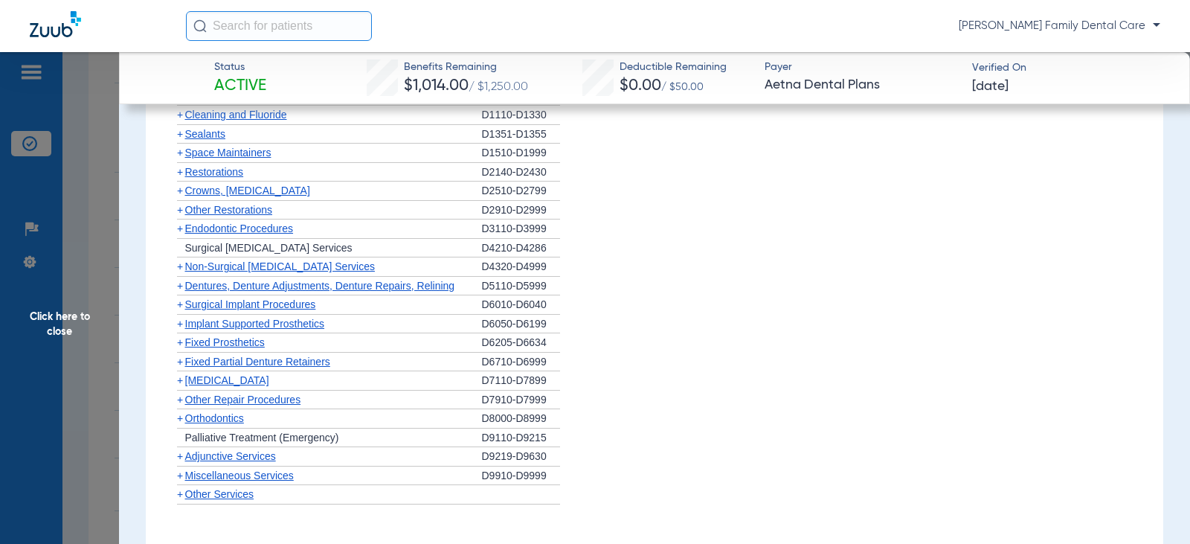
click at [181, 308] on span "+" at bounding box center [180, 304] width 6 height 12
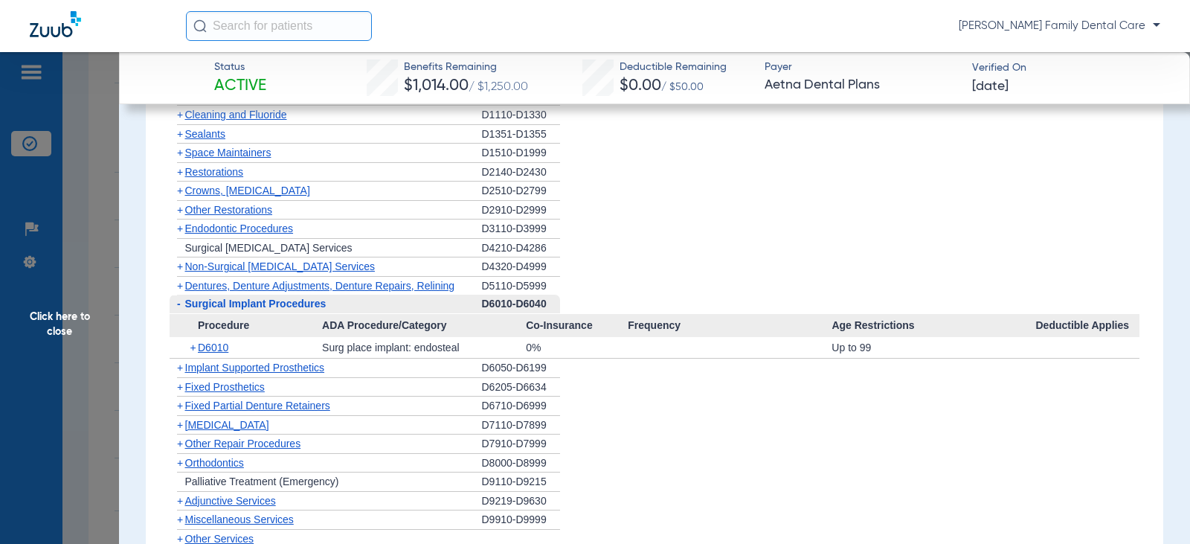
click at [178, 305] on span "-" at bounding box center [179, 303] width 4 height 12
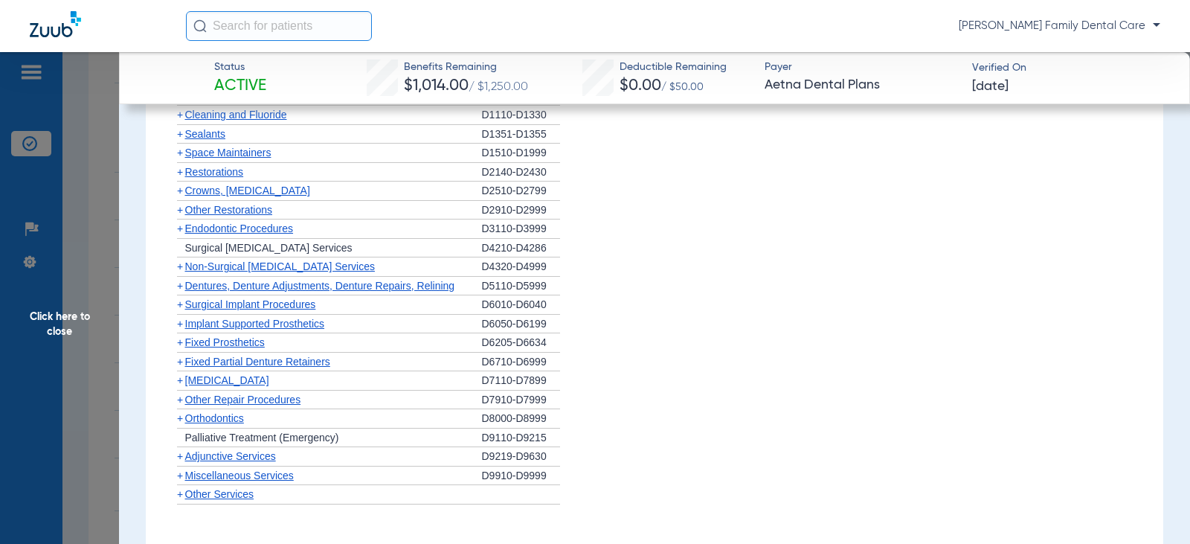
click at [181, 327] on span "+" at bounding box center [180, 324] width 6 height 12
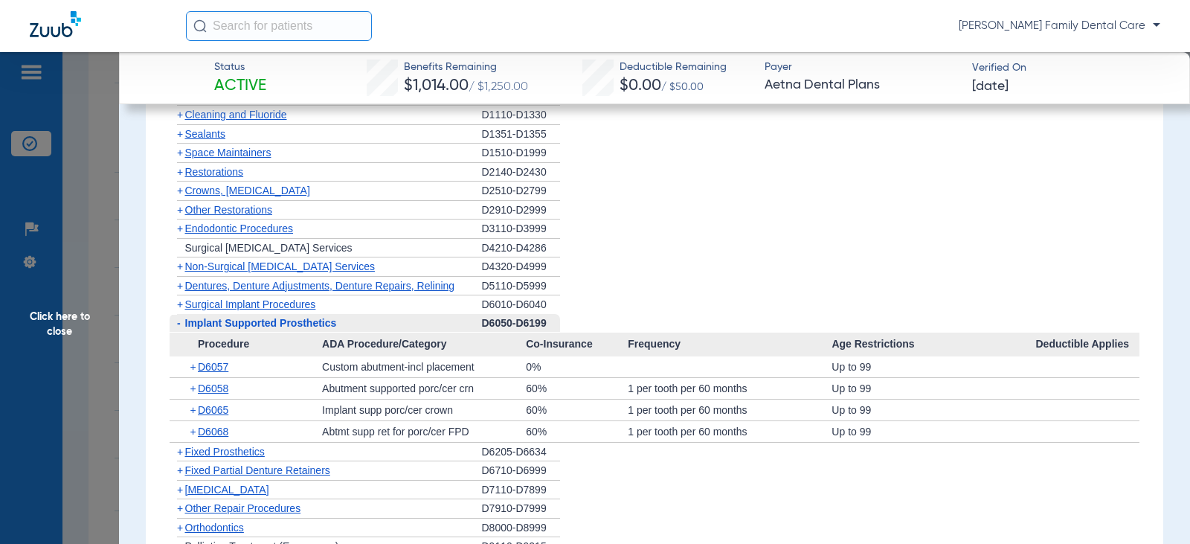
click at [180, 327] on span "-" at bounding box center [179, 323] width 4 height 12
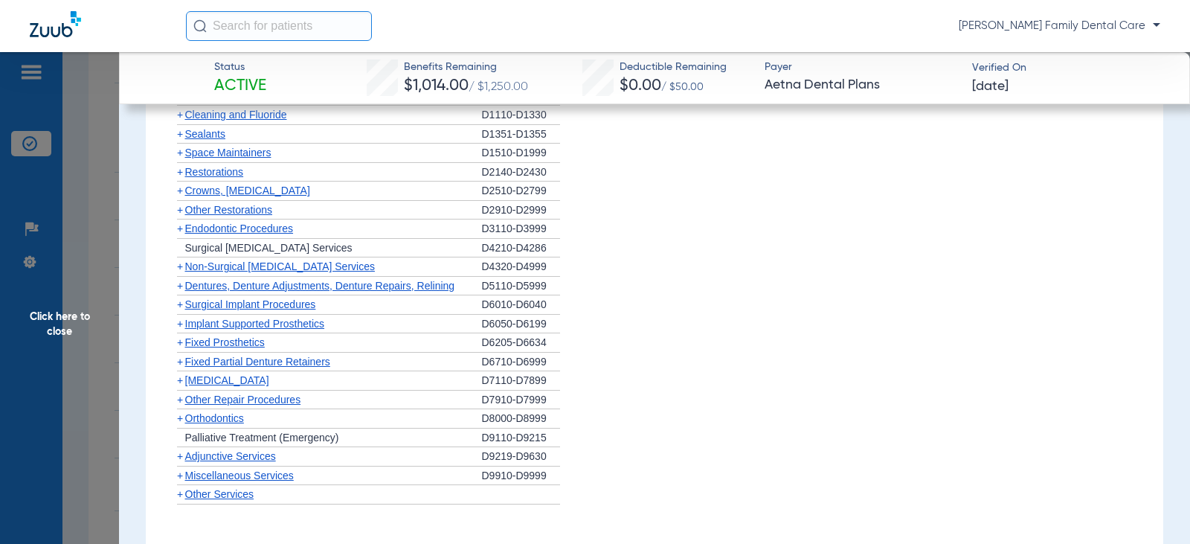
click at [179, 343] on span "+" at bounding box center [180, 342] width 6 height 12
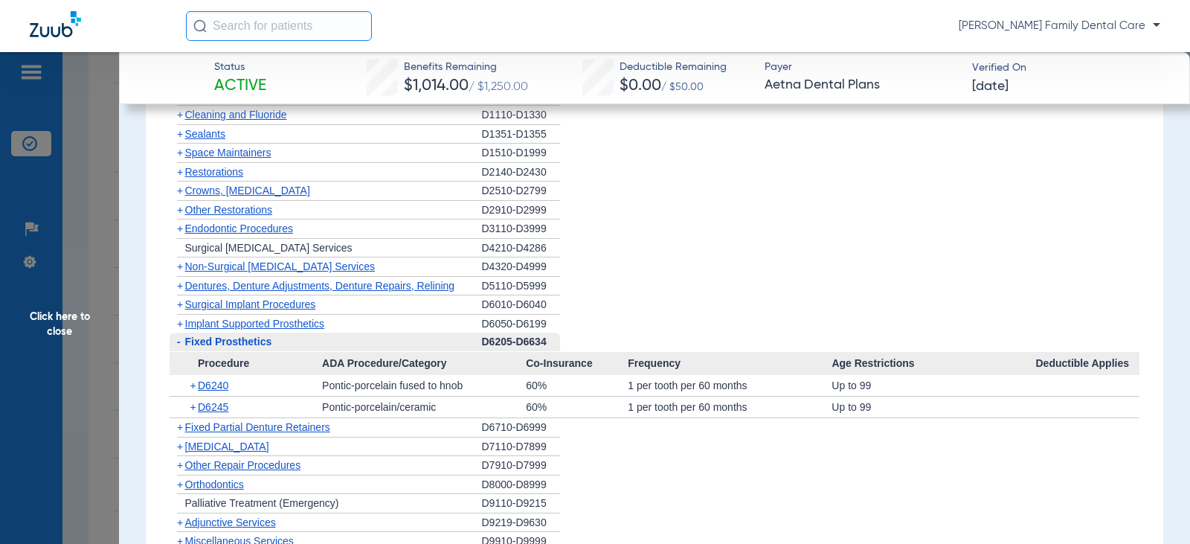
click at [179, 343] on span "-" at bounding box center [179, 341] width 4 height 12
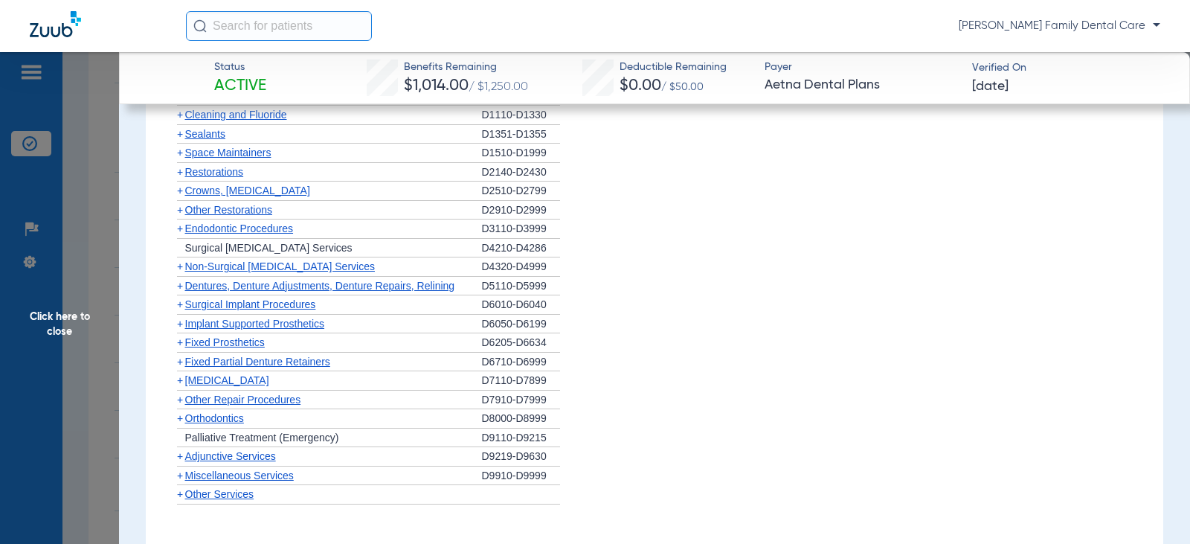
click at [181, 359] on span "+" at bounding box center [180, 362] width 6 height 12
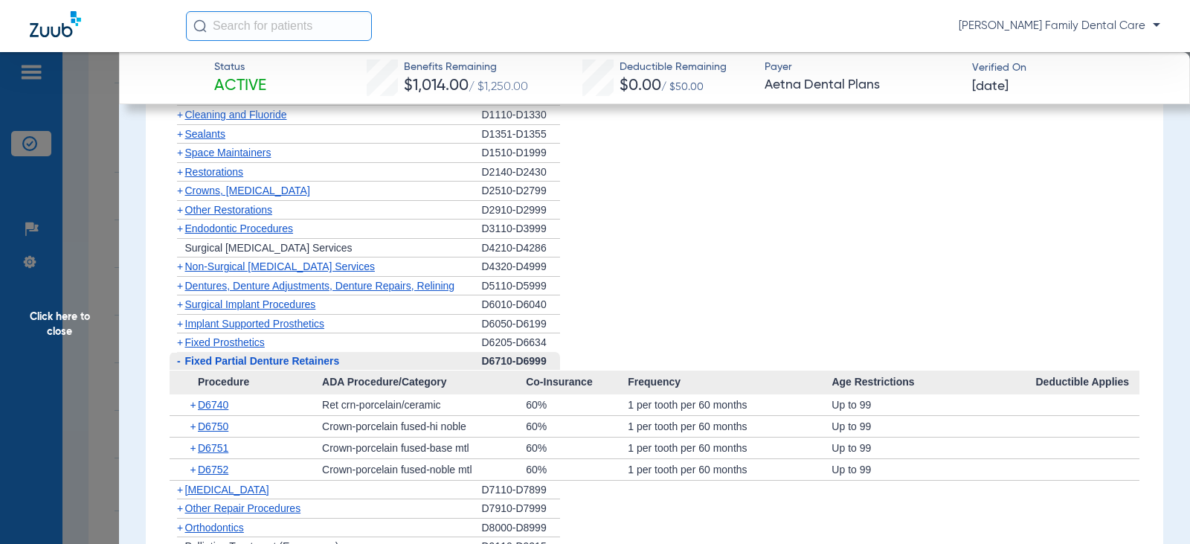
click at [181, 360] on span "-" at bounding box center [178, 361] width 16 height 19
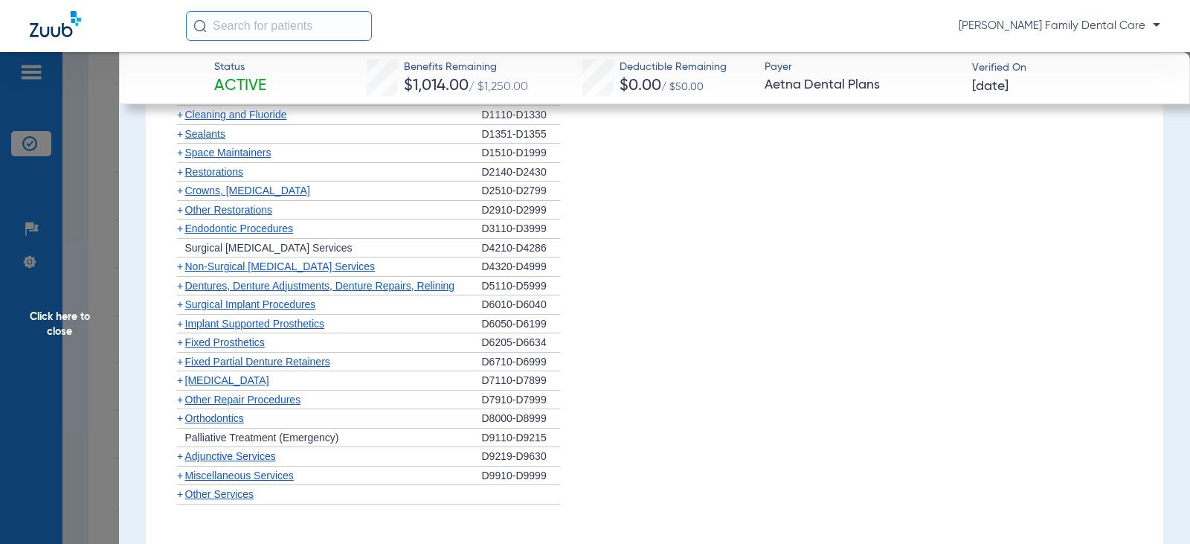
click at [181, 381] on span "+" at bounding box center [180, 380] width 6 height 12
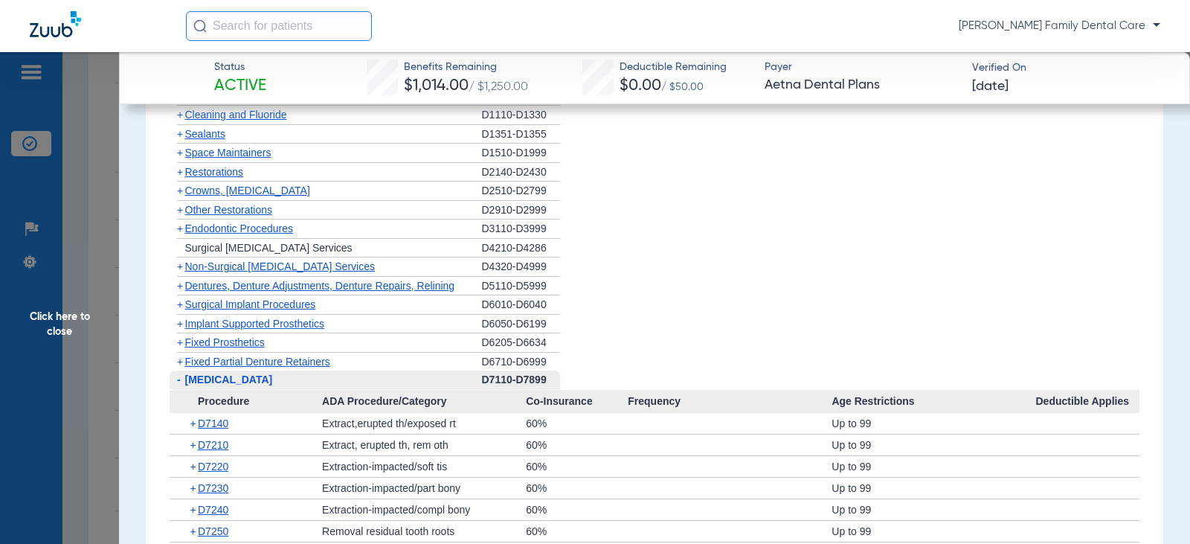
click at [181, 382] on span "-" at bounding box center [178, 379] width 16 height 19
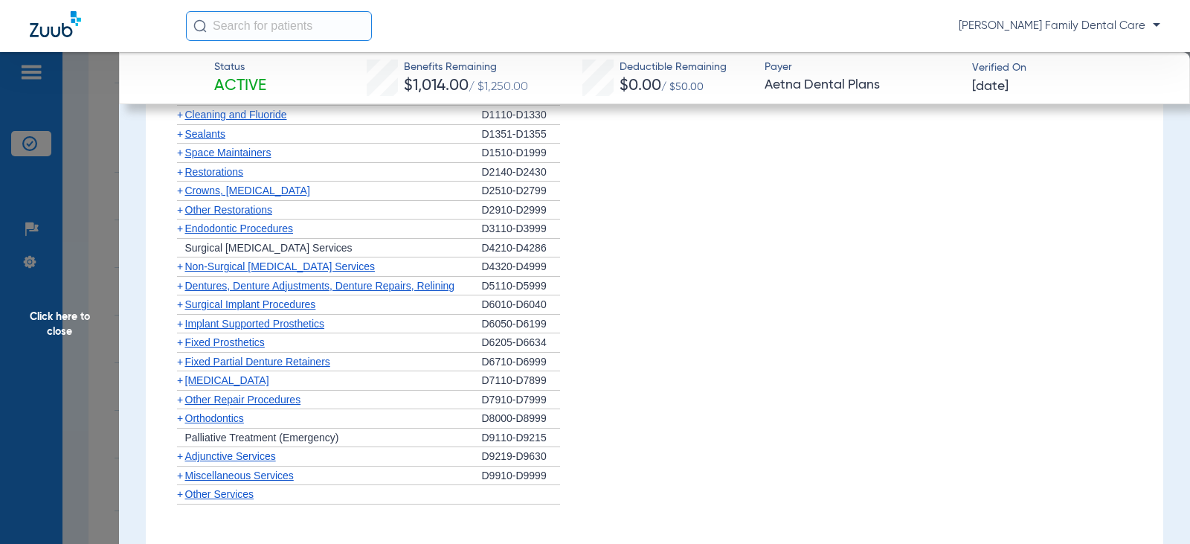
click at [181, 417] on span "+" at bounding box center [180, 418] width 6 height 12
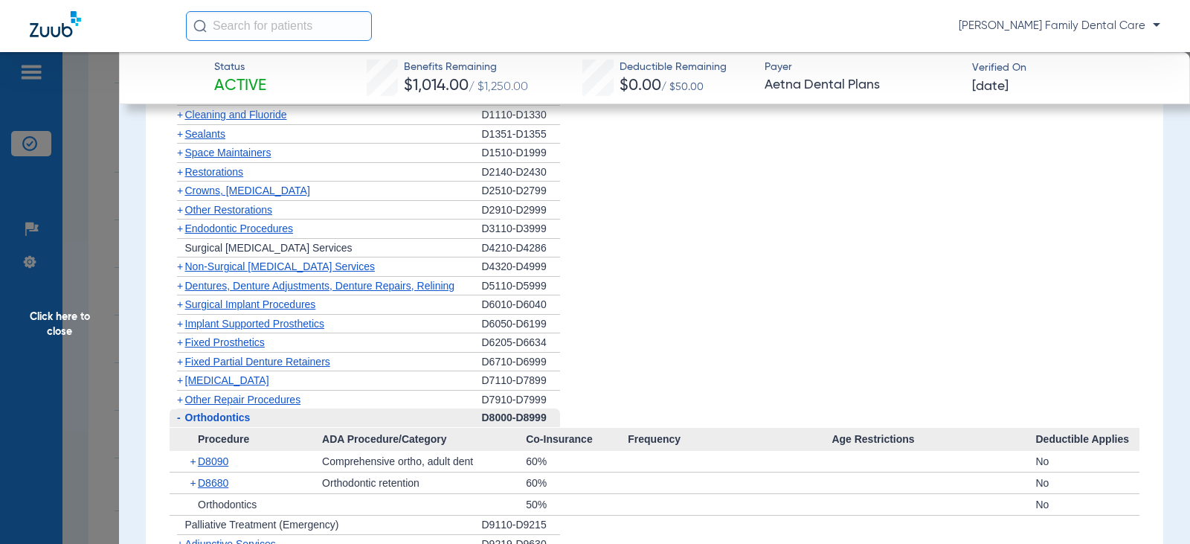
click at [180, 418] on span "-" at bounding box center [179, 417] width 4 height 12
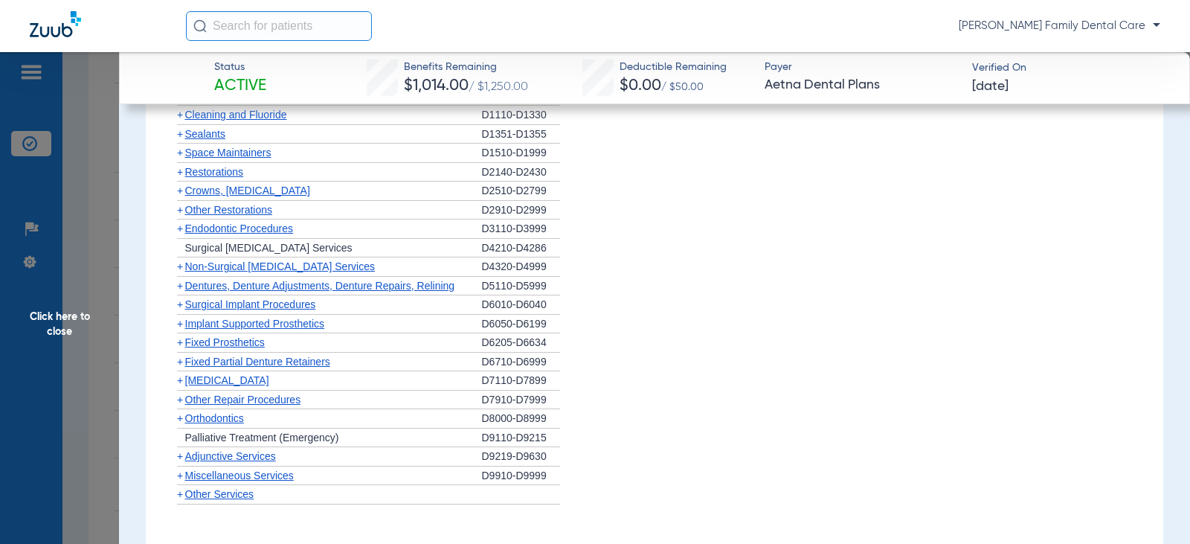
click at [177, 459] on span "+" at bounding box center [180, 456] width 6 height 12
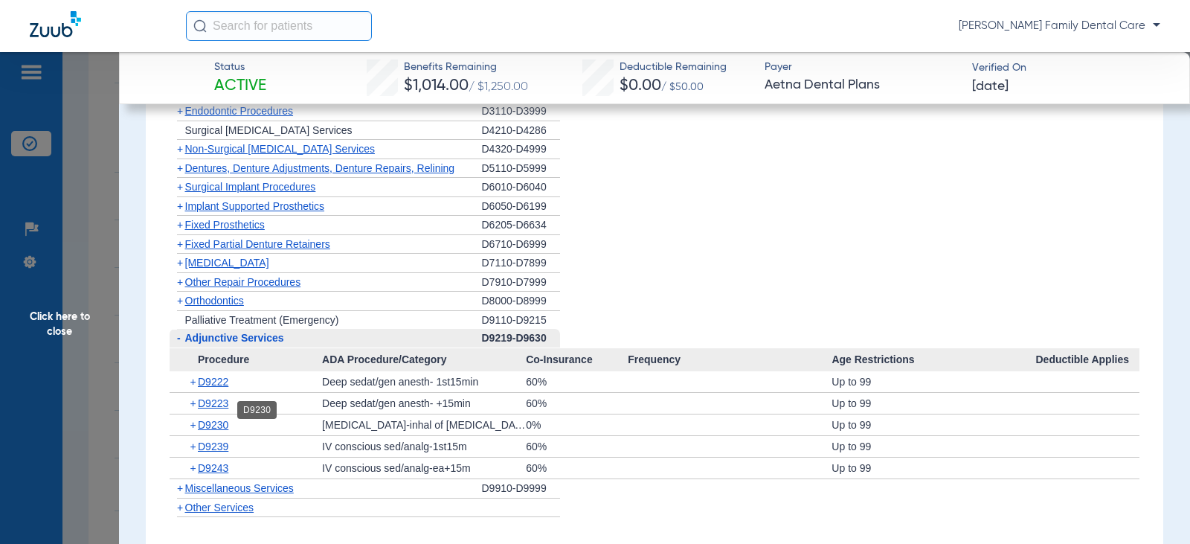
scroll to position [1487, 0]
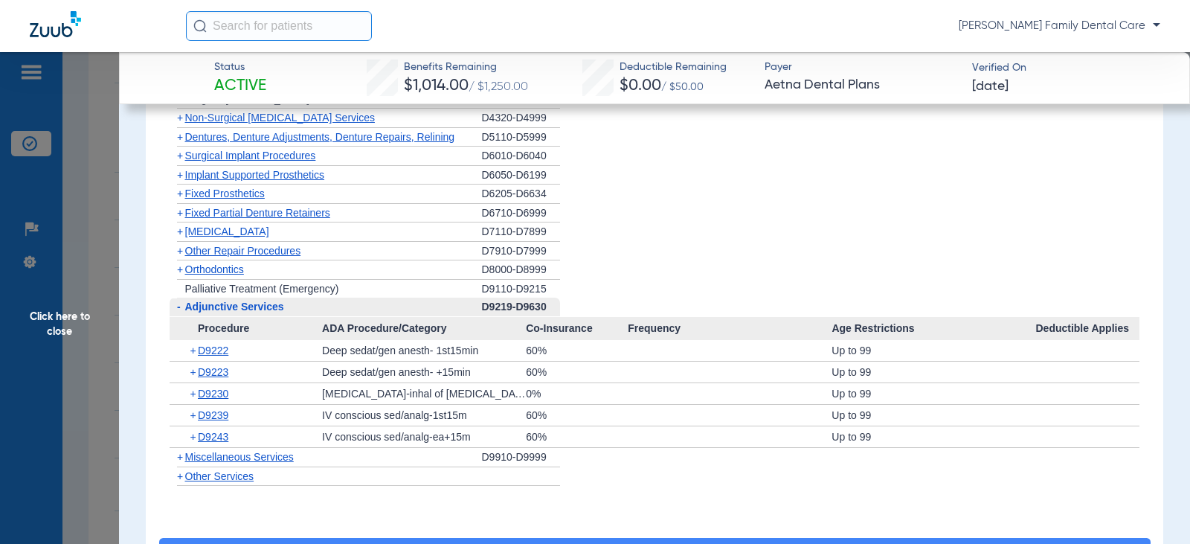
click at [185, 456] on span "Miscellaneous Services" at bounding box center [239, 457] width 109 height 12
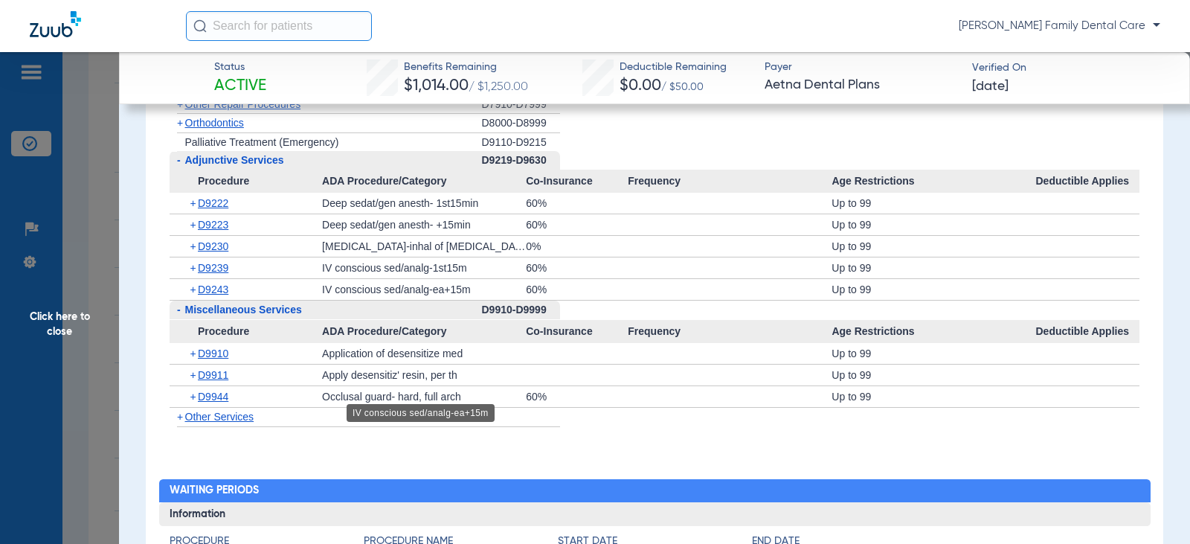
scroll to position [1636, 0]
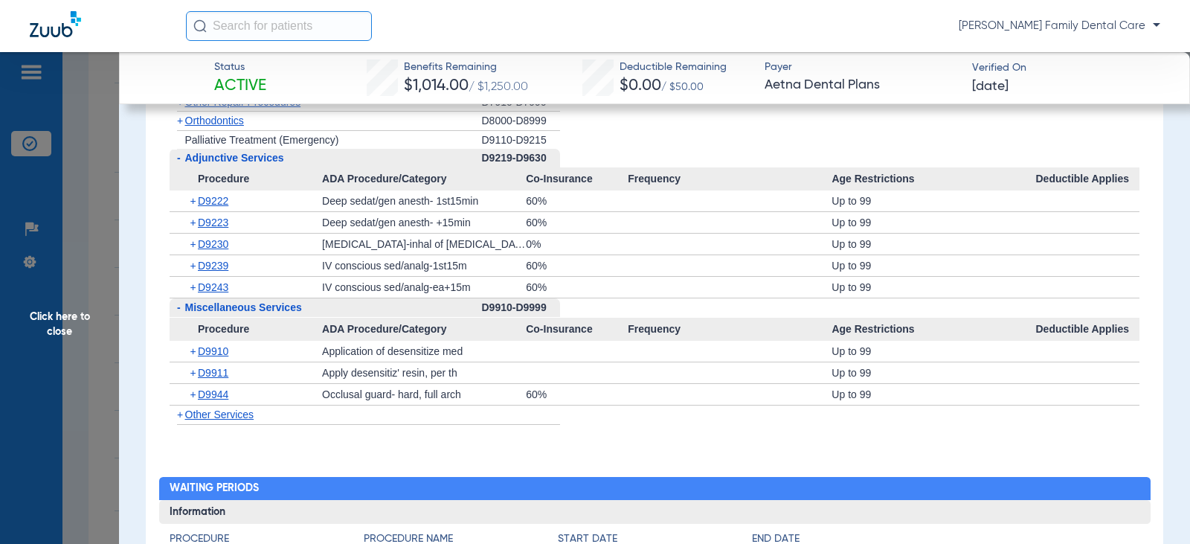
click at [61, 318] on span "Click here to close" at bounding box center [59, 324] width 119 height 544
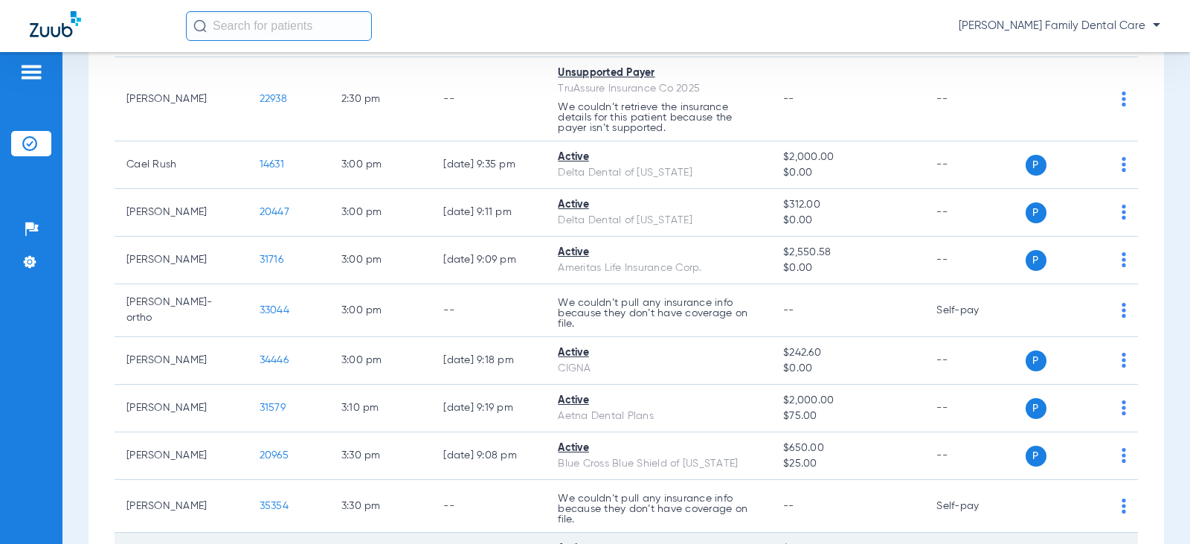
scroll to position [1537, 0]
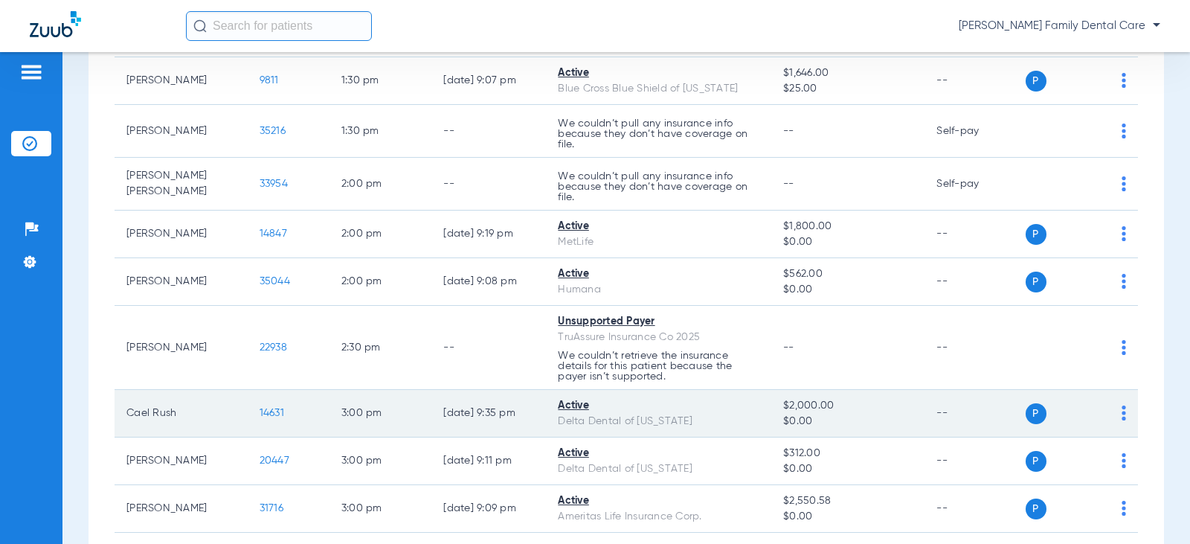
click at [260, 416] on span "14631" at bounding box center [272, 413] width 25 height 10
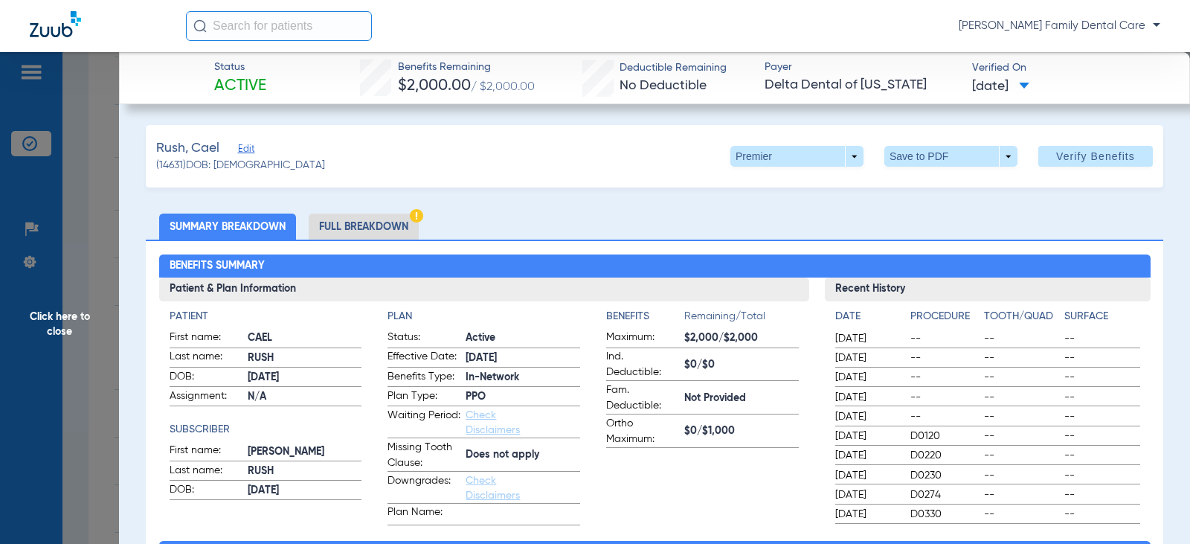
click at [395, 232] on li "Full Breakdown" at bounding box center [364, 226] width 110 height 26
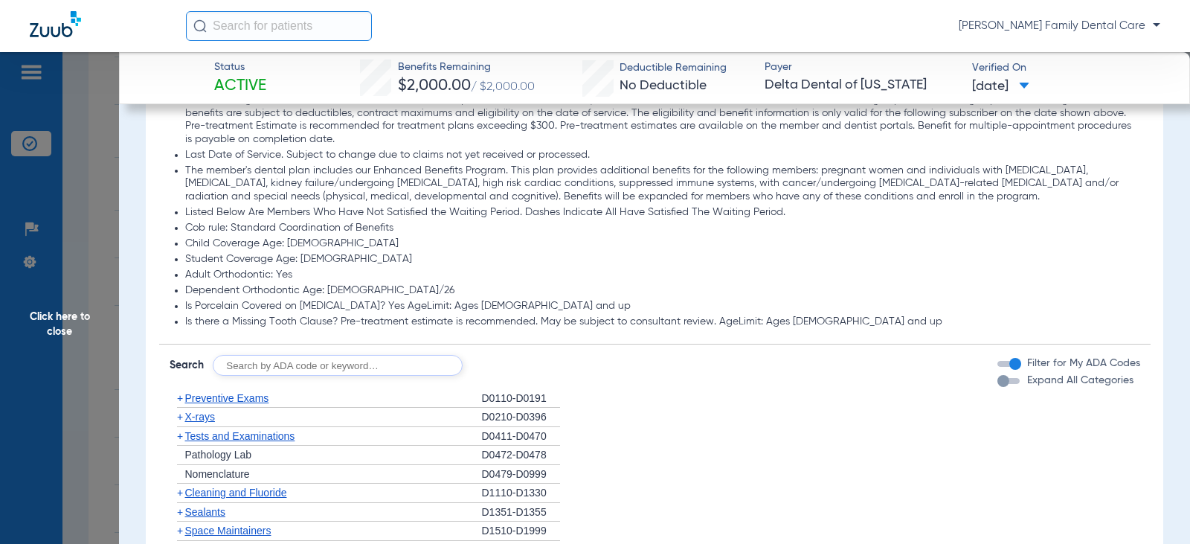
scroll to position [1339, 0]
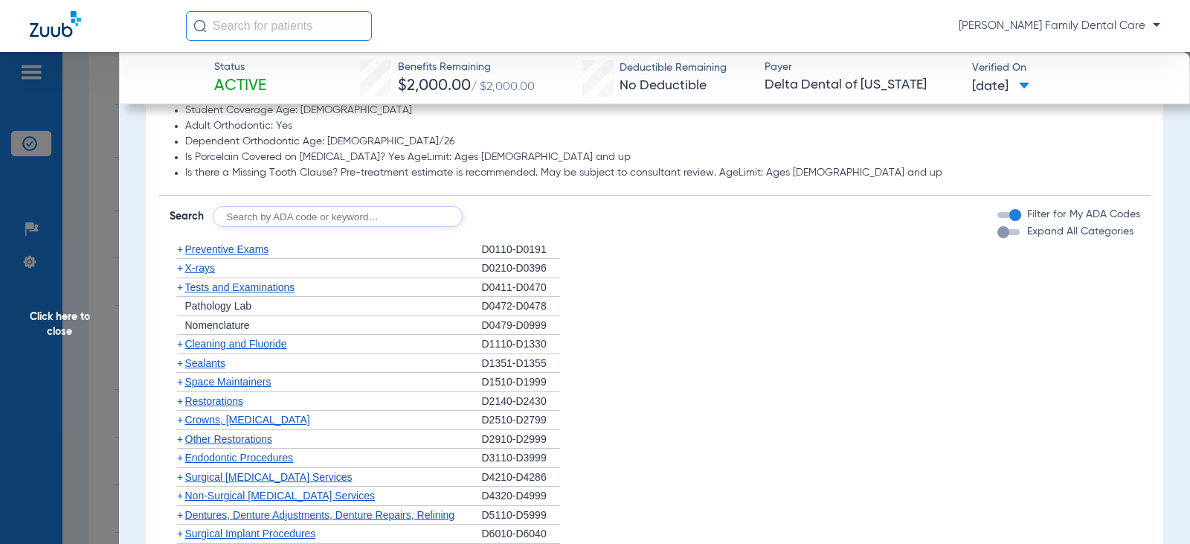
click at [182, 251] on span "+" at bounding box center [180, 249] width 6 height 12
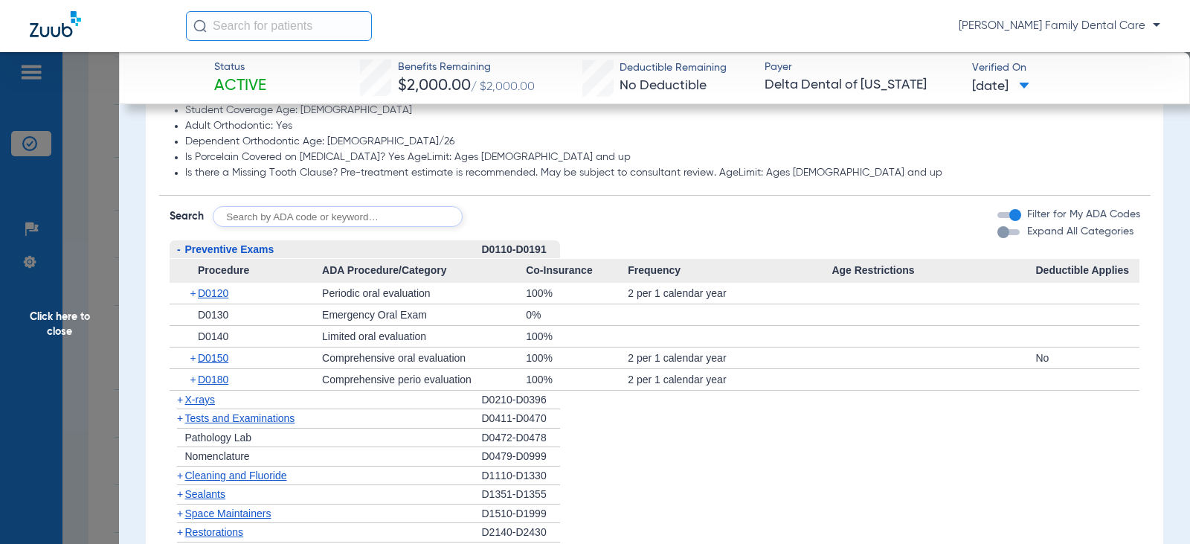
click at [184, 251] on span "-" at bounding box center [178, 249] width 16 height 19
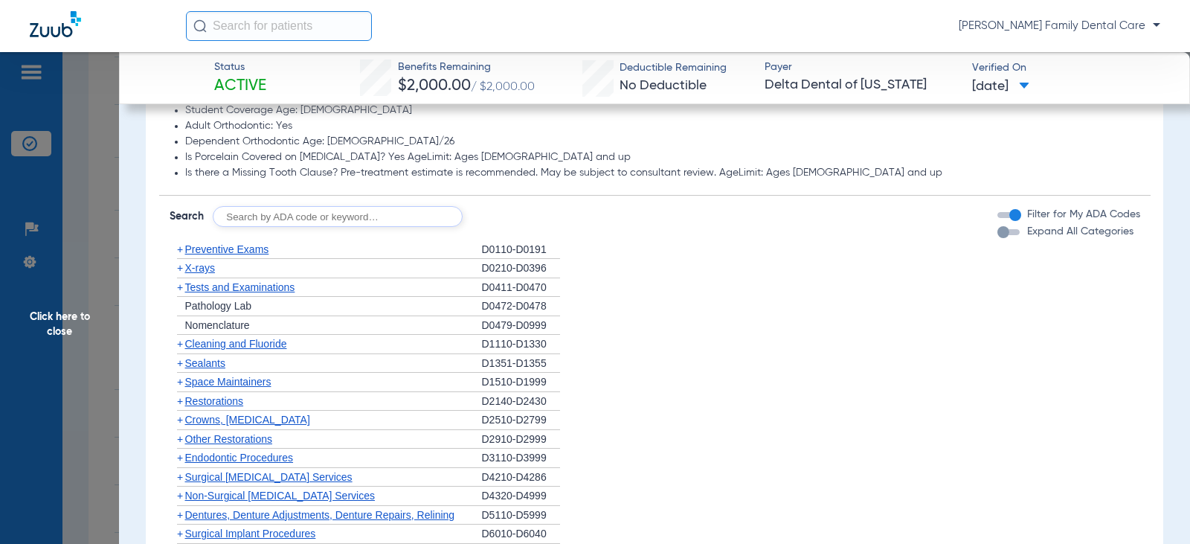
click at [183, 348] on span "+" at bounding box center [178, 344] width 16 height 19
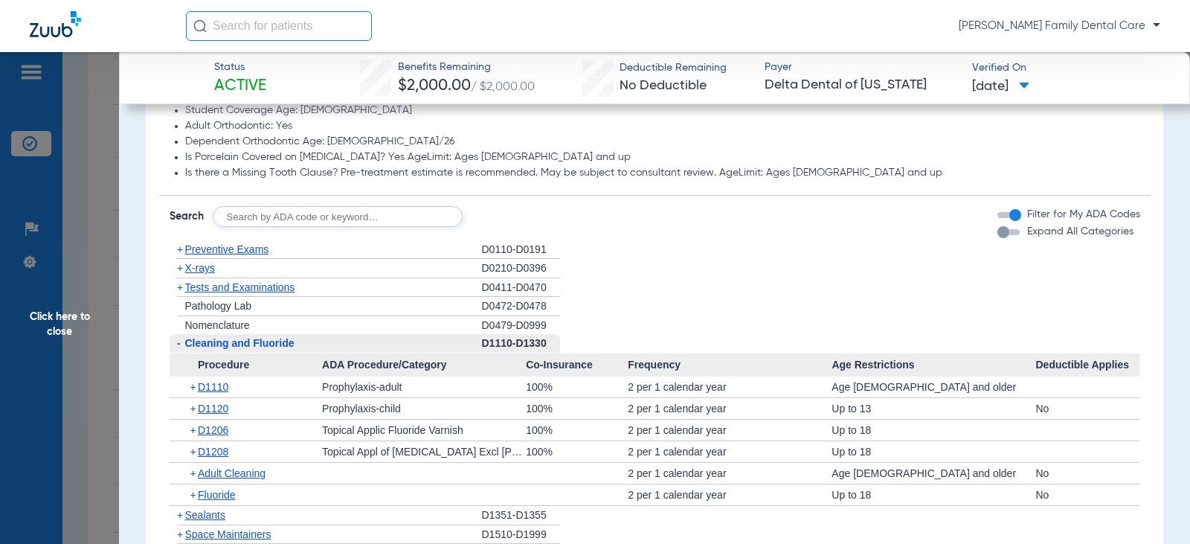
click at [183, 348] on span "-" at bounding box center [178, 343] width 16 height 19
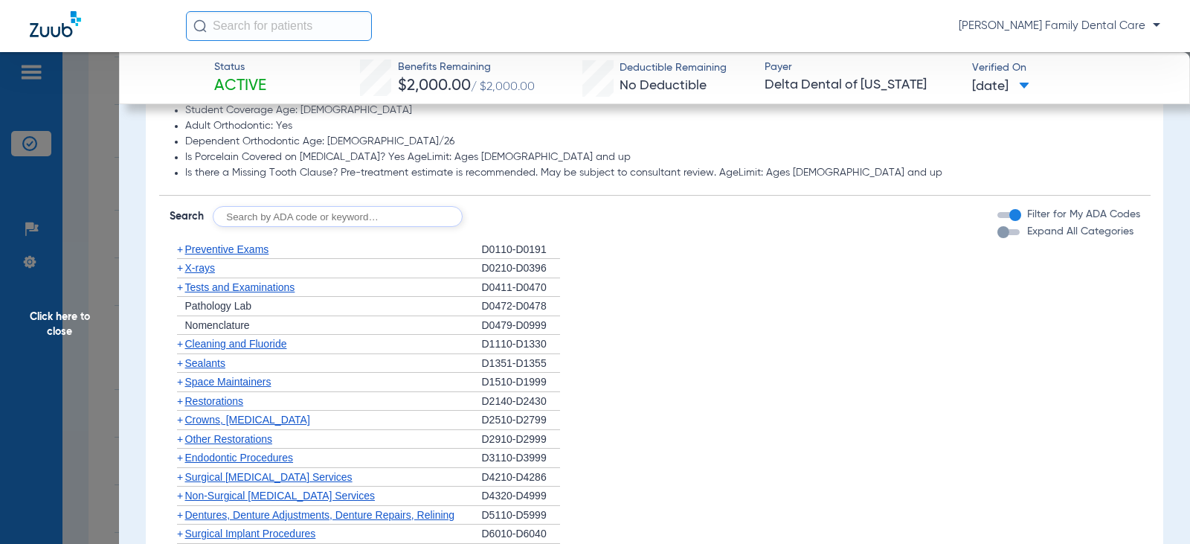
click at [181, 268] on span "+" at bounding box center [180, 268] width 6 height 12
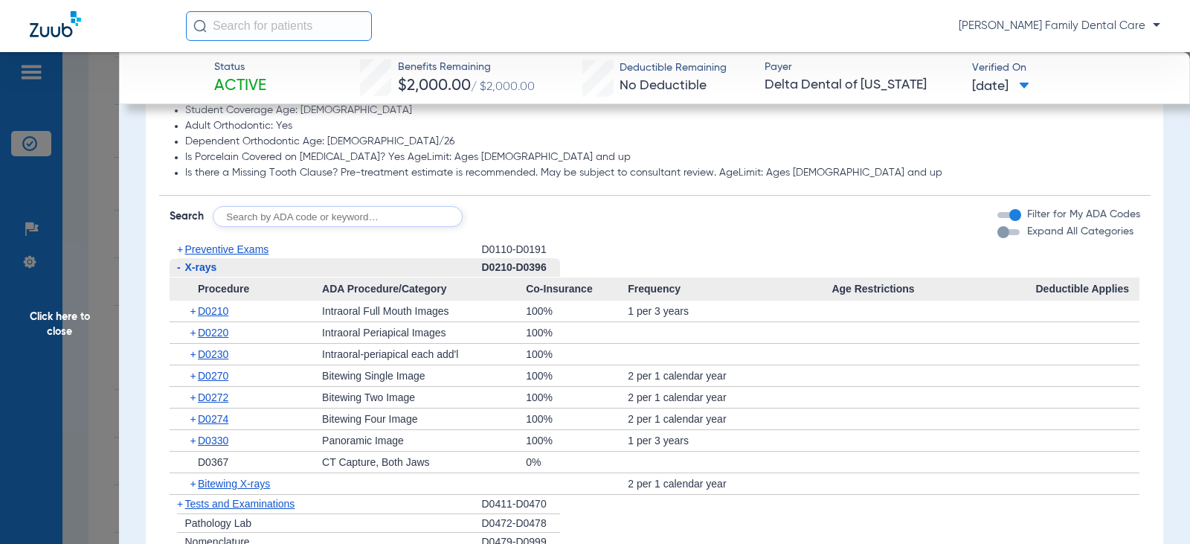
click at [181, 271] on span "-" at bounding box center [178, 267] width 16 height 19
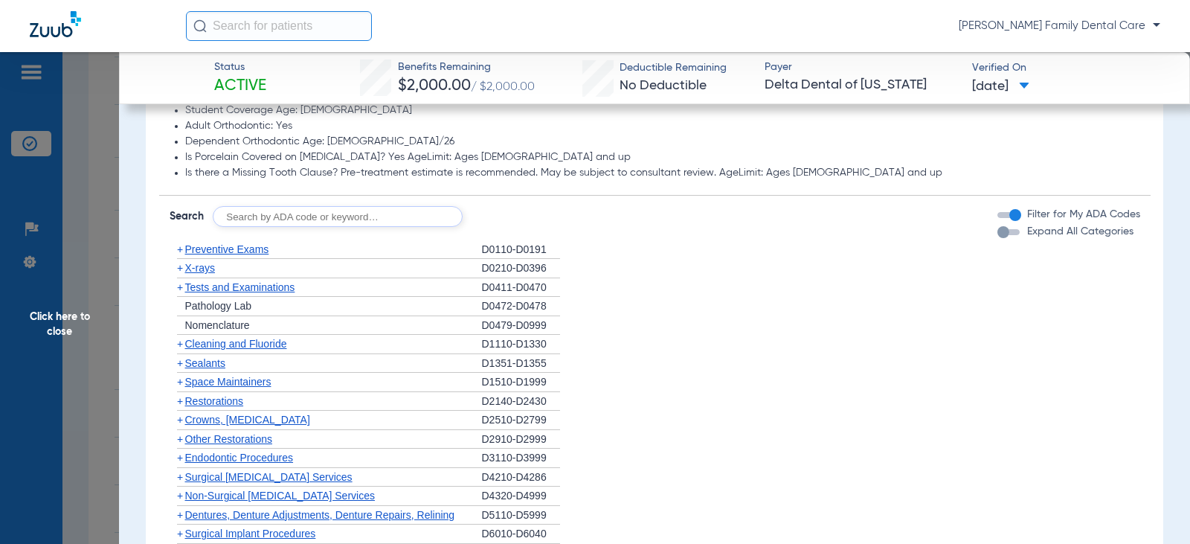
click at [181, 367] on span "+" at bounding box center [180, 363] width 6 height 12
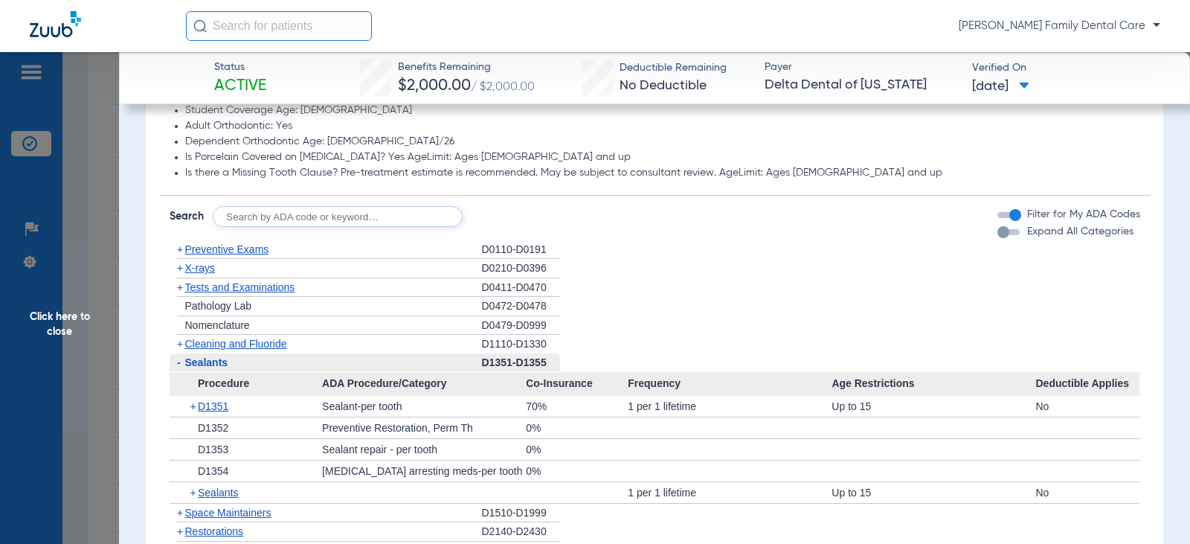
click at [181, 367] on span "-" at bounding box center [178, 362] width 16 height 19
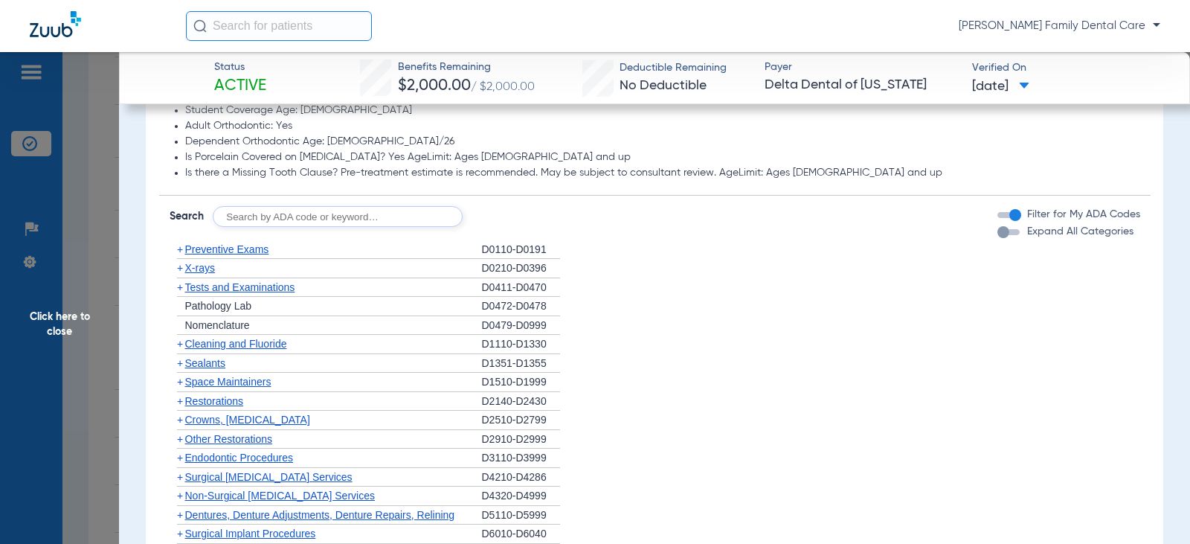
click at [185, 422] on span "Crowns, [MEDICAL_DATA]" at bounding box center [247, 420] width 125 height 12
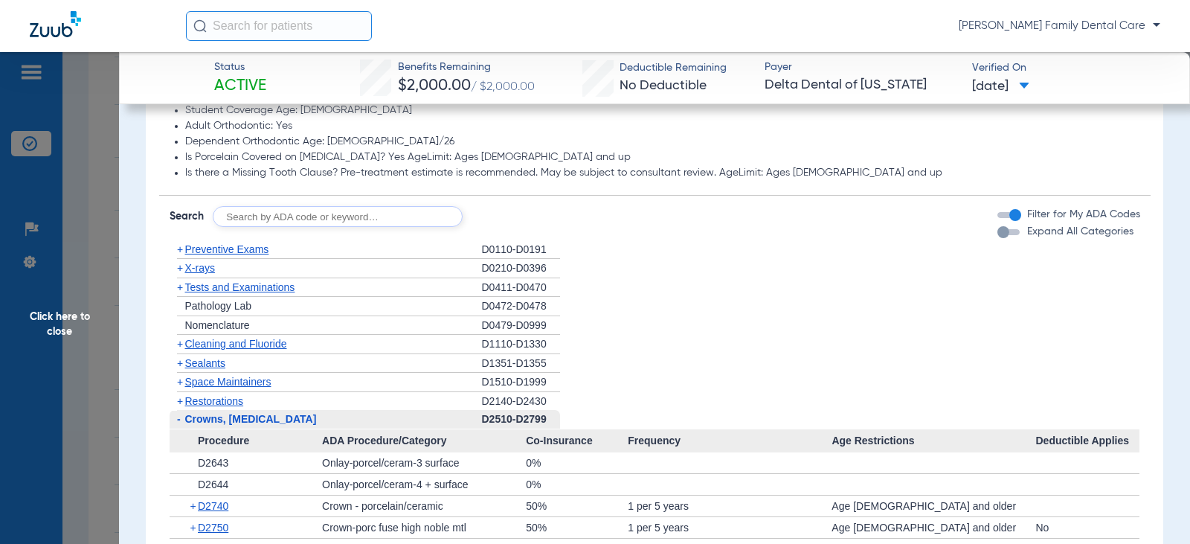
click at [186, 421] on span "Crowns, [MEDICAL_DATA]" at bounding box center [251, 419] width 132 height 12
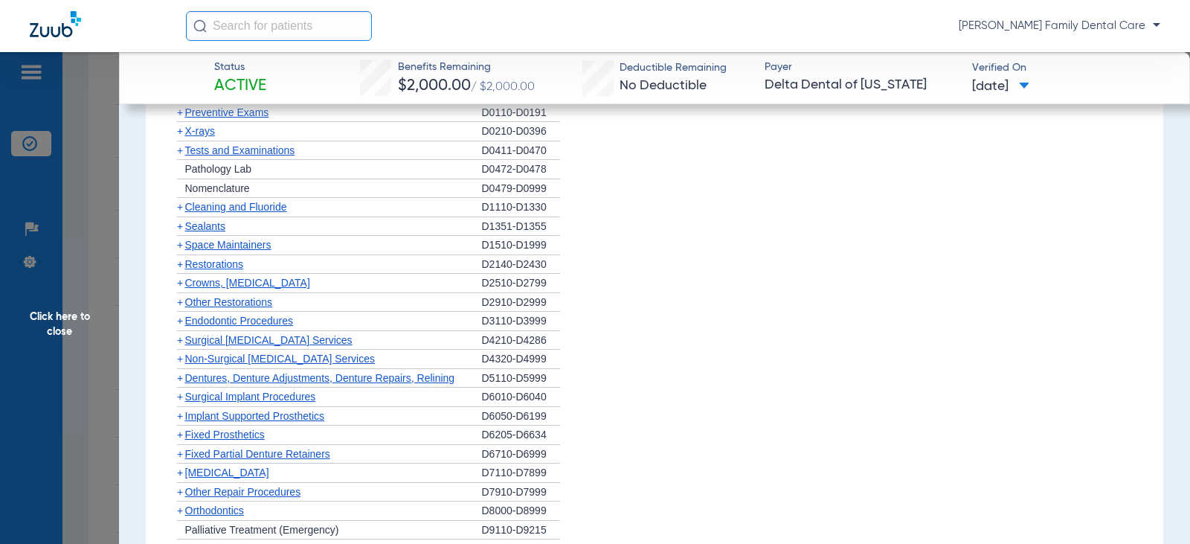
scroll to position [1487, 0]
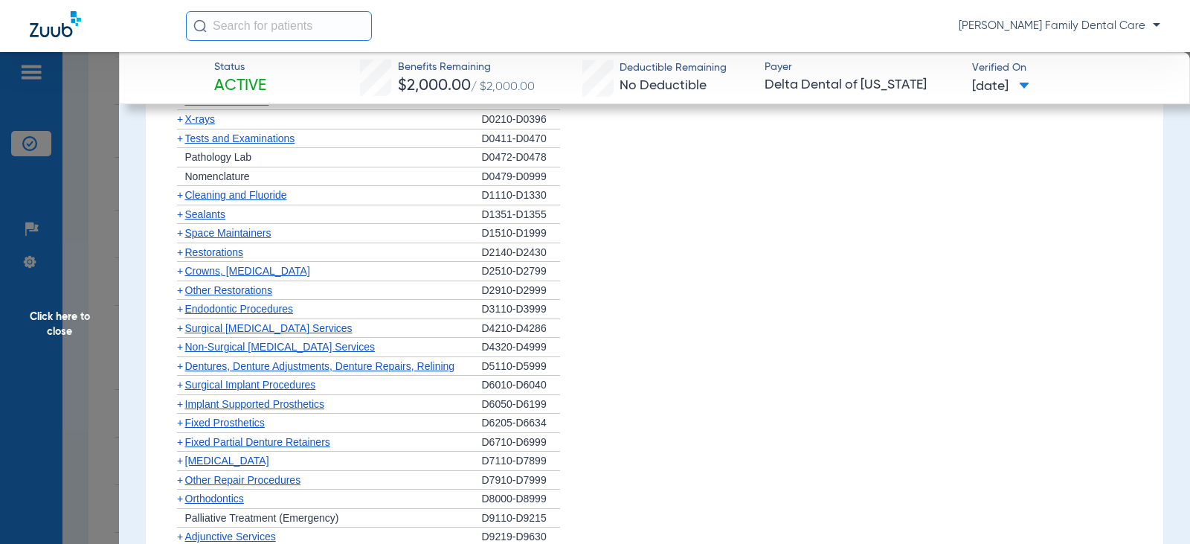
click at [203, 295] on span "Other Restorations" at bounding box center [229, 290] width 88 height 12
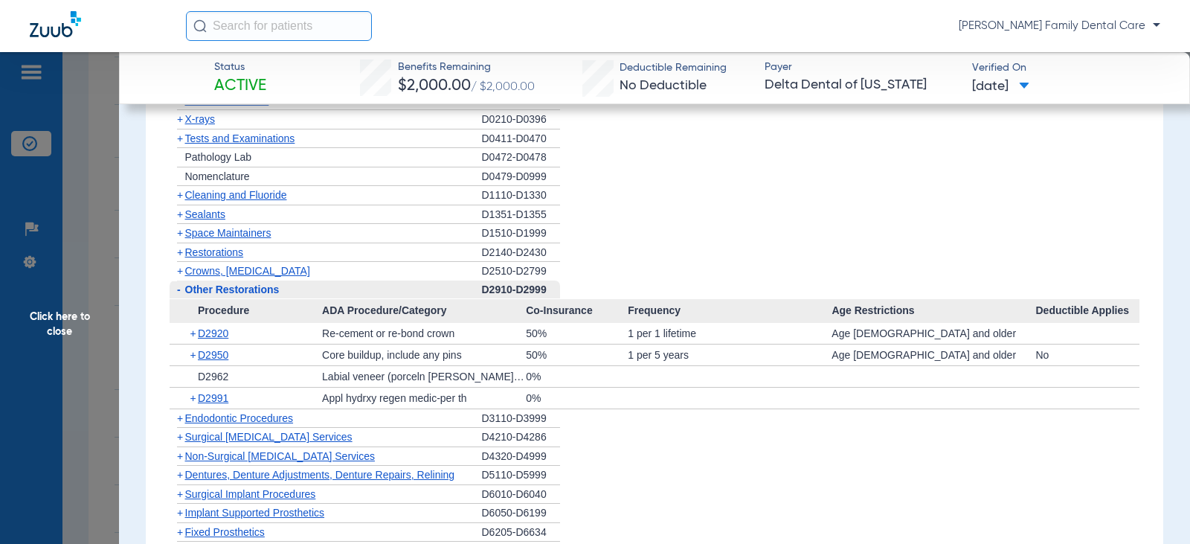
click at [203, 295] on span "Other Restorations" at bounding box center [232, 289] width 94 height 12
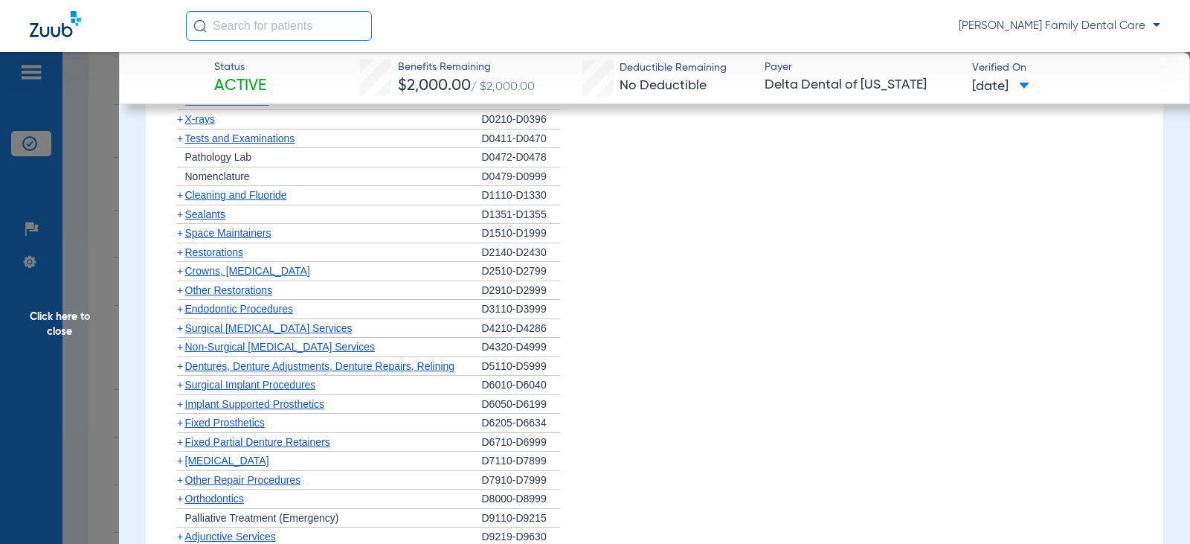
click at [203, 307] on span "Endodontic Procedures" at bounding box center [239, 309] width 109 height 12
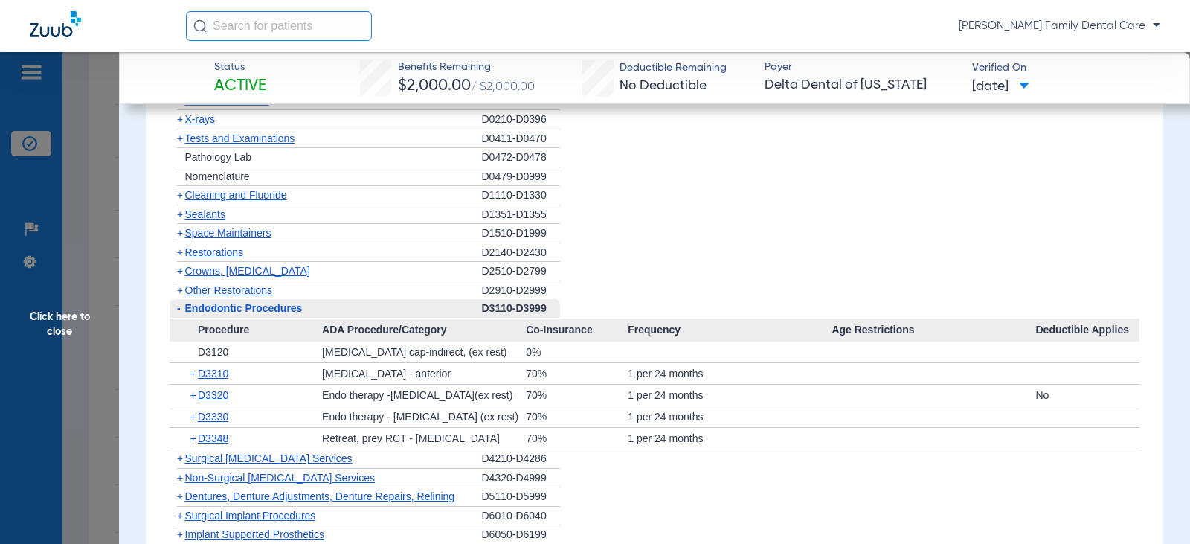
click at [203, 310] on span "Endodontic Procedures" at bounding box center [244, 308] width 118 height 12
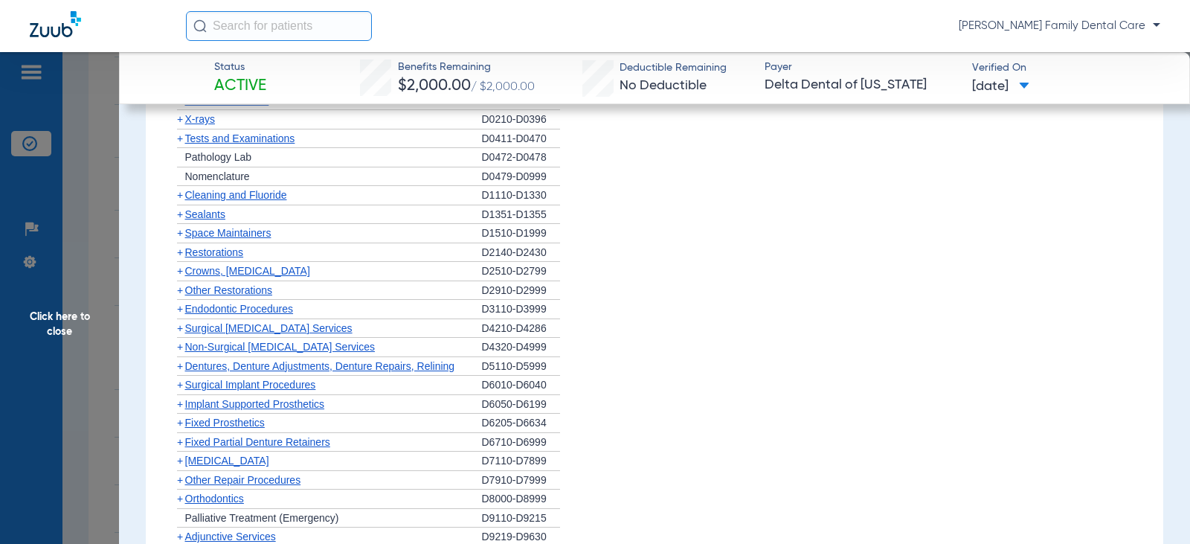
click at [208, 345] on span "Non-Surgical [MEDICAL_DATA] Services" at bounding box center [280, 347] width 190 height 12
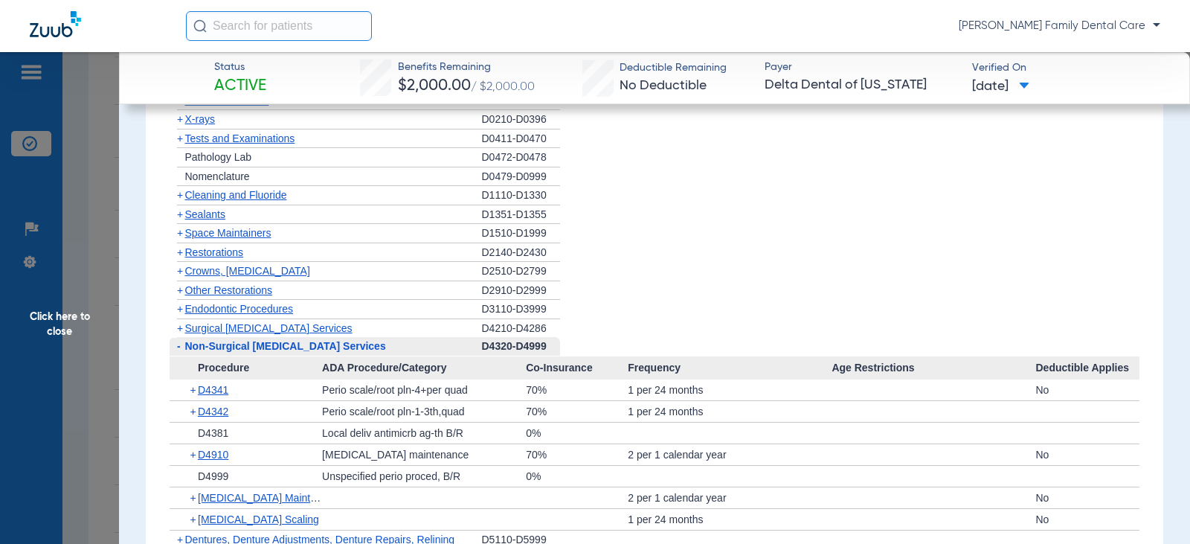
click at [178, 344] on span "-" at bounding box center [179, 346] width 4 height 12
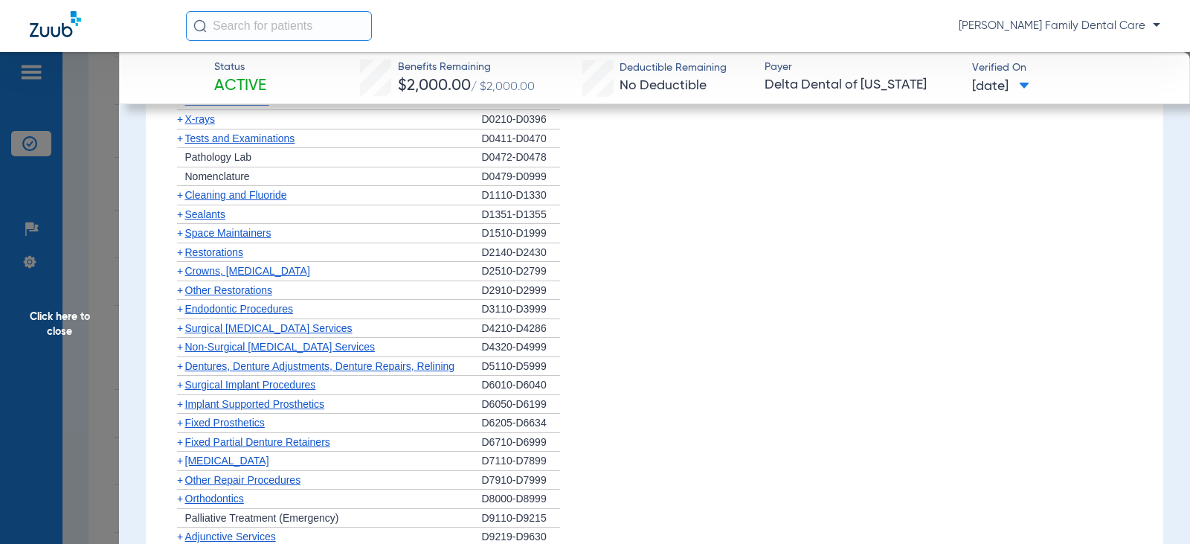
click at [180, 364] on span "+" at bounding box center [180, 366] width 6 height 12
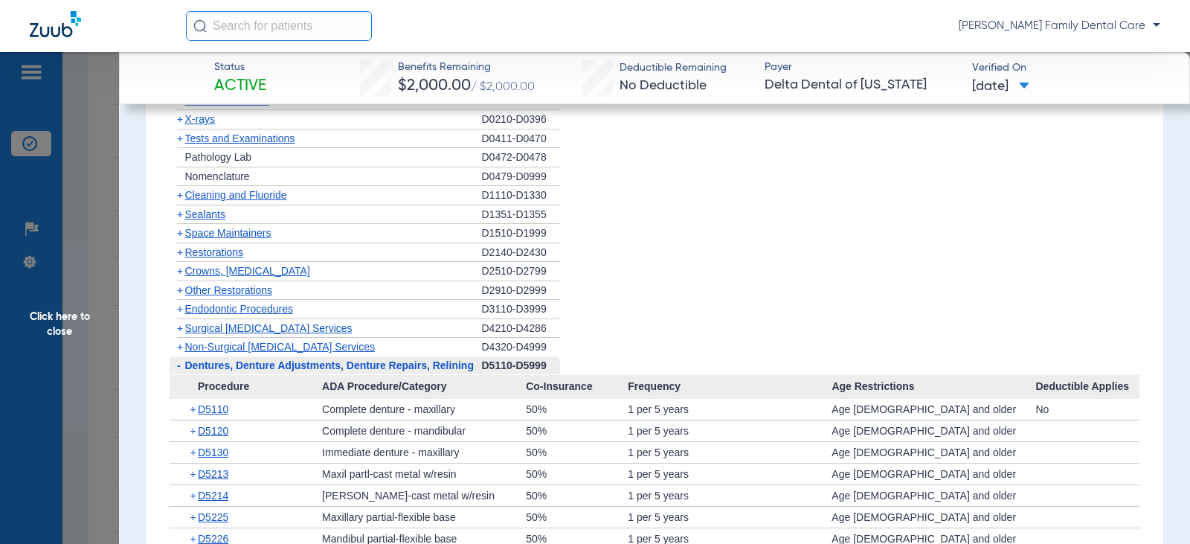
click at [180, 364] on span "-" at bounding box center [179, 365] width 4 height 12
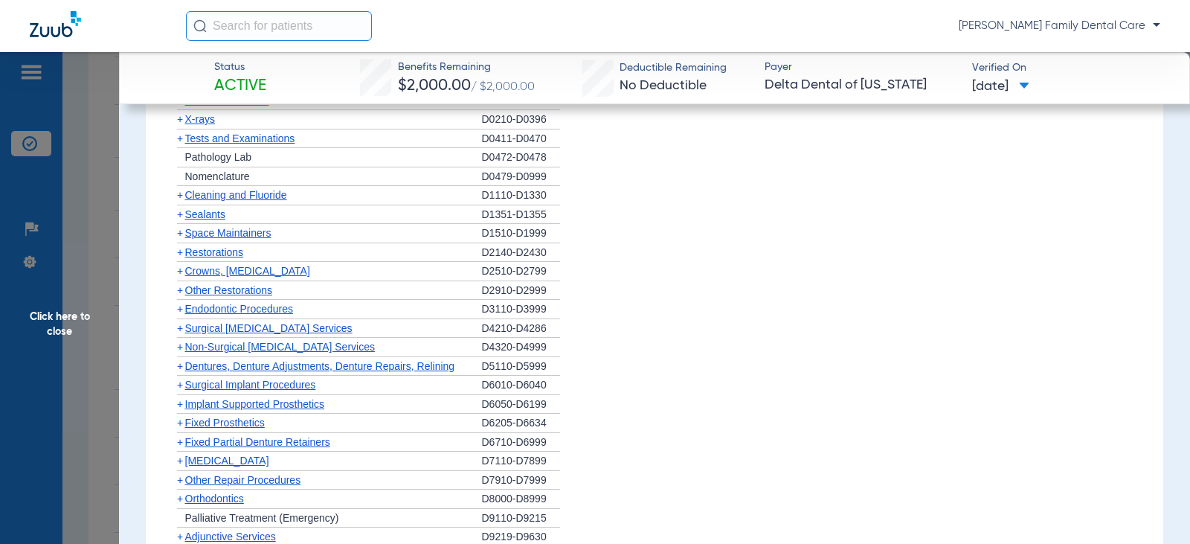
click at [180, 385] on span "+" at bounding box center [180, 385] width 6 height 12
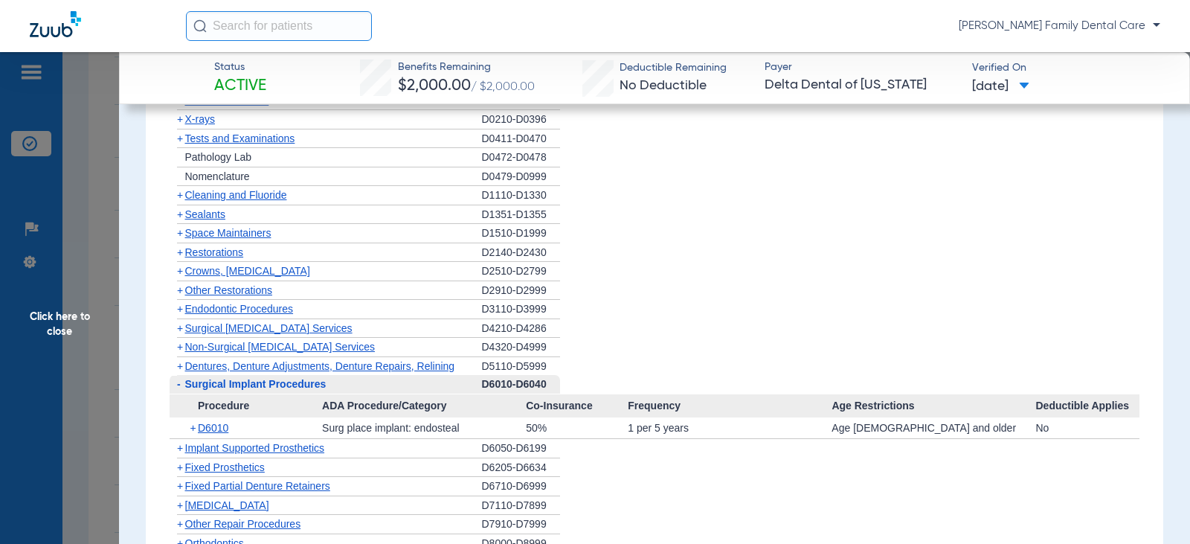
click at [185, 384] on span "Surgical Implant Procedures" at bounding box center [255, 384] width 141 height 12
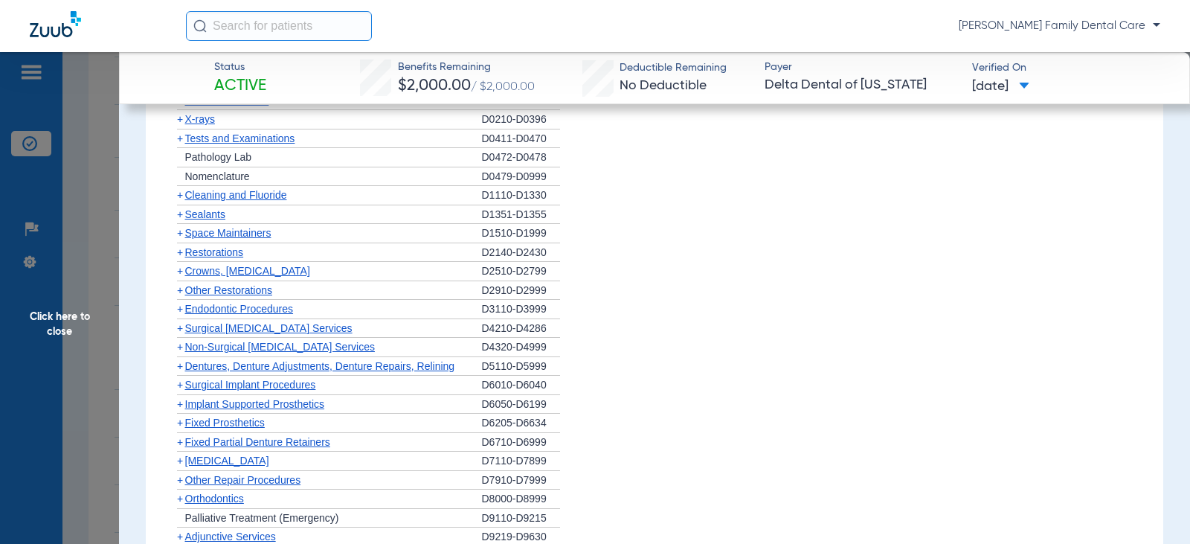
click at [181, 405] on span "+" at bounding box center [180, 404] width 6 height 12
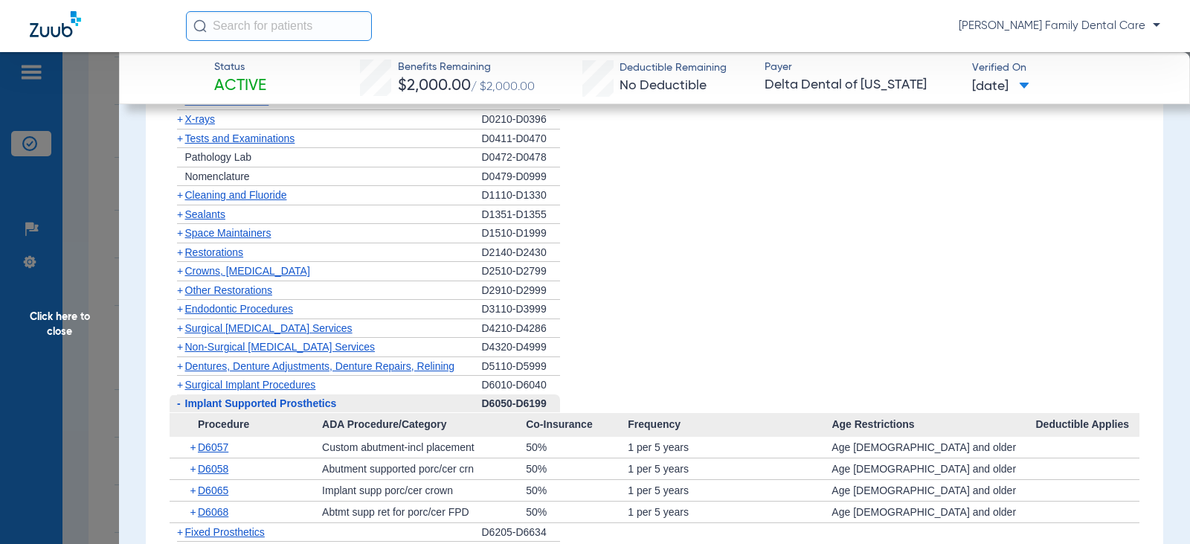
click at [181, 405] on span "-" at bounding box center [178, 403] width 16 height 19
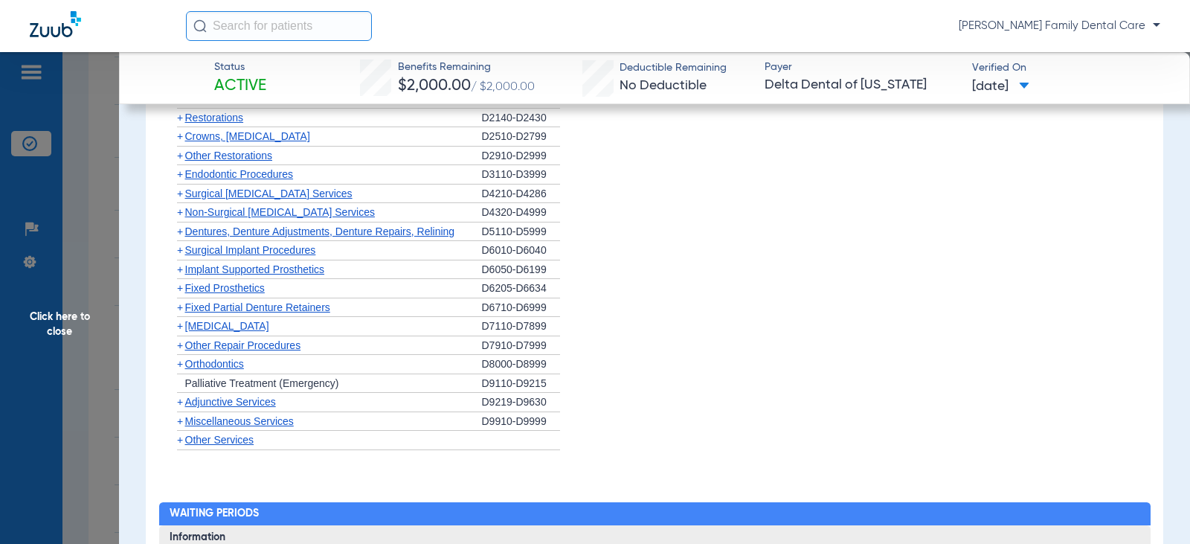
scroll to position [1636, 0]
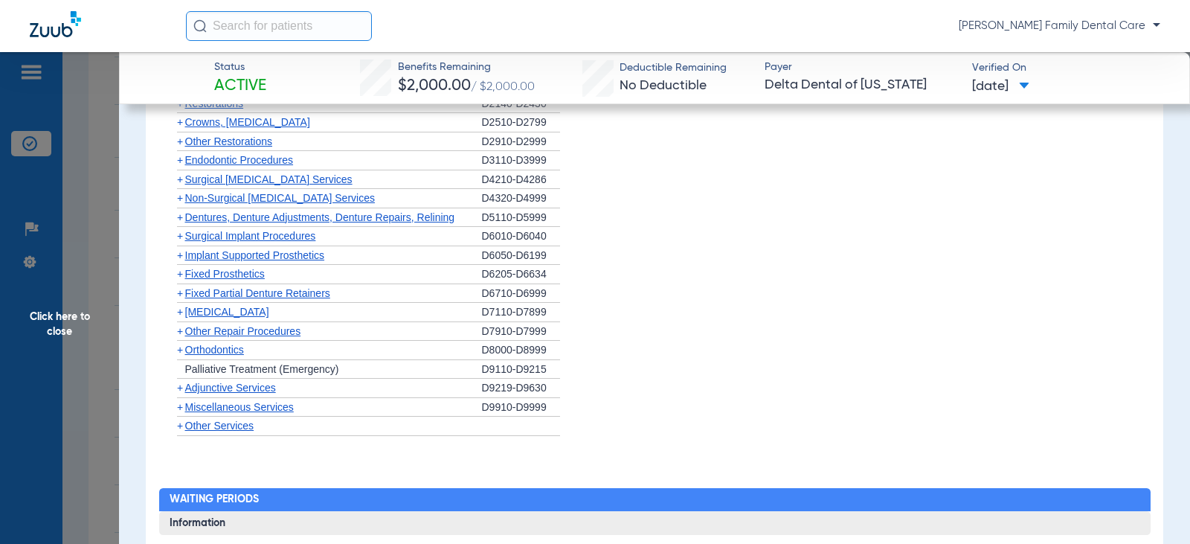
click at [185, 275] on span "Fixed Prosthetics" at bounding box center [225, 274] width 80 height 12
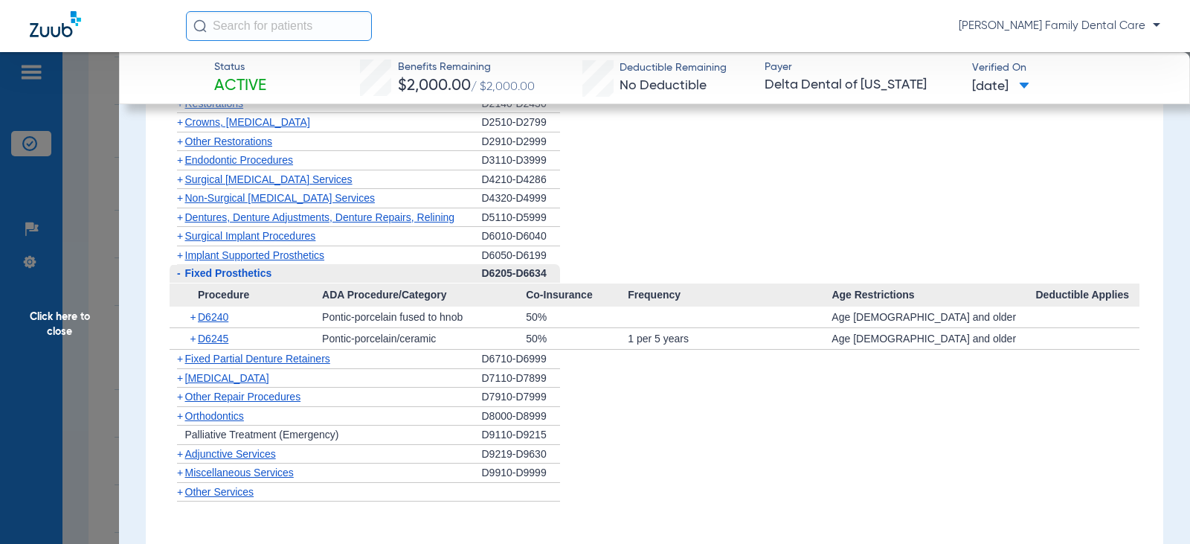
click at [185, 275] on span "Fixed Prosthetics" at bounding box center [228, 273] width 87 height 12
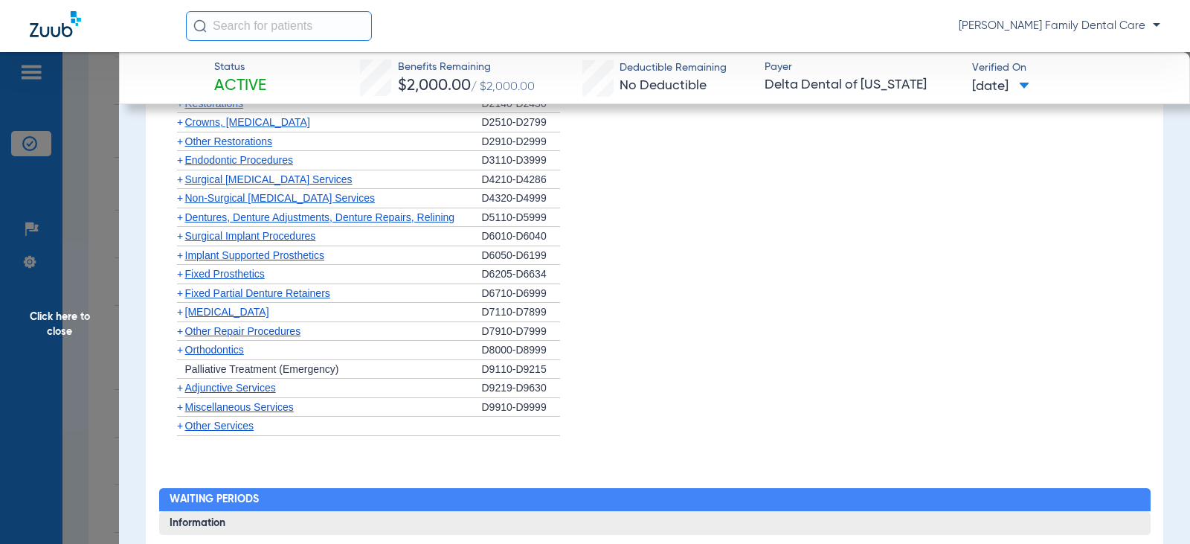
click at [185, 292] on span "Fixed Partial Denture Retainers" at bounding box center [257, 293] width 145 height 12
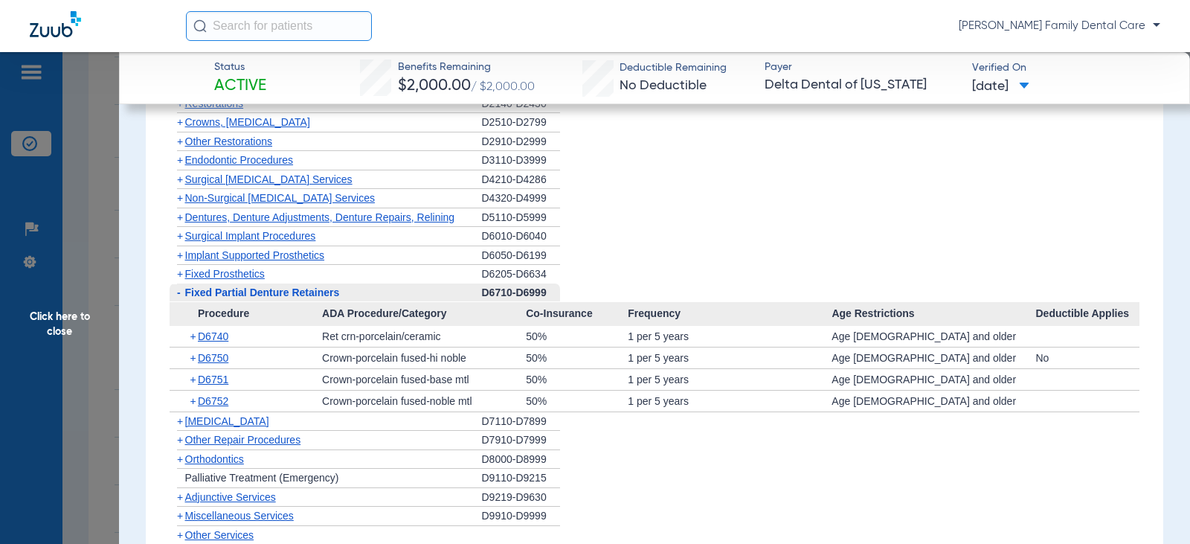
click at [185, 292] on span "Fixed Partial Denture Retainers" at bounding box center [262, 292] width 155 height 12
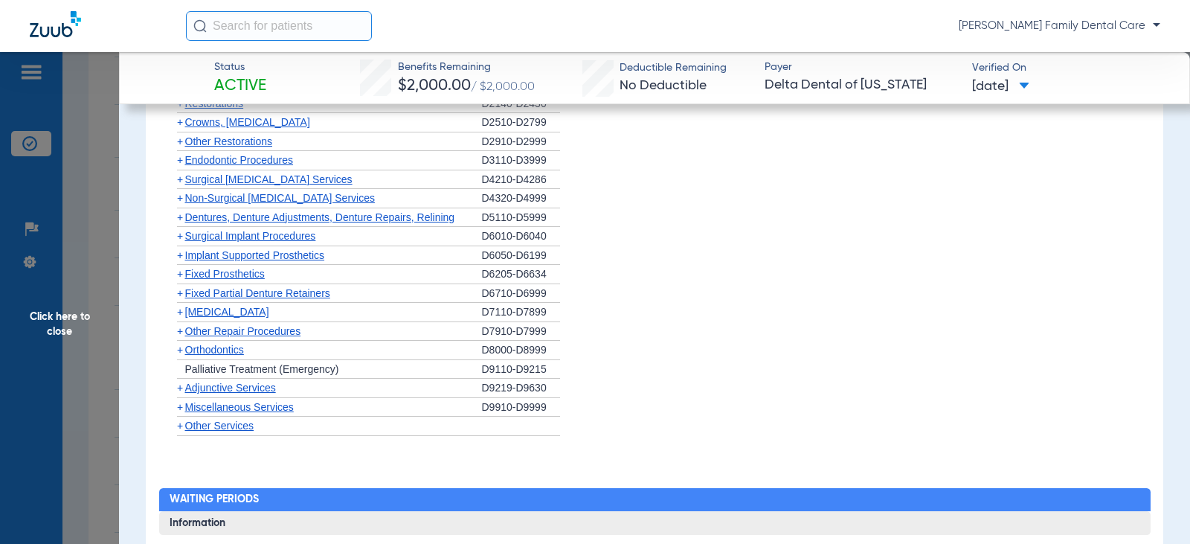
click at [185, 312] on span "[MEDICAL_DATA]" at bounding box center [227, 312] width 84 height 12
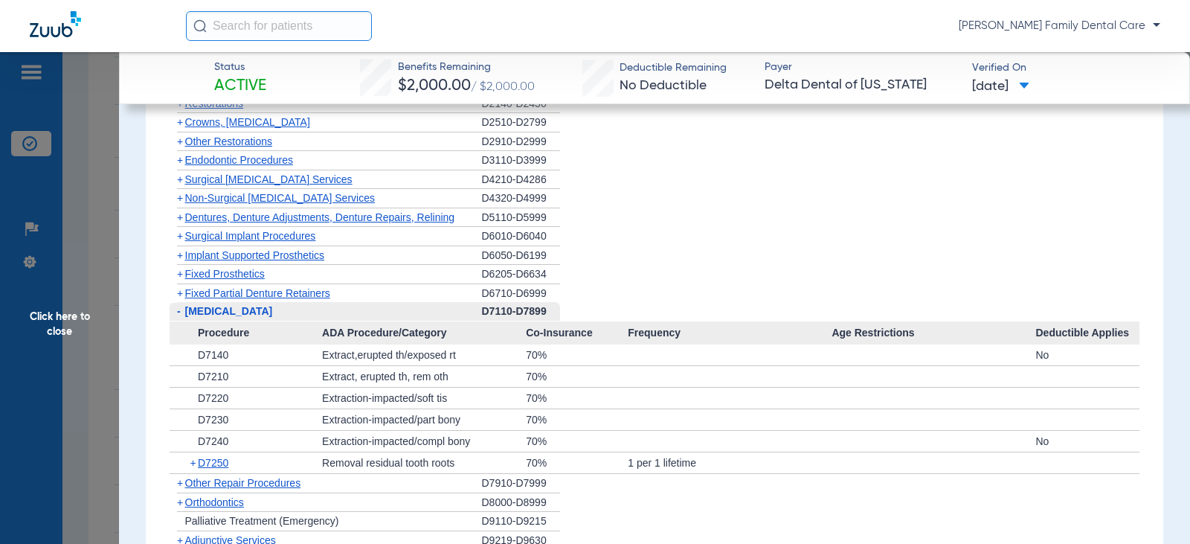
click at [185, 312] on span "[MEDICAL_DATA]" at bounding box center [229, 311] width 88 height 12
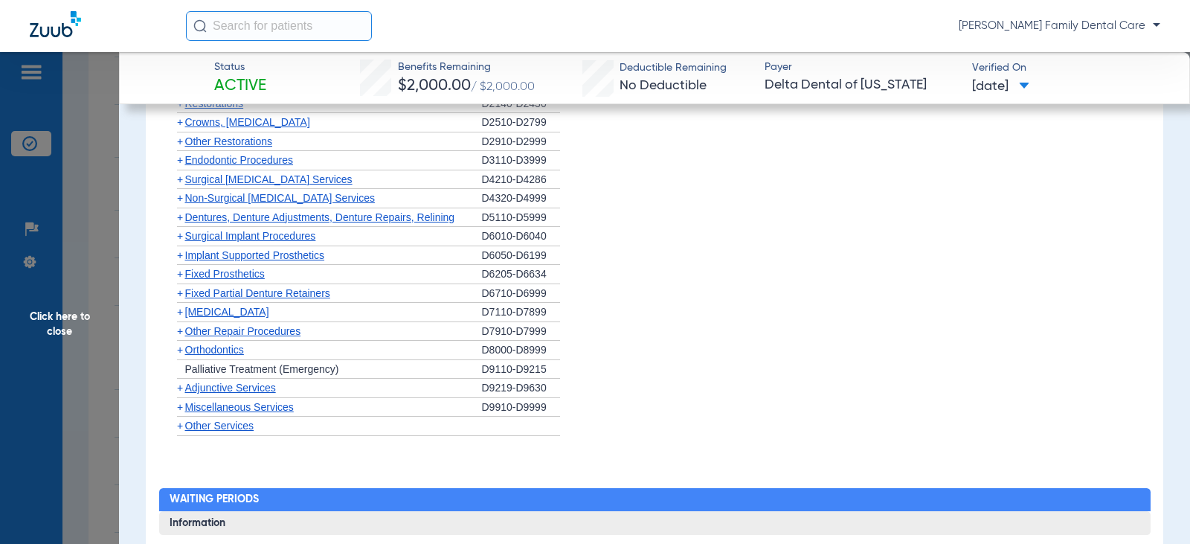
click at [185, 329] on span "Other Repair Procedures" at bounding box center [243, 331] width 116 height 12
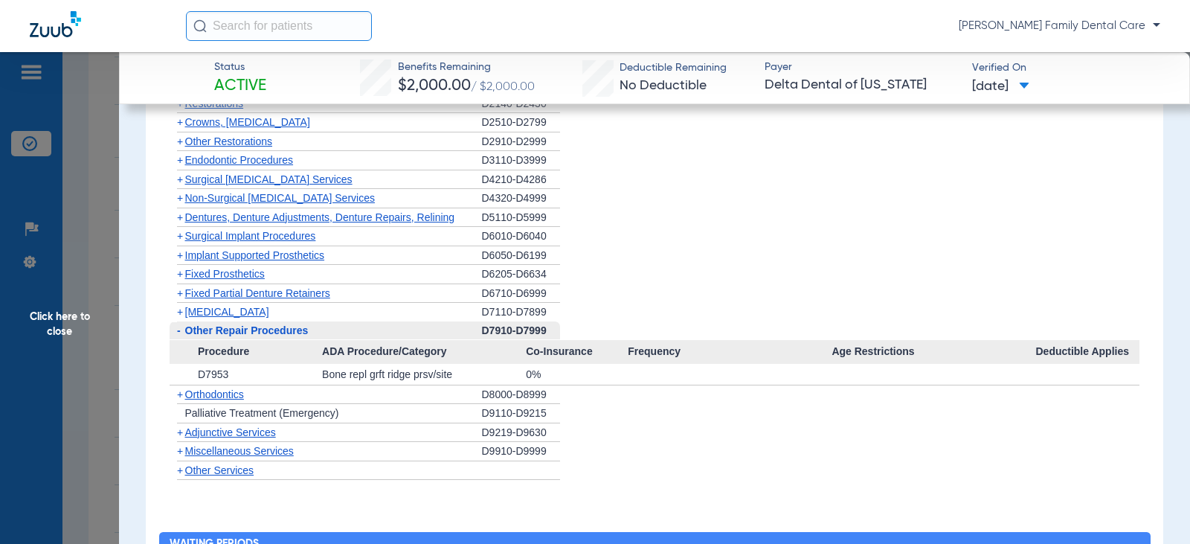
click at [185, 329] on span "Other Repair Procedures" at bounding box center [246, 330] width 123 height 12
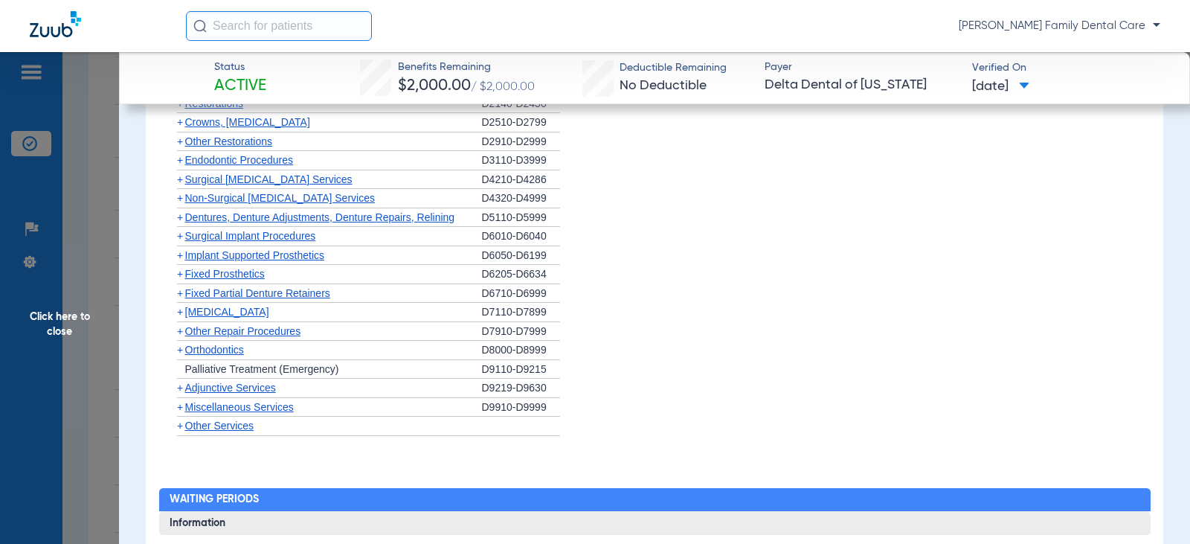
click at [185, 349] on span "Orthodontics" at bounding box center [214, 350] width 59 height 12
